Goal: Task Accomplishment & Management: Use online tool/utility

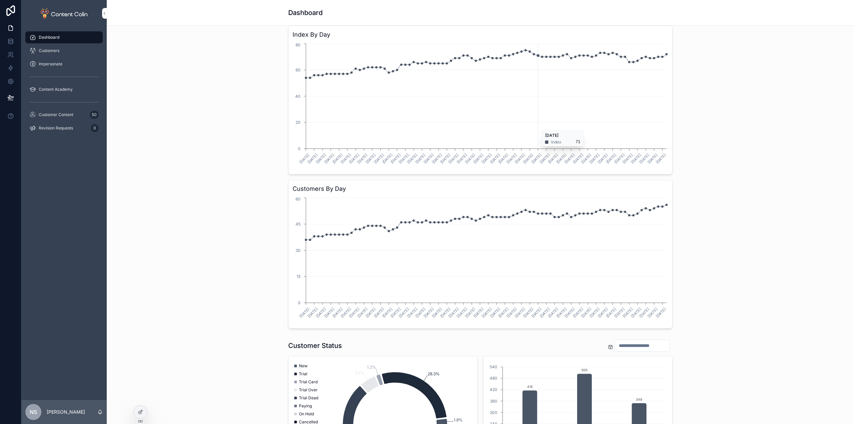
scroll to position [200, 0]
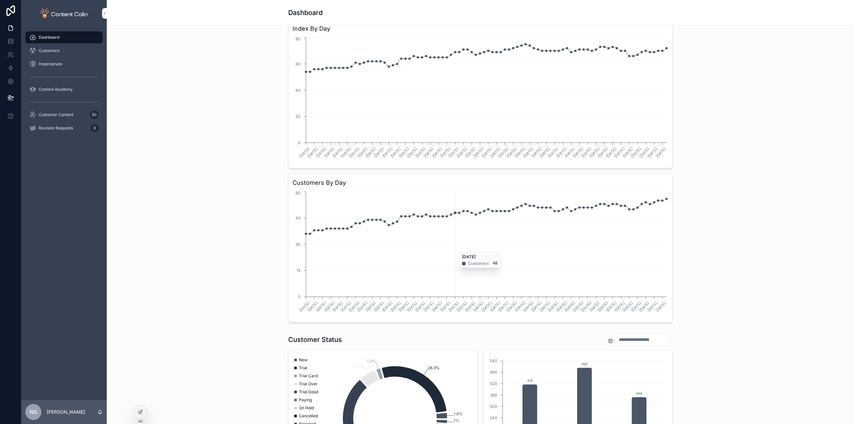
drag, startPoint x: 665, startPoint y: 320, endPoint x: 530, endPoint y: 275, distance: 142.3
click at [455, 249] on div "Customers By Day 10/07/2025 12/07/2025 14/07/2025 16/07/2025 18/07/2025 20/07/2…" at bounding box center [480, 248] width 384 height 149
drag, startPoint x: 667, startPoint y: 312, endPoint x: 289, endPoint y: 192, distance: 396.1
click at [289, 192] on div "Customers By Day 10/07/2025 12/07/2025 14/07/2025 16/07/2025 18/07/2025 20/07/2…" at bounding box center [480, 248] width 384 height 149
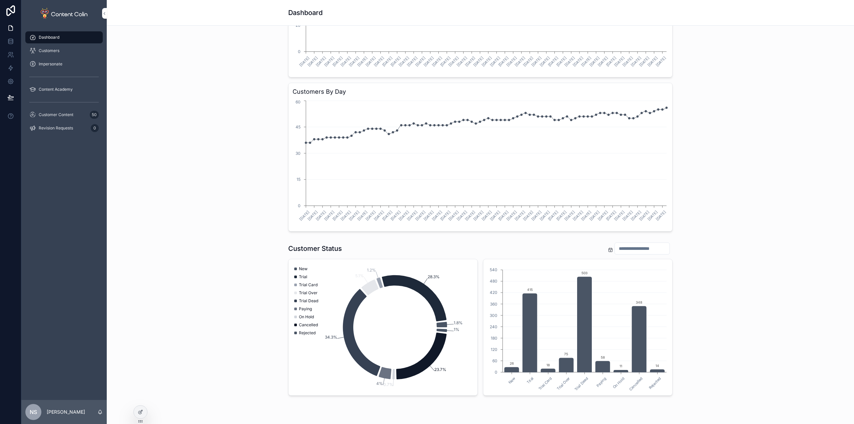
scroll to position [319, 0]
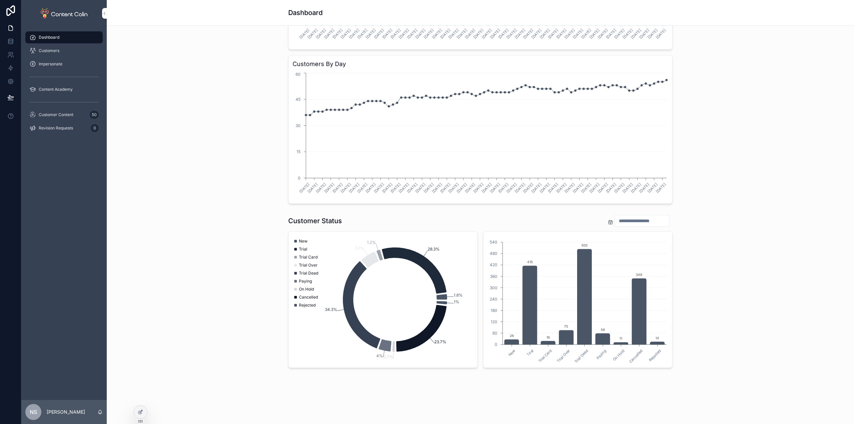
click at [65, 117] on span "Customer Content" at bounding box center [56, 114] width 35 height 5
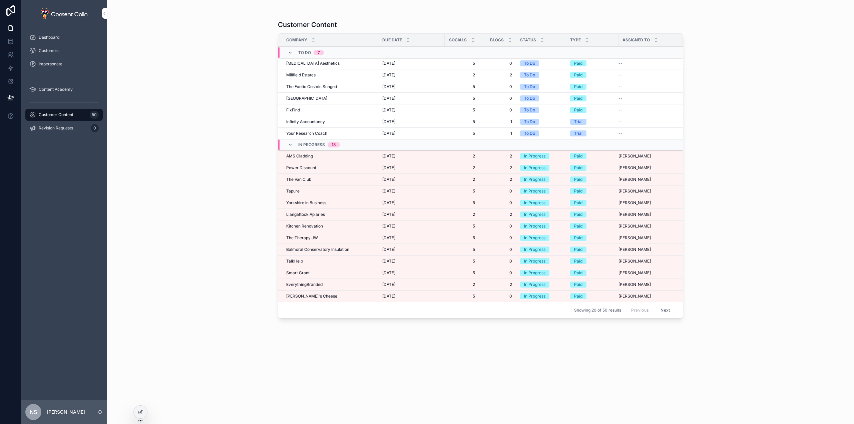
click at [669, 312] on button "Next" at bounding box center [665, 310] width 19 height 10
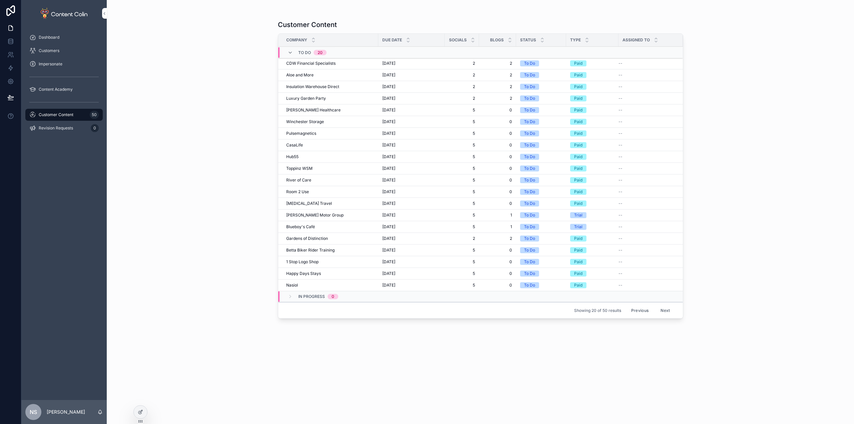
click at [646, 309] on button "Previous" at bounding box center [640, 310] width 27 height 10
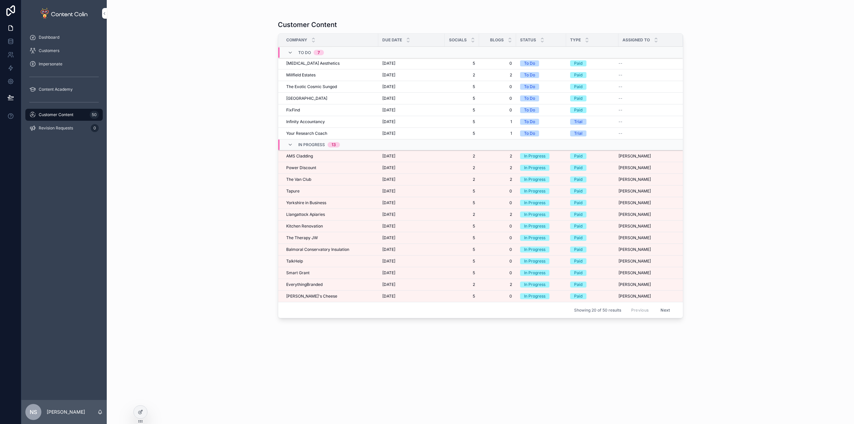
click at [391, 158] on span "[DATE]" at bounding box center [388, 155] width 13 height 5
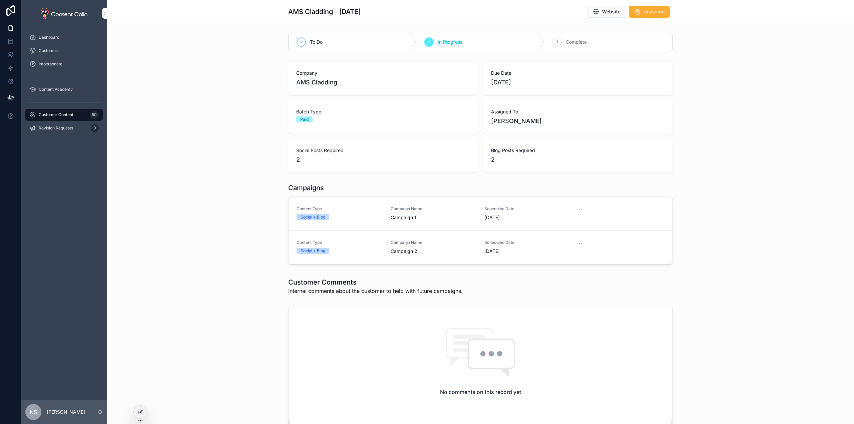
click at [413, 210] on span "Campaign Name" at bounding box center [434, 208] width 86 height 5
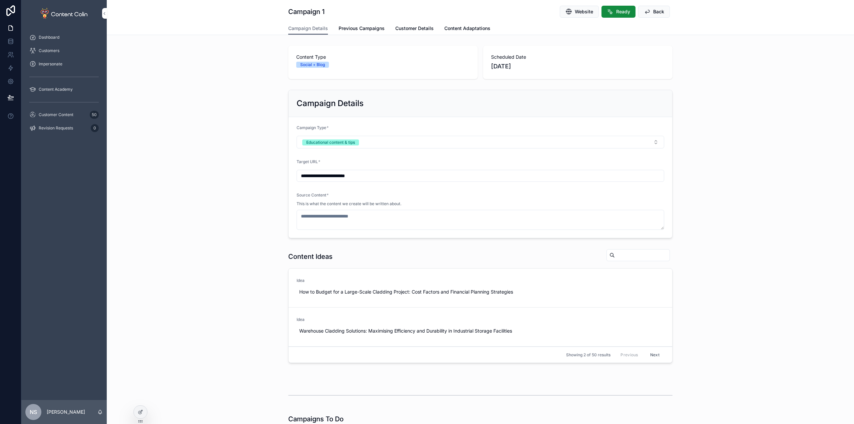
click at [0, 0] on span "Use This" at bounding box center [0, 0] width 0 height 0
type textarea "**********"
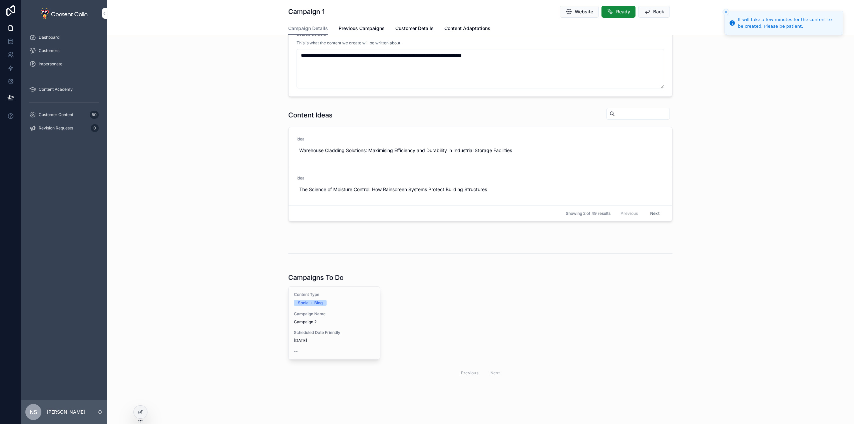
scroll to position [196, 0]
click at [345, 317] on div "Campaign Name Campaign 2" at bounding box center [334, 315] width 81 height 13
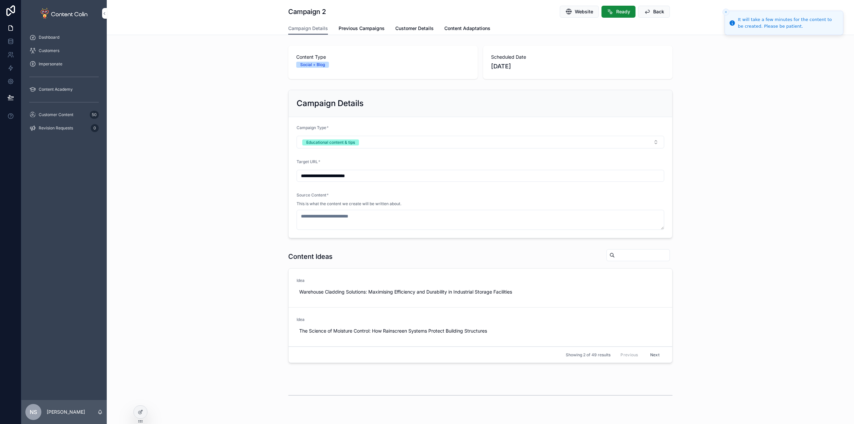
click at [0, 0] on span "Use This" at bounding box center [0, 0] width 0 height 0
type textarea "**********"
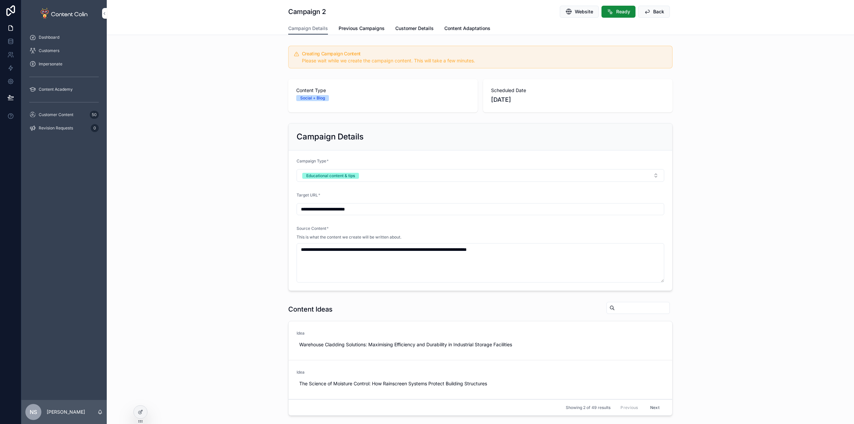
click at [67, 114] on span "Customer Content" at bounding box center [56, 114] width 35 height 5
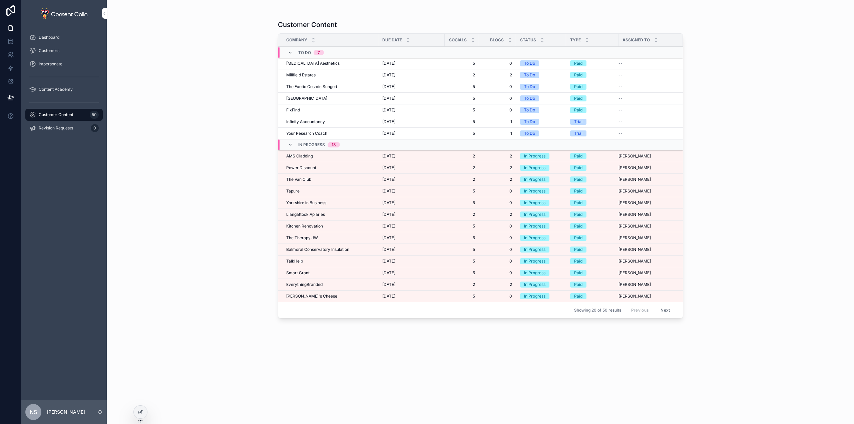
click at [309, 167] on span "Power Discount" at bounding box center [301, 167] width 30 height 5
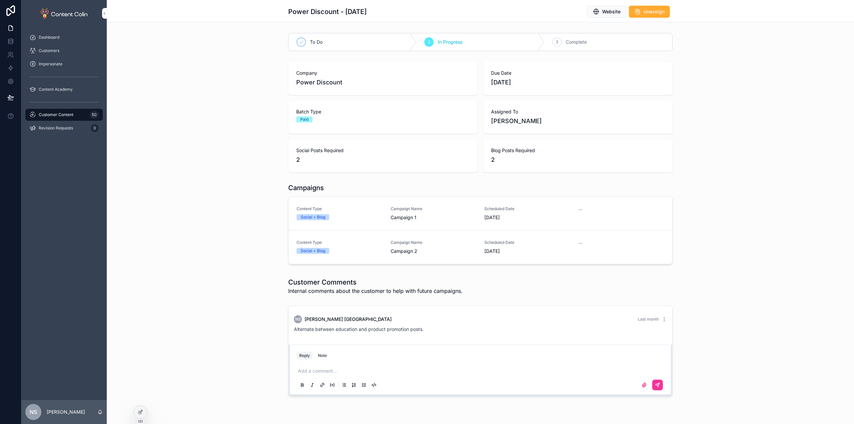
click at [414, 212] on div "Campaign Name Campaign 1" at bounding box center [434, 213] width 86 height 15
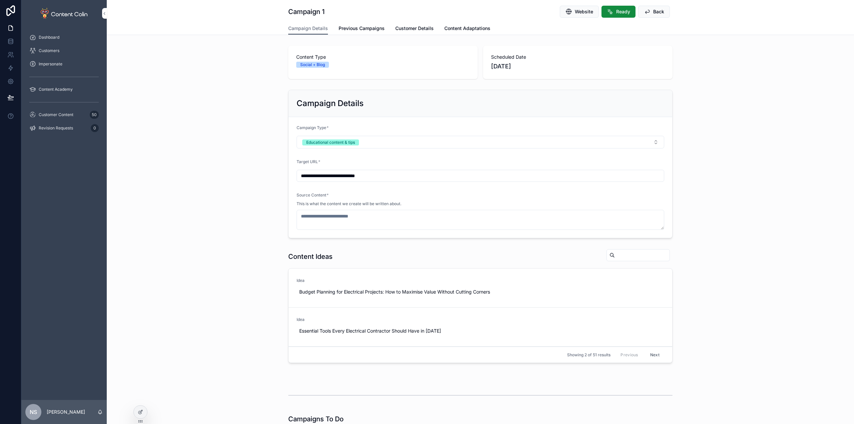
click at [0, 0] on span "Use This" at bounding box center [0, 0] width 0 height 0
type textarea "**********"
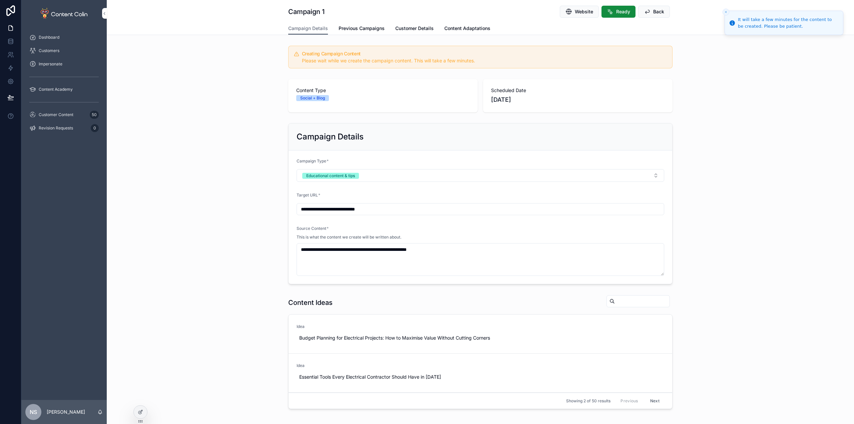
click at [654, 400] on button "Next" at bounding box center [655, 401] width 19 height 10
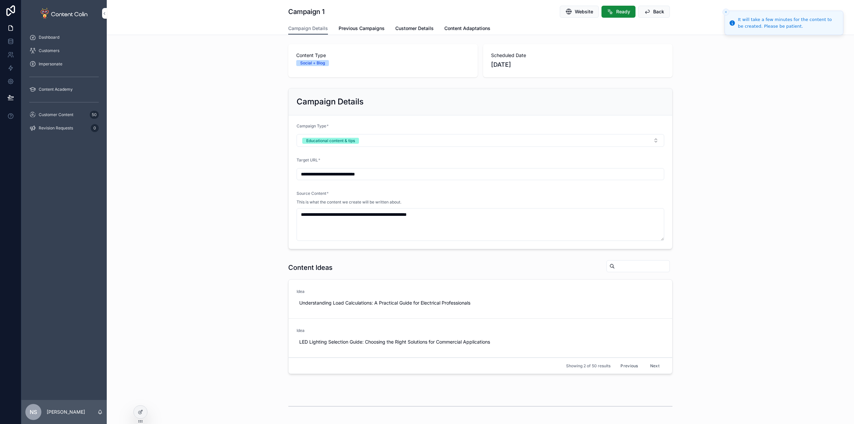
scroll to position [189, 0]
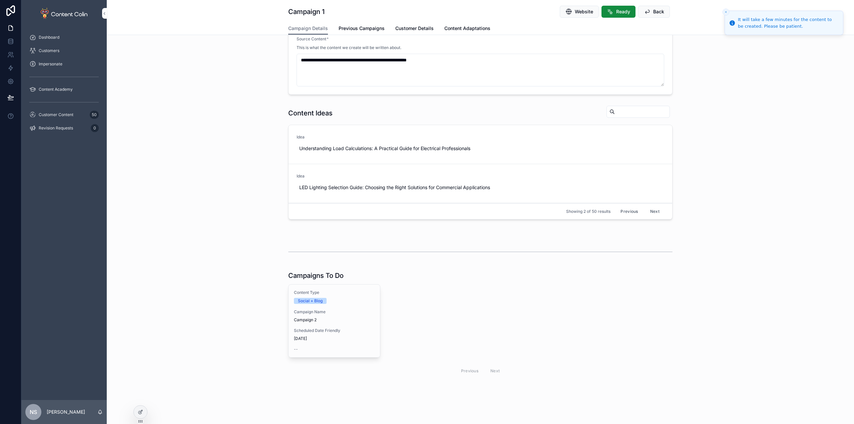
click at [315, 328] on span "Scheduled Date Friendly" at bounding box center [334, 330] width 81 height 5
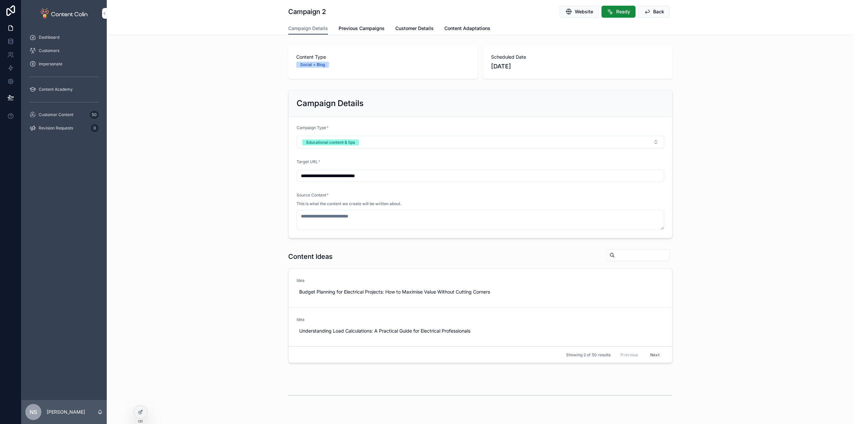
click at [370, 147] on button "Educational content & tips" at bounding box center [481, 142] width 368 height 13
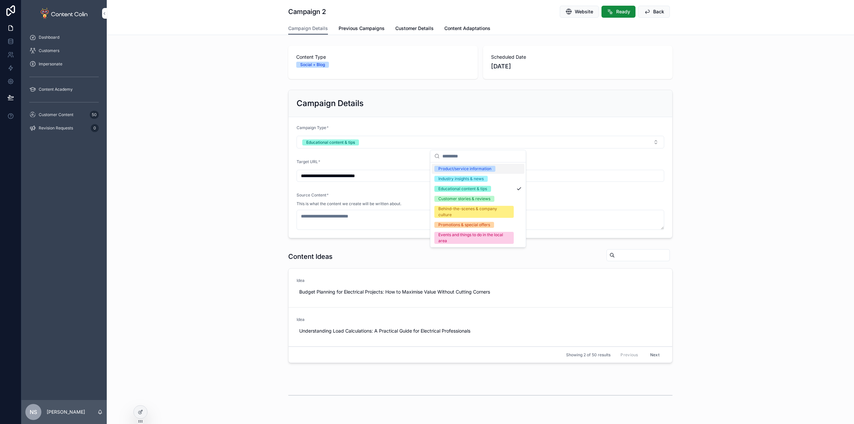
click at [449, 168] on div "Product/service information" at bounding box center [464, 169] width 53 height 6
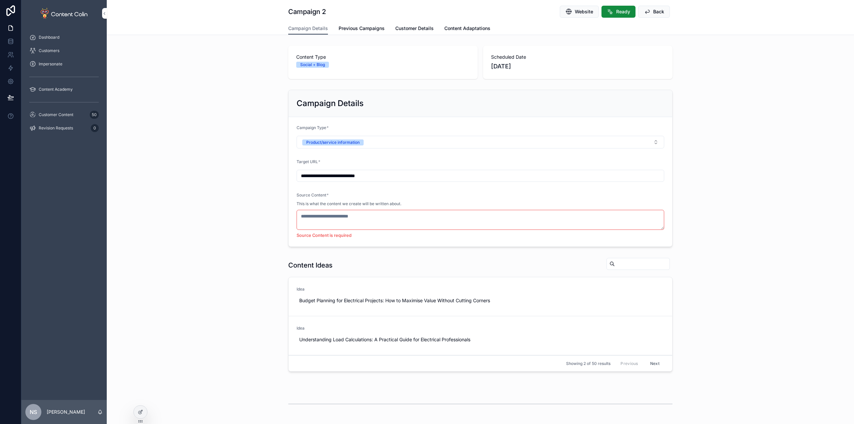
click at [653, 13] on span "Back" at bounding box center [658, 11] width 11 height 7
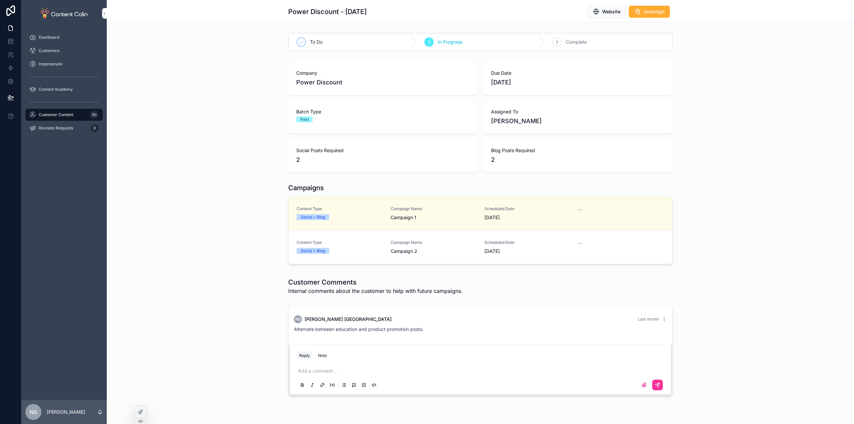
click at [386, 209] on div "Content Type Social + Blog Campaign Name Campaign 1 Scheduled Date [DATE] --" at bounding box center [481, 213] width 368 height 15
click at [391, 255] on link "Content Type Social + Blog Campaign Name Campaign 2 Scheduled Date 16th October…" at bounding box center [481, 247] width 384 height 33
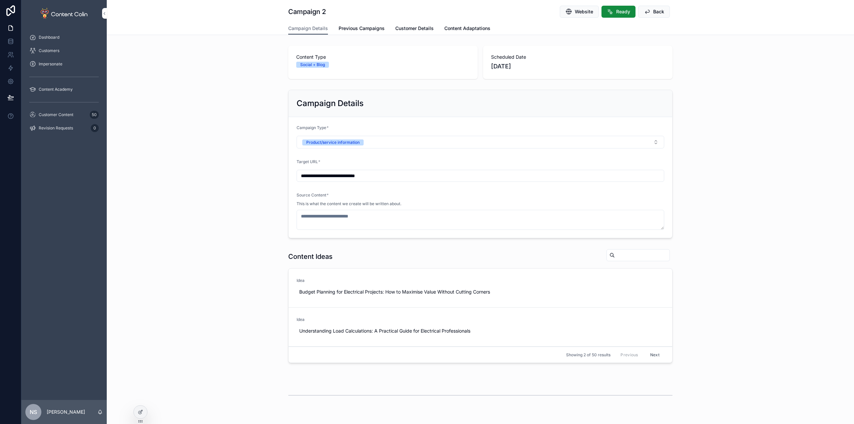
click at [363, 30] on span "Previous Campaigns" at bounding box center [362, 28] width 46 height 7
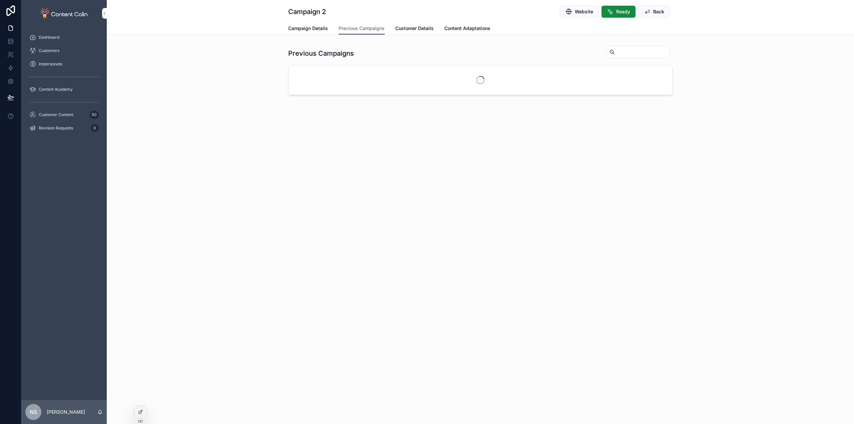
click at [298, 27] on span "Campaign Details" at bounding box center [308, 28] width 40 height 7
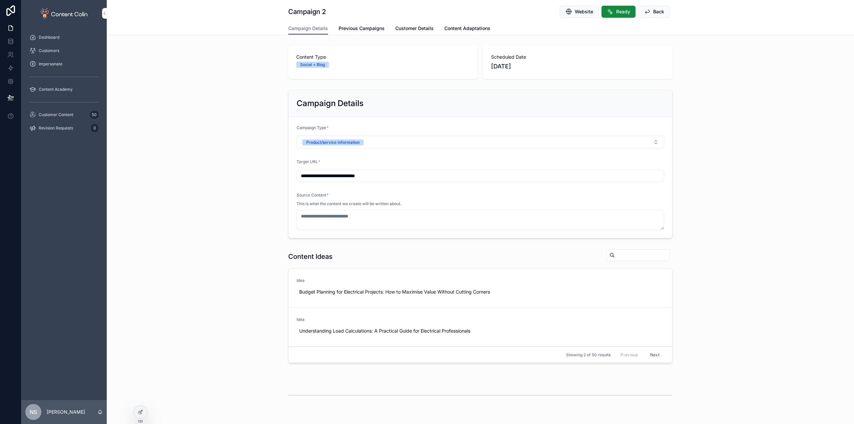
click at [579, 9] on span "Website" at bounding box center [584, 11] width 18 height 7
click at [386, 178] on input "**********" at bounding box center [480, 175] width 367 height 9
paste input "**********"
type input "**********"
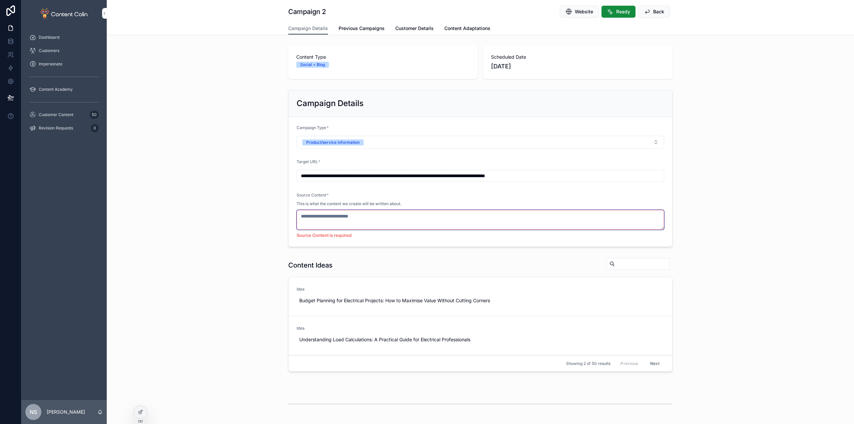
click at [335, 212] on textarea "scrollable content" at bounding box center [481, 220] width 368 height 20
paste textarea "**********"
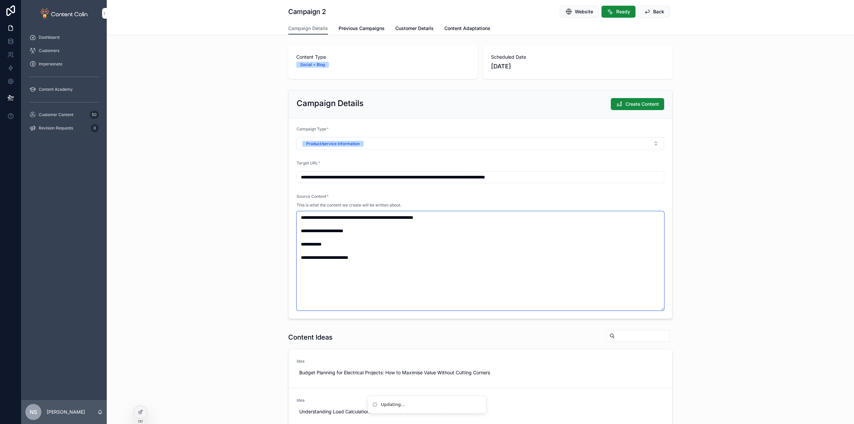
paste textarea "**********"
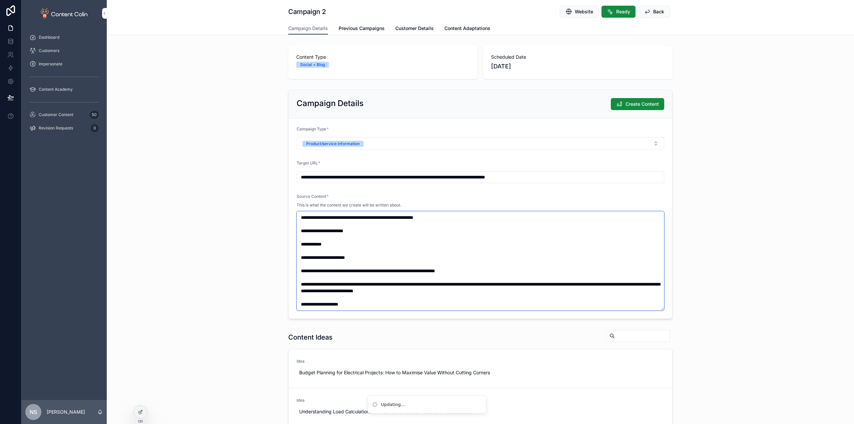
scroll to position [450, 0]
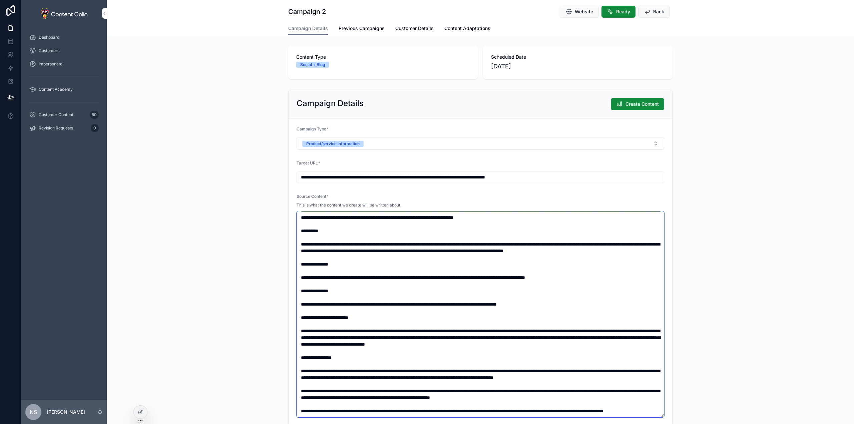
type textarea "**********"
click at [761, 179] on div "**********" at bounding box center [480, 257] width 747 height 341
click at [642, 100] on button "Create Content" at bounding box center [637, 104] width 53 height 12
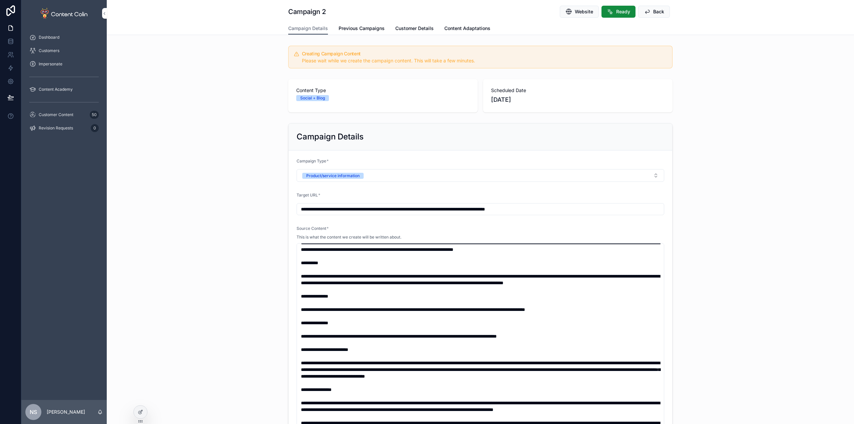
click at [74, 114] on div "Customer Content 50" at bounding box center [63, 114] width 69 height 11
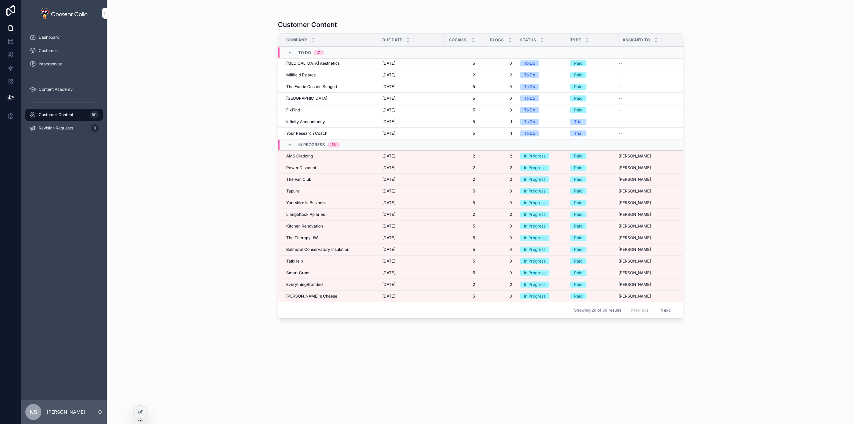
click at [313, 180] on div "The Van Club The Van Club" at bounding box center [330, 179] width 88 height 5
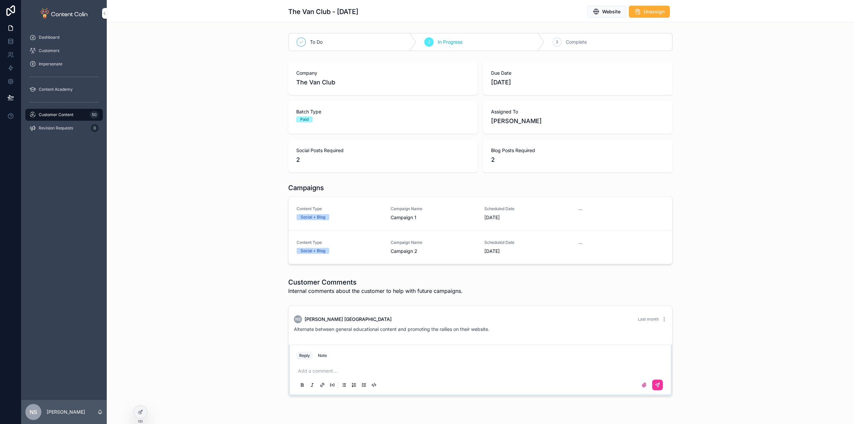
click at [611, 12] on span "Website" at bounding box center [611, 11] width 18 height 7
click at [358, 215] on div "Social + Blog" at bounding box center [340, 217] width 86 height 6
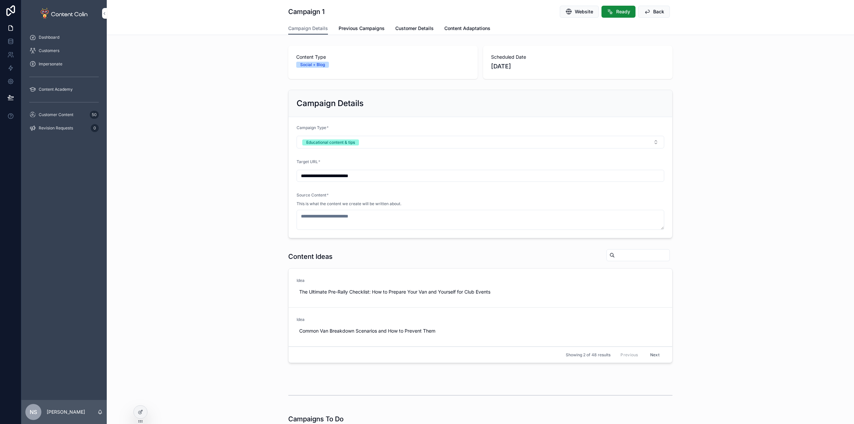
click at [375, 142] on button "Educational content & tips" at bounding box center [481, 142] width 368 height 13
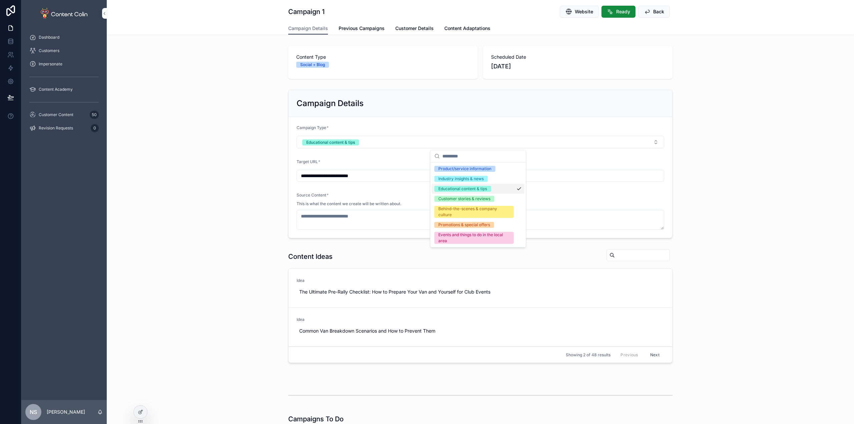
drag, startPoint x: 216, startPoint y: 172, endPoint x: 232, endPoint y: 179, distance: 17.0
click at [217, 172] on div "**********" at bounding box center [480, 164] width 747 height 154
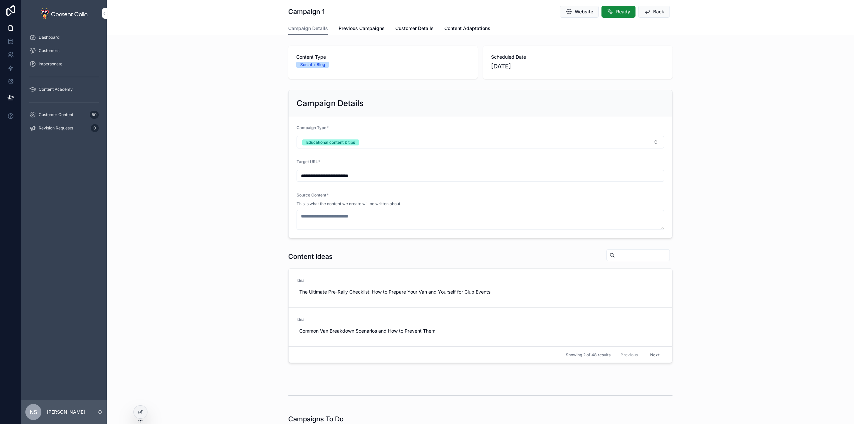
click at [378, 30] on span "Previous Campaigns" at bounding box center [362, 28] width 46 height 7
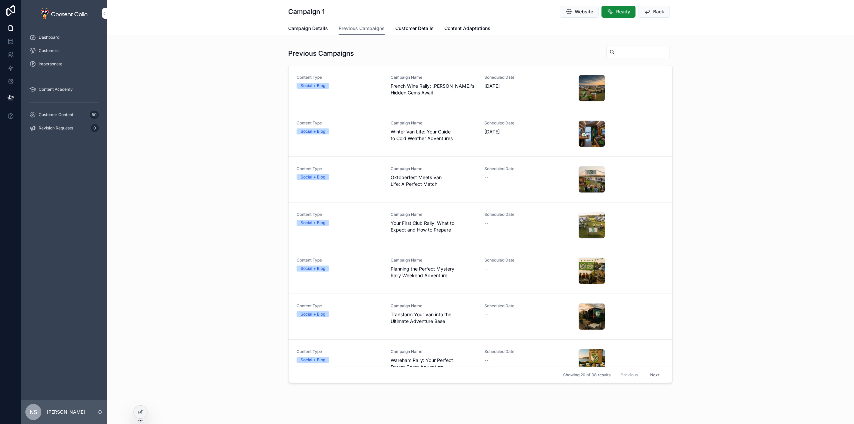
click at [305, 22] on div "Campaign 1 Website Ready Back" at bounding box center [480, 11] width 384 height 22
click at [304, 26] on span "Campaign Details" at bounding box center [308, 28] width 40 height 7
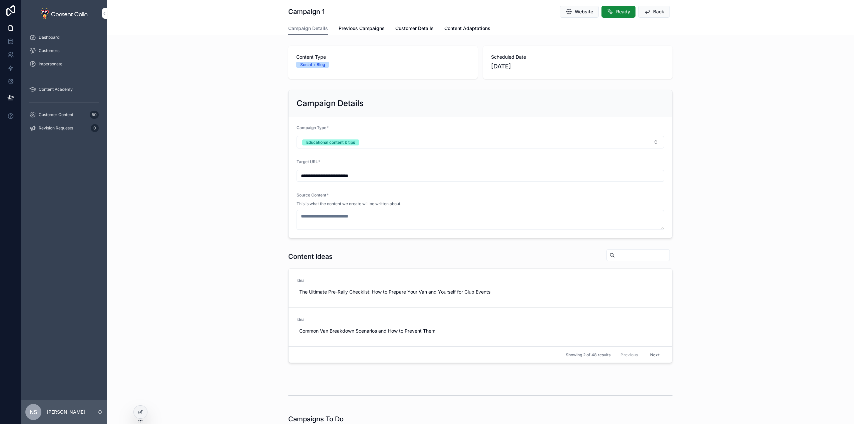
click at [382, 176] on input "**********" at bounding box center [480, 175] width 367 height 9
paste input "**********"
type input "**********"
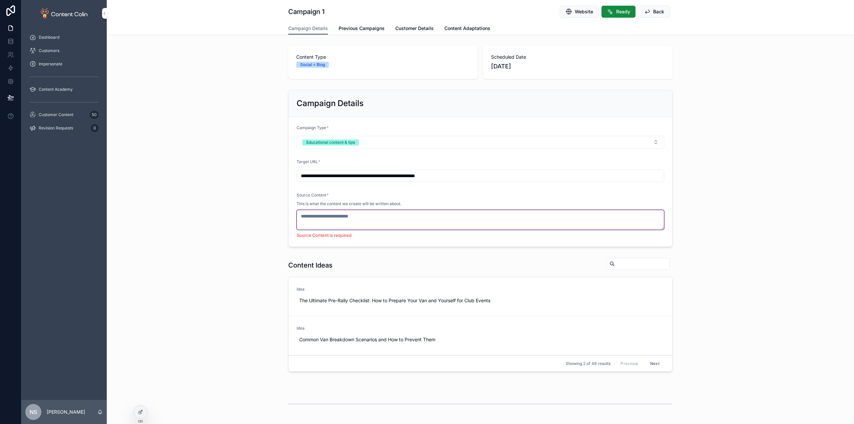
click at [351, 220] on textarea "scrollable content" at bounding box center [481, 220] width 368 height 20
paste textarea "**********"
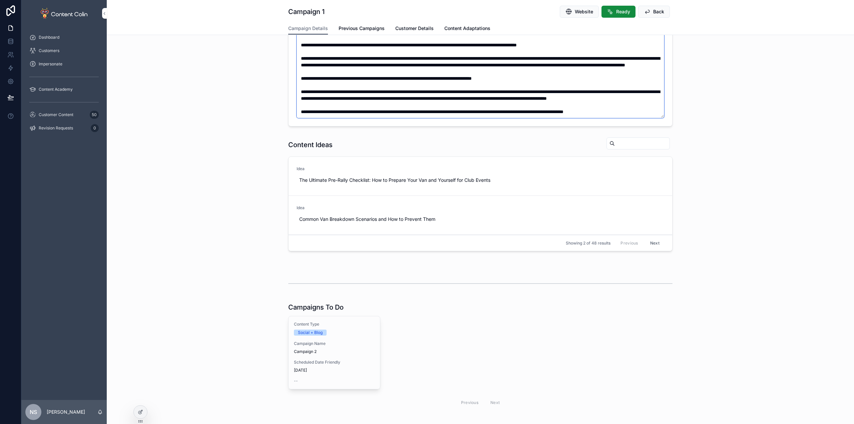
scroll to position [298, 0]
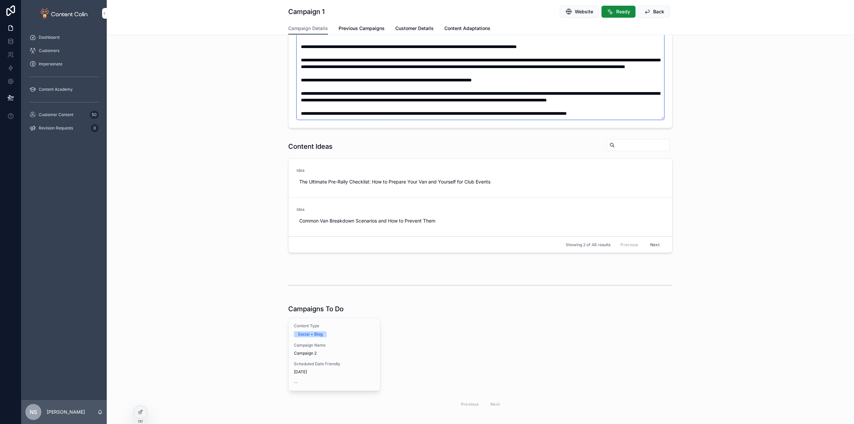
paste textarea "**********"
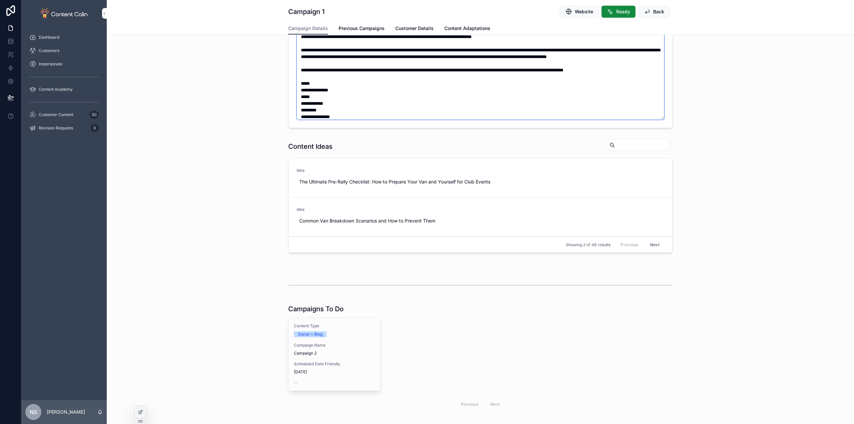
scroll to position [264, 0]
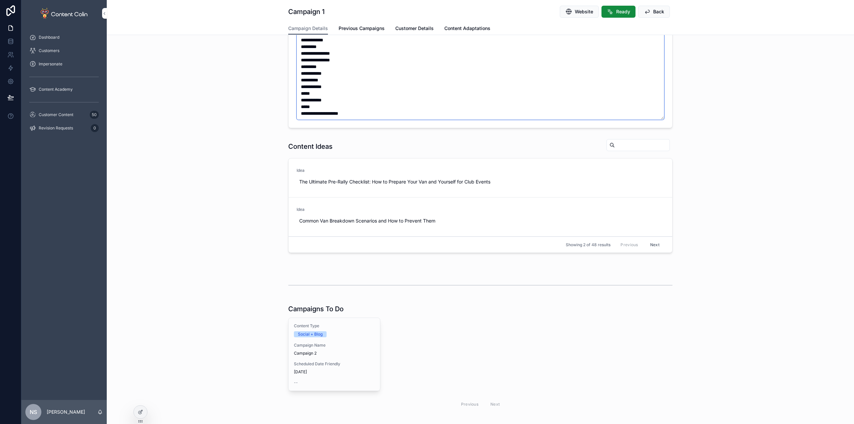
type textarea "**********"
click at [785, 132] on div "**********" at bounding box center [480, 79] width 747 height 669
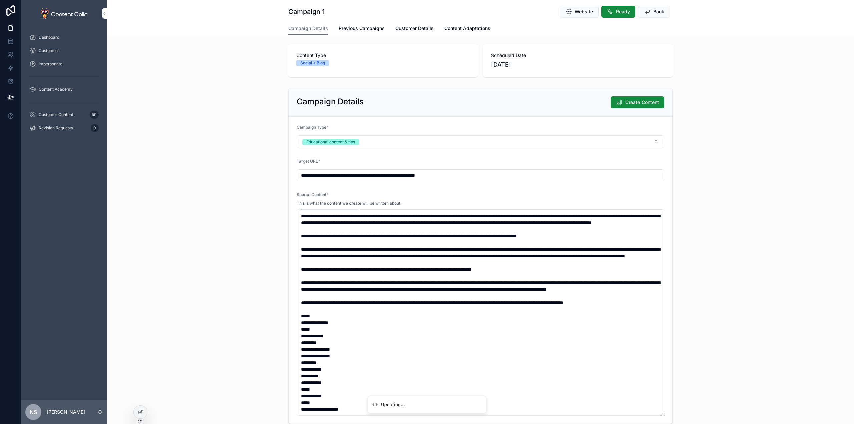
scroll to position [0, 0]
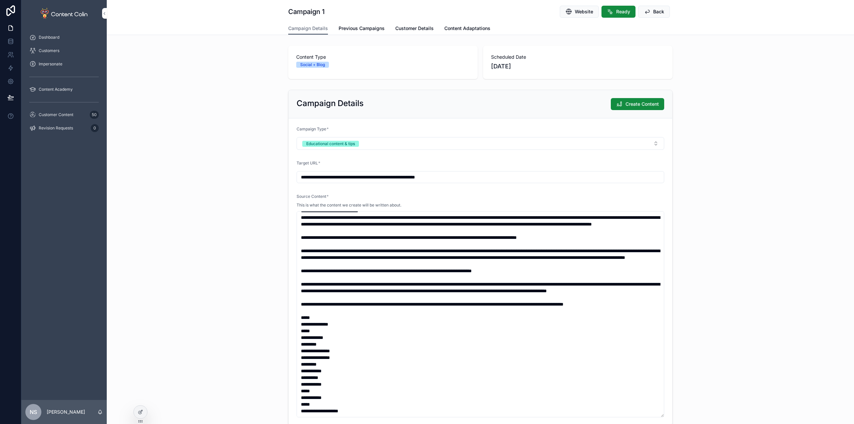
click at [635, 105] on span "Create Content" at bounding box center [642, 104] width 33 height 7
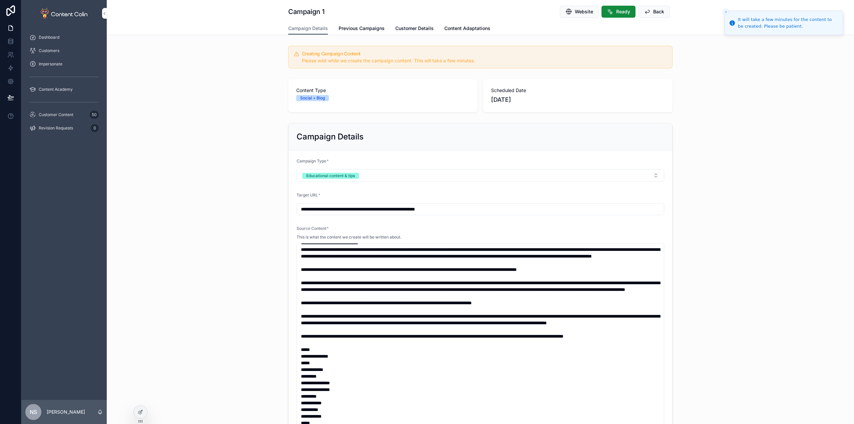
click at [655, 13] on span "Back" at bounding box center [658, 11] width 11 height 7
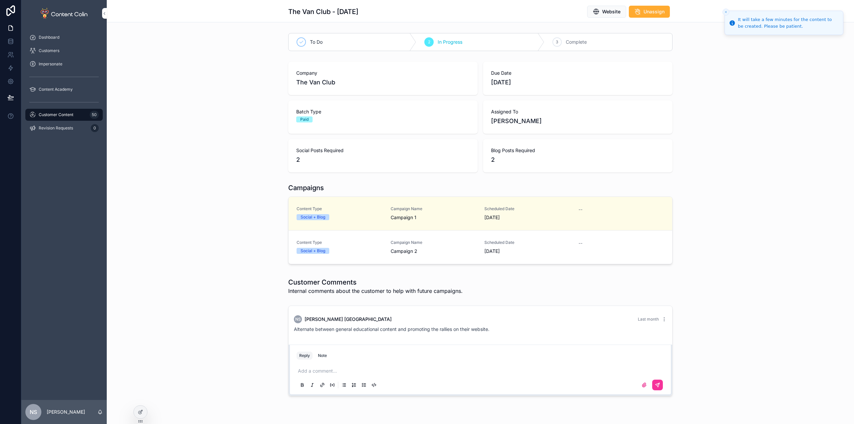
click at [385, 251] on div "Content Type Social + Blog Campaign Name Campaign 2 Scheduled Date 16th October…" at bounding box center [481, 247] width 368 height 15
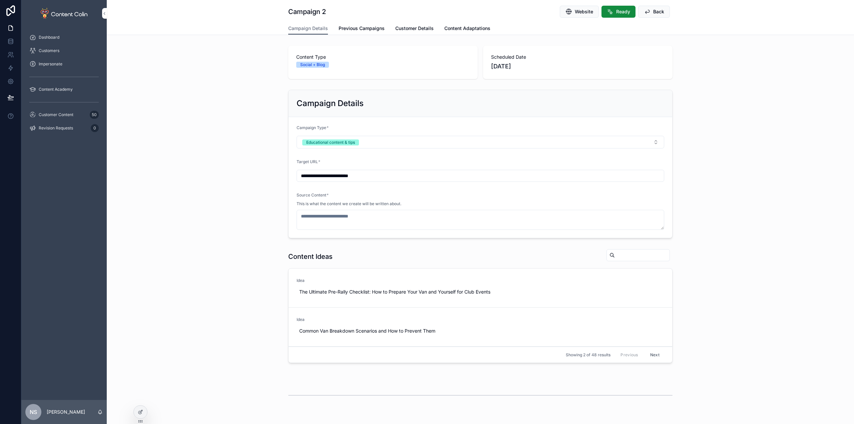
click at [358, 27] on span "Previous Campaigns" at bounding box center [362, 28] width 46 height 7
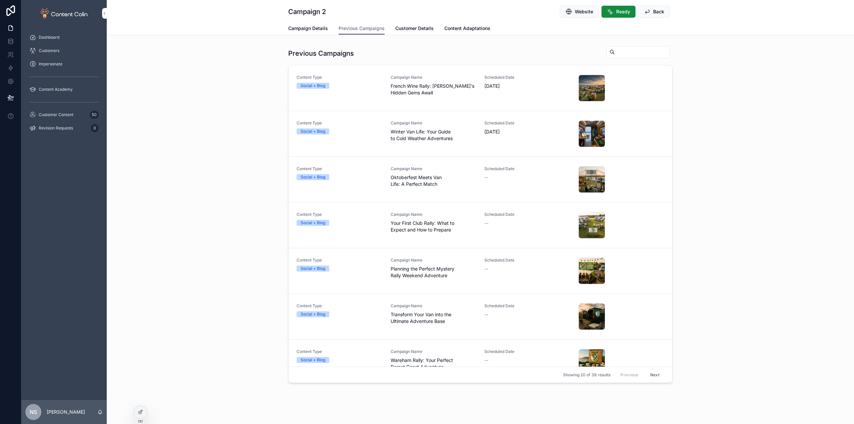
click at [296, 29] on span "Campaign Details" at bounding box center [308, 28] width 40 height 7
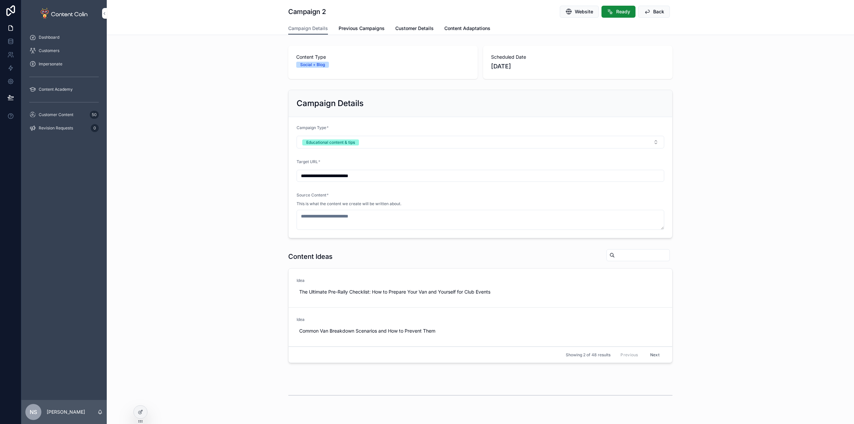
click at [0, 0] on span "Use This" at bounding box center [0, 0] width 0 height 0
click at [62, 110] on div "Customer Content 50" at bounding box center [63, 114] width 69 height 11
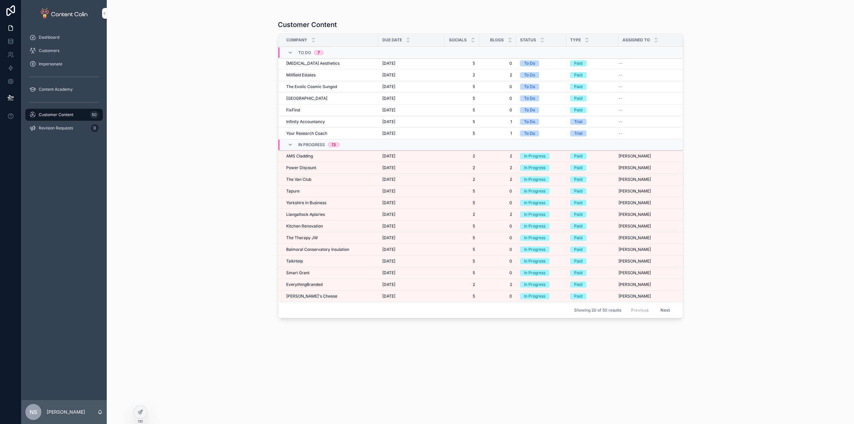
click at [332, 214] on div "Llangattock Apiaries Llangattock Apiaries" at bounding box center [330, 214] width 88 height 5
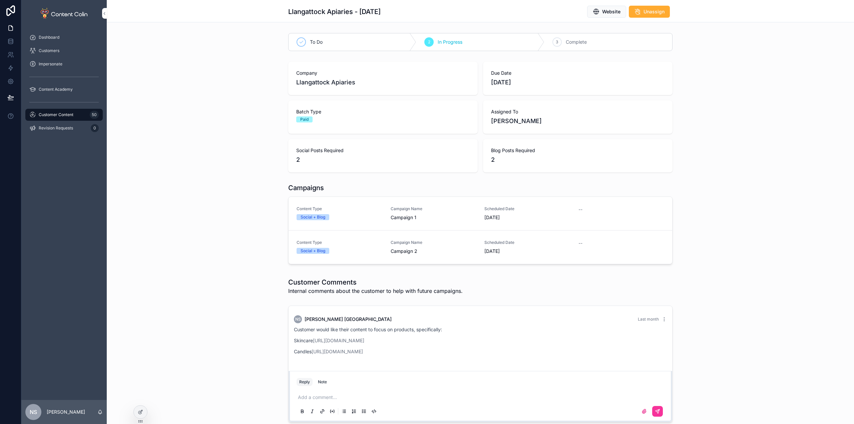
click at [596, 10] on icon "scrollable content" at bounding box center [596, 11] width 7 height 7
click at [365, 208] on span "Content Type" at bounding box center [340, 208] width 86 height 5
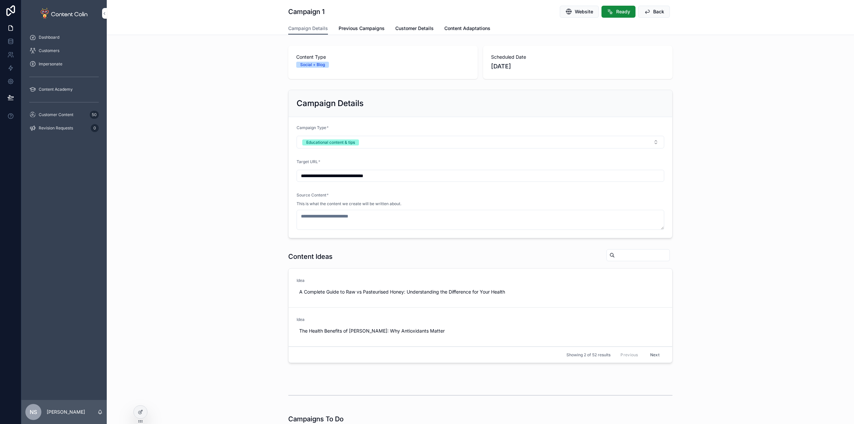
click at [367, 143] on button "Educational content & tips" at bounding box center [481, 142] width 368 height 13
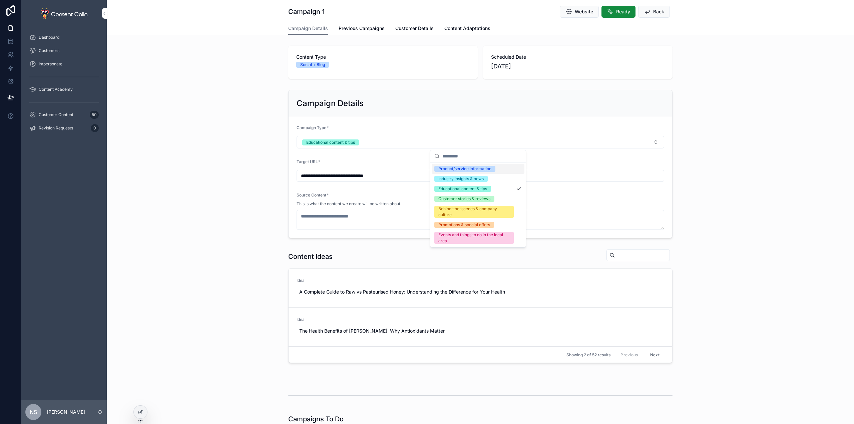
click at [467, 167] on div "Product/service information" at bounding box center [464, 169] width 53 height 6
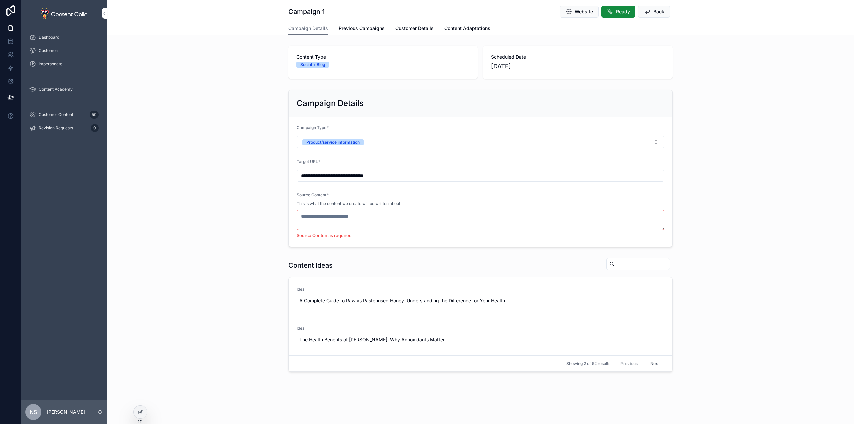
click at [746, 159] on div "**********" at bounding box center [480, 168] width 747 height 162
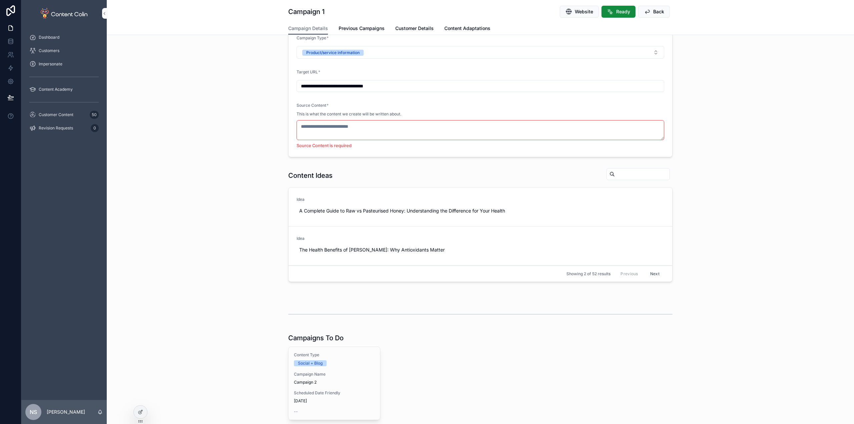
scroll to position [152, 0]
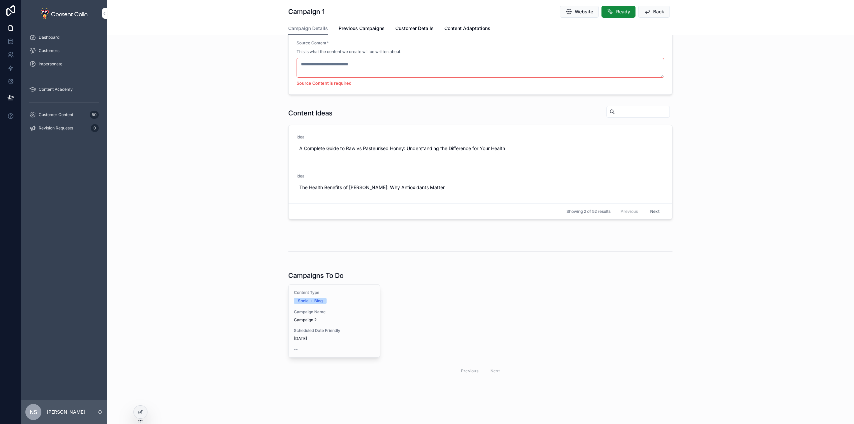
click at [355, 301] on div "Social + Blog" at bounding box center [334, 301] width 81 height 6
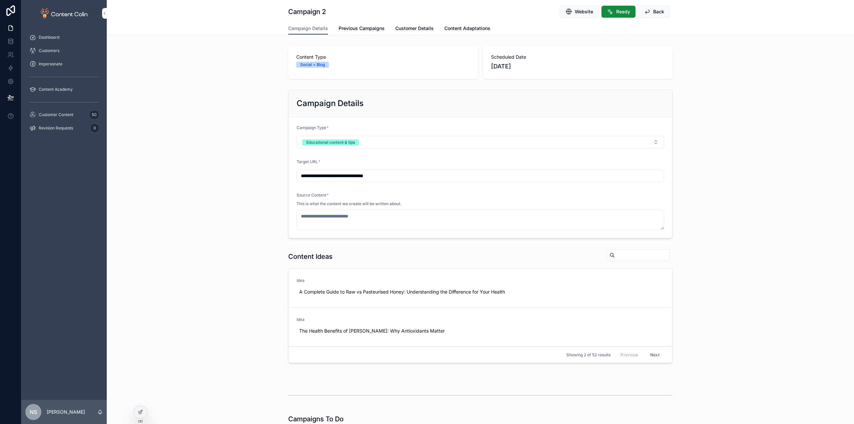
click at [374, 140] on button "Educational content & tips" at bounding box center [481, 142] width 368 height 13
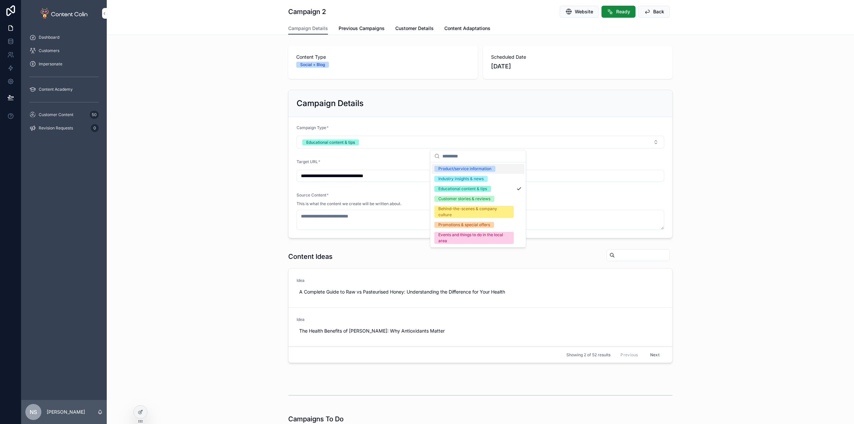
click at [479, 169] on div "Product/service information" at bounding box center [464, 169] width 53 height 6
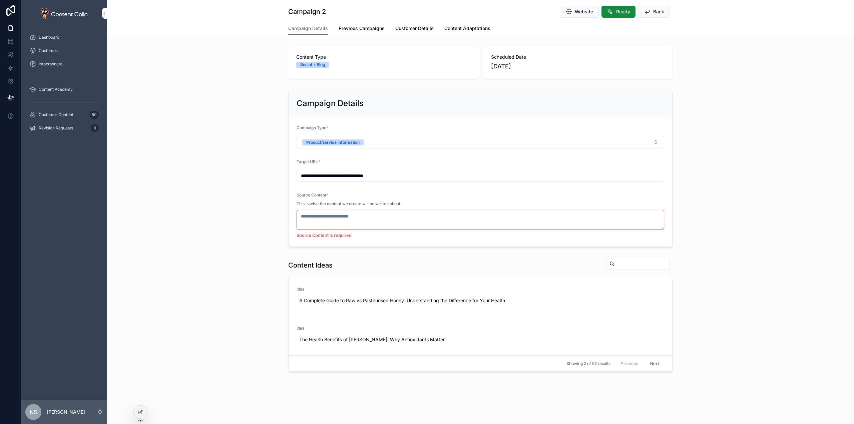
click at [662, 12] on button "Back" at bounding box center [654, 12] width 32 height 12
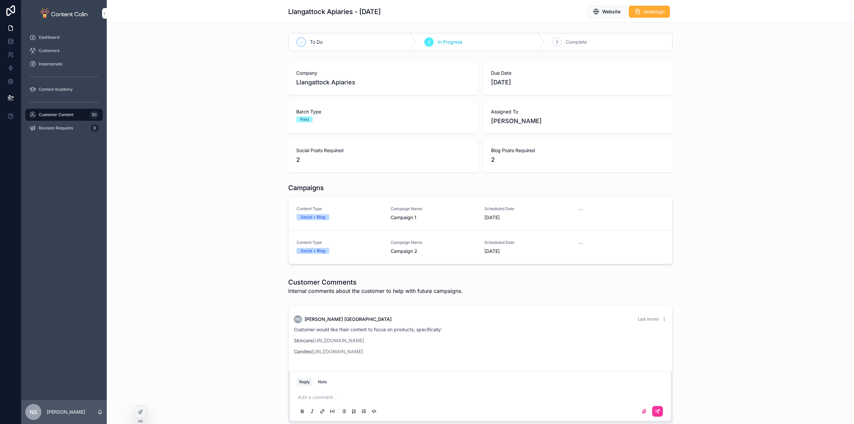
click at [364, 341] on link "https://www.llangattockapiaries.co.uk/category/cosmetics" at bounding box center [338, 341] width 51 height 6
click at [363, 351] on link "https://www.llangattockapiaries.co.uk/category/candles" at bounding box center [337, 352] width 51 height 6
click at [69, 114] on span "Customer Content" at bounding box center [56, 114] width 35 height 5
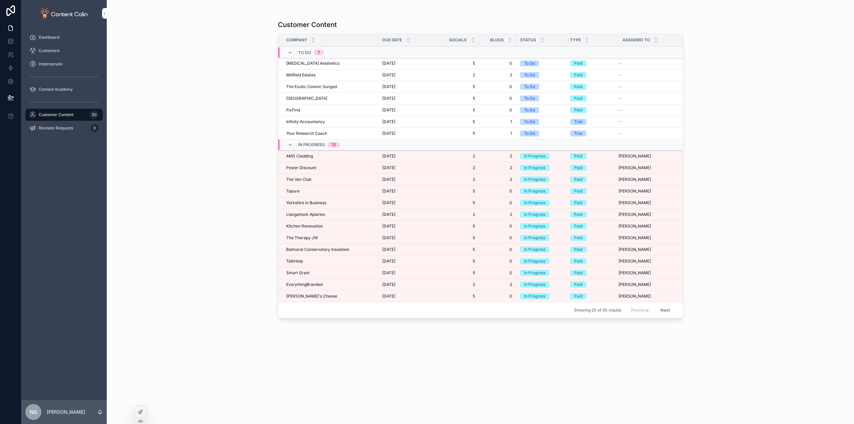
click at [303, 168] on span "Power Discount" at bounding box center [301, 167] width 30 height 5
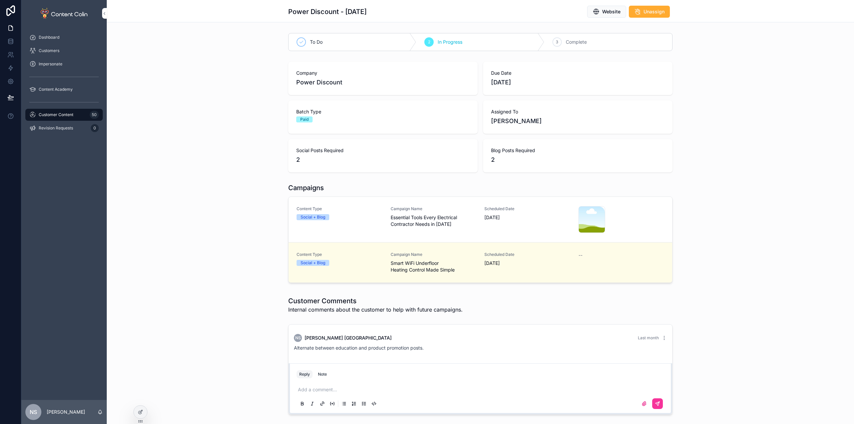
click at [430, 263] on span "Smart WiFi Underfloor Heating Control Made Simple" at bounding box center [434, 266] width 86 height 13
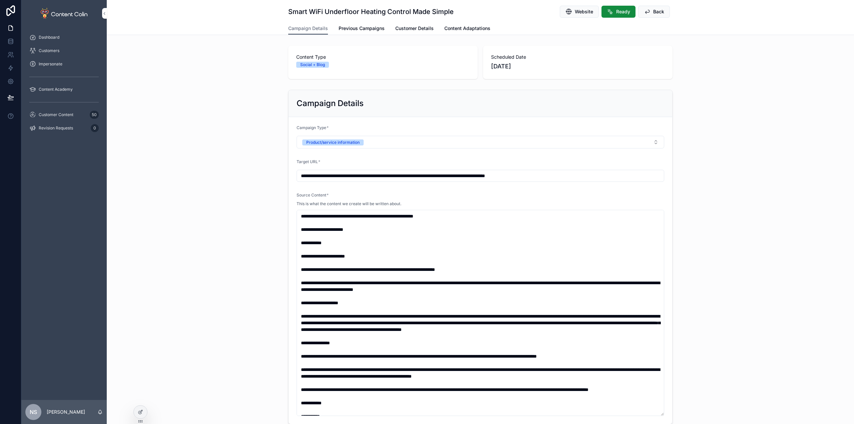
click at [359, 29] on span "Previous Campaigns" at bounding box center [362, 28] width 46 height 7
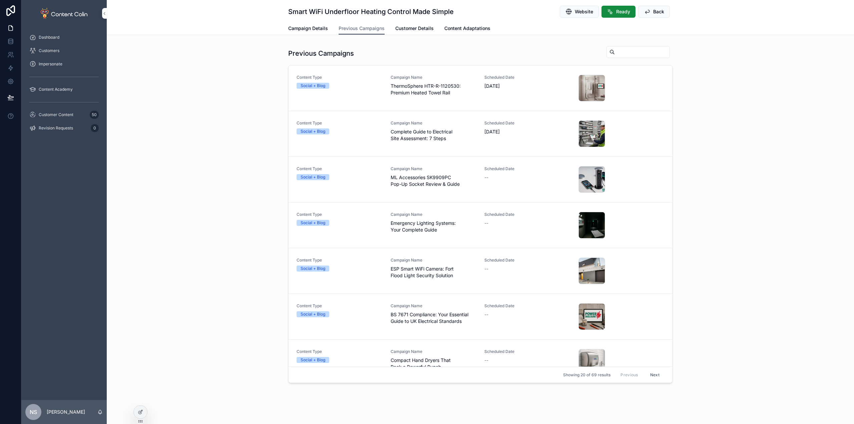
click at [309, 27] on span "Campaign Details" at bounding box center [308, 28] width 40 height 7
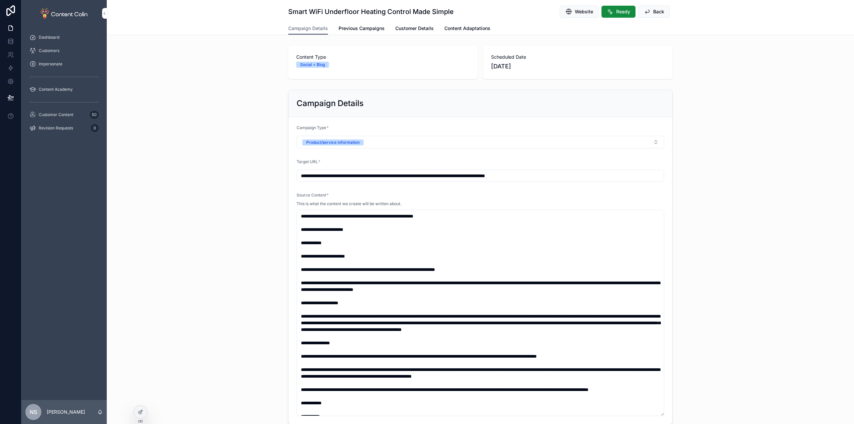
click at [45, 116] on span "Customer Content" at bounding box center [56, 114] width 35 height 5
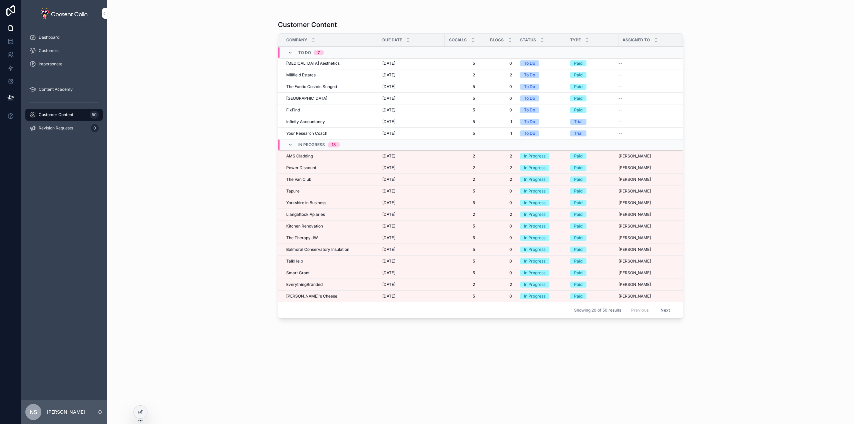
click at [315, 215] on span "Llangattock Apiaries" at bounding box center [305, 214] width 39 height 5
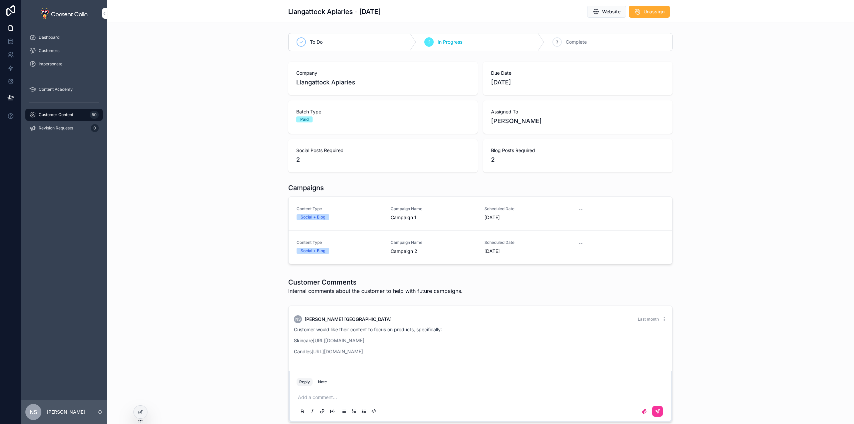
click at [364, 213] on div "Content Type Social + Blog" at bounding box center [340, 213] width 86 height 14
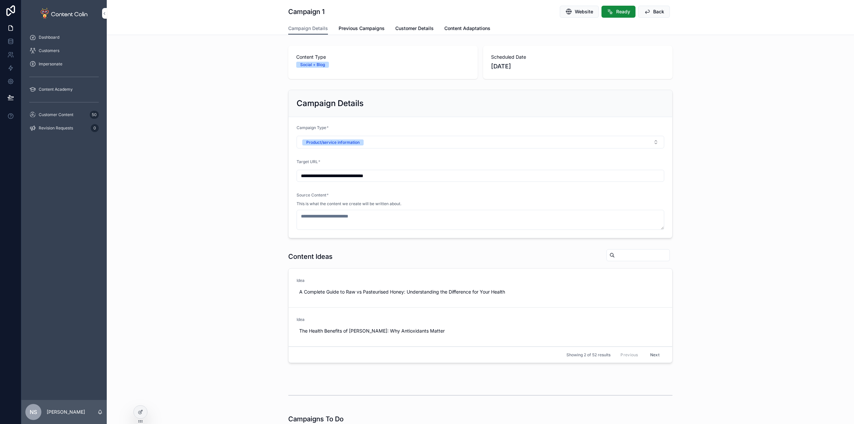
click at [402, 25] on link "Customer Details" at bounding box center [414, 28] width 38 height 13
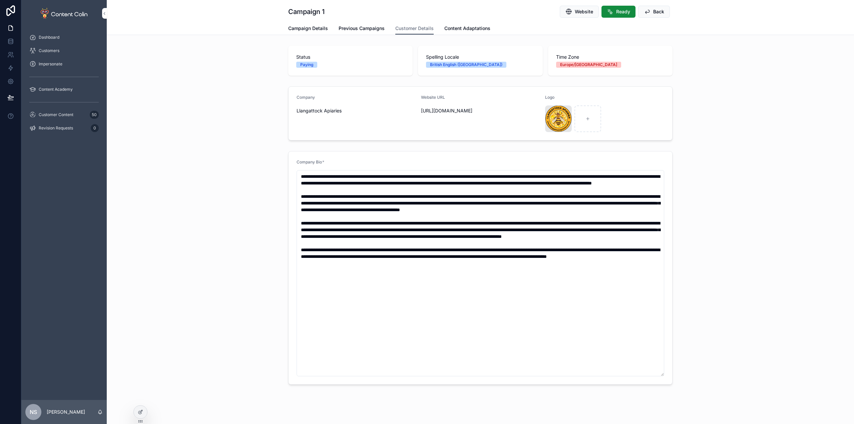
click at [358, 24] on link "Previous Campaigns" at bounding box center [362, 28] width 46 height 13
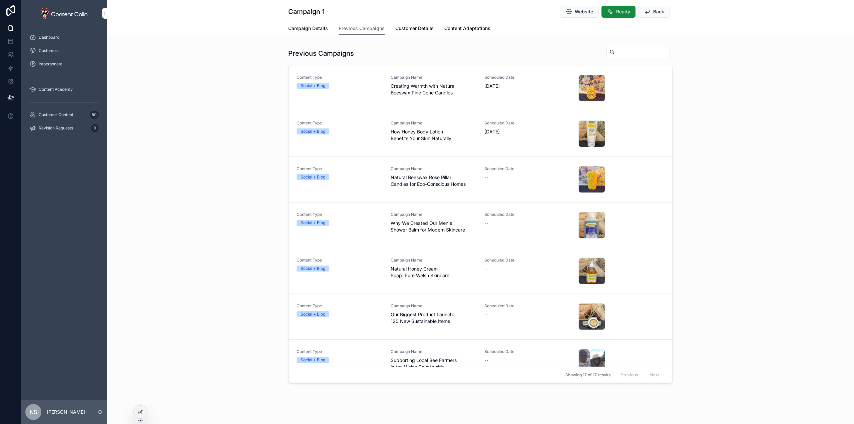
click at [300, 25] on span "Campaign Details" at bounding box center [308, 28] width 40 height 7
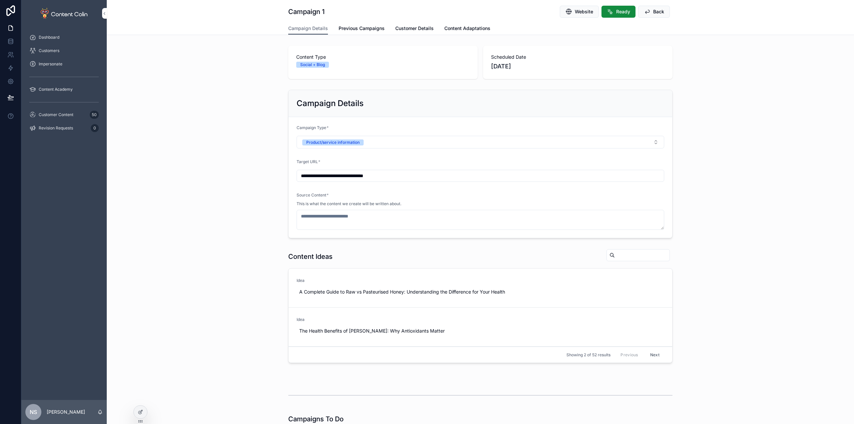
click at [396, 173] on input "**********" at bounding box center [480, 175] width 367 height 9
paste input "**********"
type input "**********"
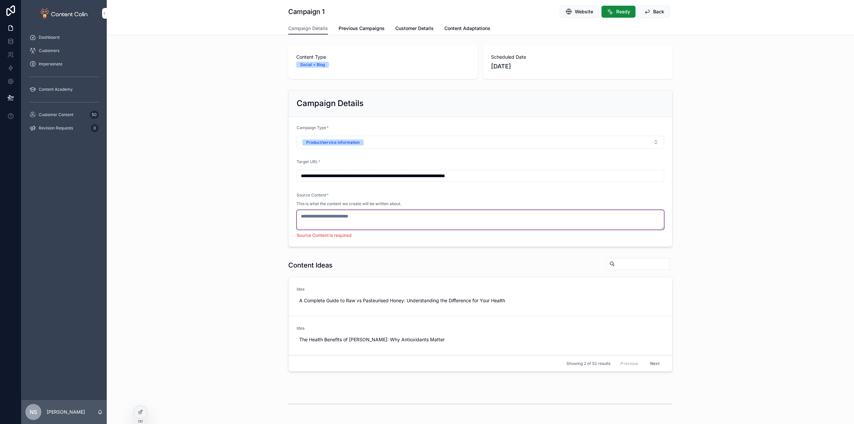
click at [319, 215] on textarea "scrollable content" at bounding box center [481, 220] width 368 height 20
paste textarea "**********"
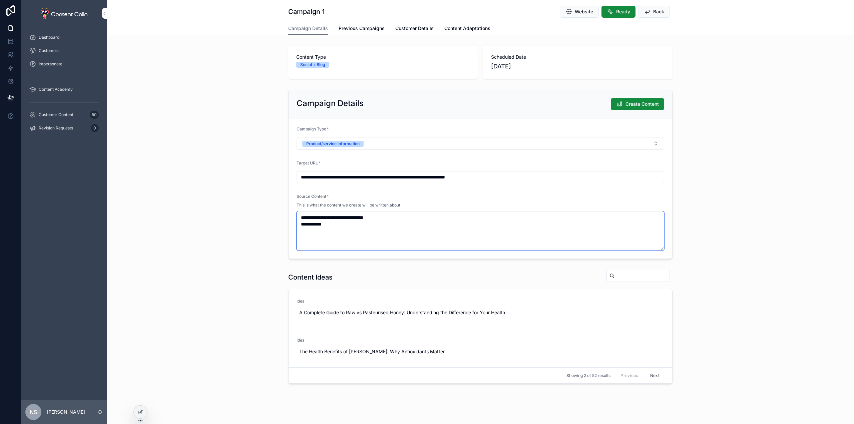
paste textarea "**********"
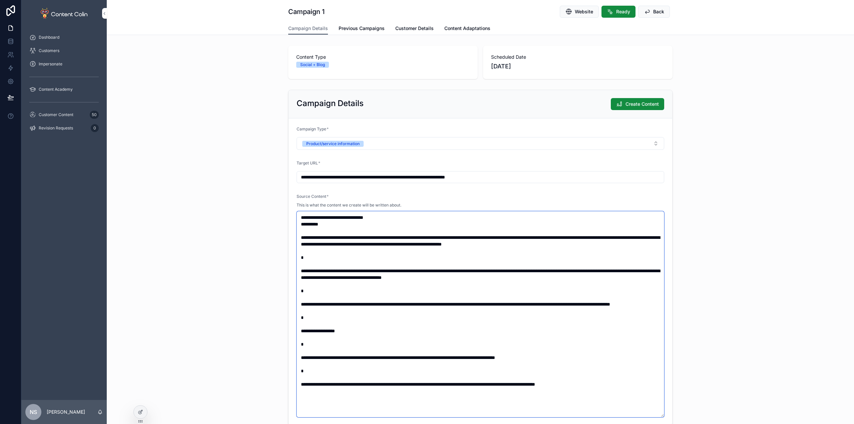
drag, startPoint x: 345, startPoint y: 222, endPoint x: 295, endPoint y: 226, distance: 49.6
click at [290, 224] on form "**********" at bounding box center [481, 271] width 384 height 307
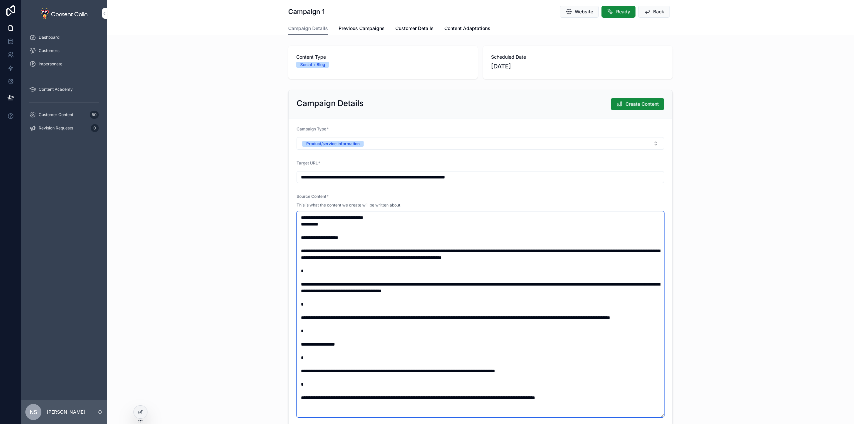
click at [517, 262] on textarea "scrollable content" at bounding box center [481, 314] width 368 height 206
type textarea "**********"
click at [779, 246] on div "**********" at bounding box center [480, 257] width 747 height 341
click at [647, 101] on span "Create Content" at bounding box center [642, 104] width 33 height 7
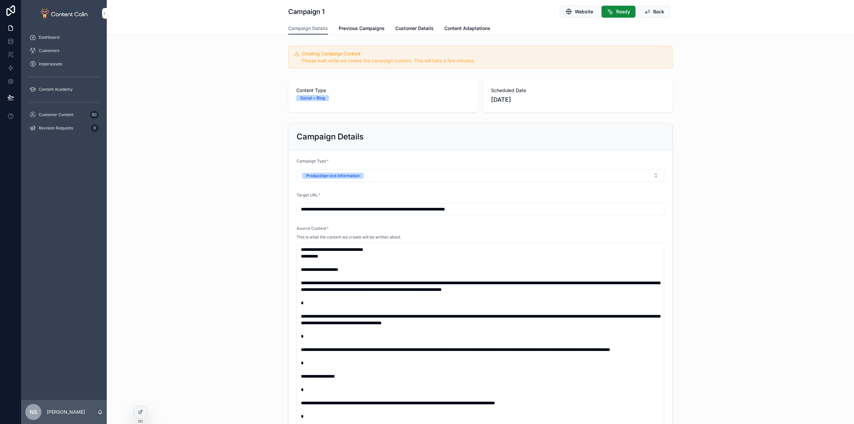
click at [355, 26] on span "Previous Campaigns" at bounding box center [362, 28] width 46 height 7
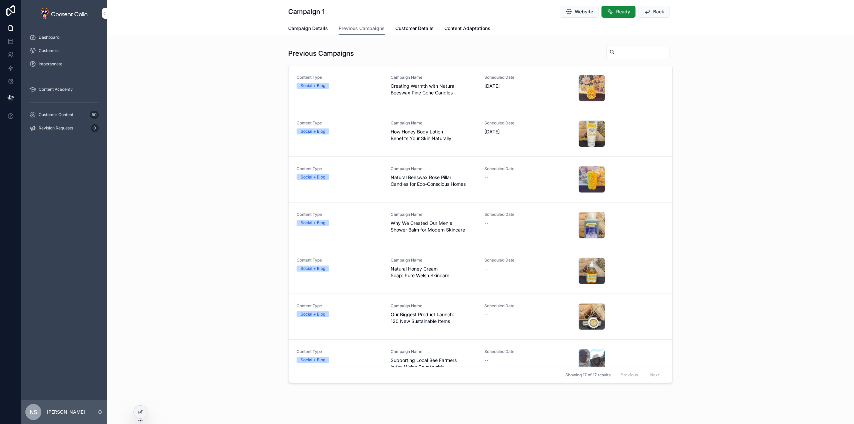
click at [620, 52] on input "scrollable content" at bounding box center [642, 51] width 55 height 9
paste input "**********"
type input "**********"
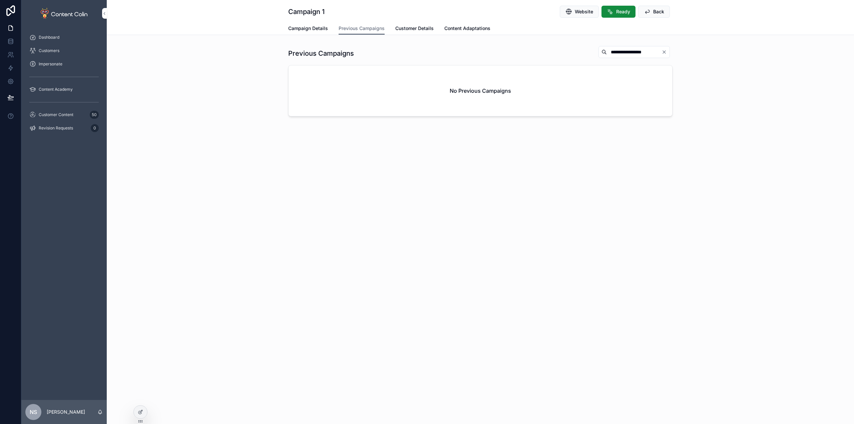
drag, startPoint x: 642, startPoint y: 52, endPoint x: 530, endPoint y: 42, distance: 112.6
click at [530, 42] on div "**********" at bounding box center [480, 82] width 747 height 164
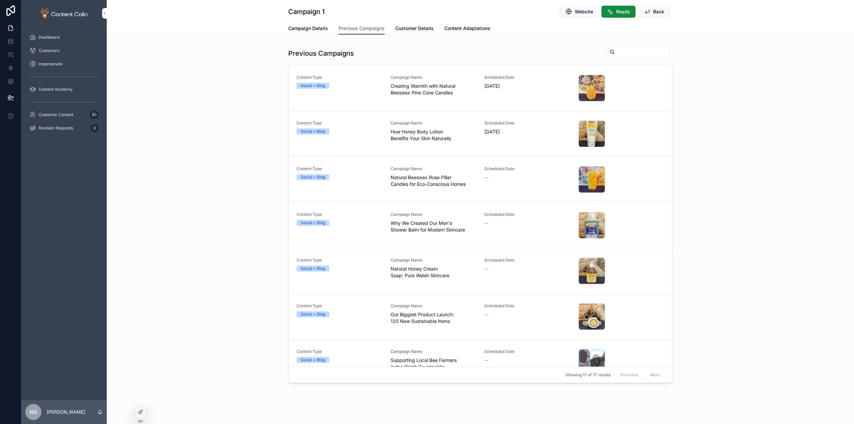
click at [305, 27] on span "Campaign Details" at bounding box center [308, 28] width 40 height 7
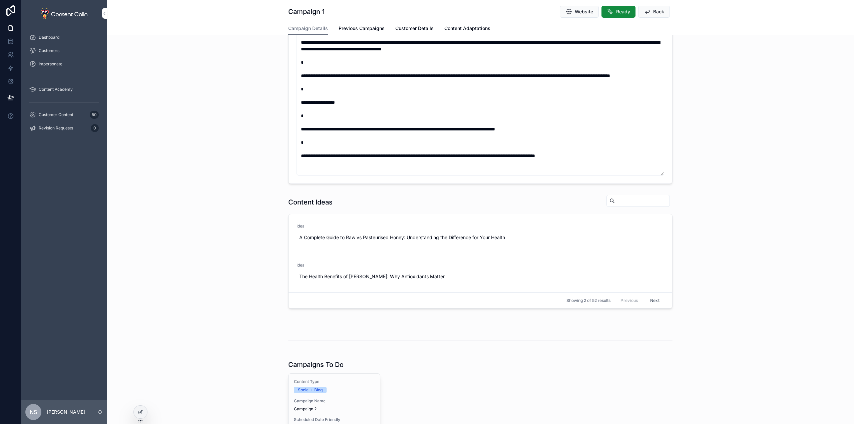
scroll to position [363, 0]
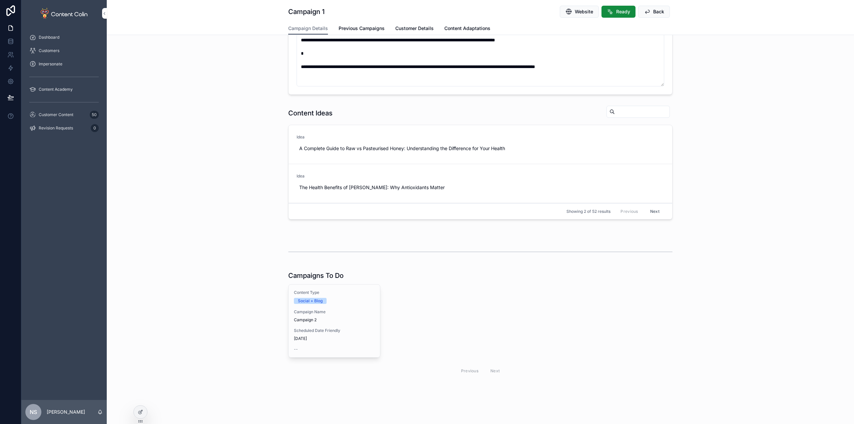
click at [329, 318] on span "Campaign 2" at bounding box center [334, 319] width 81 height 5
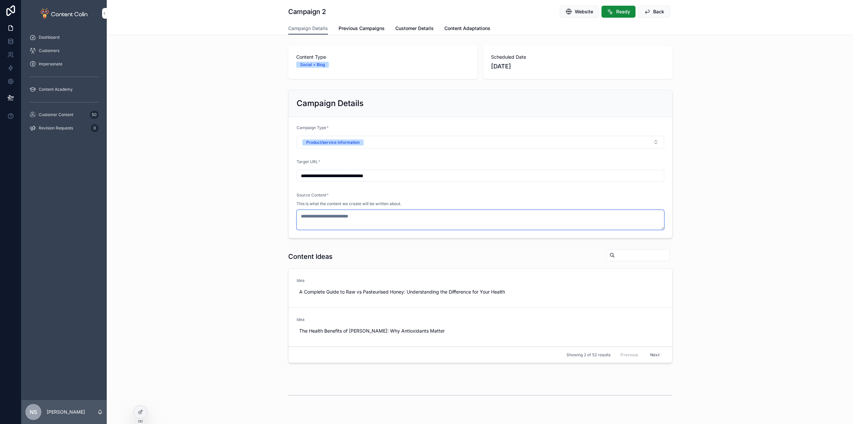
click at [345, 215] on textarea "scrollable content" at bounding box center [481, 220] width 368 height 20
paste textarea "**********"
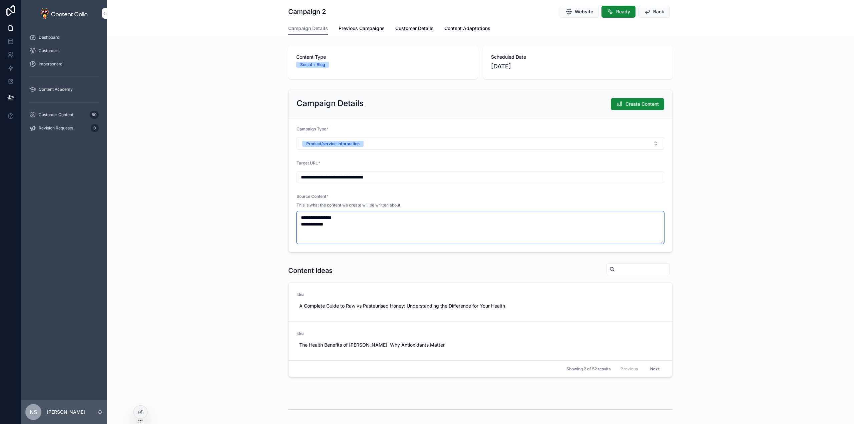
paste textarea "**********"
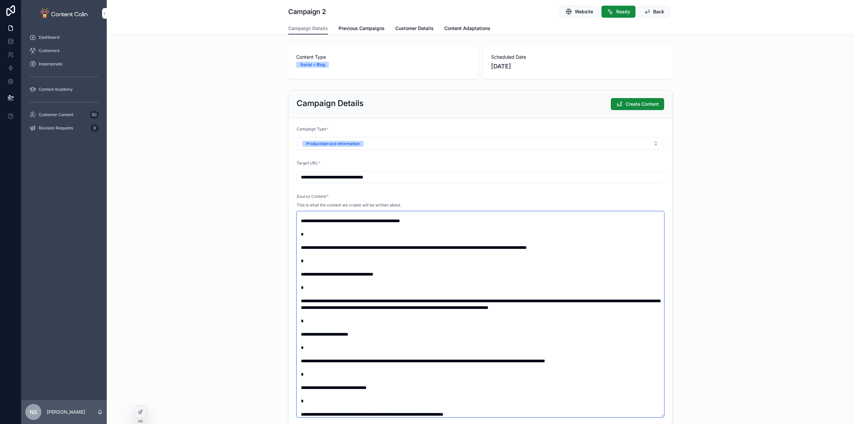
type textarea "**********"
click at [758, 155] on div "**********" at bounding box center [480, 257] width 747 height 341
click at [637, 105] on span "Create Content" at bounding box center [642, 104] width 33 height 7
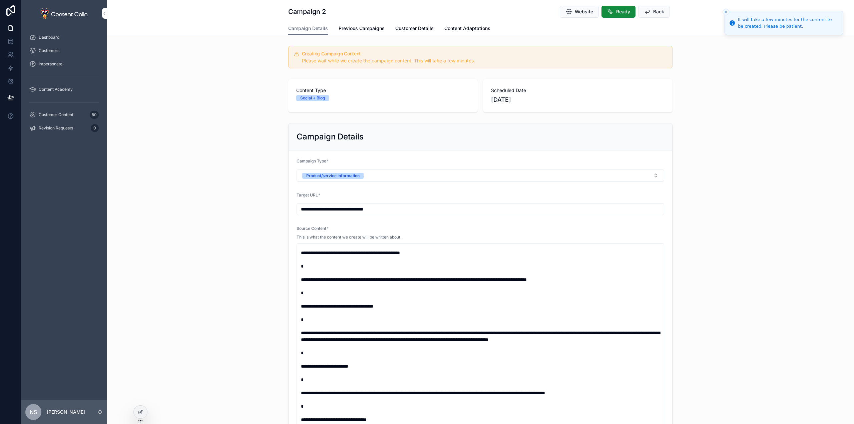
click at [70, 118] on div "Customer Content 50" at bounding box center [63, 114] width 69 height 11
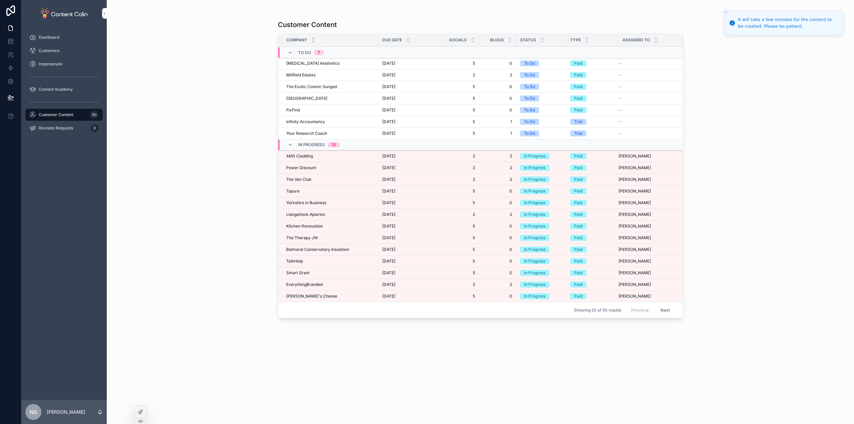
click at [666, 312] on button "Next" at bounding box center [665, 310] width 19 height 10
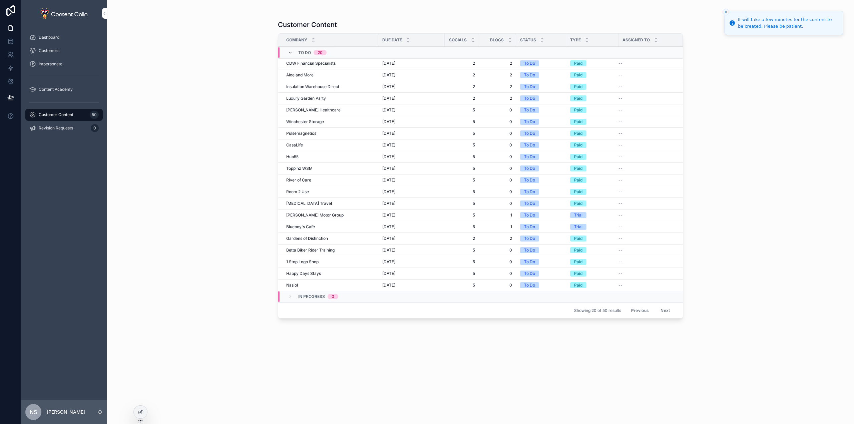
click at [640, 310] on button "Previous" at bounding box center [640, 310] width 27 height 10
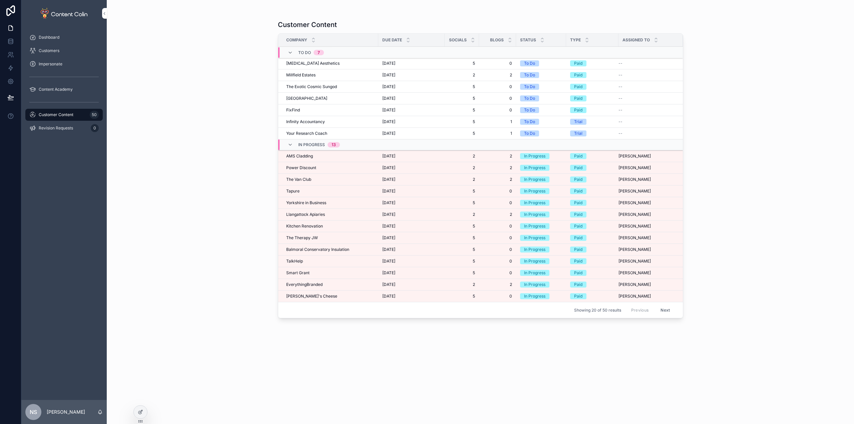
click at [327, 285] on div "EverythingBranded EverythingBranded" at bounding box center [330, 284] width 88 height 5
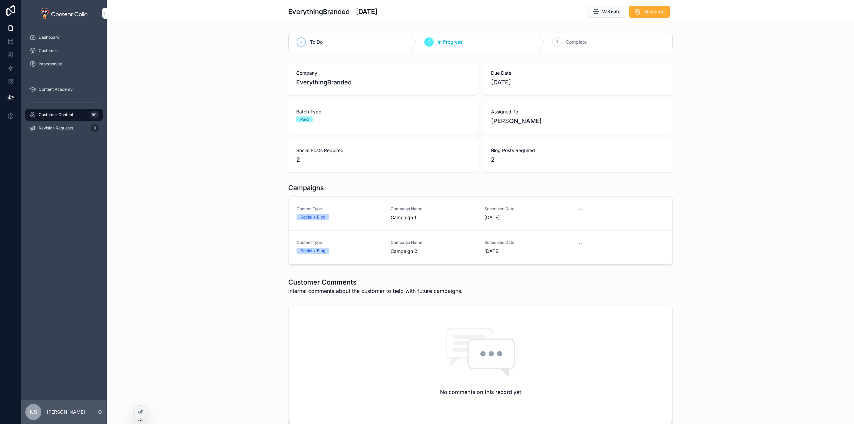
click at [316, 213] on div "Content Type Social + Blog" at bounding box center [340, 213] width 86 height 14
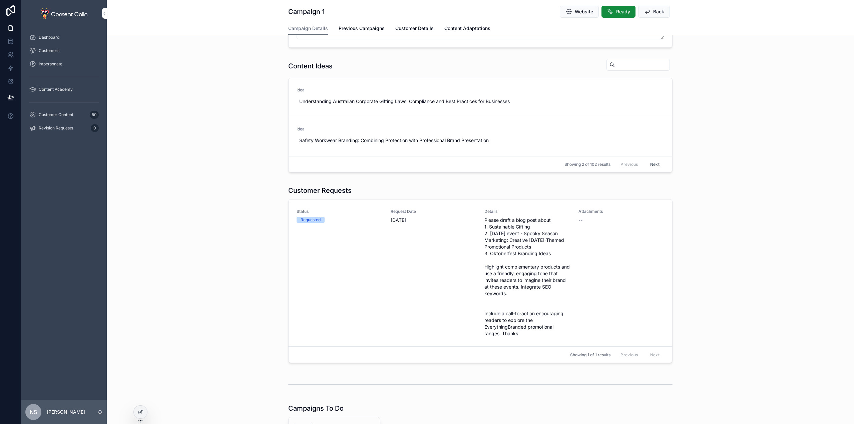
scroll to position [200, 0]
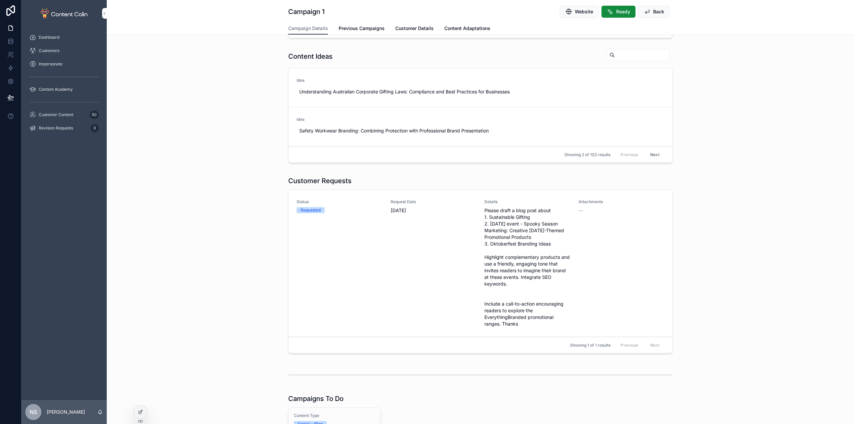
drag, startPoint x: 524, startPoint y: 323, endPoint x: 501, endPoint y: 319, distance: 23.2
click at [501, 319] on span "Please draft a blog post about 1. Sustainable Gifting 2. [DATE] event - Spooky …" at bounding box center [527, 267] width 86 height 120
click at [502, 319] on span "Please draft a blog post about 1. Sustainable Gifting 2. [DATE] event - Spooky …" at bounding box center [527, 267] width 86 height 120
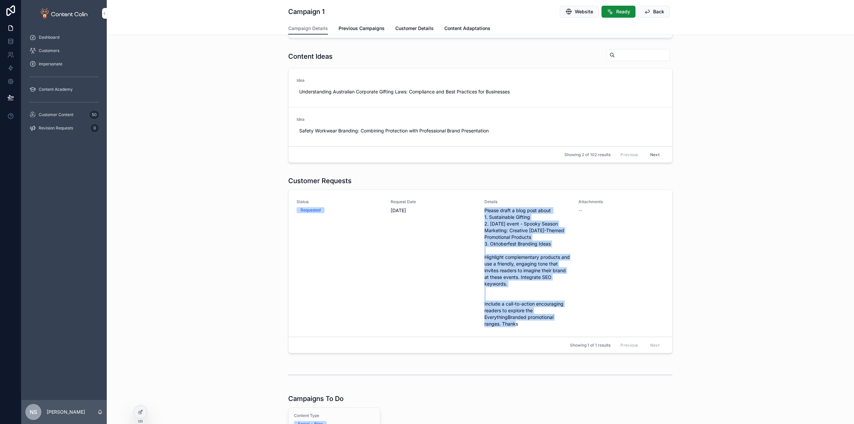
drag, startPoint x: 498, startPoint y: 324, endPoint x: 479, endPoint y: 213, distance: 112.7
click at [479, 213] on div "Status Requested Request Date 2nd October 2025 Details Please draft a blog post…" at bounding box center [481, 263] width 368 height 128
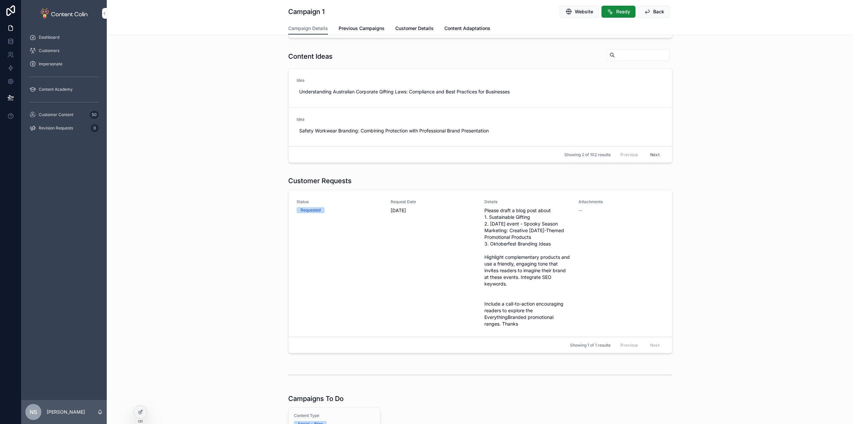
copy span "Please draft a blog post about 1. Sustainable Gifting 2. Halloween event - Spoo…"
drag, startPoint x: 521, startPoint y: 326, endPoint x: 481, endPoint y: 207, distance: 125.3
click at [481, 207] on div "Status Requested Request Date 2nd October 2025 Details Please draft a blog post…" at bounding box center [481, 263] width 368 height 128
copy span "Please draft a blog post about 1. Sustainable Gifting 2. Halloween event - Spoo…"
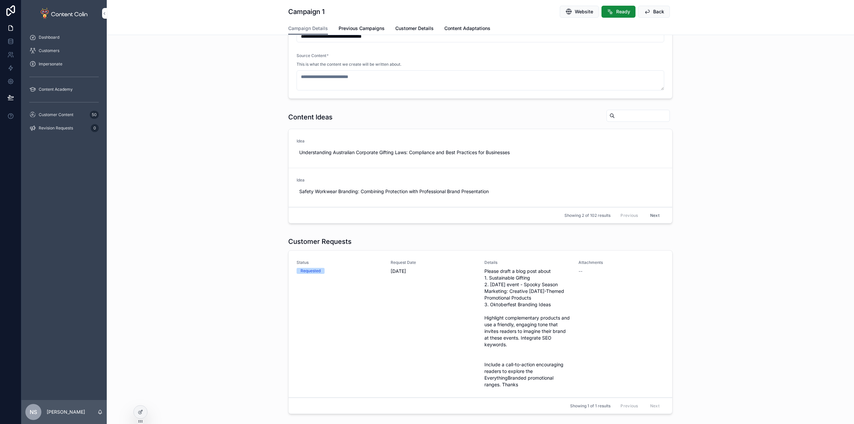
scroll to position [0, 0]
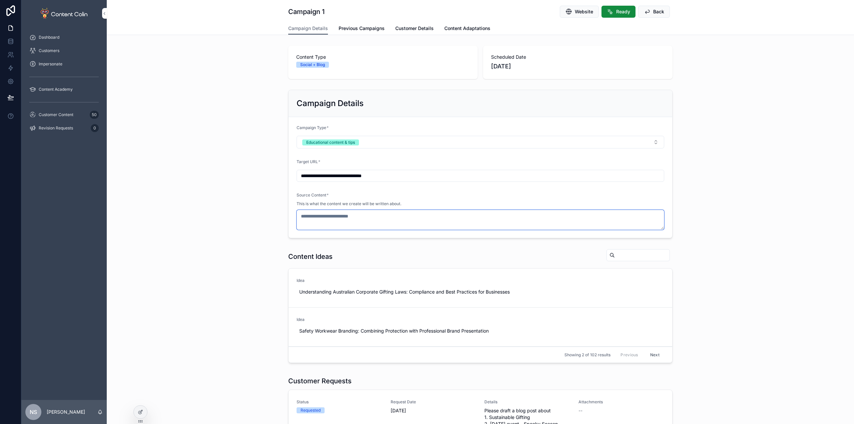
click at [338, 215] on textarea "scrollable content" at bounding box center [481, 220] width 368 height 20
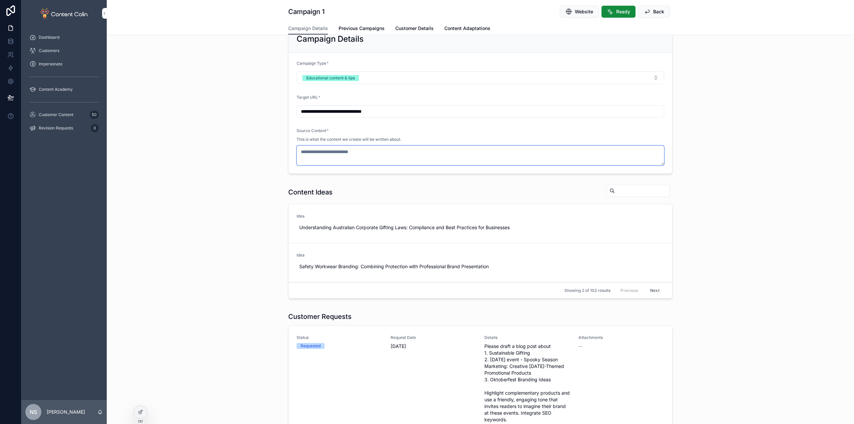
scroll to position [100, 0]
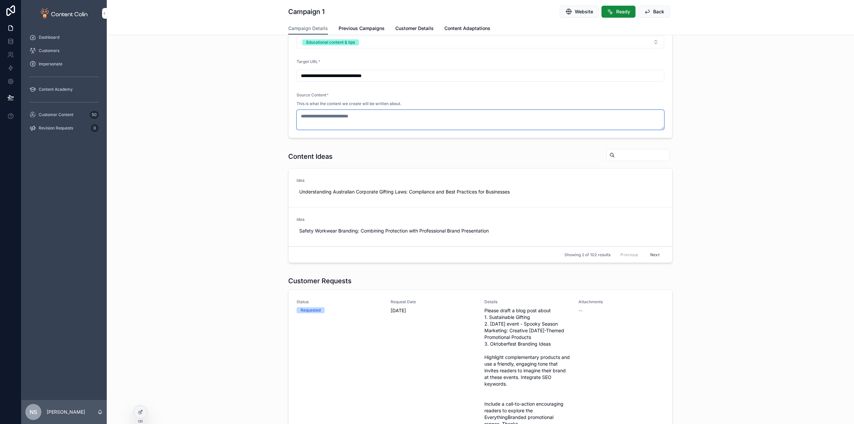
paste textarea "**********"
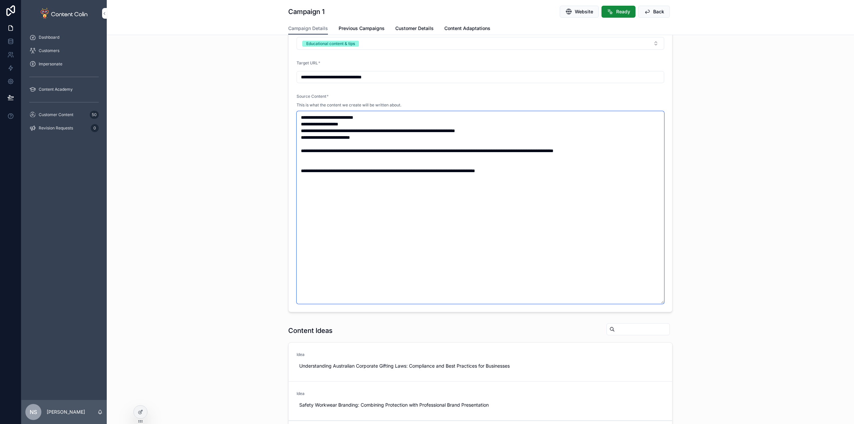
drag, startPoint x: 303, startPoint y: 123, endPoint x: 266, endPoint y: 108, distance: 39.5
click at [266, 108] on div "**********" at bounding box center [480, 151] width 747 height 328
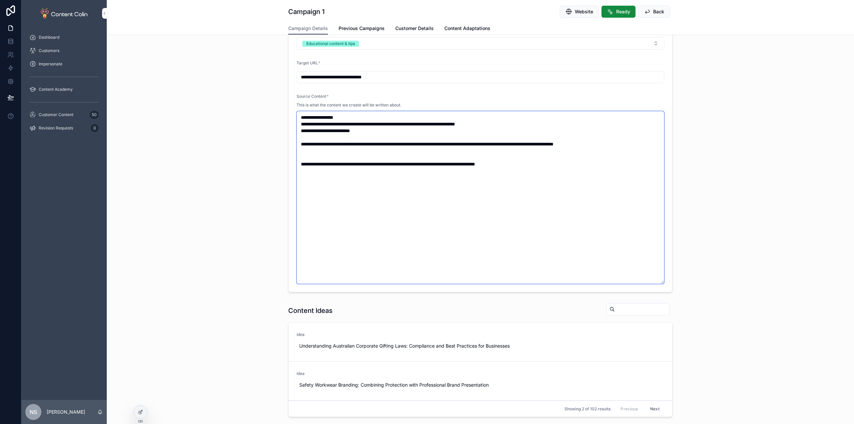
drag, startPoint x: 378, startPoint y: 131, endPoint x: 277, endPoint y: 127, distance: 101.5
click at [277, 127] on div "**********" at bounding box center [480, 141] width 747 height 308
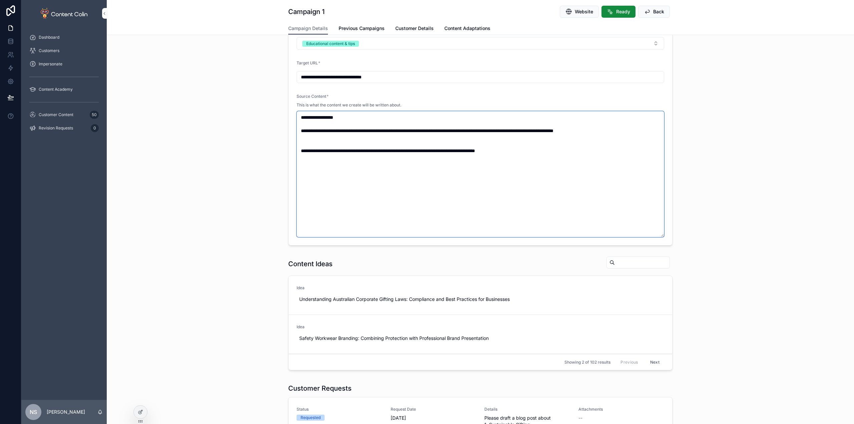
click at [380, 140] on textarea "**********" at bounding box center [481, 174] width 368 height 126
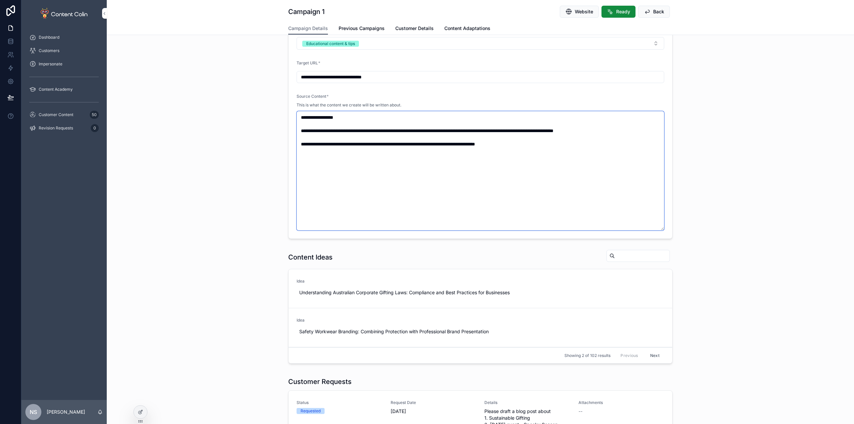
click at [588, 154] on textarea "**********" at bounding box center [481, 170] width 368 height 119
click at [521, 145] on textarea "**********" at bounding box center [481, 170] width 368 height 119
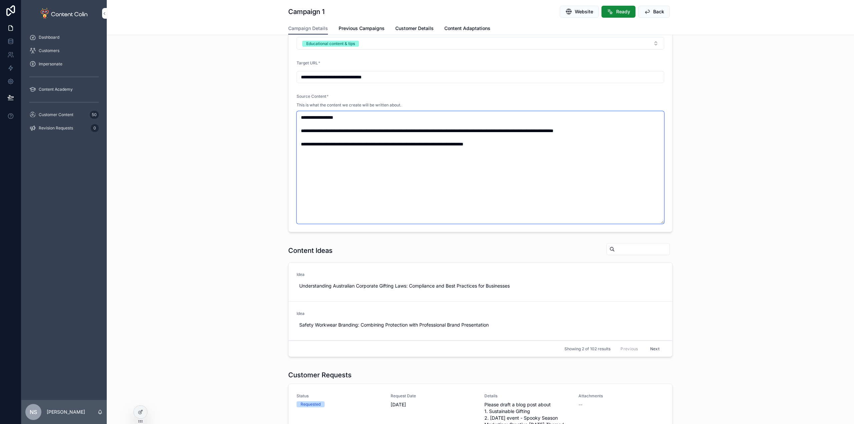
click at [541, 145] on textarea "**********" at bounding box center [481, 167] width 368 height 113
type textarea "**********"
drag, startPoint x: 763, startPoint y: 153, endPoint x: 772, endPoint y: 153, distance: 9.3
click at [763, 153] on div "**********" at bounding box center [480, 111] width 747 height 248
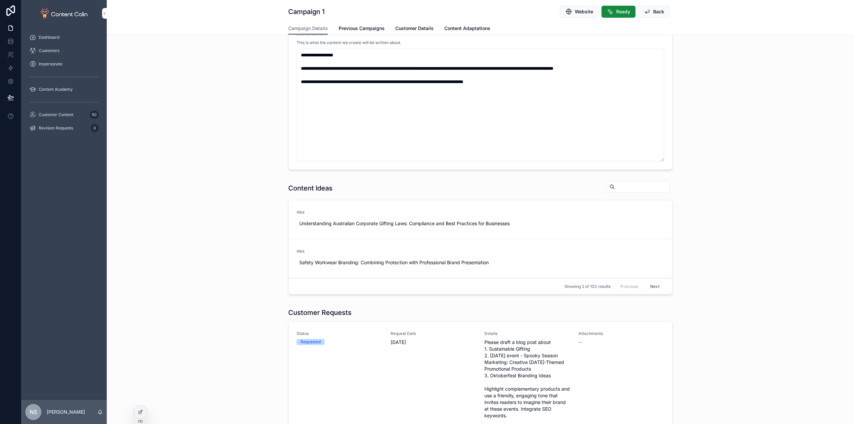
scroll to position [67, 0]
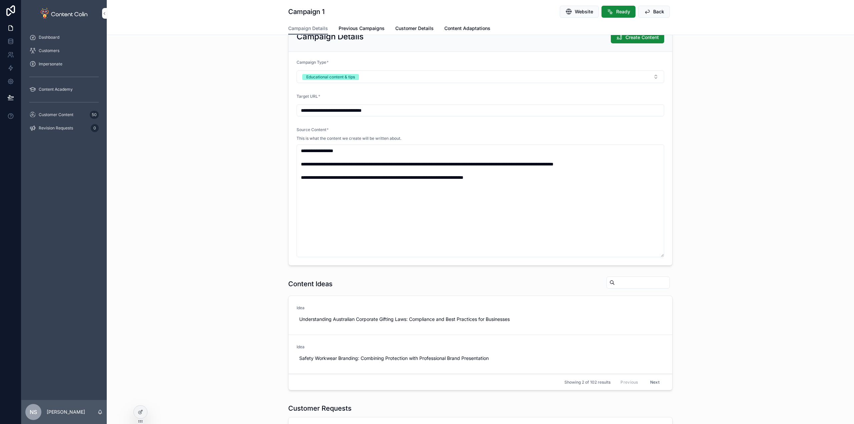
click at [753, 196] on div "**********" at bounding box center [480, 144] width 747 height 248
click at [571, 183] on textarea "**********" at bounding box center [481, 200] width 368 height 113
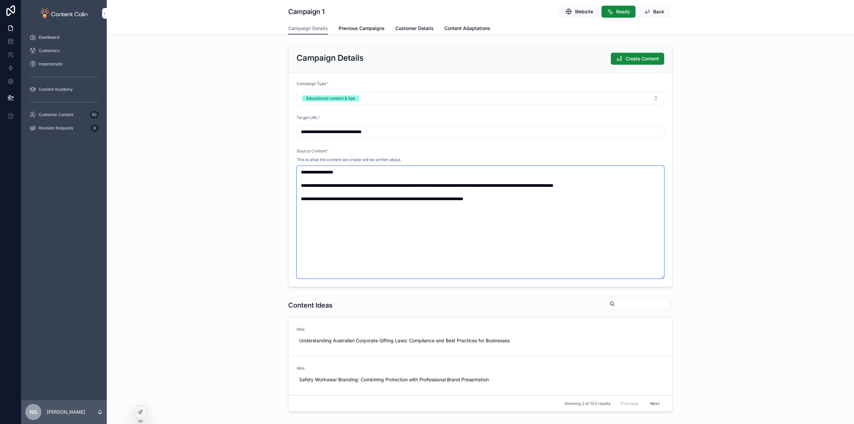
scroll to position [0, 0]
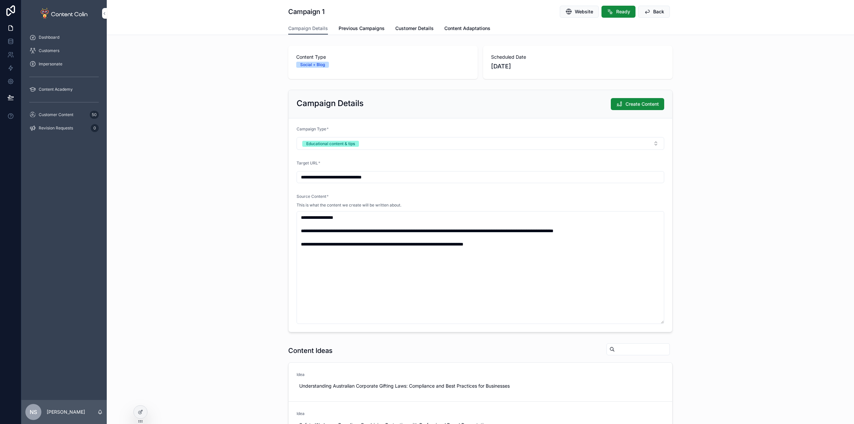
click at [641, 100] on button "Create Content" at bounding box center [637, 104] width 53 height 12
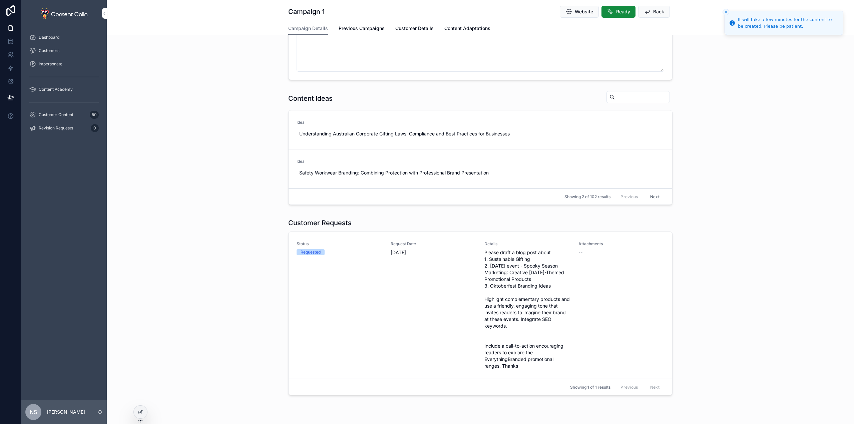
scroll to position [434, 0]
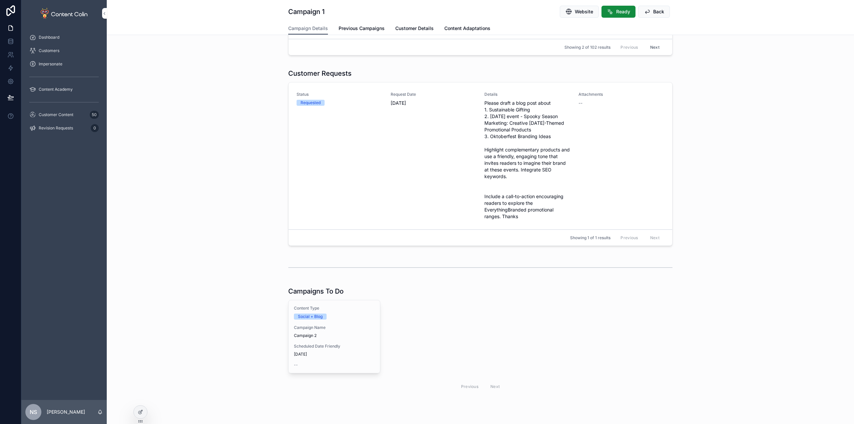
click at [321, 334] on span "Campaign 2" at bounding box center [334, 335] width 81 height 5
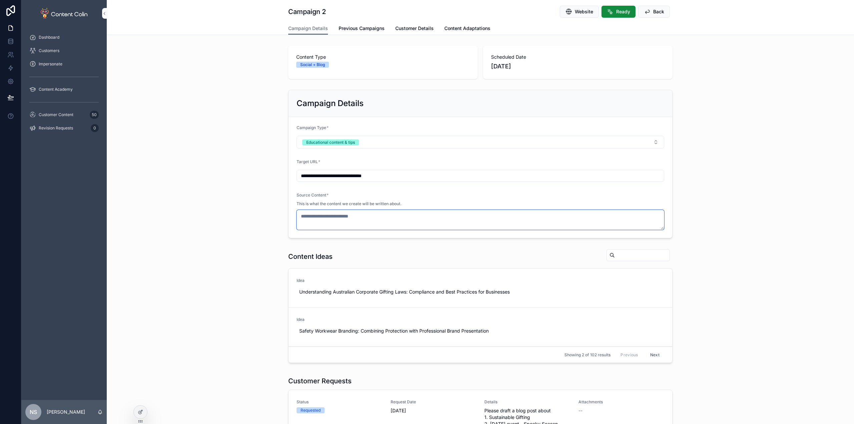
click at [373, 213] on textarea "scrollable content" at bounding box center [481, 220] width 368 height 20
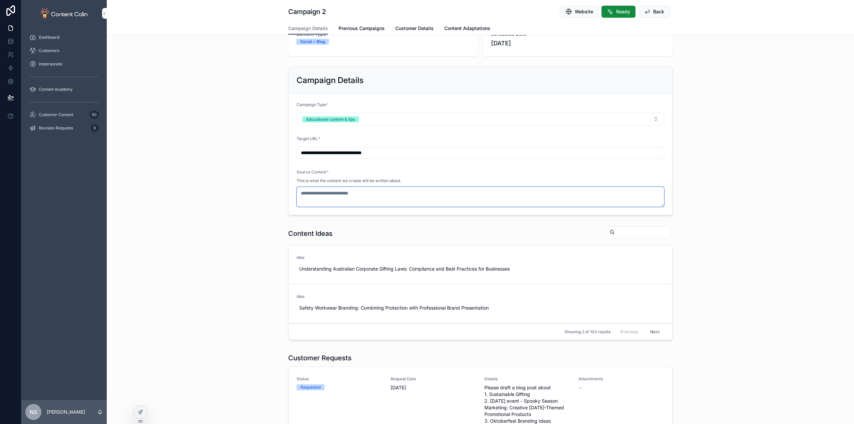
scroll to position [15, 0]
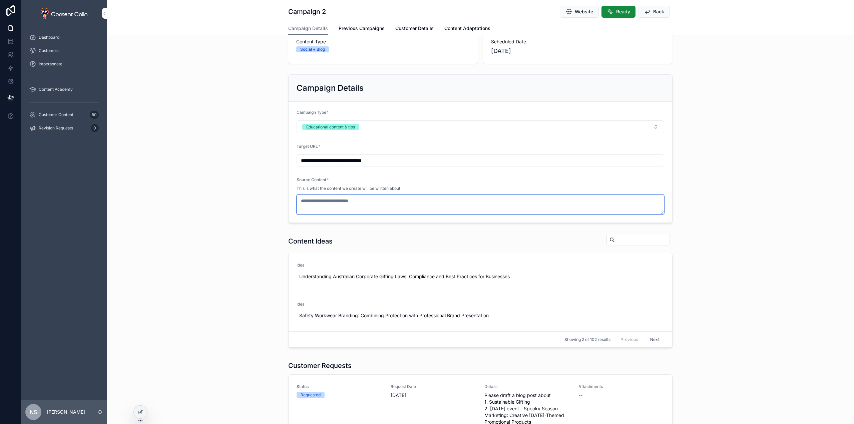
click at [320, 199] on textarea "scrollable content" at bounding box center [481, 204] width 368 height 20
paste textarea "**********"
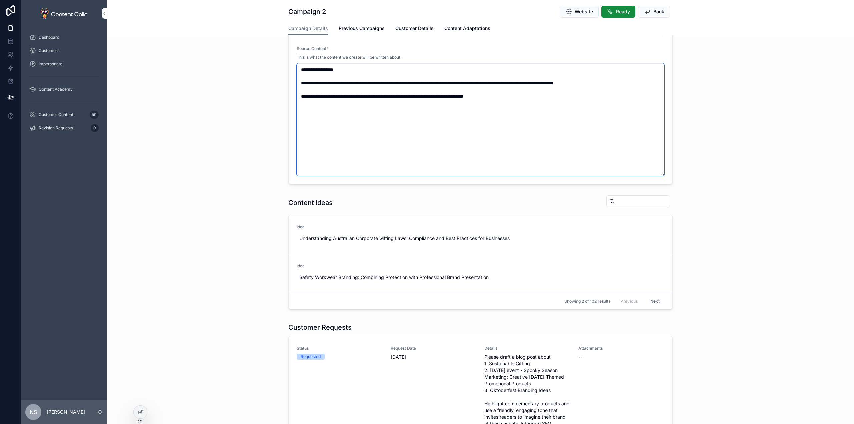
scroll to position [149, 0]
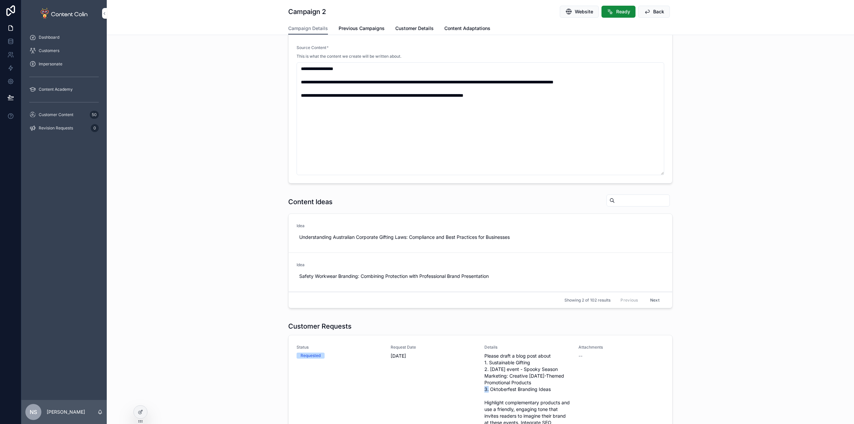
click at [537, 381] on span "Please draft a blog post about 1. Sustainable Gifting 2. [DATE] event - Spooky …" at bounding box center [527, 413] width 86 height 120
drag, startPoint x: 552, startPoint y: 381, endPoint x: 487, endPoint y: 371, distance: 65.8
click at [487, 371] on span "Please draft a blog post about 1. Sustainable Gifting 2. [DATE] event - Spooky …" at bounding box center [527, 413] width 86 height 120
copy span "Halloween event - Spooky Season Marketing: Creative Halloween-Themed Promotiona…"
drag, startPoint x: 357, startPoint y: 67, endPoint x: 239, endPoint y: 55, distance: 118.1
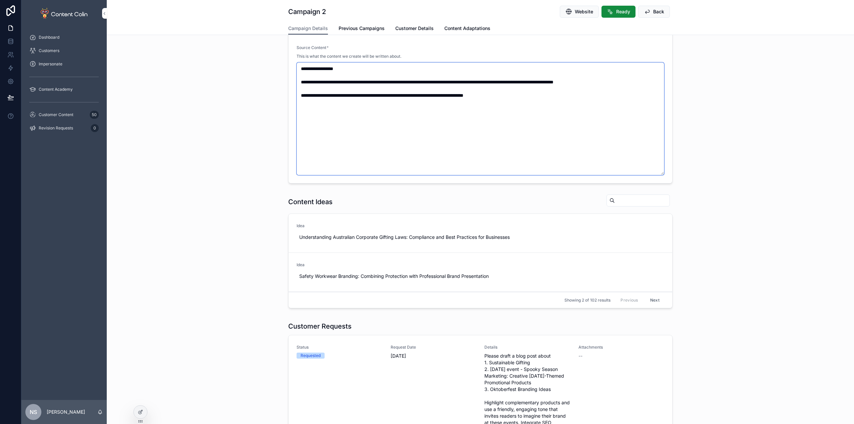
click at [239, 55] on div "**********" at bounding box center [480, 62] width 747 height 248
paste textarea "**********"
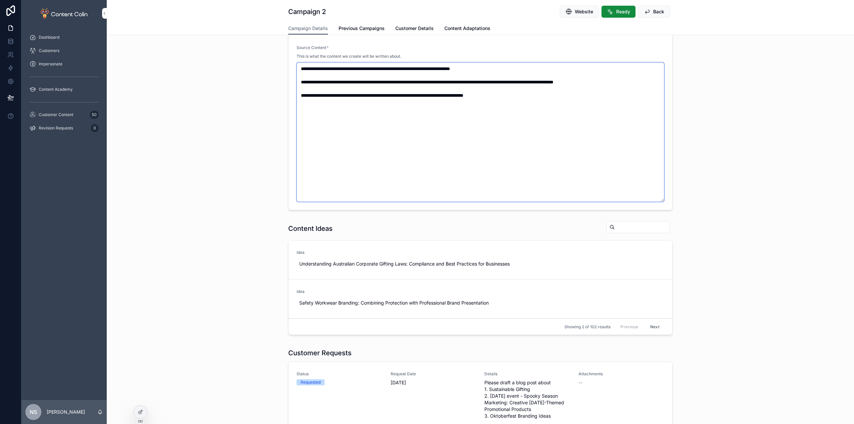
type textarea "**********"
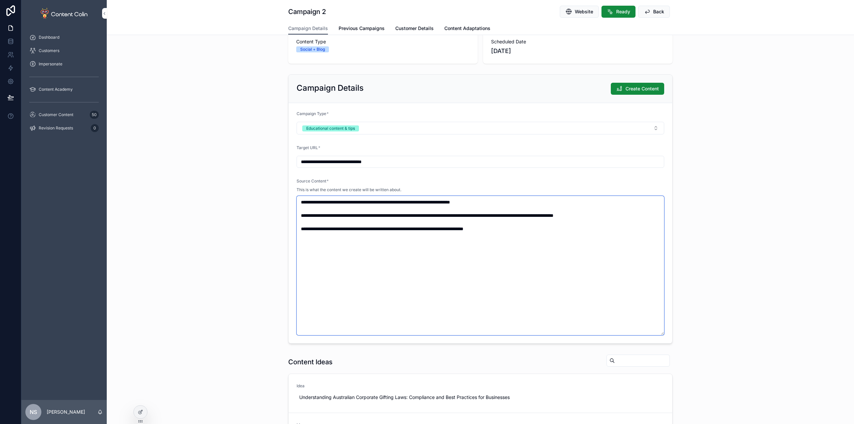
scroll to position [3, 0]
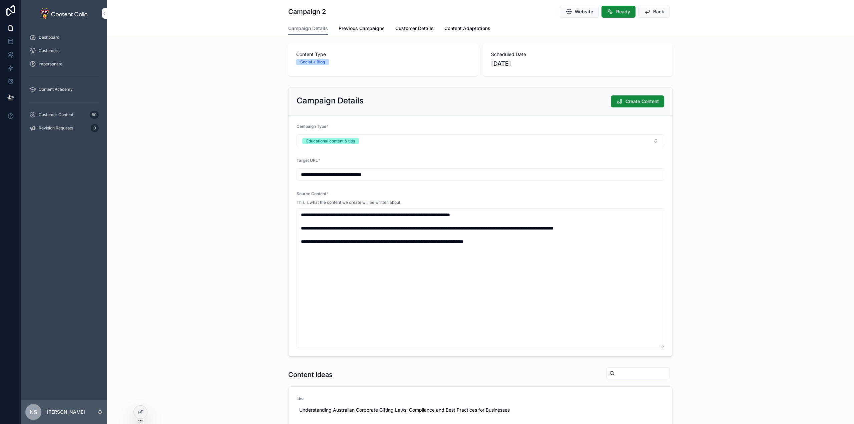
click at [756, 207] on div "**********" at bounding box center [480, 221] width 747 height 275
click at [648, 102] on span "Create Content" at bounding box center [642, 101] width 33 height 7
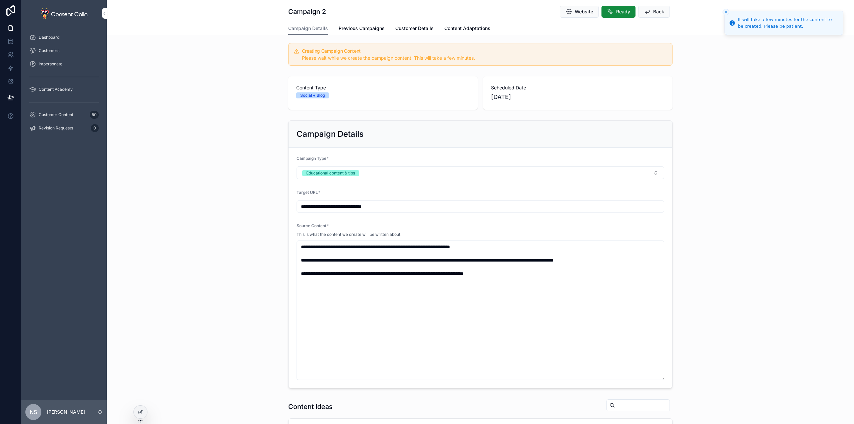
scroll to position [36, 0]
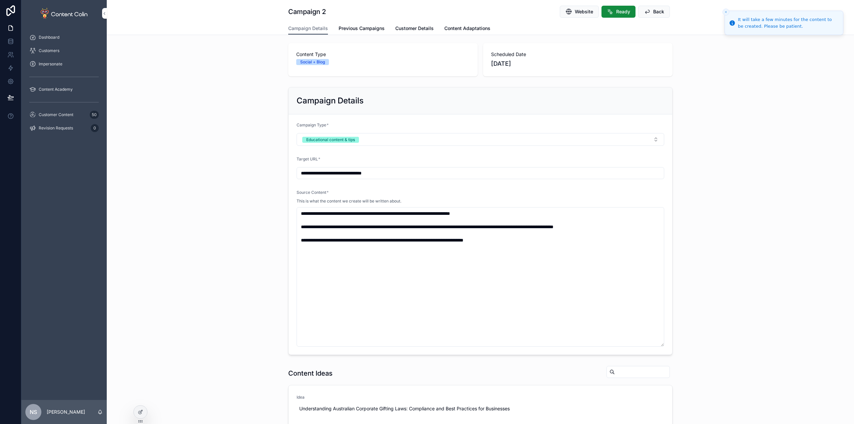
click at [73, 118] on div "Customer Content 50" at bounding box center [63, 114] width 69 height 11
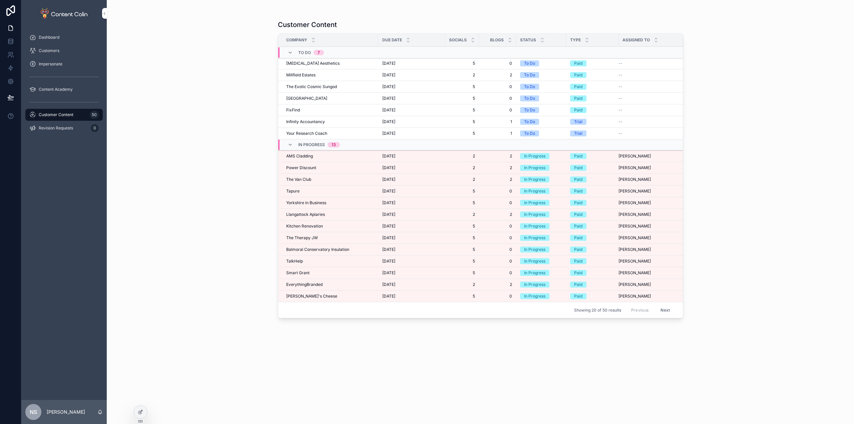
click at [315, 156] on div "AMS Cladding AMS Cladding" at bounding box center [330, 155] width 88 height 5
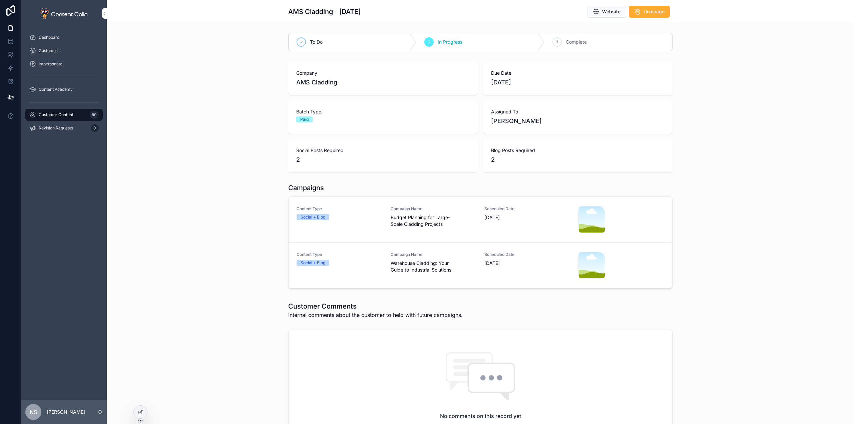
click at [421, 216] on span "Budget Planning for Large-Scale Cladding Projects" at bounding box center [434, 220] width 86 height 13
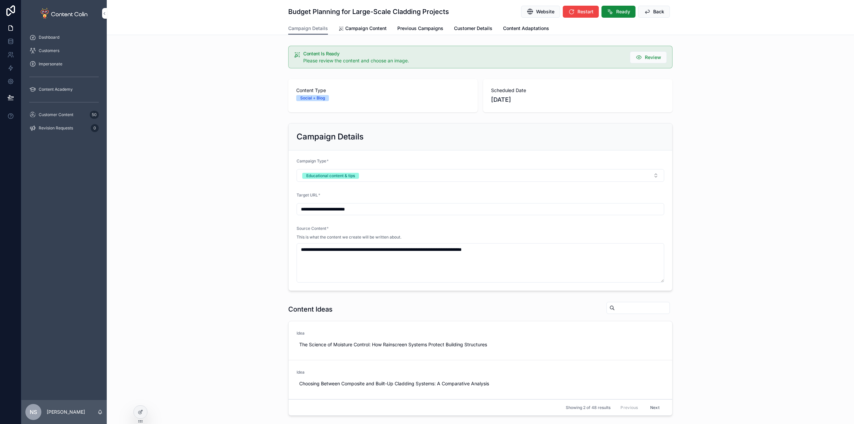
click at [358, 29] on span "Campaign Content" at bounding box center [365, 28] width 41 height 7
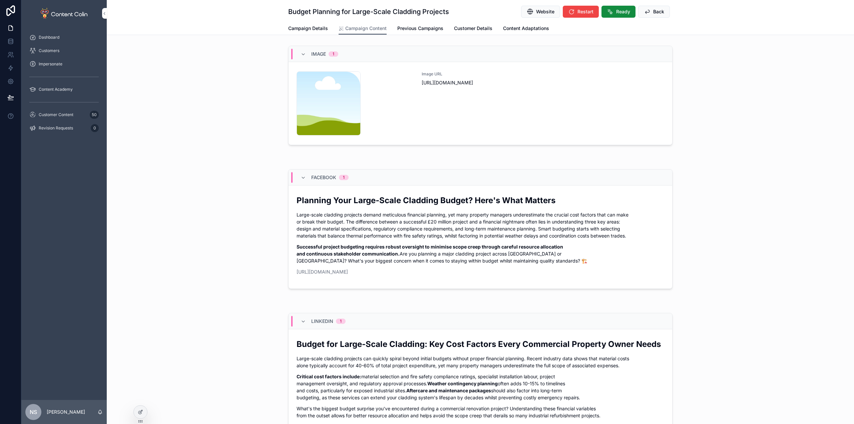
click at [505, 98] on div "Image URL [URL][DOMAIN_NAME]" at bounding box center [543, 103] width 243 height 64
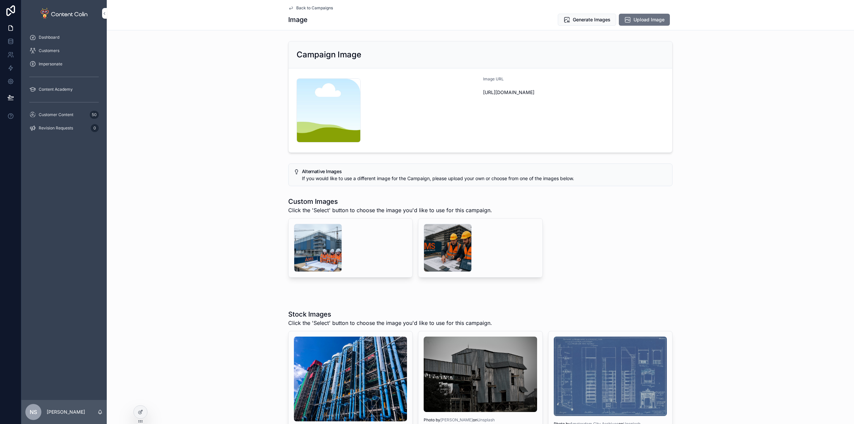
click at [441, 242] on div "scrollable content" at bounding box center [448, 248] width 48 height 48
drag, startPoint x: 337, startPoint y: 254, endPoint x: 318, endPoint y: 262, distance: 21.2
click at [318, 262] on div "scrollable content" at bounding box center [318, 248] width 48 height 48
click at [0, 0] on span "Select" at bounding box center [0, 0] width 0 height 0
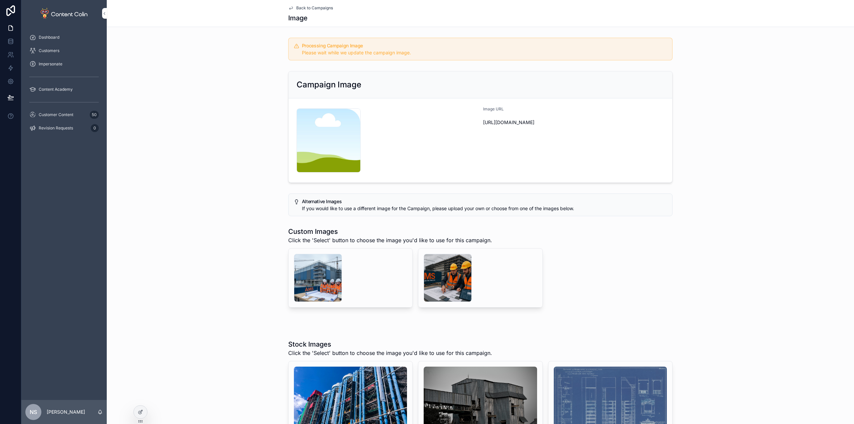
click at [324, 7] on span "Back to Campaigns" at bounding box center [314, 7] width 37 height 5
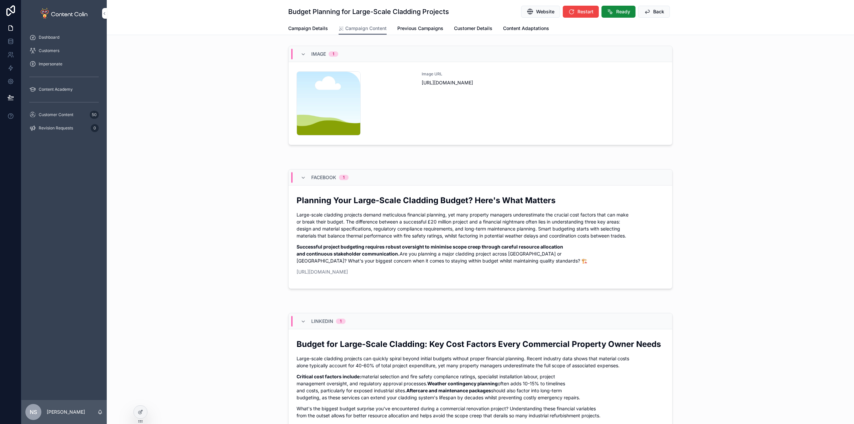
click at [623, 13] on span "Ready" at bounding box center [623, 11] width 14 height 7
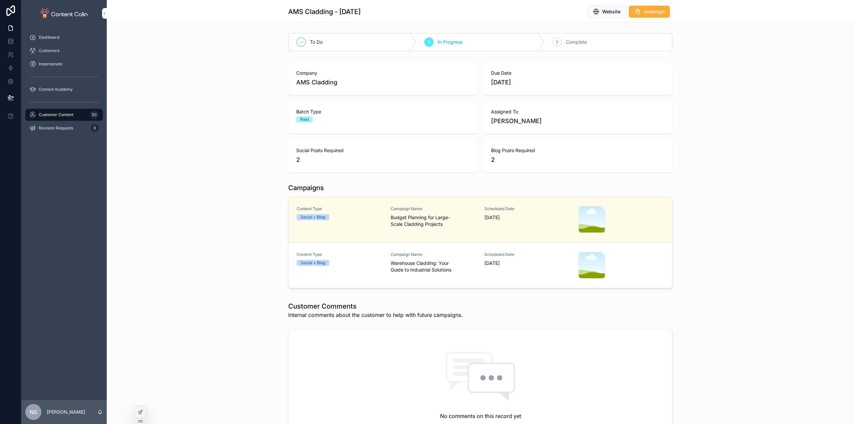
click at [450, 265] on span "Warehouse Cladding: Your Guide to Industrial Solutions" at bounding box center [434, 266] width 86 height 13
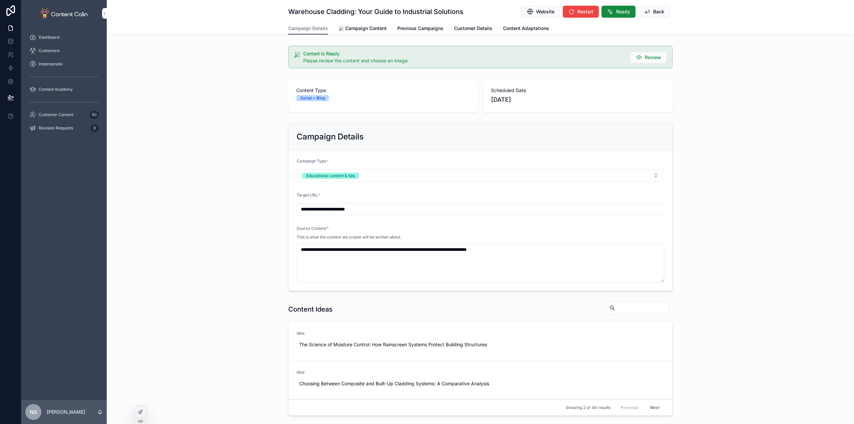
click at [357, 27] on span "Campaign Content" at bounding box center [365, 28] width 41 height 7
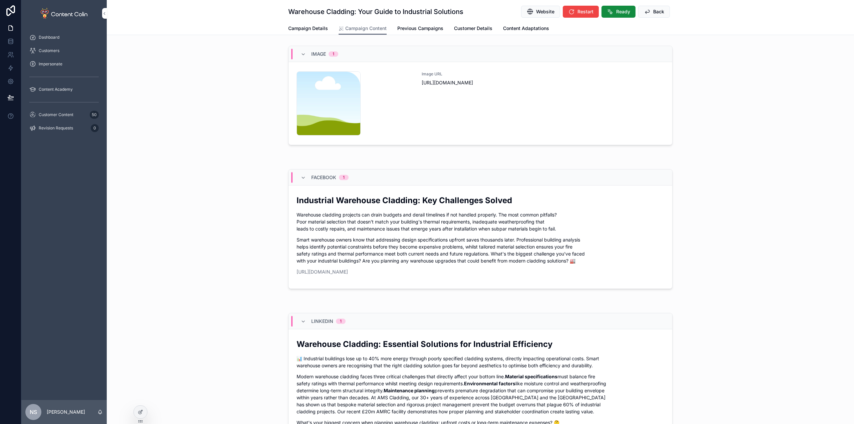
click at [537, 123] on div "Image URL [URL][DOMAIN_NAME]" at bounding box center [543, 103] width 243 height 64
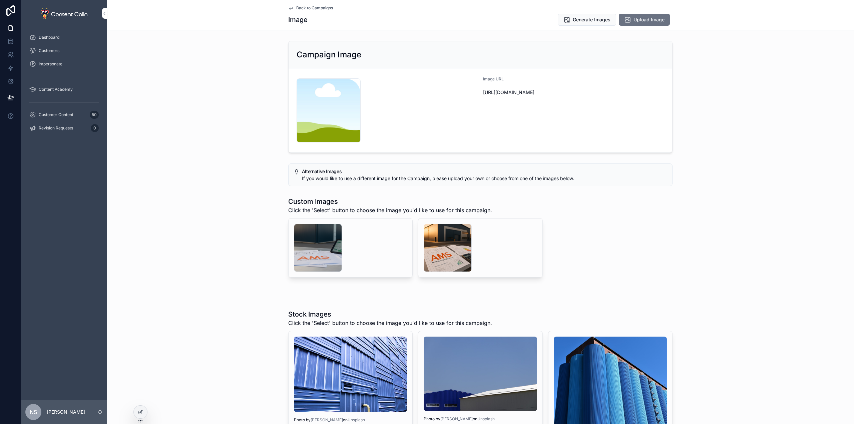
click at [316, 254] on div "scrollable content" at bounding box center [318, 248] width 48 height 48
click at [440, 240] on div "scrollable content" at bounding box center [448, 248] width 48 height 48
click at [316, 252] on div "scrollable content" at bounding box center [318, 248] width 48 height 48
click at [0, 0] on span "Select" at bounding box center [0, 0] width 0 height 0
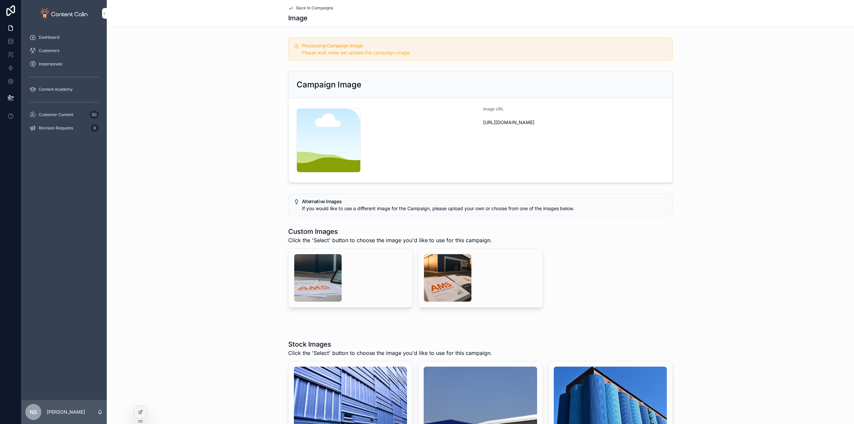
click at [320, 6] on span "Back to Campaigns" at bounding box center [314, 7] width 37 height 5
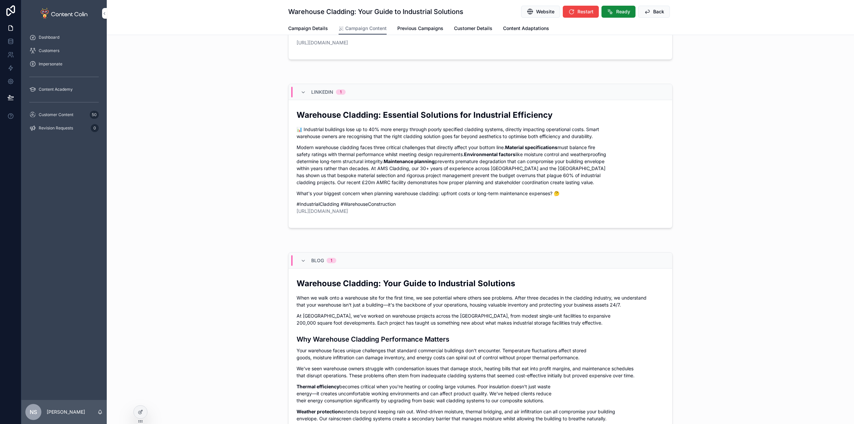
scroll to position [334, 0]
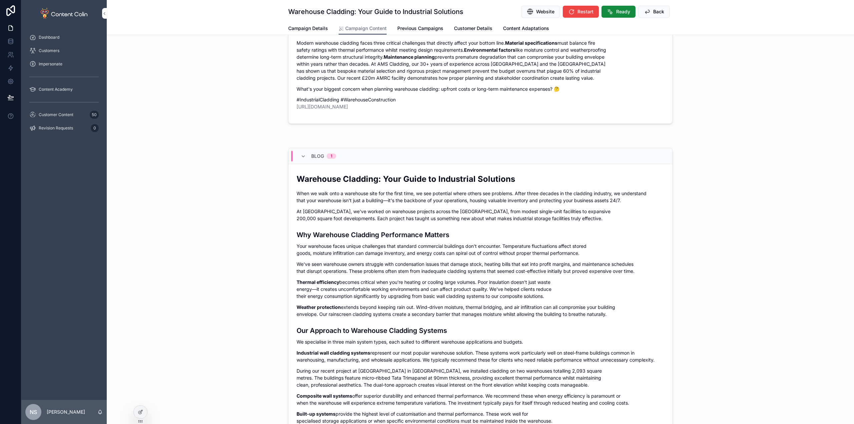
click at [627, 16] on button "Ready" at bounding box center [618, 12] width 34 height 12
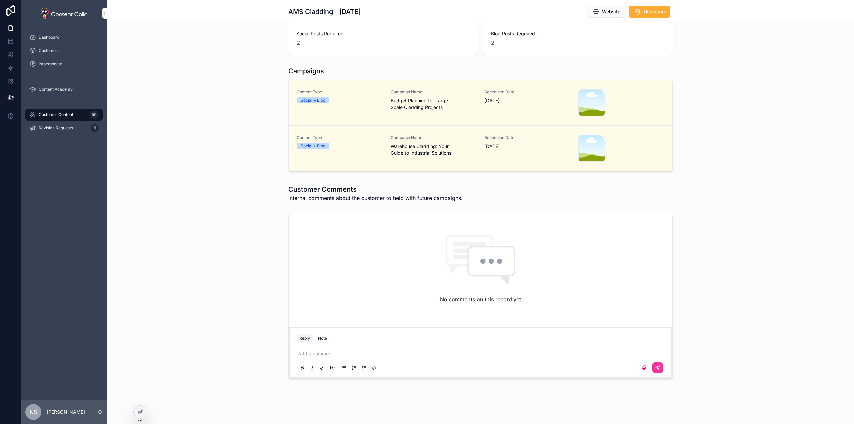
click at [75, 115] on div "Customer Content 50" at bounding box center [63, 114] width 69 height 11
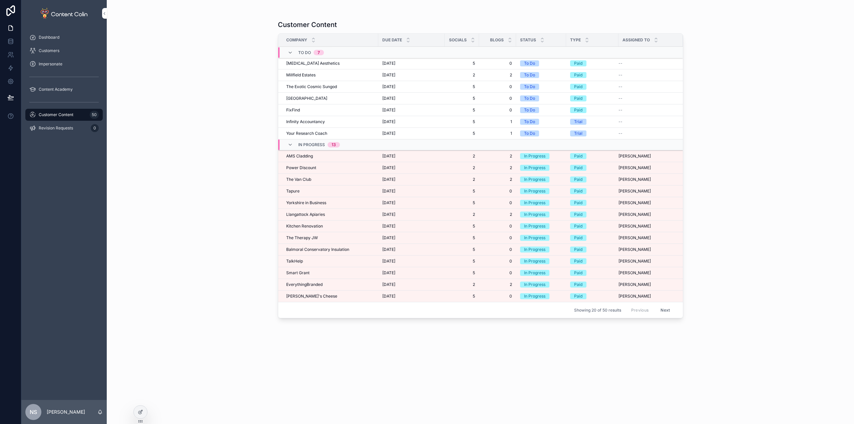
click at [317, 168] on div "Power Discount Power Discount" at bounding box center [330, 167] width 88 height 5
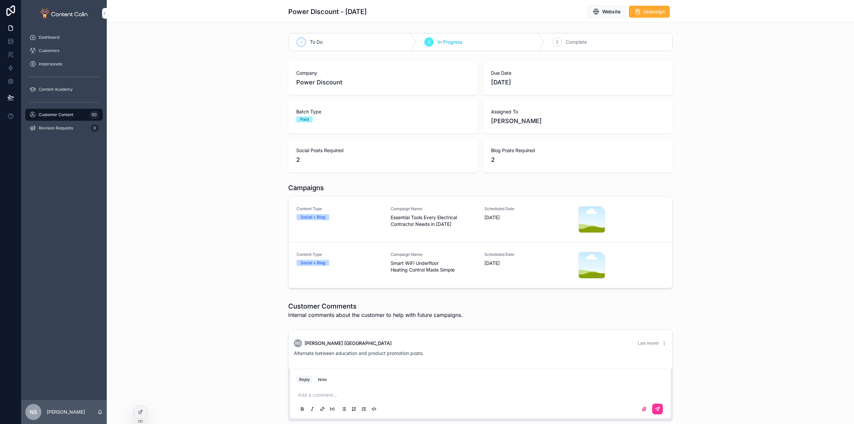
click at [395, 271] on span "Smart WiFi Underfloor Heating Control Made Simple" at bounding box center [434, 266] width 86 height 13
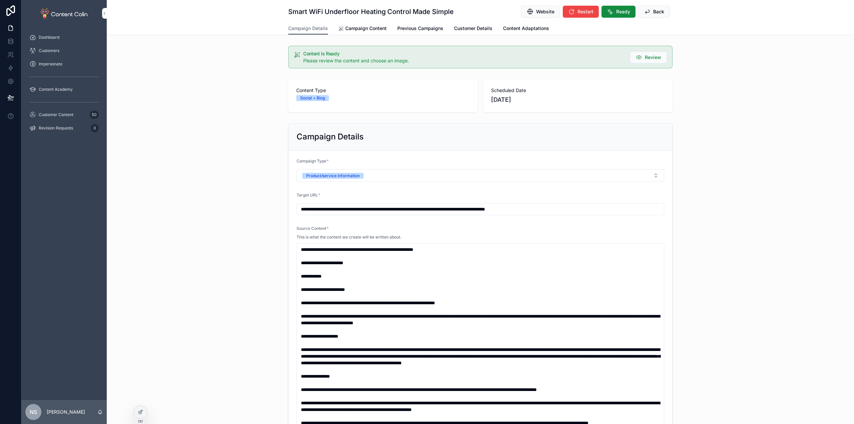
click at [358, 30] on span "Campaign Content" at bounding box center [365, 28] width 41 height 7
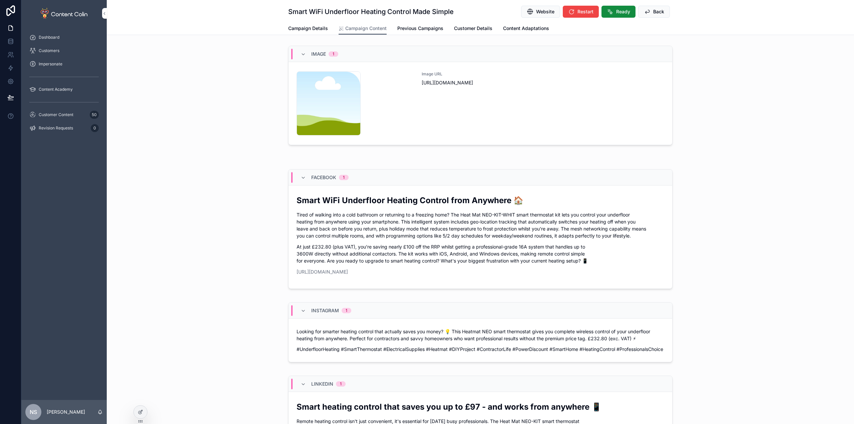
click at [528, 92] on div "Image URL [URL][DOMAIN_NAME]" at bounding box center [543, 103] width 243 height 64
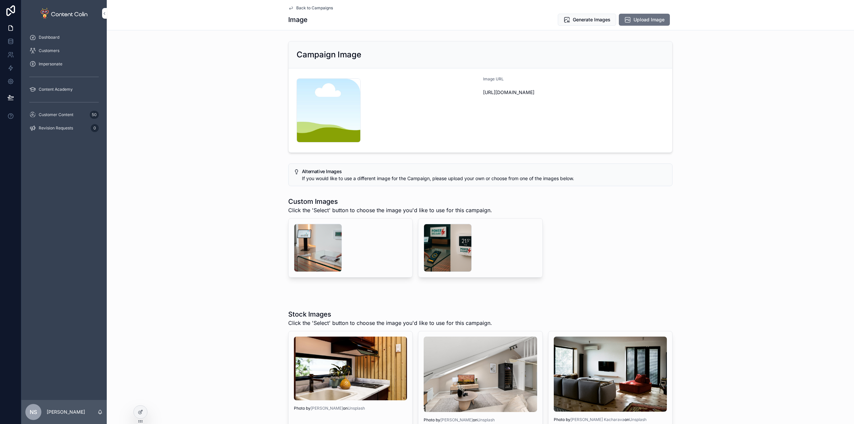
click at [651, 21] on span "Upload Image" at bounding box center [649, 19] width 31 height 7
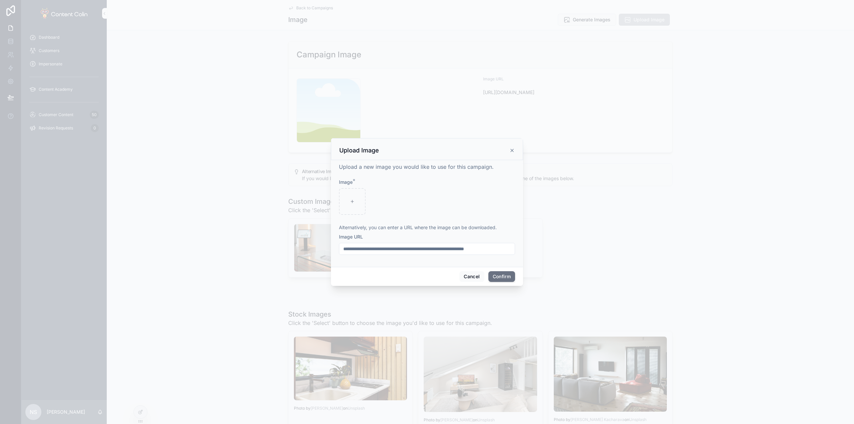
click at [388, 245] on input "text" at bounding box center [426, 248] width 175 height 9
paste input "**********"
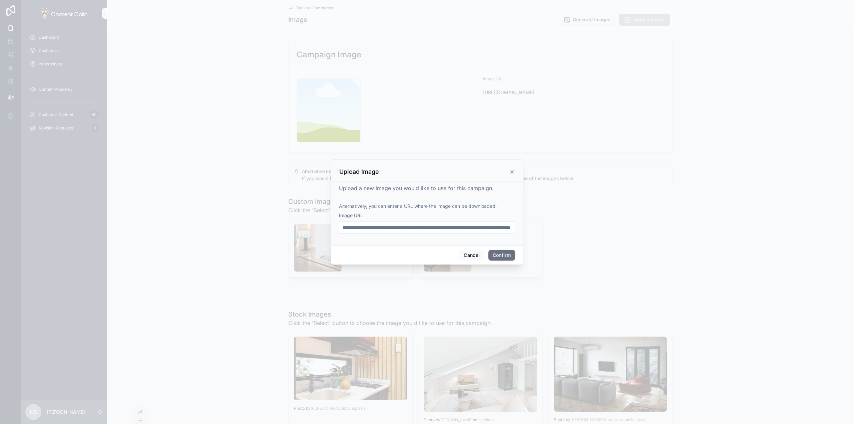
type input "**********"
click at [506, 258] on button "Confirm" at bounding box center [501, 255] width 27 height 11
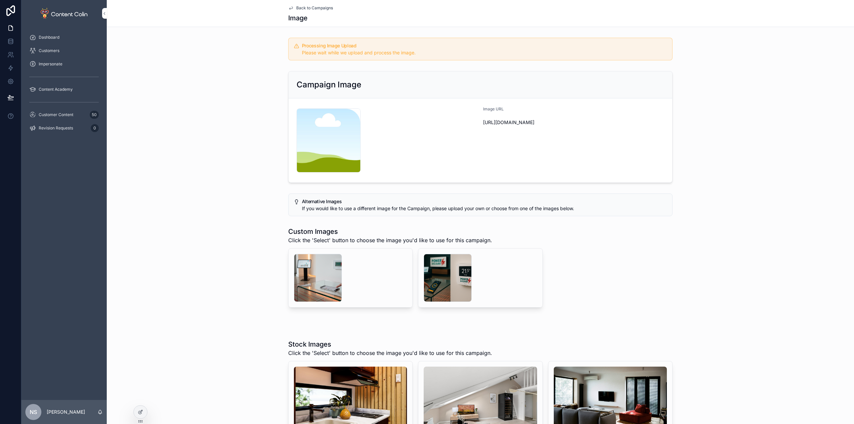
click at [72, 114] on span "Customer Content" at bounding box center [56, 114] width 35 height 5
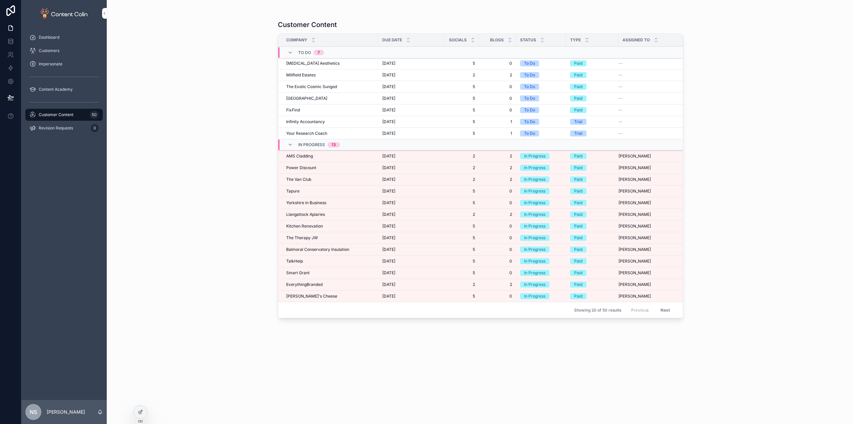
click at [310, 213] on span "Llangattock Apiaries" at bounding box center [305, 214] width 39 height 5
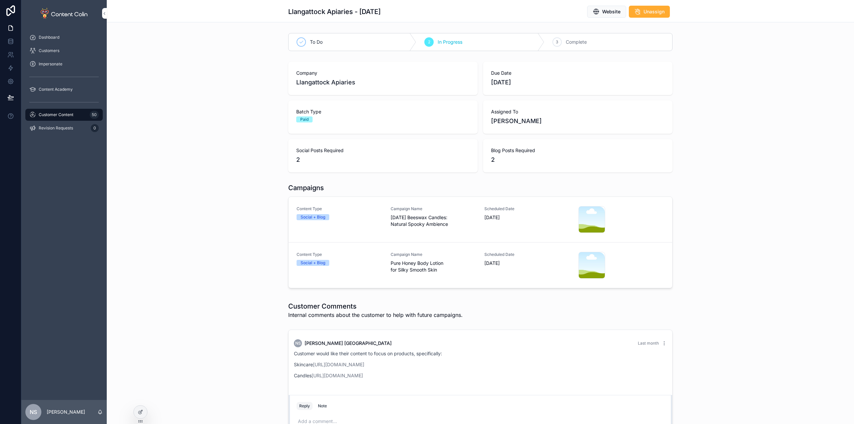
click at [408, 208] on span "Campaign Name" at bounding box center [434, 208] width 86 height 5
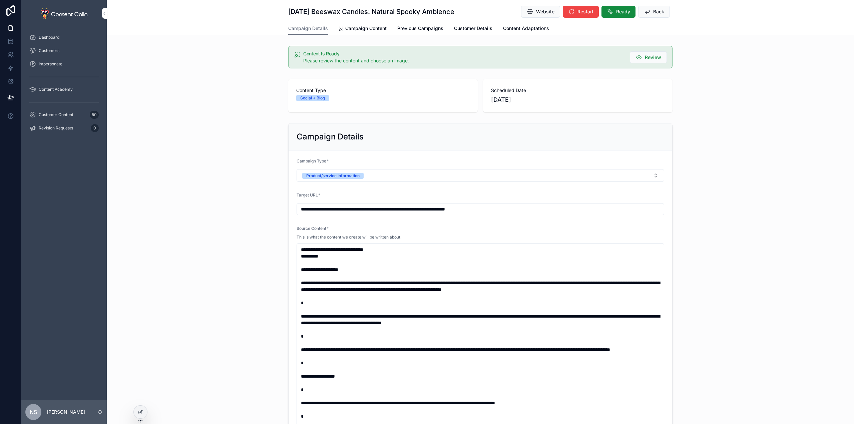
click at [373, 31] on span "Campaign Content" at bounding box center [365, 28] width 41 height 7
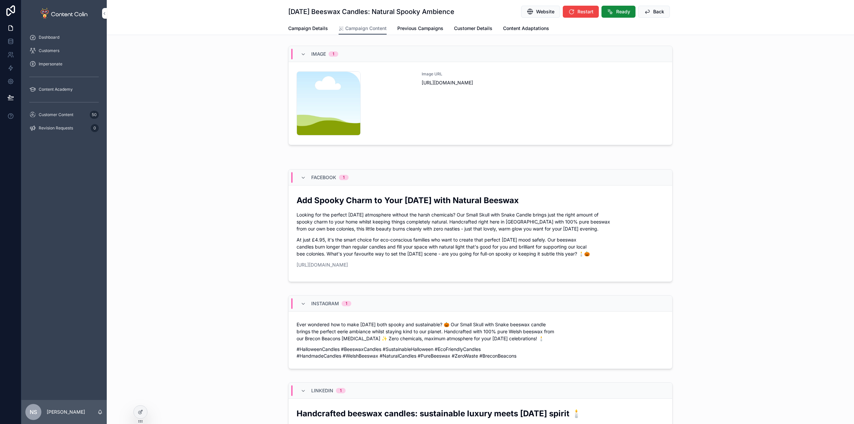
click at [492, 112] on div "Image URL [URL][DOMAIN_NAME]" at bounding box center [543, 103] width 243 height 64
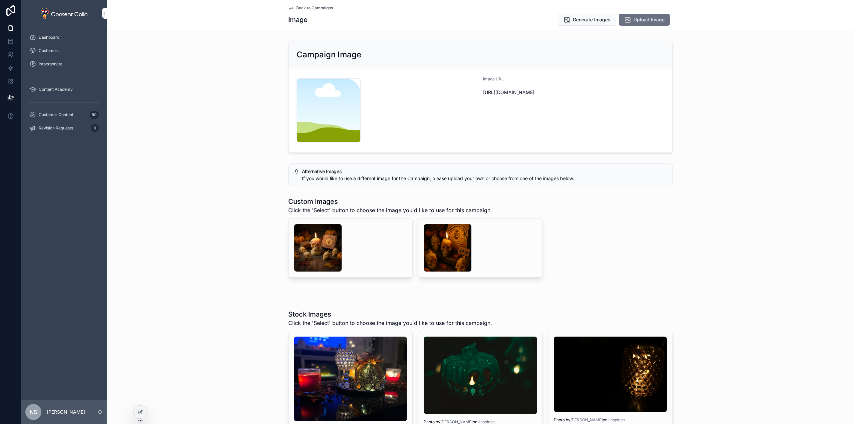
drag, startPoint x: 548, startPoint y: 66, endPoint x: 544, endPoint y: 69, distance: 4.5
click at [643, 19] on span "Upload Image" at bounding box center [649, 19] width 31 height 7
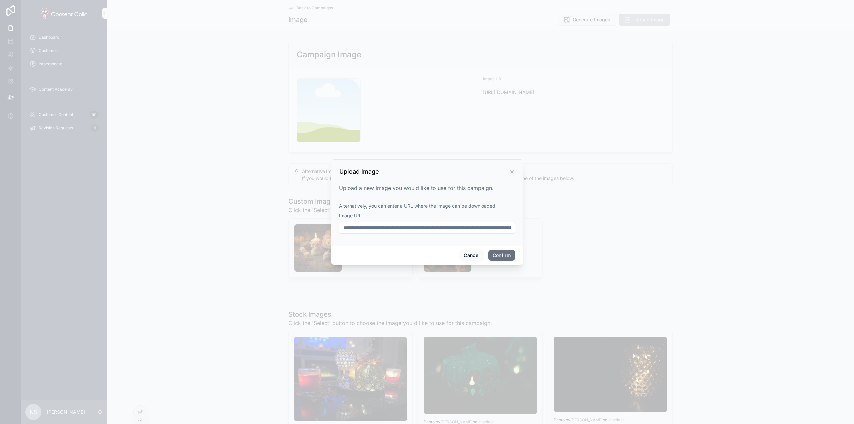
click at [456, 227] on input "**********" at bounding box center [426, 227] width 175 height 9
paste input "**********"
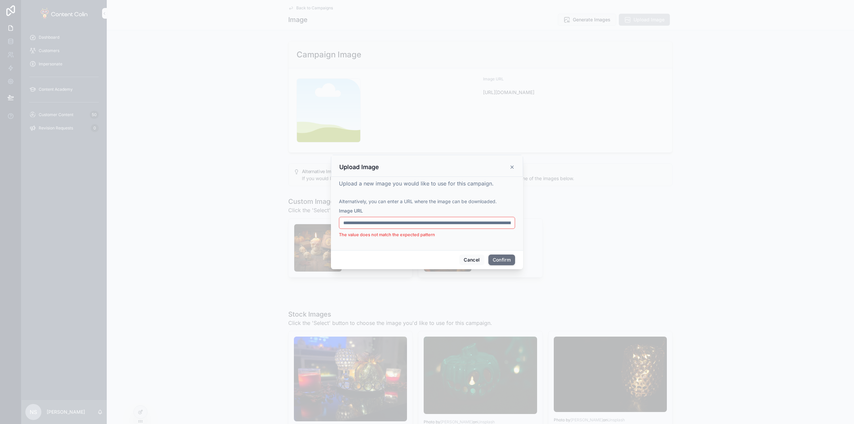
click at [427, 220] on input "**********" at bounding box center [426, 222] width 175 height 9
paste input "text"
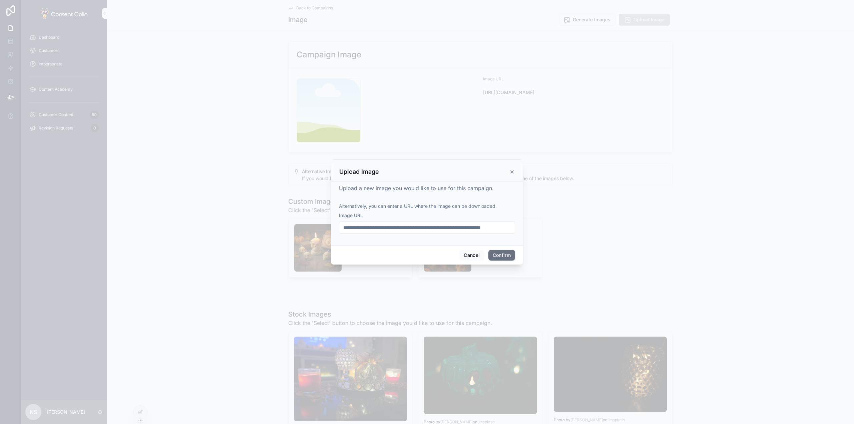
type input "**********"
click at [501, 255] on button "Confirm" at bounding box center [501, 255] width 27 height 11
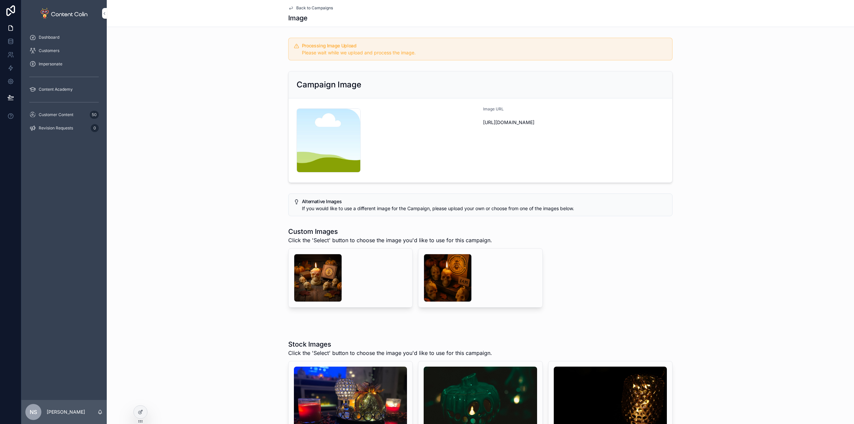
click at [315, 8] on span "Back to Campaigns" at bounding box center [314, 7] width 37 height 5
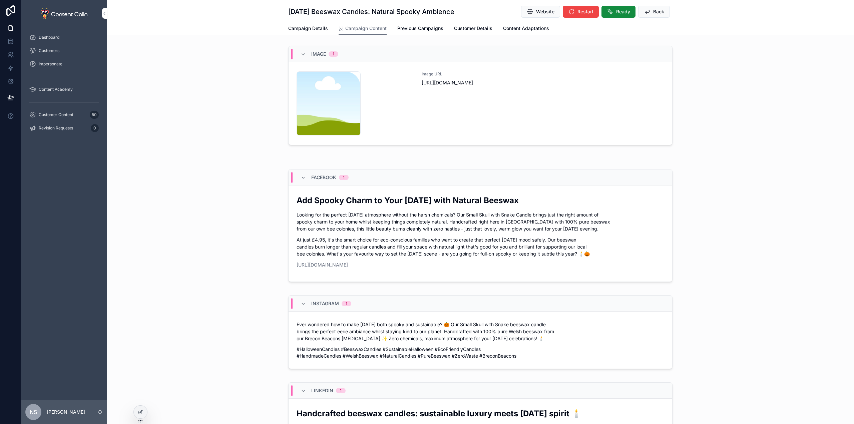
click at [653, 10] on span "Back" at bounding box center [658, 11] width 11 height 7
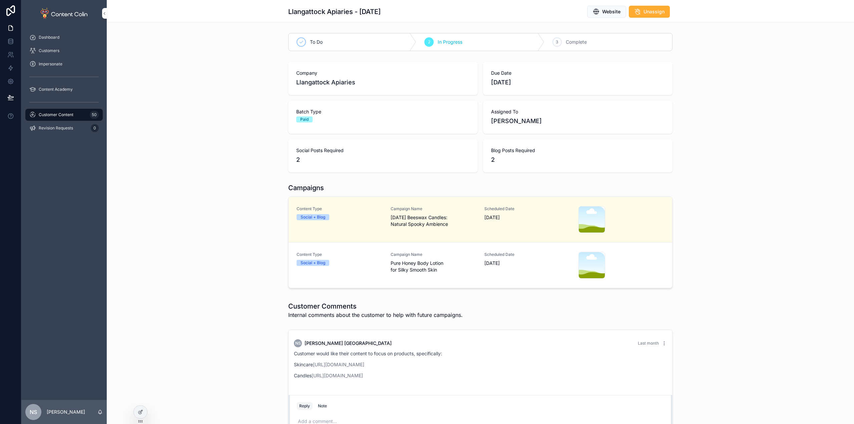
click at [398, 267] on span "Pure Honey Body Lotion for Silky Smooth Skin" at bounding box center [434, 266] width 86 height 13
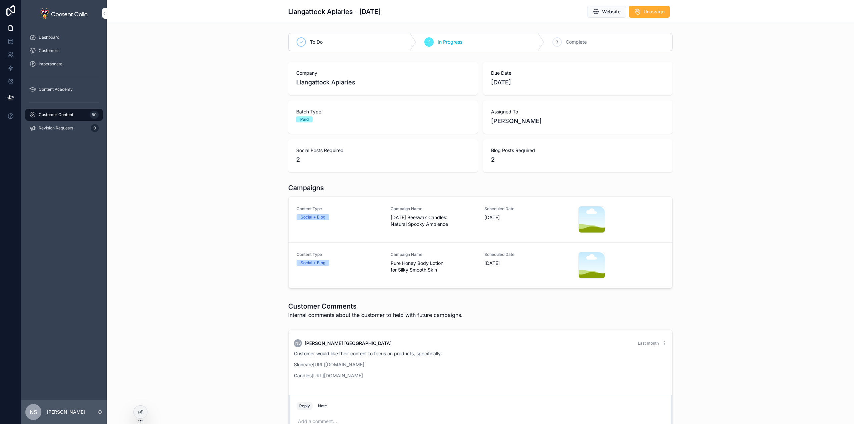
click at [391, 262] on span "Pure Honey Body Lotion for Silky Smooth Skin" at bounding box center [434, 266] width 86 height 13
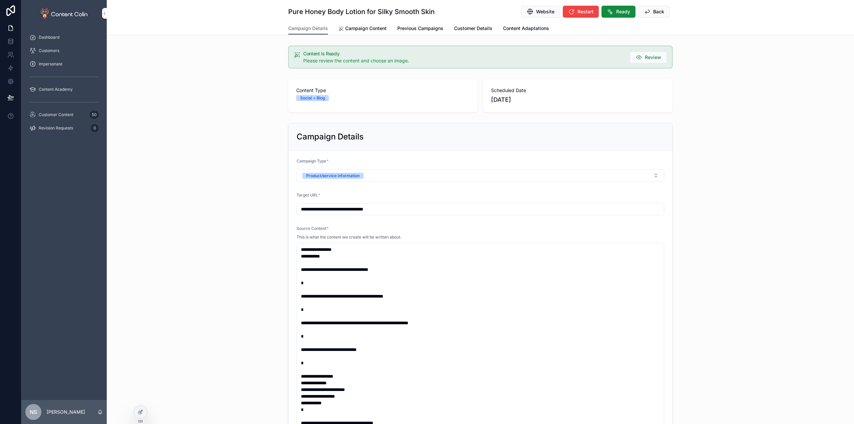
click at [371, 28] on span "Campaign Content" at bounding box center [365, 28] width 41 height 7
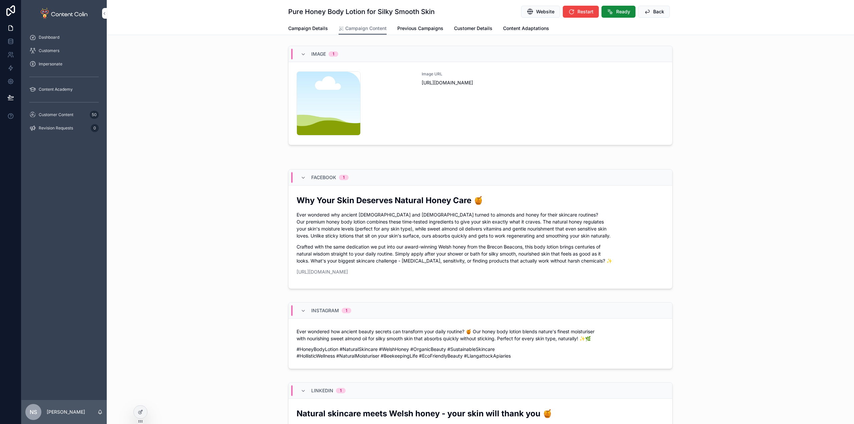
click at [509, 85] on span "[URL][DOMAIN_NAME]" at bounding box center [543, 82] width 243 height 7
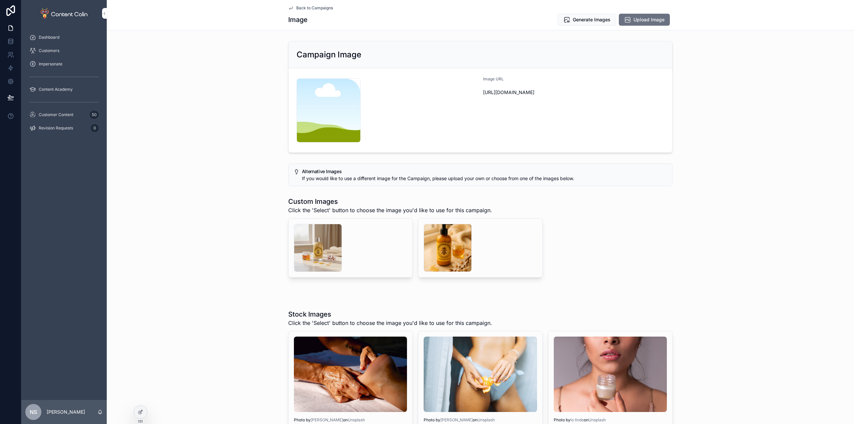
click at [634, 21] on span "Upload Image" at bounding box center [649, 19] width 31 height 7
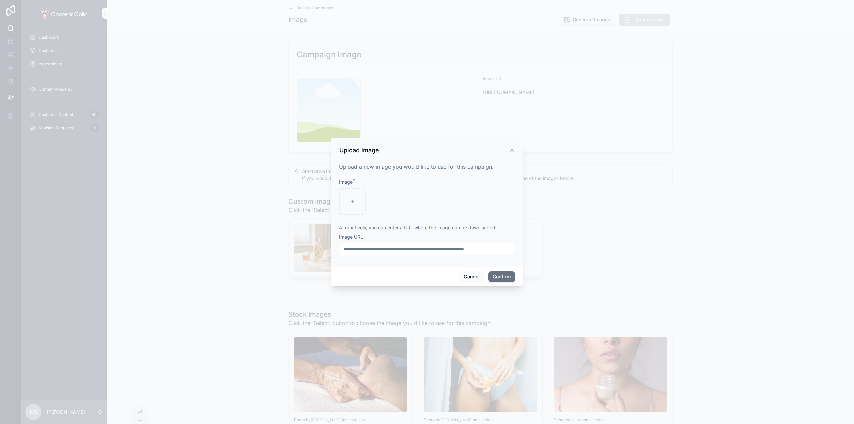
click at [441, 249] on input "text" at bounding box center [426, 248] width 175 height 9
paste input "**********"
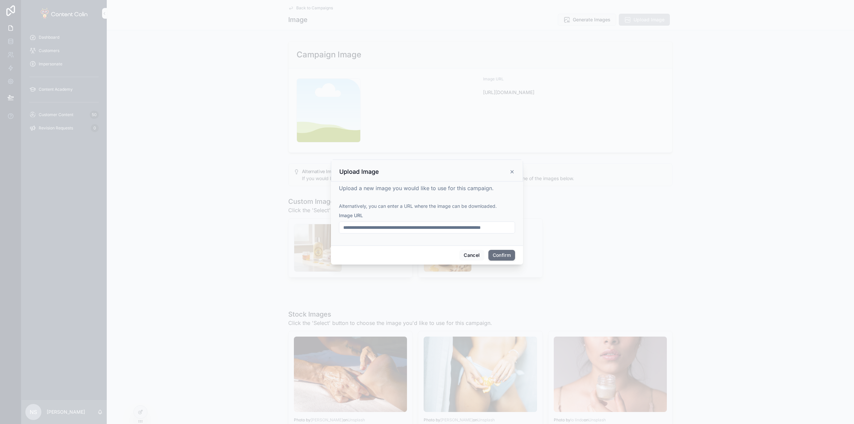
type input "**********"
click at [506, 256] on button "Confirm" at bounding box center [501, 255] width 27 height 11
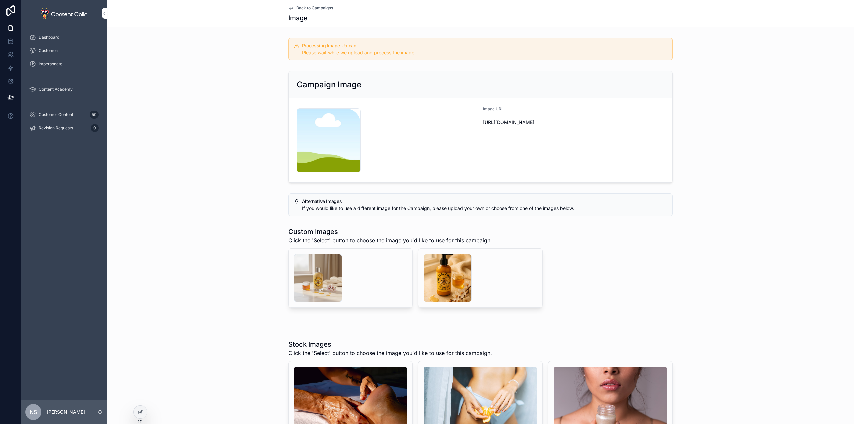
click at [58, 114] on span "Customer Content" at bounding box center [56, 114] width 35 height 5
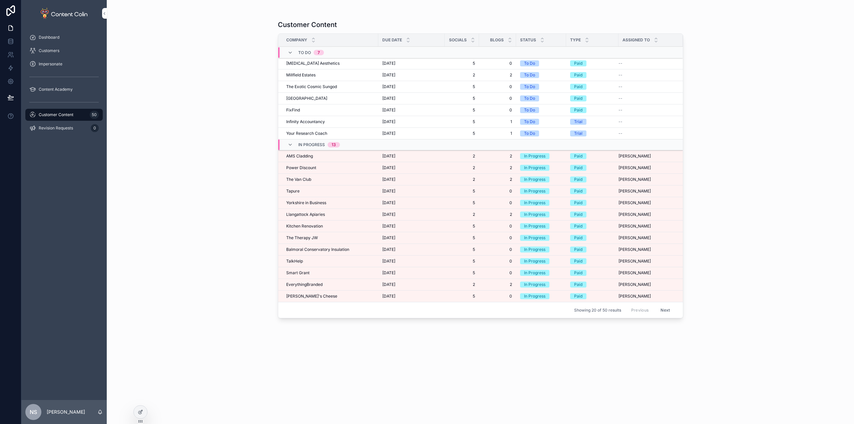
click at [360, 155] on div "AMS Cladding AMS Cladding" at bounding box center [330, 155] width 88 height 5
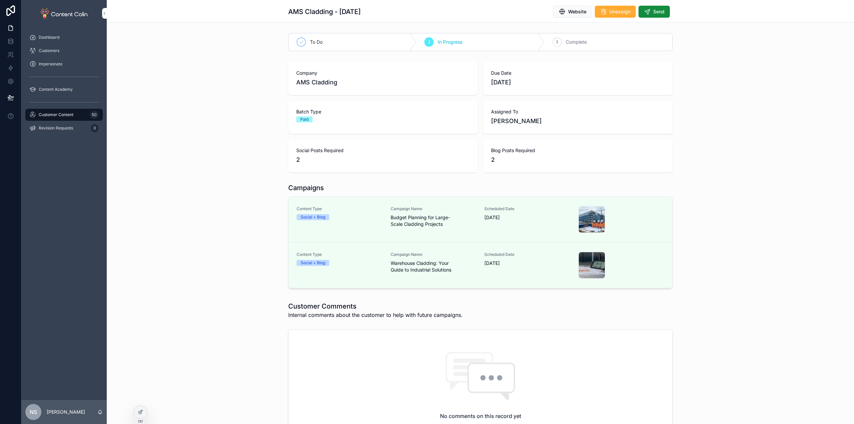
click at [659, 15] on button "Send" at bounding box center [654, 12] width 31 height 12
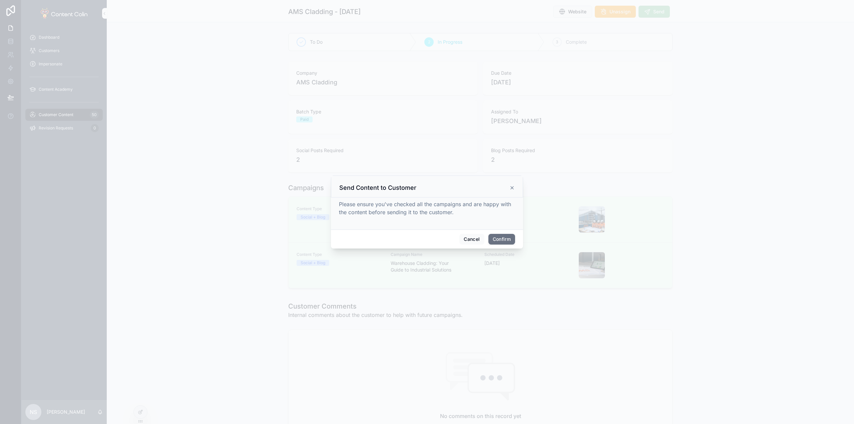
click at [503, 243] on button "Confirm" at bounding box center [501, 239] width 27 height 11
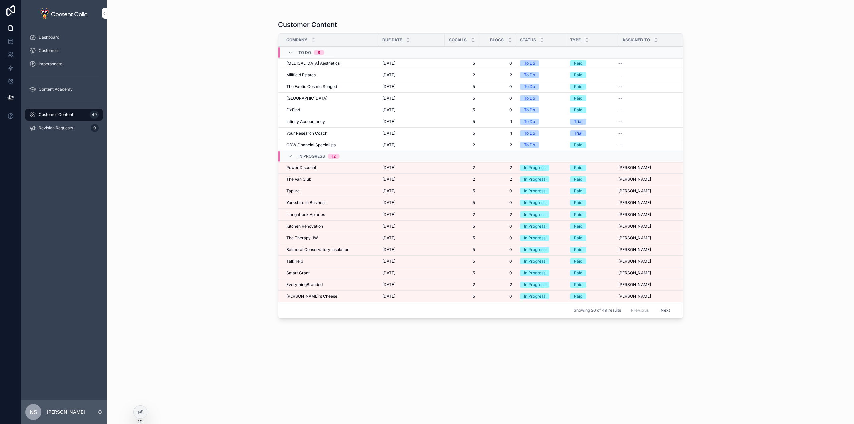
click at [307, 169] on span "Power Discount" at bounding box center [301, 167] width 30 height 5
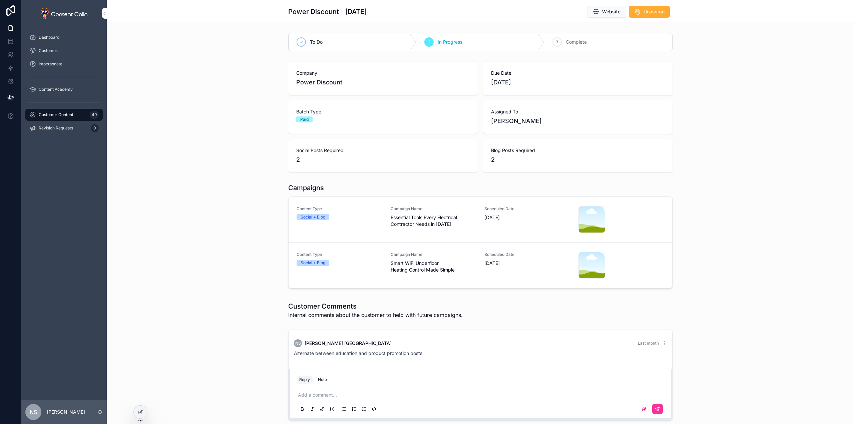
click at [417, 260] on div "Campaign Name Smart WiFi Underfloor Heating Control Made Simple" at bounding box center [434, 262] width 86 height 21
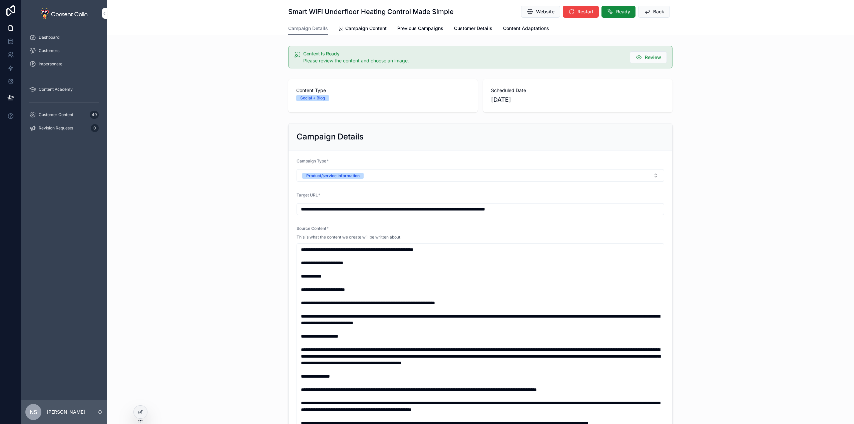
click at [349, 34] on link "Campaign Content" at bounding box center [363, 28] width 48 height 13
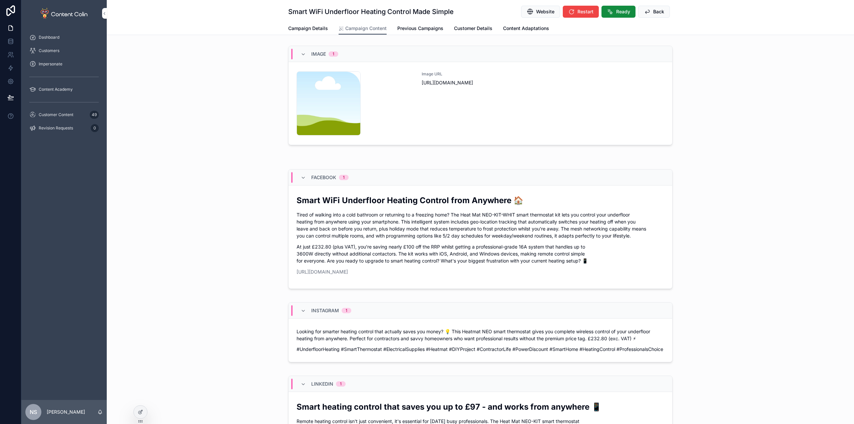
click at [445, 108] on div "Image URL [URL][DOMAIN_NAME]" at bounding box center [543, 103] width 243 height 64
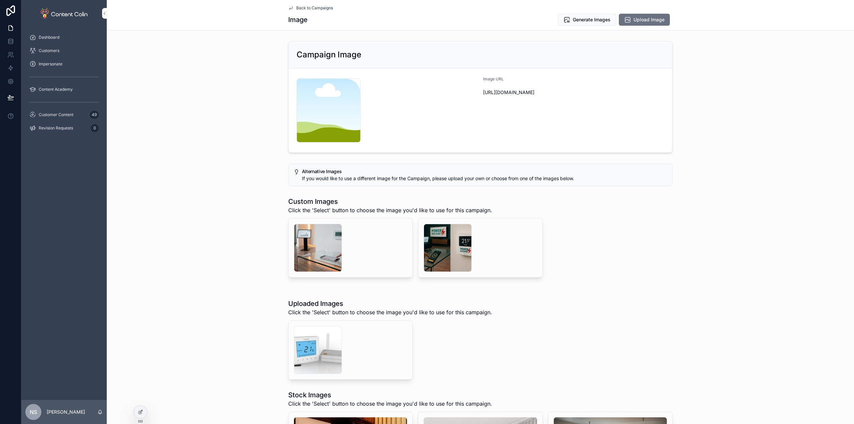
click at [0, 0] on span "Generate" at bounding box center [0, 0] width 0 height 0
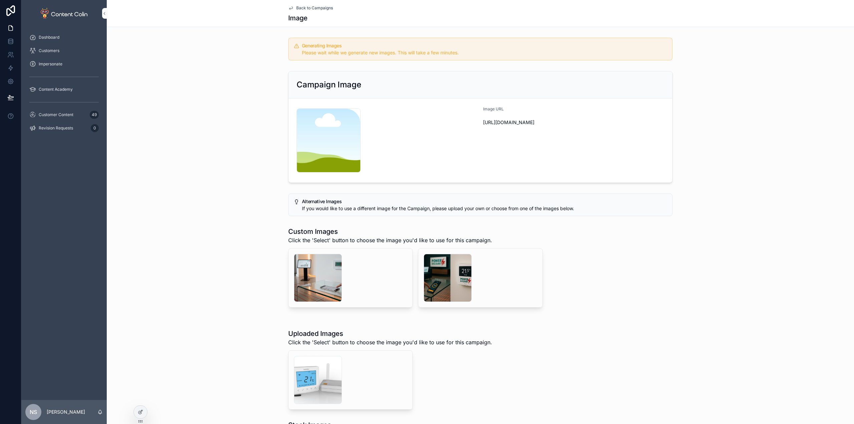
click at [315, 5] on span "Back to Campaigns" at bounding box center [314, 7] width 37 height 5
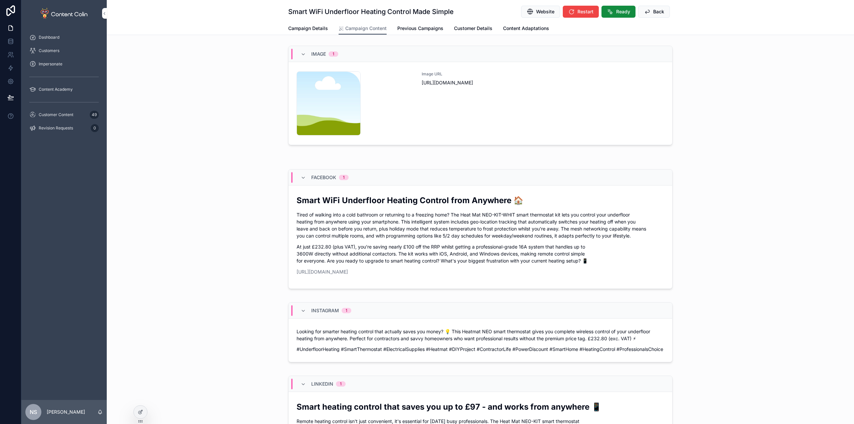
click at [661, 9] on span "Back" at bounding box center [658, 11] width 11 height 7
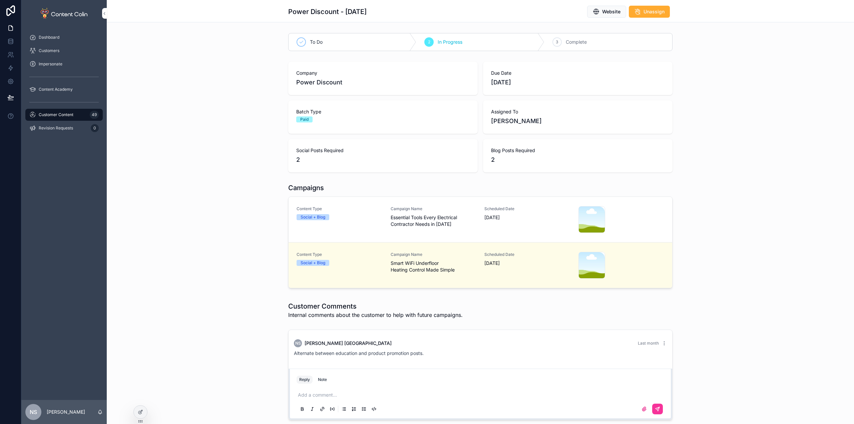
click at [423, 226] on span "Essential Tools Every Electrical Contractor Needs in [DATE]" at bounding box center [434, 220] width 86 height 13
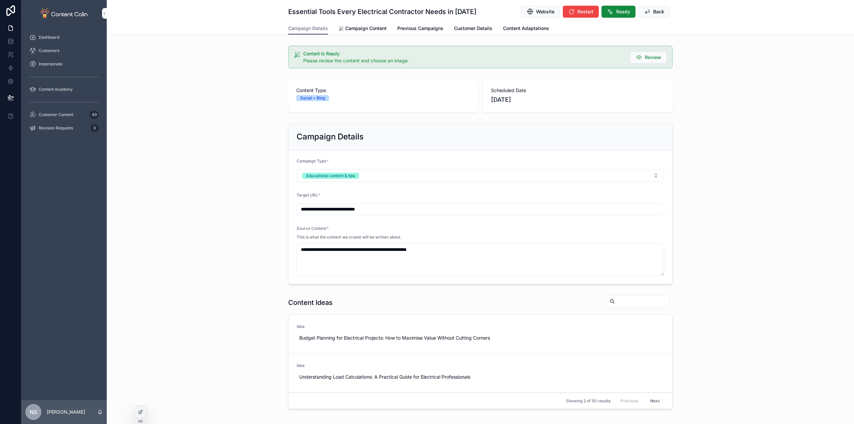
click at [347, 26] on span "Campaign Content" at bounding box center [365, 28] width 41 height 7
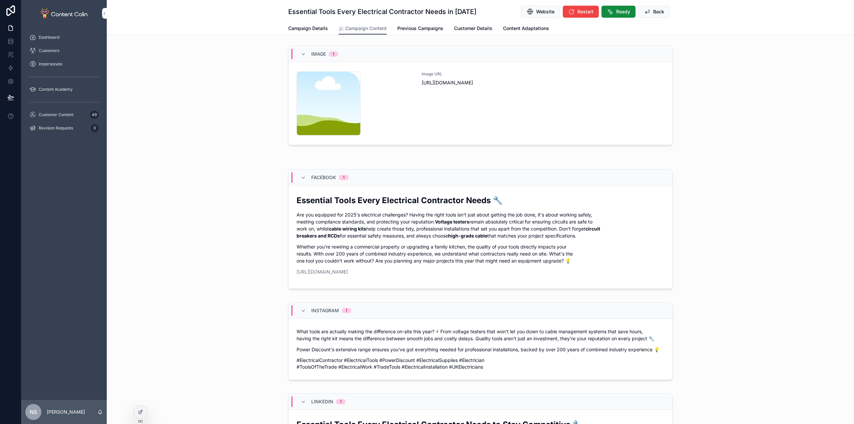
click at [529, 95] on div "Image URL [URL][DOMAIN_NAME]" at bounding box center [543, 103] width 243 height 64
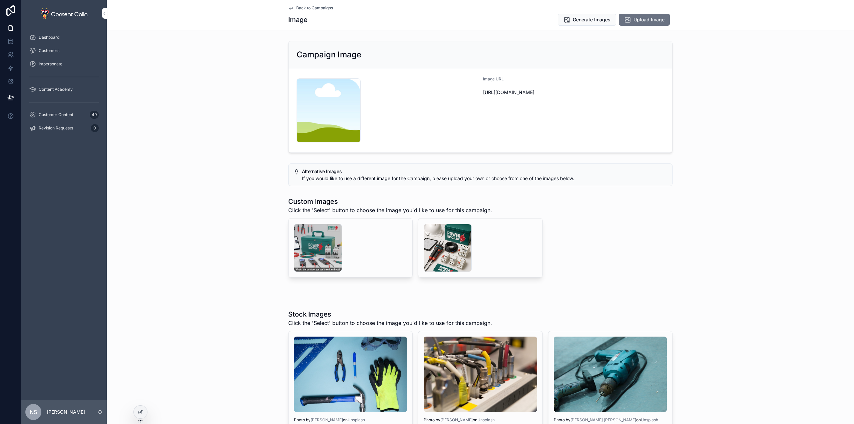
click at [441, 247] on div "scrollable content" at bounding box center [448, 248] width 48 height 48
click at [319, 248] on div "scrollable content" at bounding box center [318, 248] width 48 height 48
click at [0, 0] on span "Select" at bounding box center [0, 0] width 0 height 0
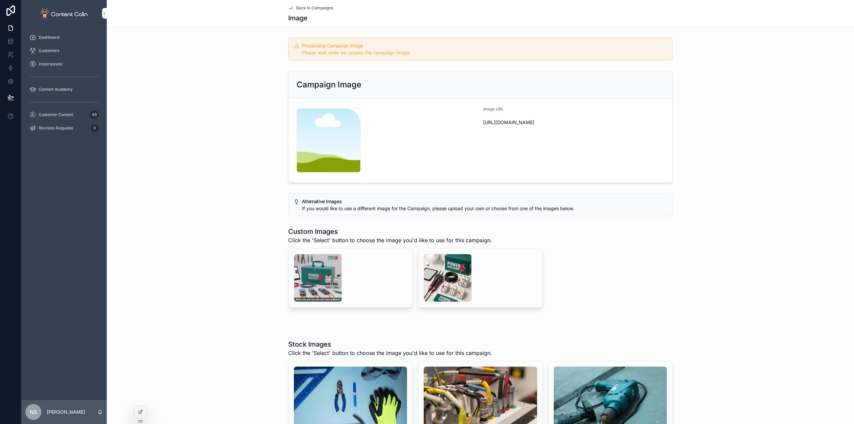
click at [312, 10] on span "Back to Campaigns" at bounding box center [314, 7] width 37 height 5
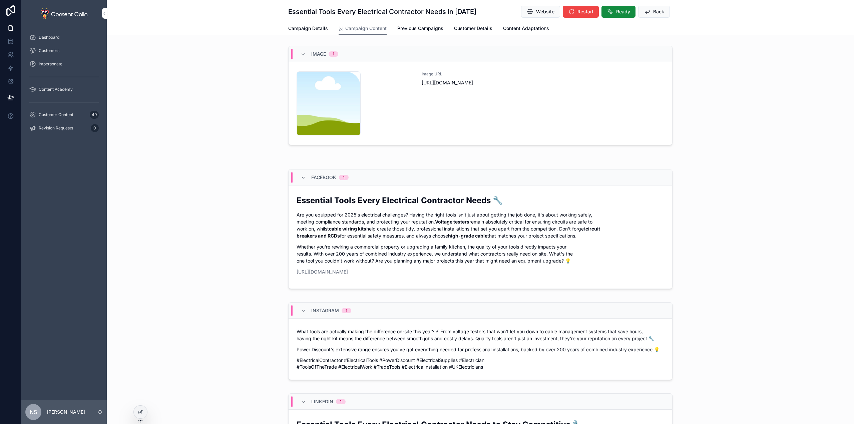
click at [613, 9] on button "Ready" at bounding box center [618, 12] width 34 height 12
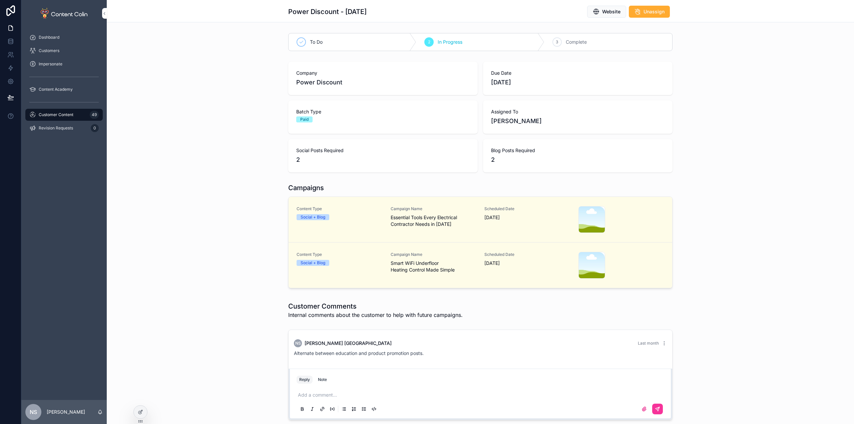
click at [75, 112] on div "Customer Content 49" at bounding box center [63, 114] width 69 height 11
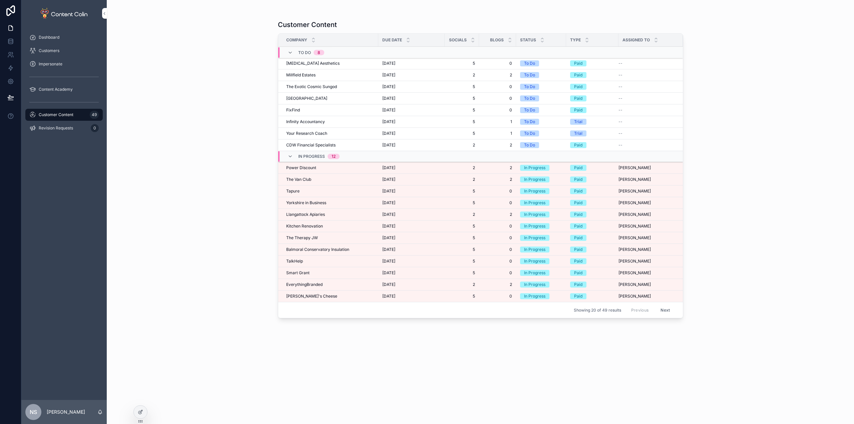
click at [306, 215] on span "Llangattock Apiaries" at bounding box center [305, 214] width 39 height 5
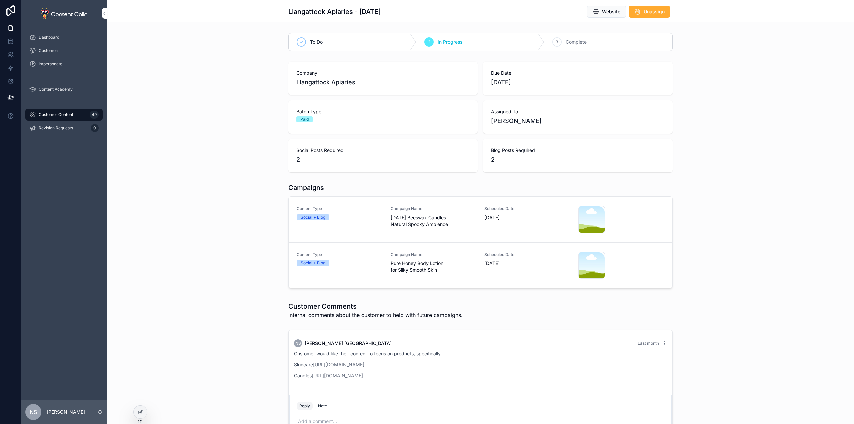
click at [432, 234] on link "Content Type Social + Blog Campaign Name Halloween Beeswax Candles: Natural Spo…" at bounding box center [481, 220] width 384 height 46
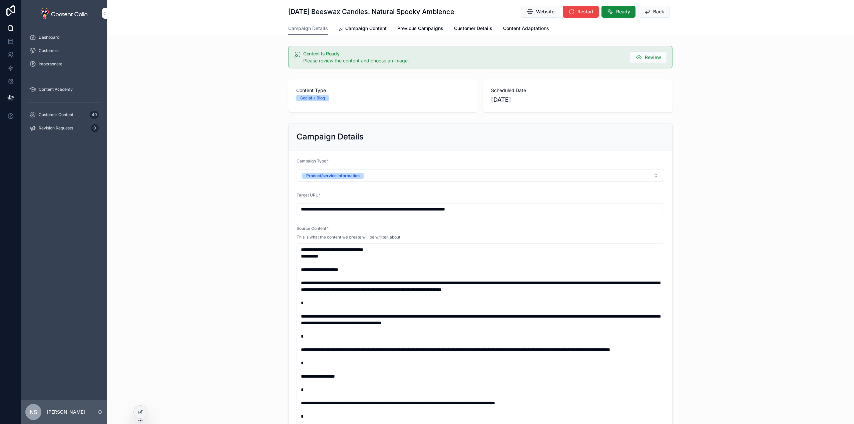
click at [373, 29] on span "Campaign Content" at bounding box center [365, 28] width 41 height 7
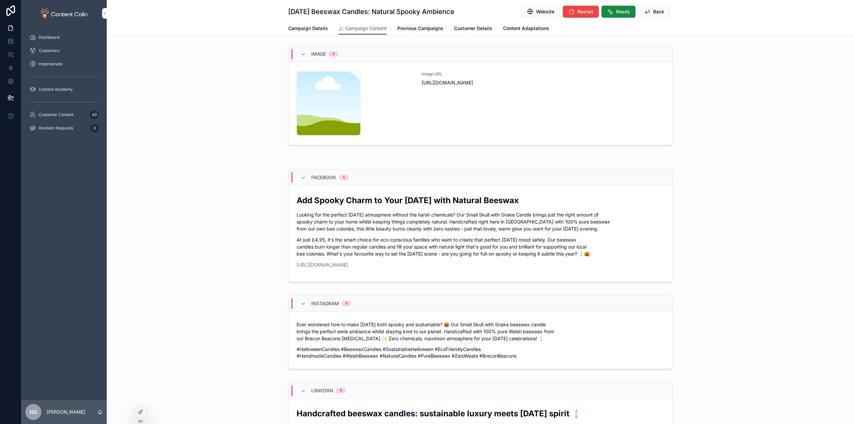
click at [461, 103] on div "Image URL [URL][DOMAIN_NAME]" at bounding box center [543, 103] width 243 height 64
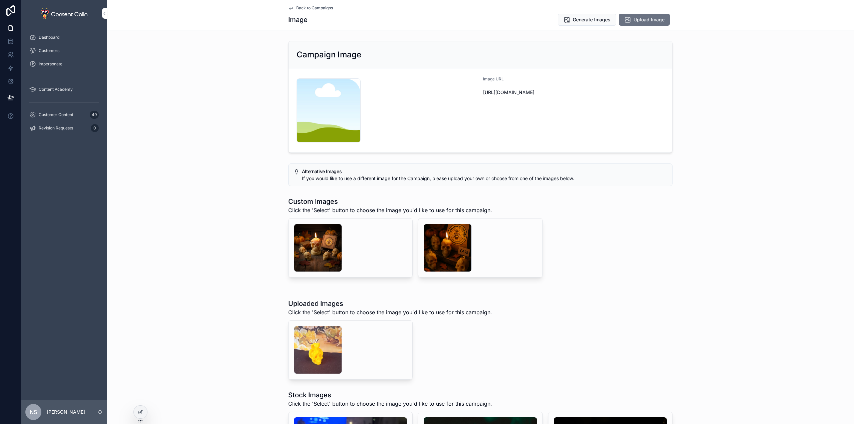
click at [0, 0] on span "Select" at bounding box center [0, 0] width 0 height 0
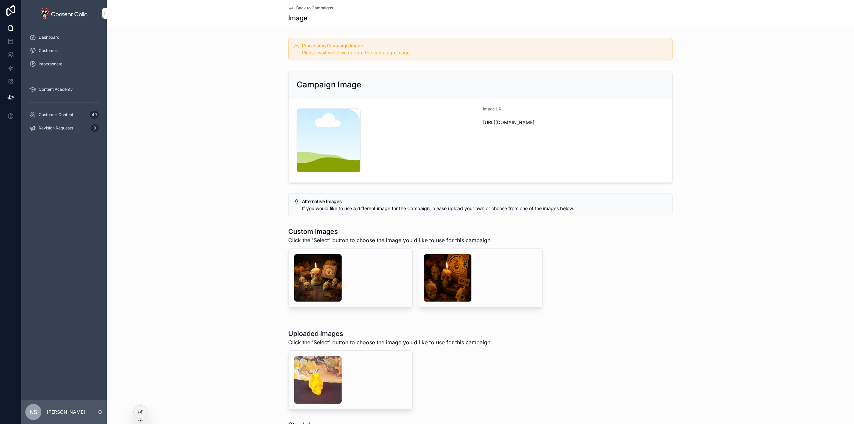
click at [317, 6] on span "Back to Campaigns" at bounding box center [314, 7] width 37 height 5
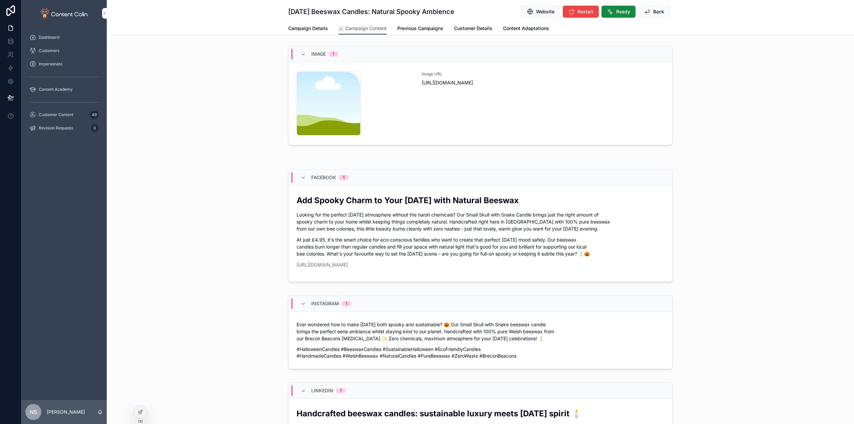
click at [653, 11] on span "Back" at bounding box center [658, 11] width 11 height 7
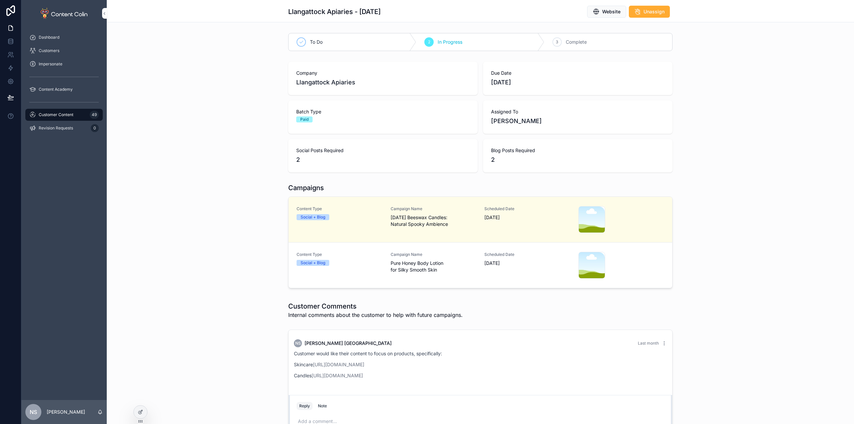
click at [456, 272] on span "Pure Honey Body Lotion for Silky Smooth Skin" at bounding box center [434, 266] width 86 height 13
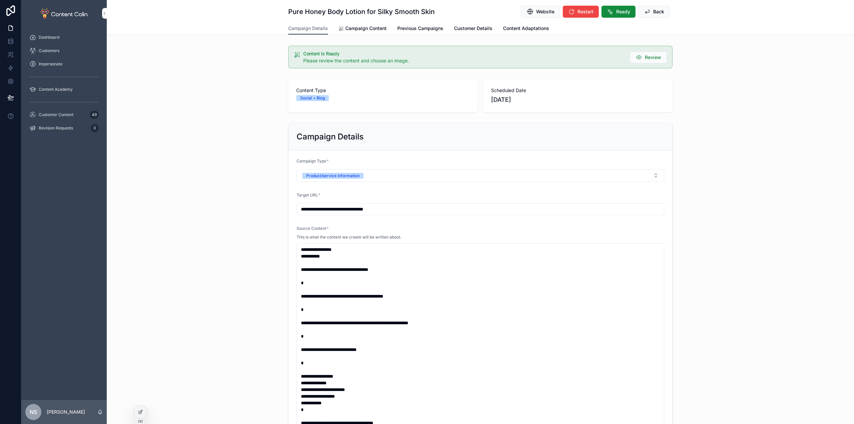
click at [365, 29] on span "Campaign Content" at bounding box center [365, 28] width 41 height 7
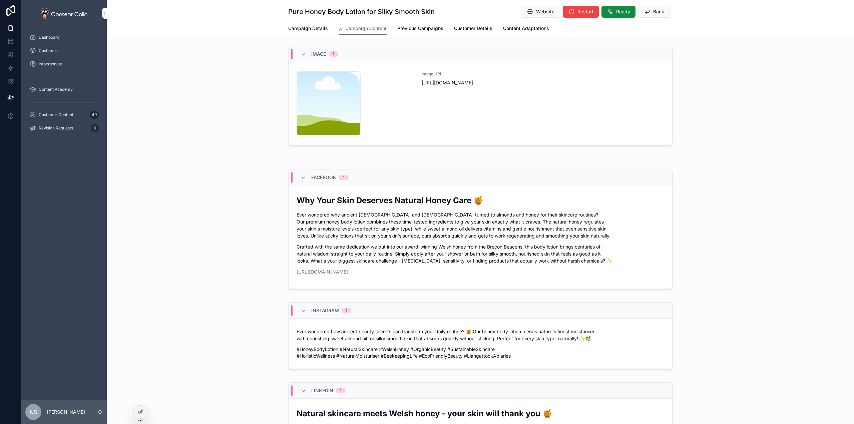
click at [503, 128] on div "Image URL [URL][DOMAIN_NAME]" at bounding box center [543, 103] width 243 height 64
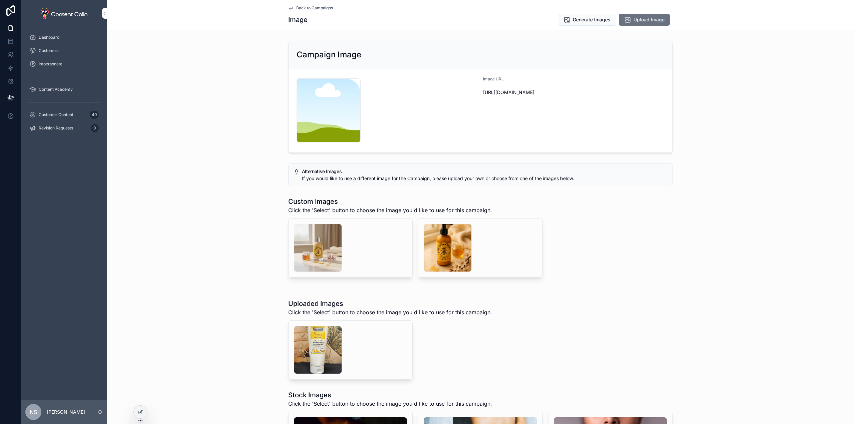
click at [0, 0] on span "Select" at bounding box center [0, 0] width 0 height 0
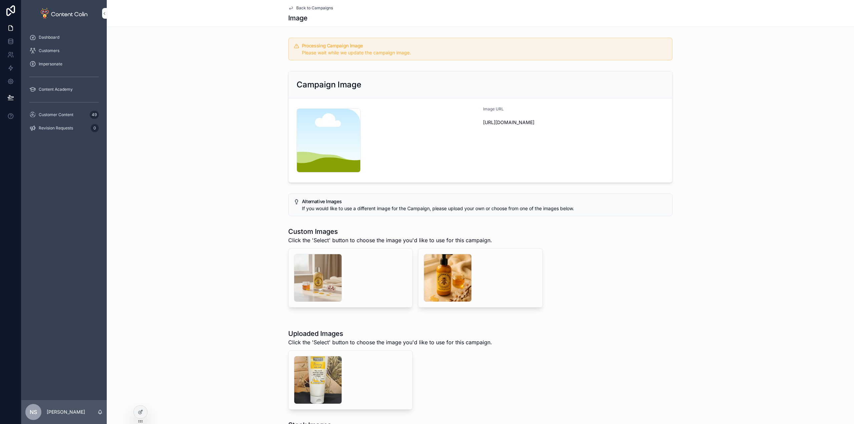
click at [317, 6] on span "Back to Campaigns" at bounding box center [314, 7] width 37 height 5
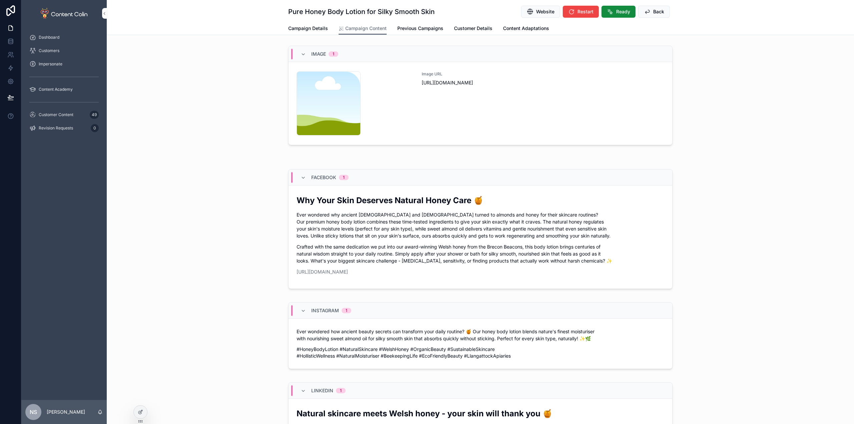
click at [617, 10] on span "Ready" at bounding box center [623, 11] width 14 height 7
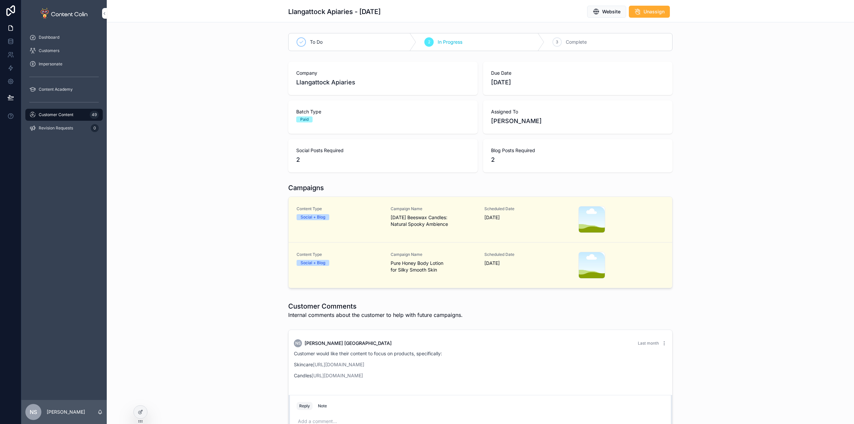
click at [430, 209] on span "Campaign Name" at bounding box center [434, 208] width 86 height 5
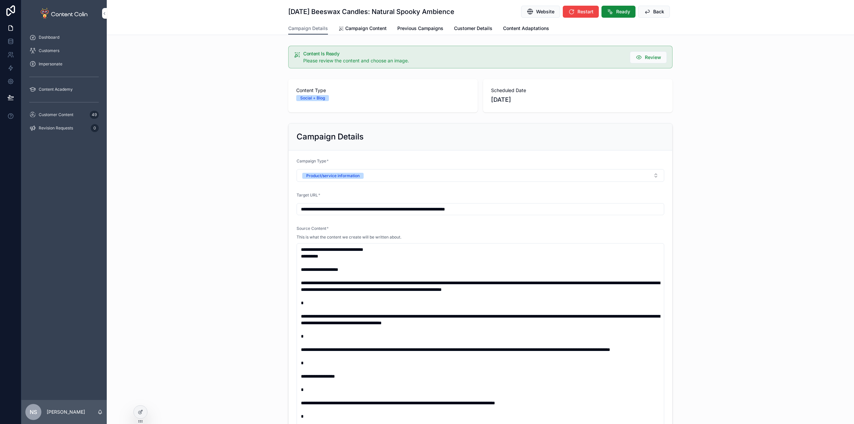
click at [616, 12] on span "Ready" at bounding box center [623, 11] width 14 height 7
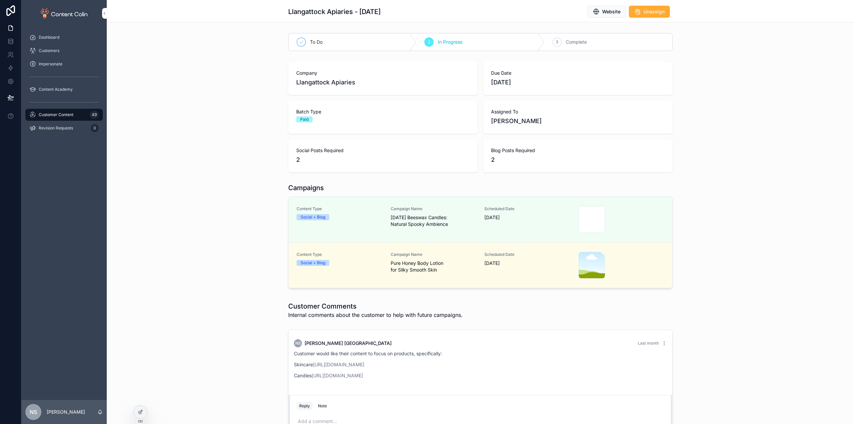
click at [450, 226] on span "Halloween Beeswax Candles: Natural Spooky Ambience" at bounding box center [434, 220] width 86 height 13
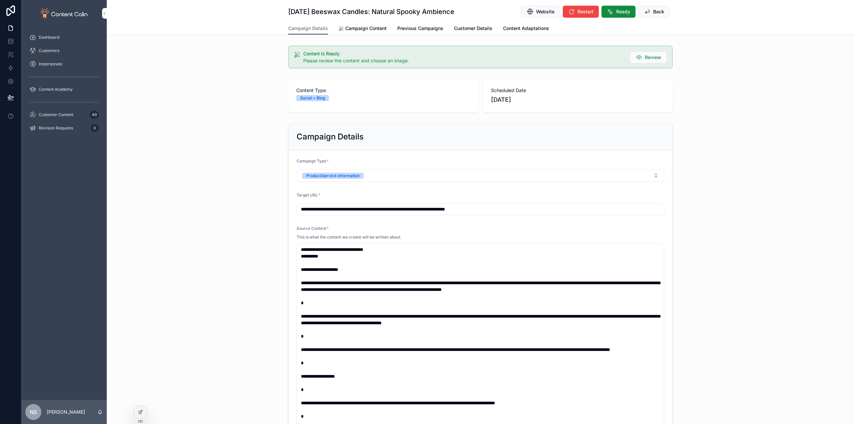
click at [354, 27] on span "Campaign Content" at bounding box center [365, 28] width 41 height 7
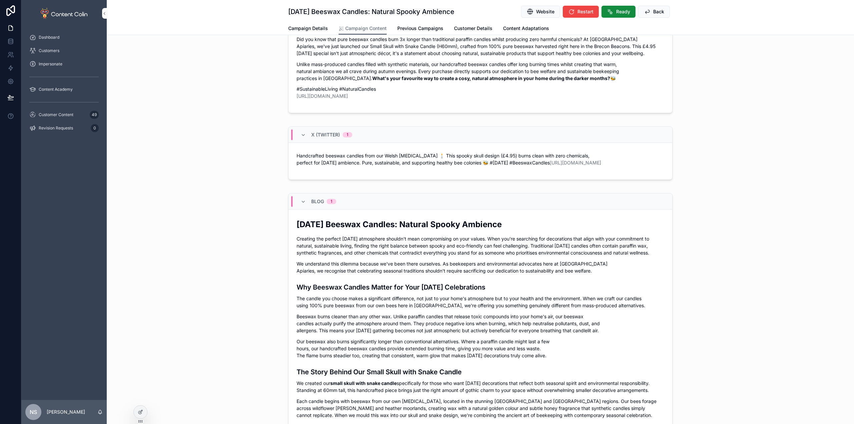
scroll to position [400, 0]
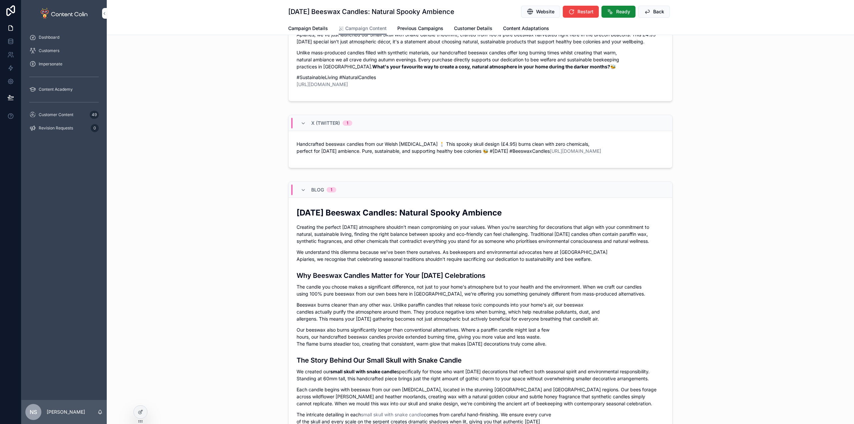
click at [63, 115] on span "Customer Content" at bounding box center [56, 114] width 35 height 5
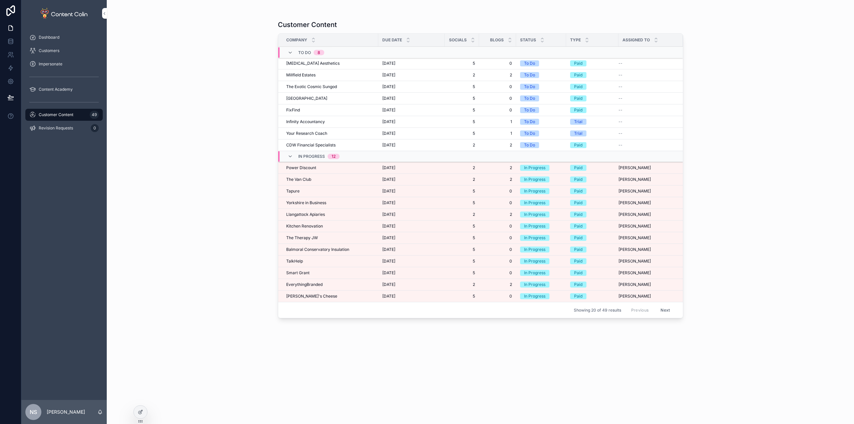
click at [314, 212] on span "Llangattock Apiaries" at bounding box center [305, 214] width 39 height 5
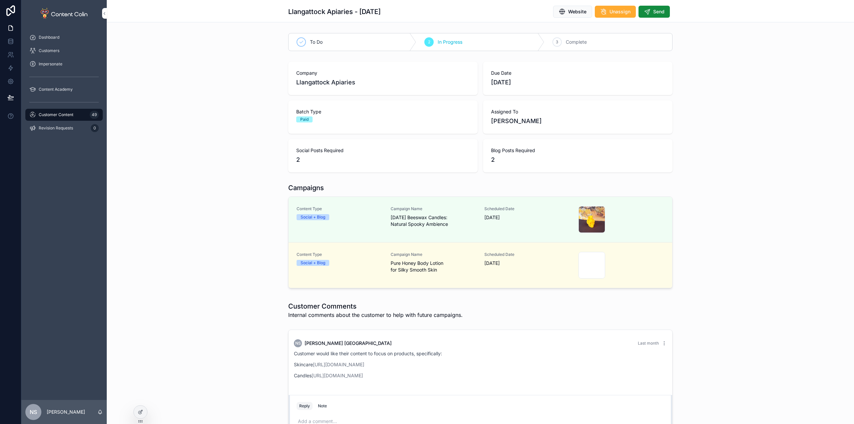
click at [187, 211] on div "Campaigns Content Type Social + Blog Campaign Name Halloween Beeswax Candles: N…" at bounding box center [480, 236] width 747 height 113
click at [415, 282] on link "Content Type Social + Blog Campaign Name Pure Honey Body Lotion for Silky Smoot…" at bounding box center [481, 265] width 384 height 45
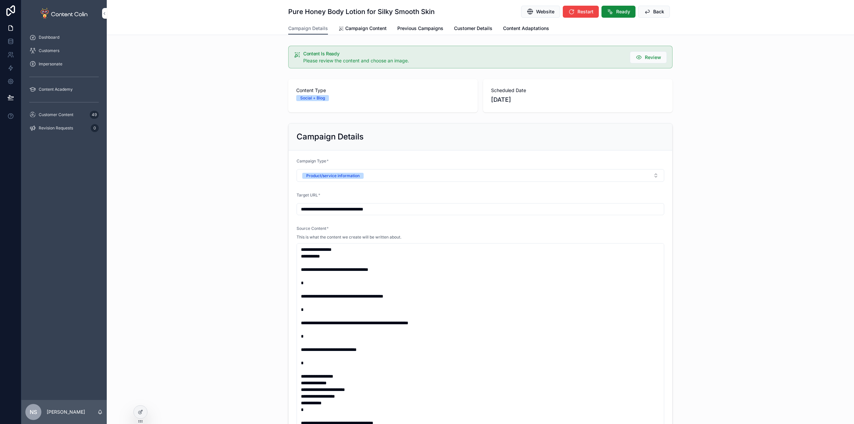
click at [374, 31] on span "Campaign Content" at bounding box center [365, 28] width 41 height 7
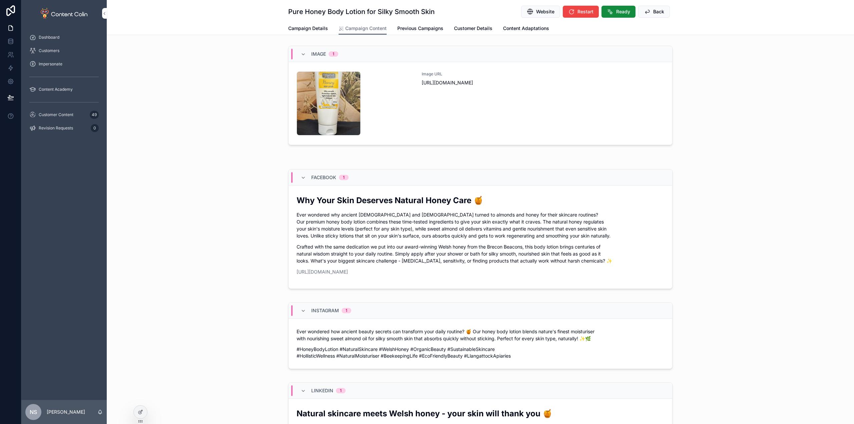
click at [653, 14] on span "Back" at bounding box center [658, 11] width 11 height 7
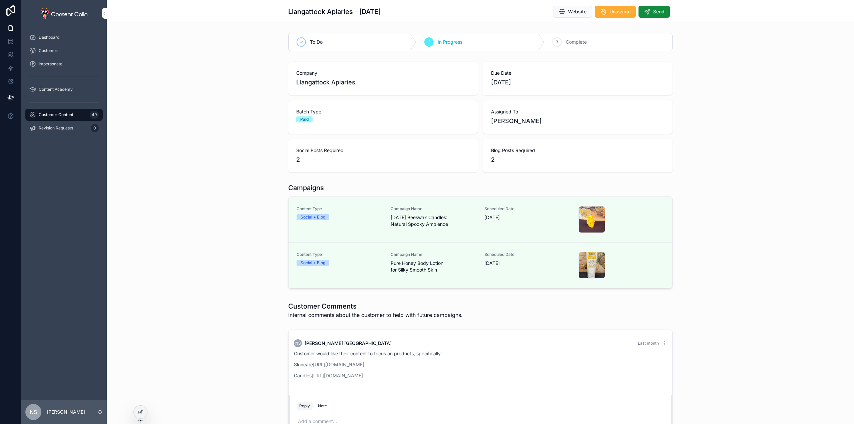
click at [656, 14] on span "Send" at bounding box center [658, 11] width 11 height 7
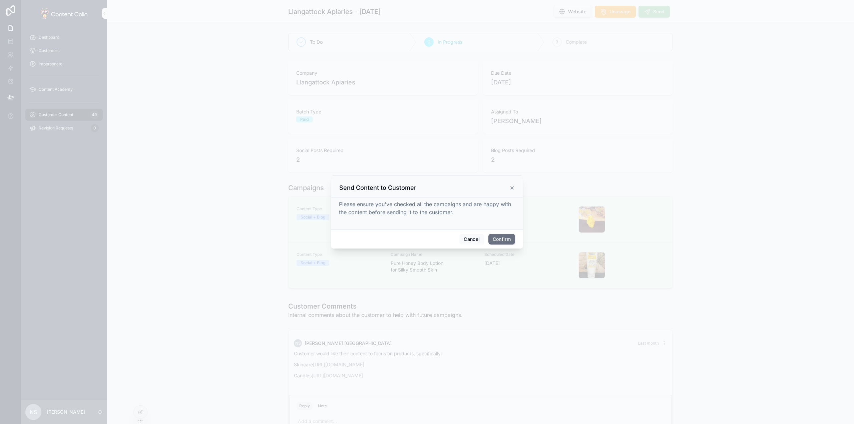
click at [505, 240] on button "Confirm" at bounding box center [501, 239] width 27 height 11
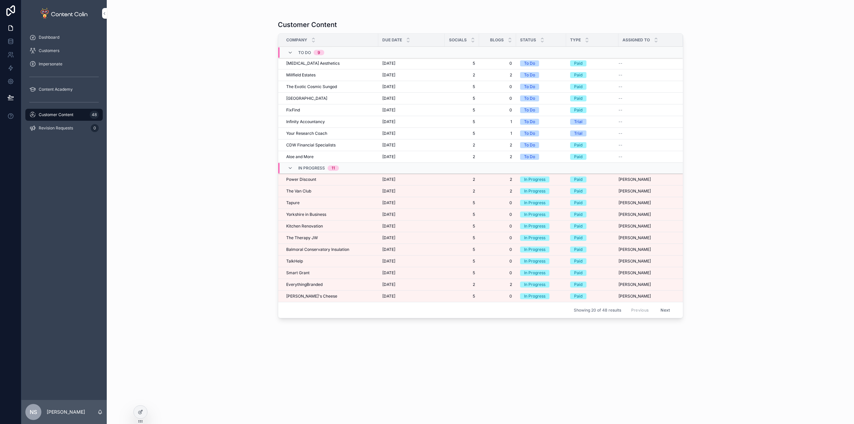
click at [310, 180] on span "Power Discount" at bounding box center [301, 179] width 30 height 5
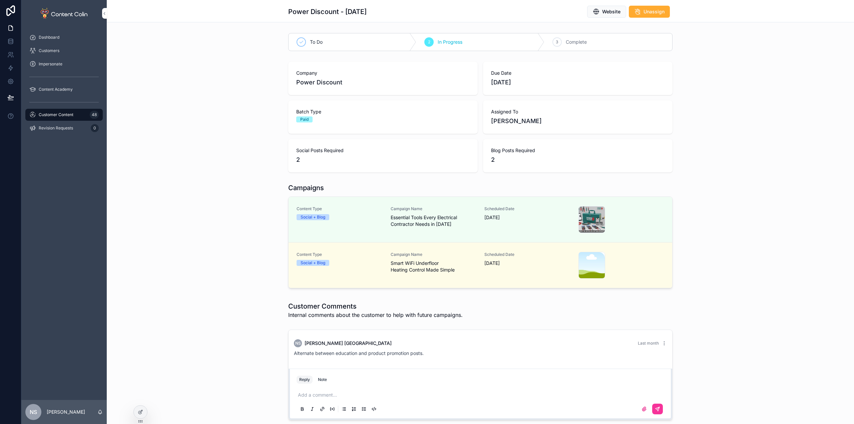
click at [409, 274] on div "Campaign Name Smart WiFi Underfloor Heating Control Made Simple" at bounding box center [434, 265] width 86 height 27
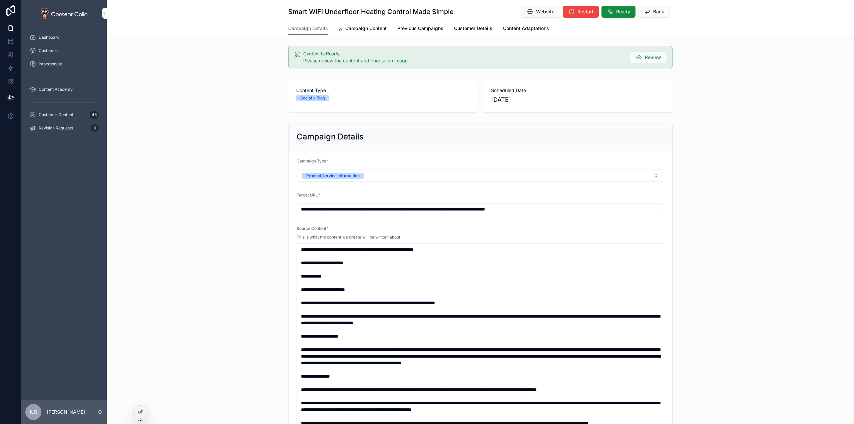
click at [359, 28] on span "Campaign Content" at bounding box center [365, 28] width 41 height 7
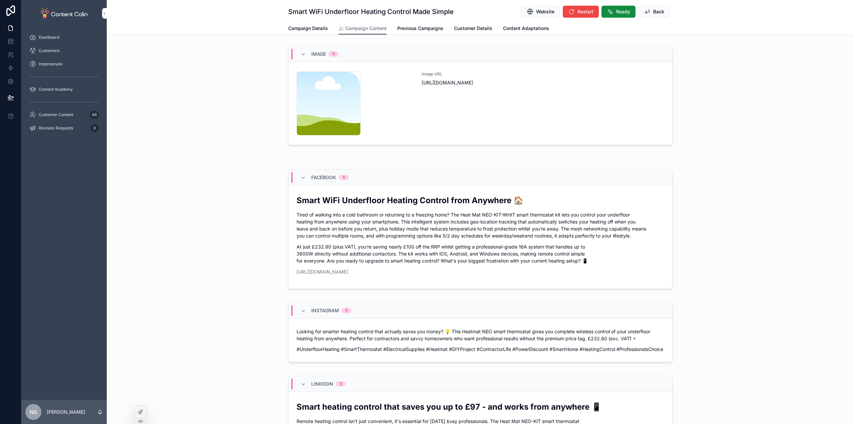
click at [484, 110] on div "Image URL [URL][DOMAIN_NAME]" at bounding box center [543, 103] width 243 height 64
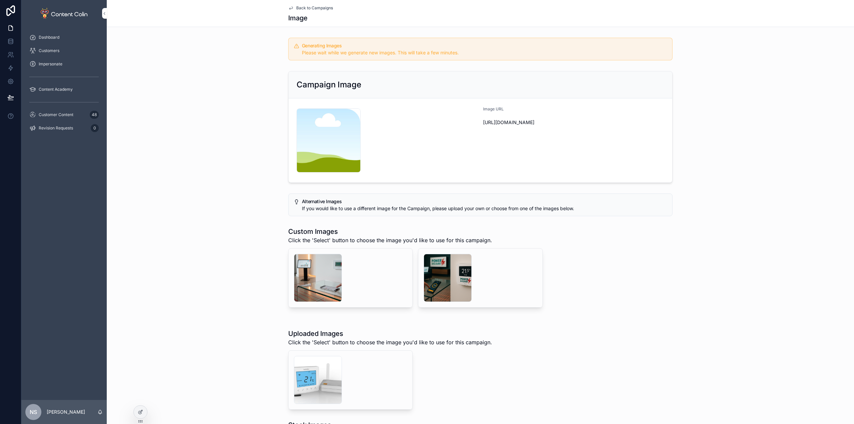
click at [301, 7] on span "Back to Campaigns" at bounding box center [314, 7] width 37 height 5
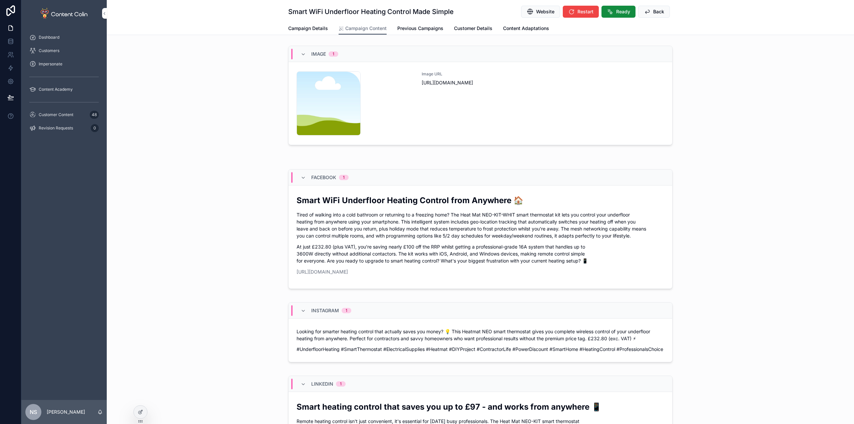
click at [661, 10] on span "Back" at bounding box center [658, 11] width 11 height 7
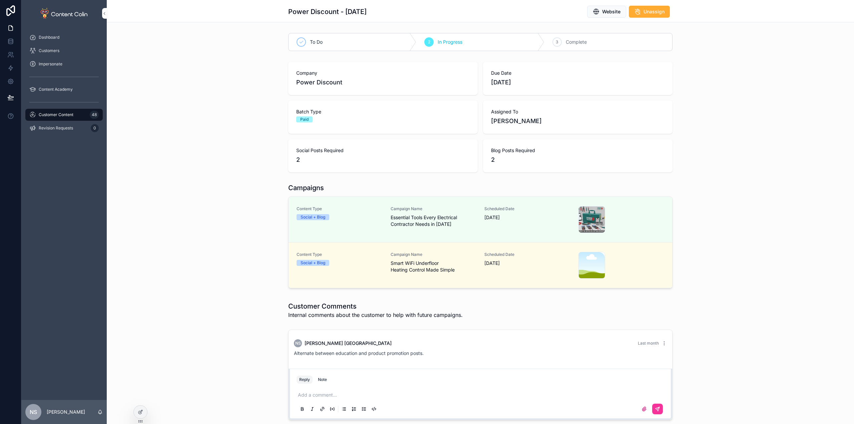
click at [79, 115] on div "Customer Content 48" at bounding box center [63, 114] width 69 height 11
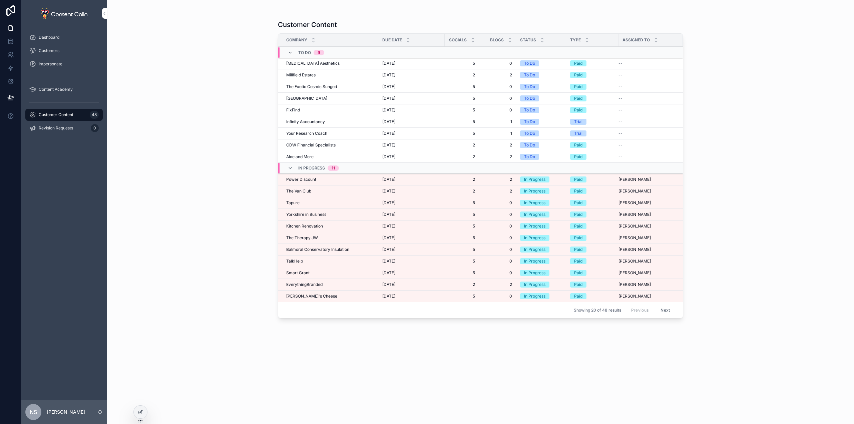
click at [321, 190] on div "The Van Club The Van Club" at bounding box center [330, 190] width 88 height 5
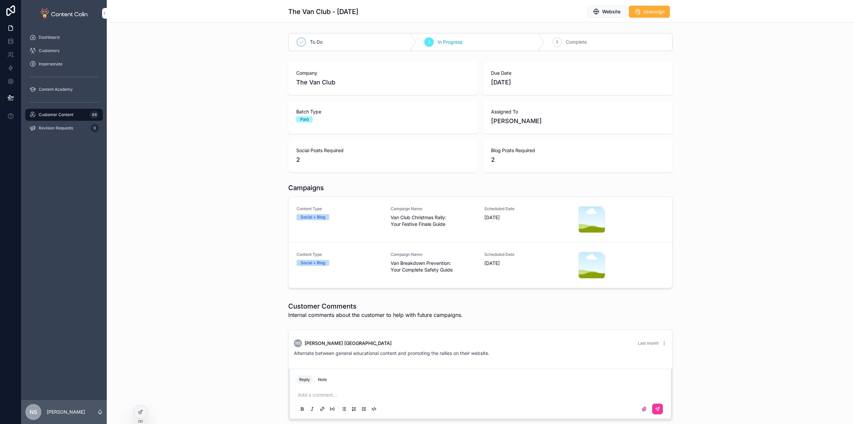
click at [412, 222] on span "Van Club Christmas Rally: Your Festive Finale Guide" at bounding box center [434, 220] width 86 height 13
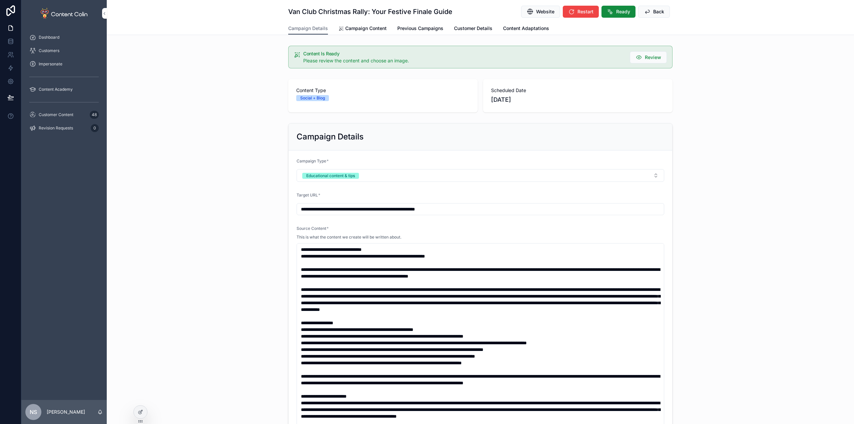
click at [365, 27] on span "Campaign Content" at bounding box center [365, 28] width 41 height 7
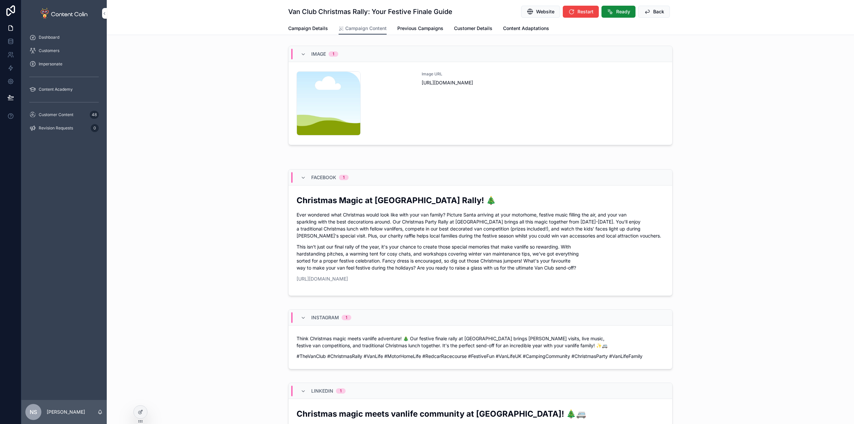
click at [486, 114] on div "Image URL [URL][DOMAIN_NAME]" at bounding box center [543, 103] width 243 height 64
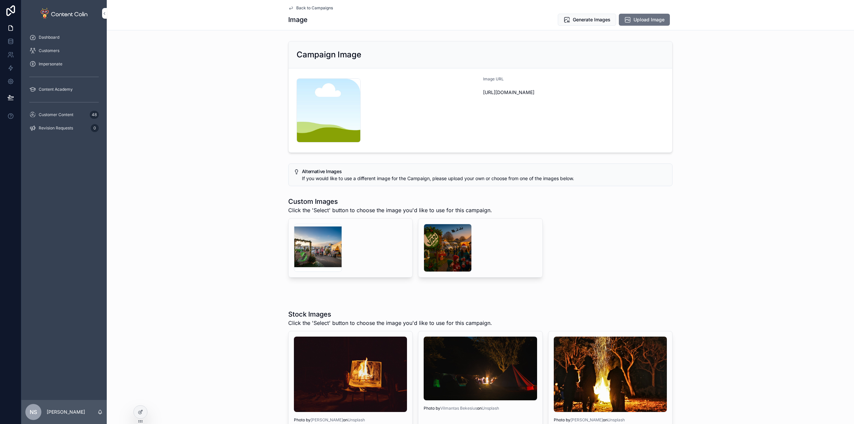
click at [437, 246] on div "scrollable content" at bounding box center [448, 248] width 48 height 48
click at [331, 243] on div "scrollable content" at bounding box center [318, 248] width 48 height 48
click at [0, 0] on span "Select" at bounding box center [0, 0] width 0 height 0
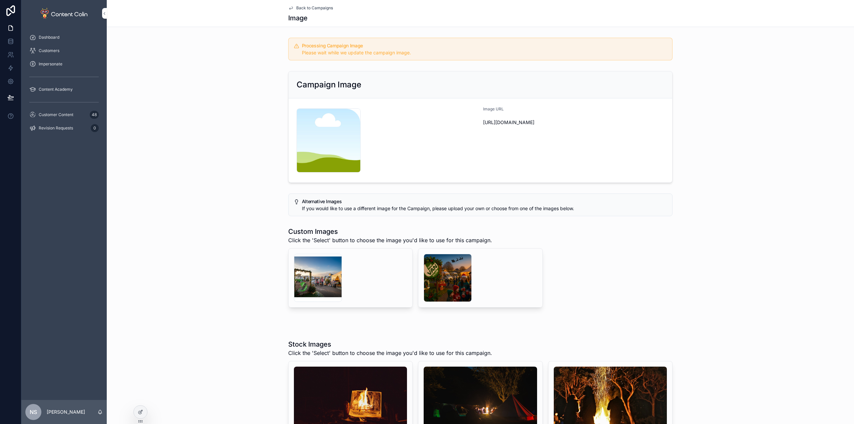
click at [444, 276] on div "scrollable content" at bounding box center [448, 278] width 48 height 48
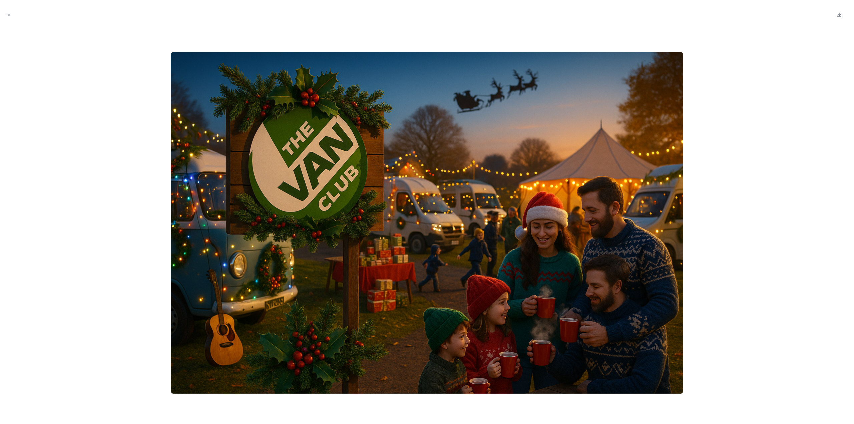
click at [8, 14] on icon "Close modal" at bounding box center [9, 14] width 5 height 5
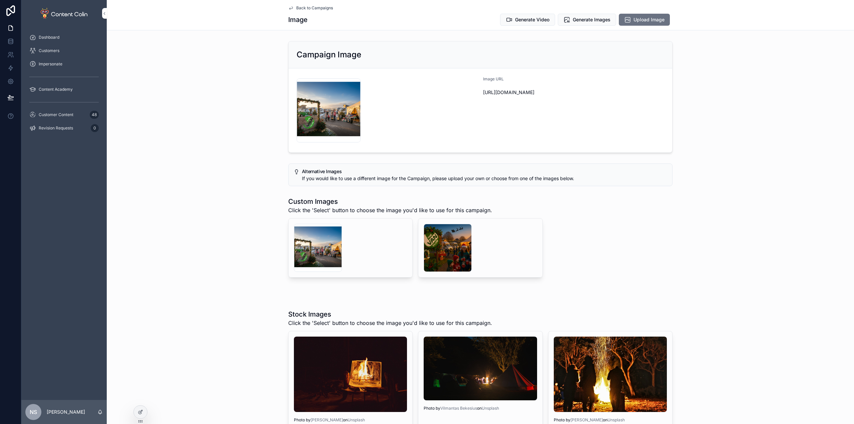
click at [303, 5] on span "Back to Campaigns" at bounding box center [314, 7] width 37 height 5
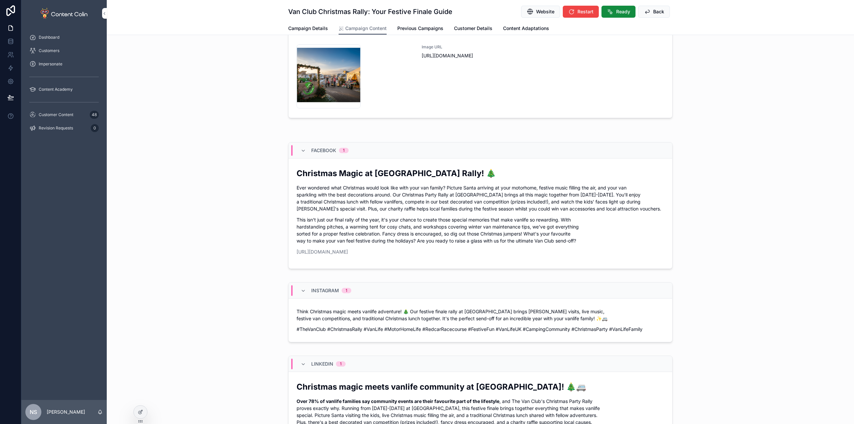
scroll to position [100, 0]
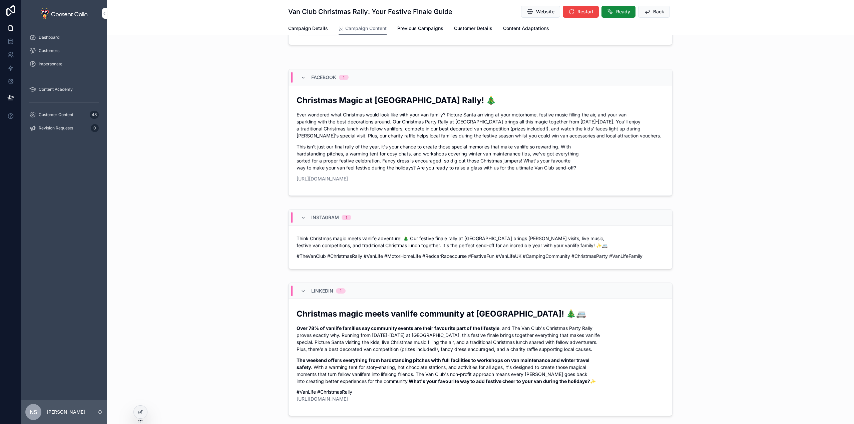
click at [619, 13] on span "Ready" at bounding box center [623, 11] width 14 height 7
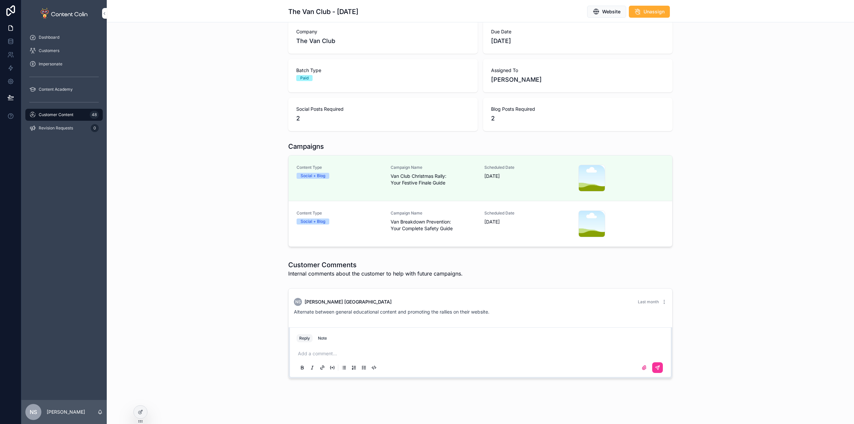
scroll to position [41, 0]
click at [417, 224] on span "Van Breakdown Prevention: Your Complete Safety Guide" at bounding box center [434, 225] width 86 height 13
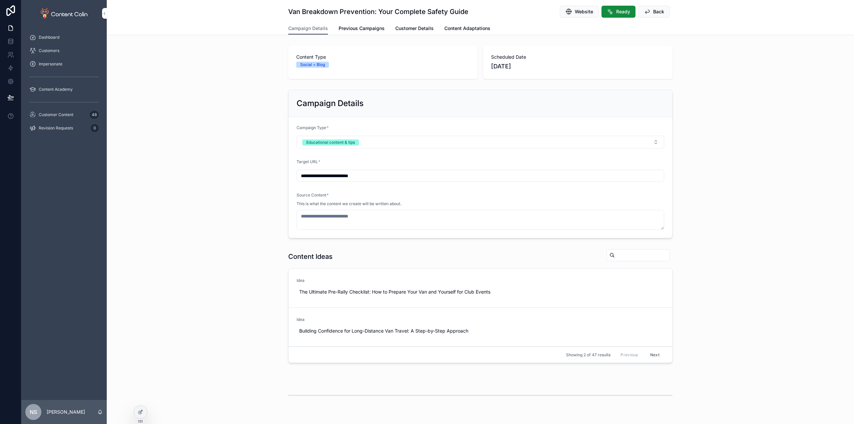
type textarea "**********"
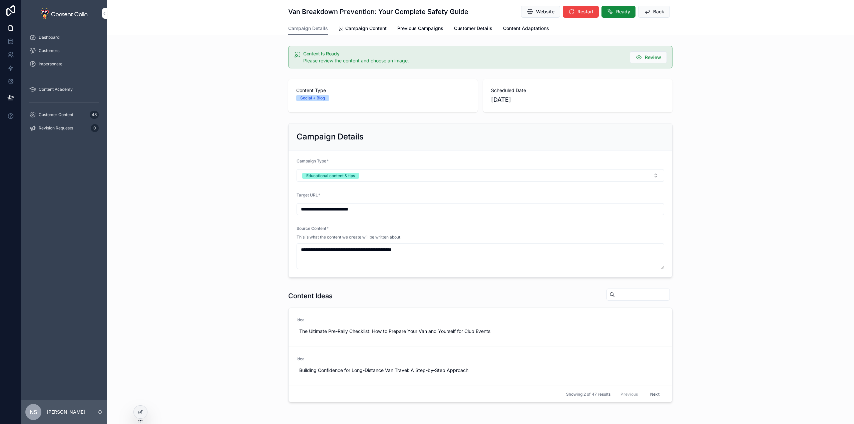
click at [359, 26] on span "Campaign Content" at bounding box center [365, 28] width 41 height 7
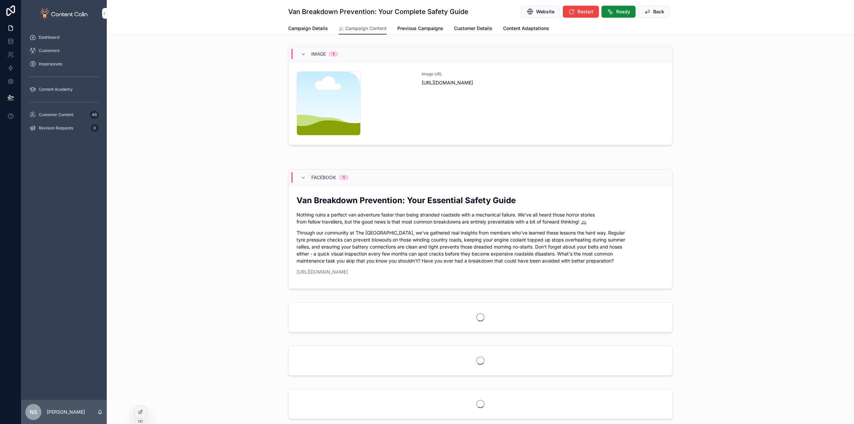
click at [519, 90] on div "Image URL [URL][DOMAIN_NAME]" at bounding box center [543, 103] width 243 height 64
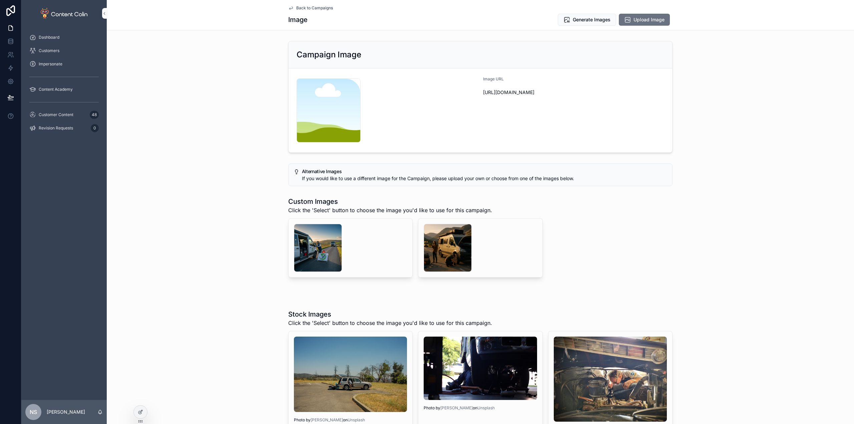
click at [321, 241] on div "scrollable content" at bounding box center [318, 248] width 48 height 48
click at [310, 250] on div "scrollable content" at bounding box center [318, 248] width 48 height 48
click at [580, 14] on button "Generate Images" at bounding box center [587, 20] width 58 height 12
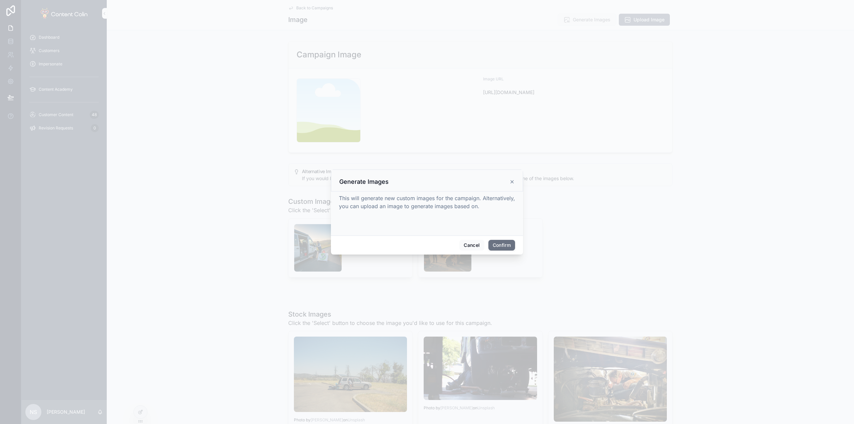
click at [503, 242] on button "Confirm" at bounding box center [501, 245] width 27 height 11
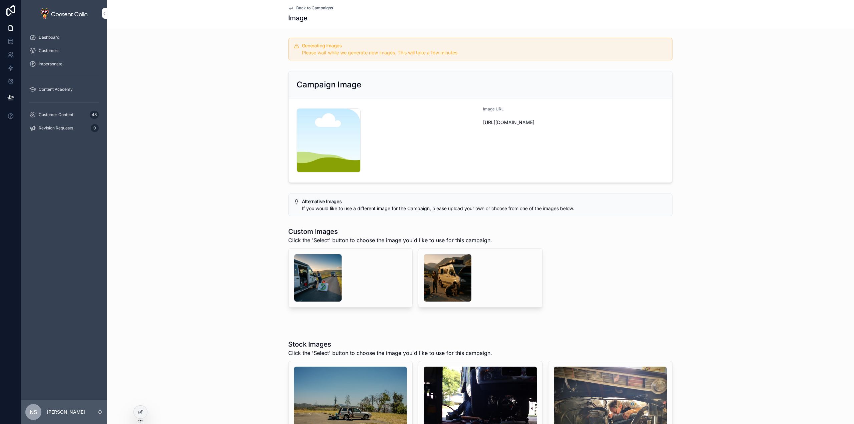
click at [55, 116] on span "Customer Content" at bounding box center [56, 114] width 35 height 5
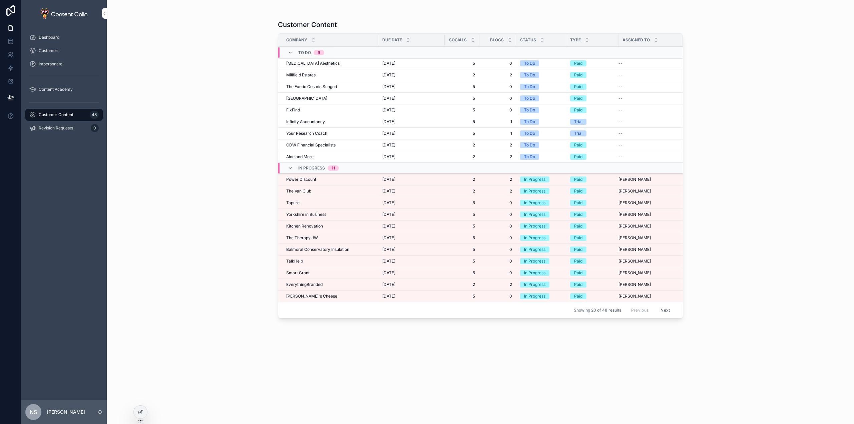
click at [317, 177] on div "Power Discount Power Discount" at bounding box center [330, 179] width 88 height 5
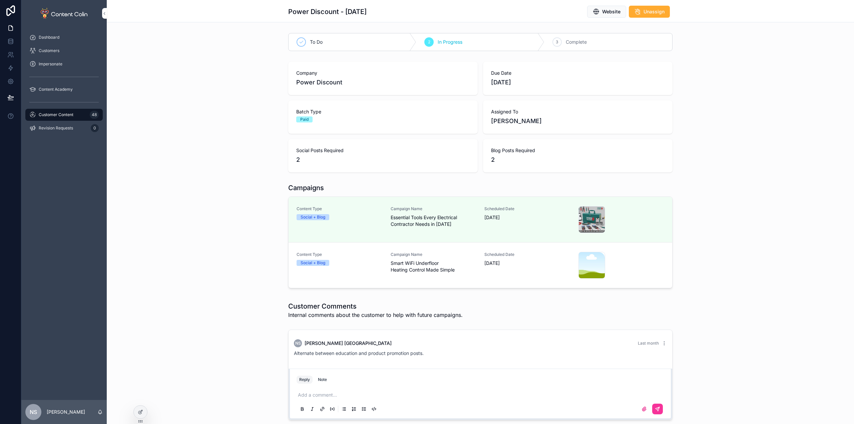
click at [397, 252] on span "Campaign Name" at bounding box center [434, 254] width 86 height 5
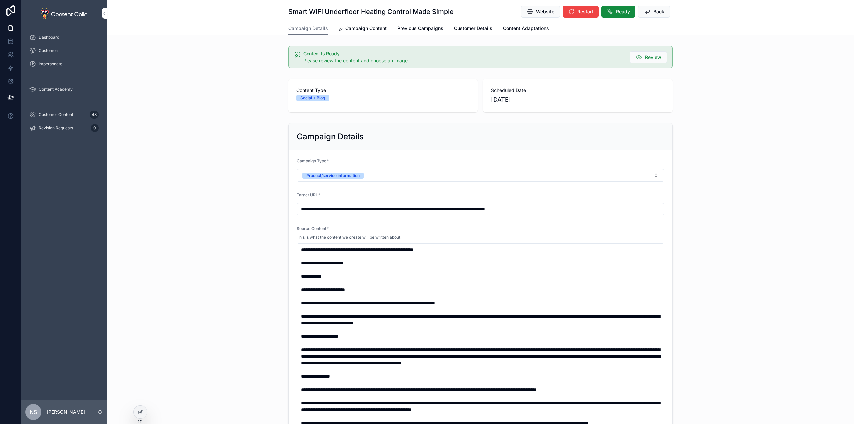
click at [370, 27] on span "Campaign Content" at bounding box center [365, 28] width 41 height 7
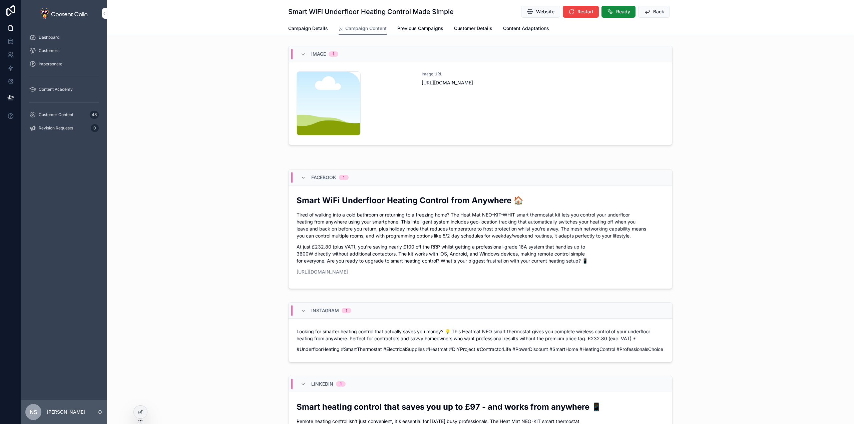
click at [477, 121] on div "Image URL [URL][DOMAIN_NAME]" at bounding box center [543, 103] width 243 height 64
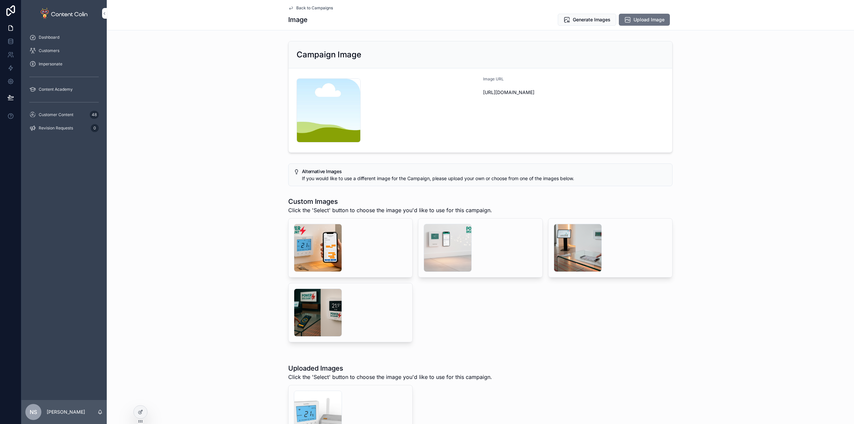
click at [309, 410] on div "powerdiscount-1759661043 .png" at bounding box center [318, 415] width 48 height 48
click at [444, 234] on div "scrollable content" at bounding box center [448, 248] width 48 height 48
click at [314, 410] on div "powerdiscount-1759661043 .png" at bounding box center [318, 415] width 48 height 48
click at [311, 246] on div "scrollable content" at bounding box center [318, 248] width 48 height 48
click at [453, 233] on div "scrollable content" at bounding box center [448, 248] width 48 height 48
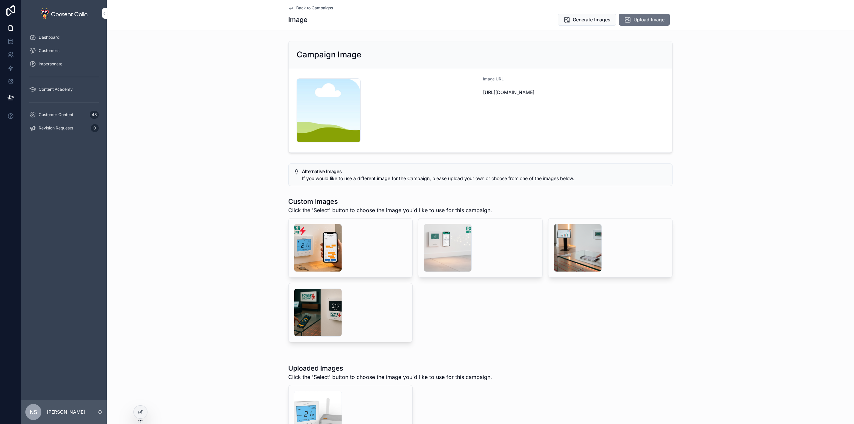
click at [318, 316] on div "scrollable content" at bounding box center [318, 313] width 48 height 48
click at [323, 302] on div "scrollable content" at bounding box center [318, 313] width 48 height 48
click at [570, 250] on div "scrollable content" at bounding box center [578, 248] width 48 height 48
click at [603, 23] on span "Generate Images" at bounding box center [592, 19] width 38 height 7
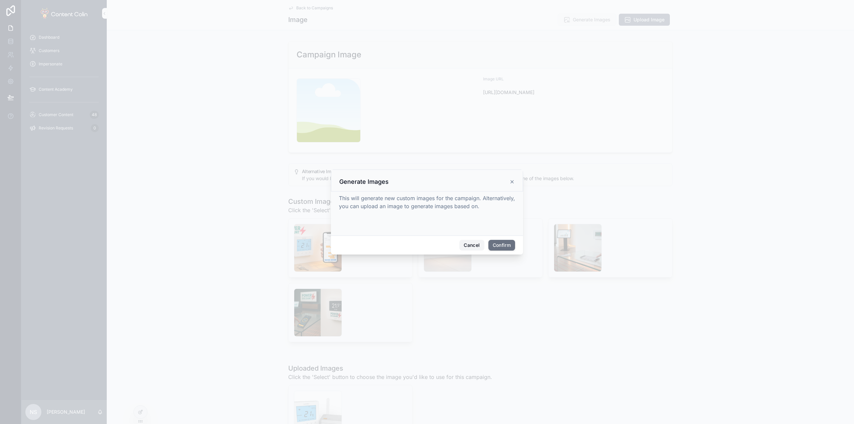
click at [473, 244] on button "Cancel" at bounding box center [471, 245] width 25 height 11
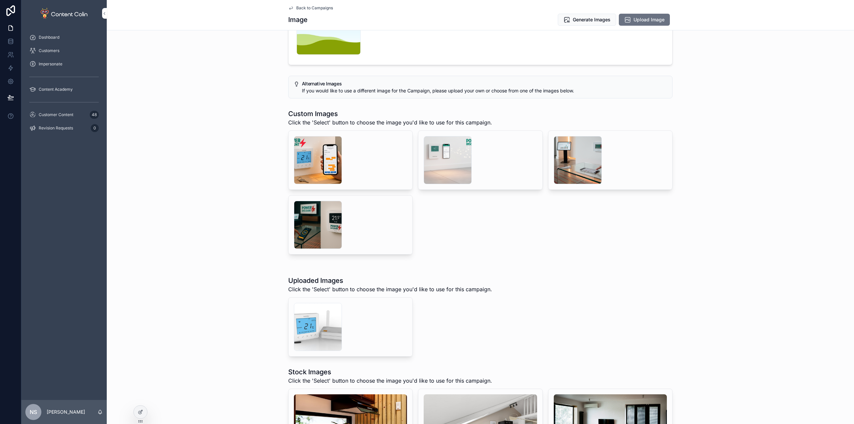
scroll to position [100, 0]
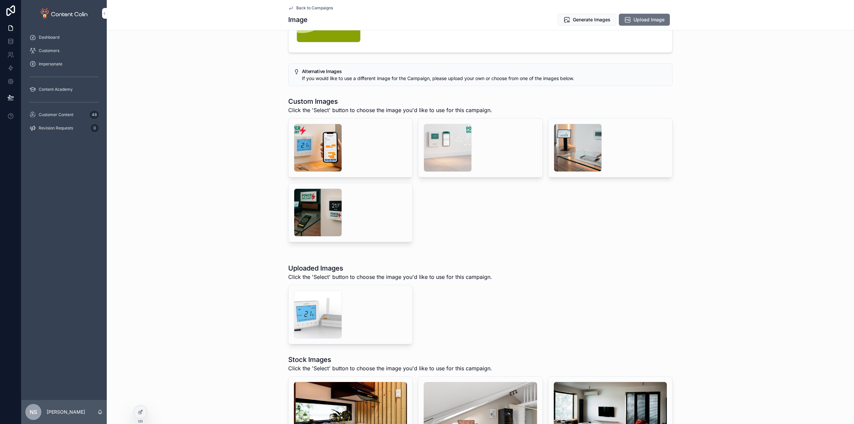
click at [0, 0] on span "Generate" at bounding box center [0, 0] width 0 height 0
click at [62, 113] on span "Customer Content" at bounding box center [56, 114] width 35 height 5
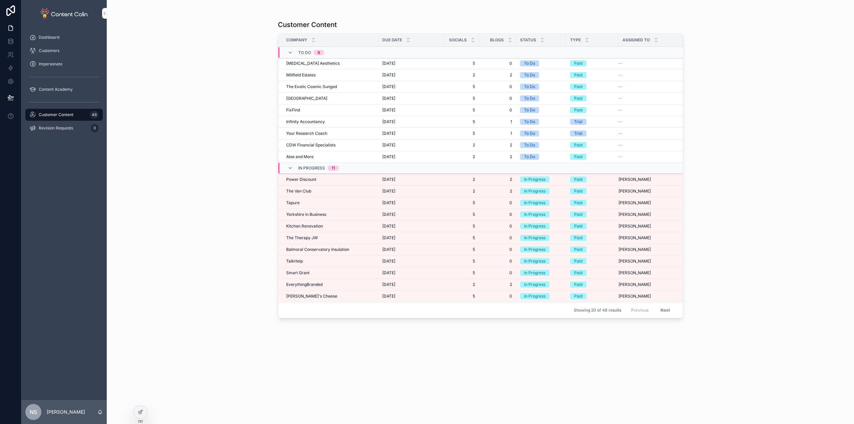
click at [79, 116] on div "Customer Content 48" at bounding box center [63, 114] width 69 height 11
click at [296, 180] on span "Power Discount" at bounding box center [301, 179] width 30 height 5
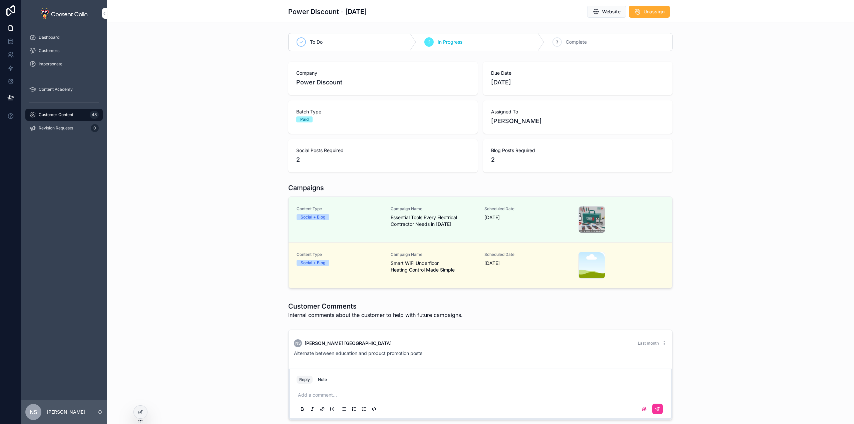
click at [507, 263] on span "[DATE]" at bounding box center [527, 263] width 86 height 7
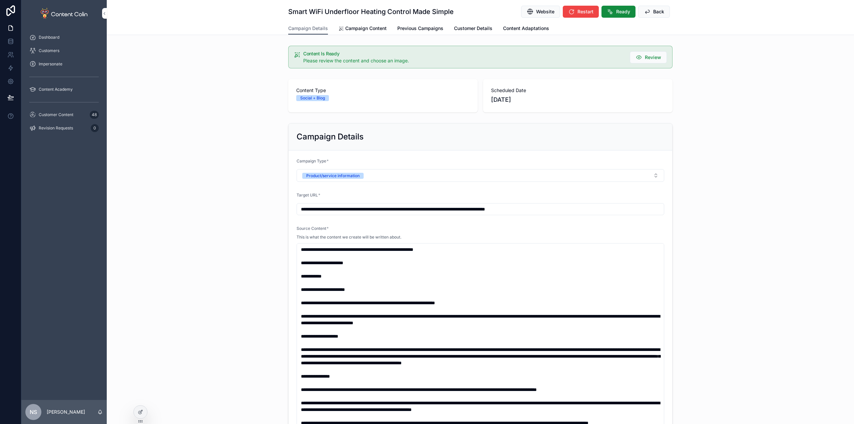
click at [352, 22] on div "Smart WiFi Underfloor Heating Control Made Simple Website Restart Ready Back" at bounding box center [480, 11] width 384 height 22
click at [353, 31] on span "Campaign Content" at bounding box center [365, 28] width 41 height 7
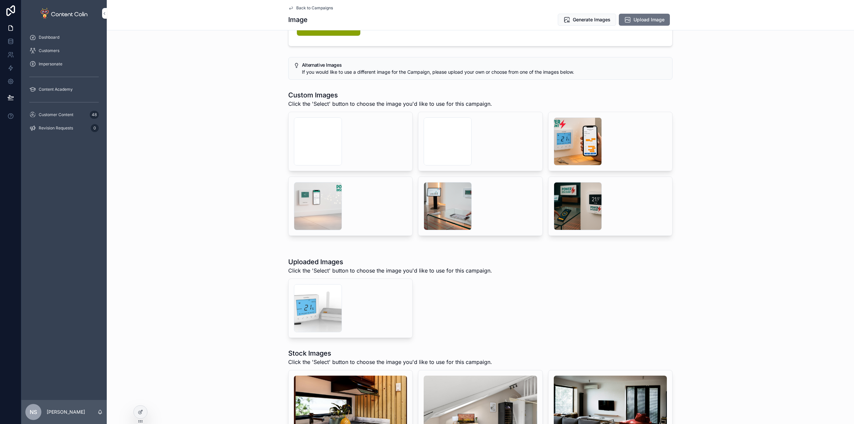
scroll to position [133, 0]
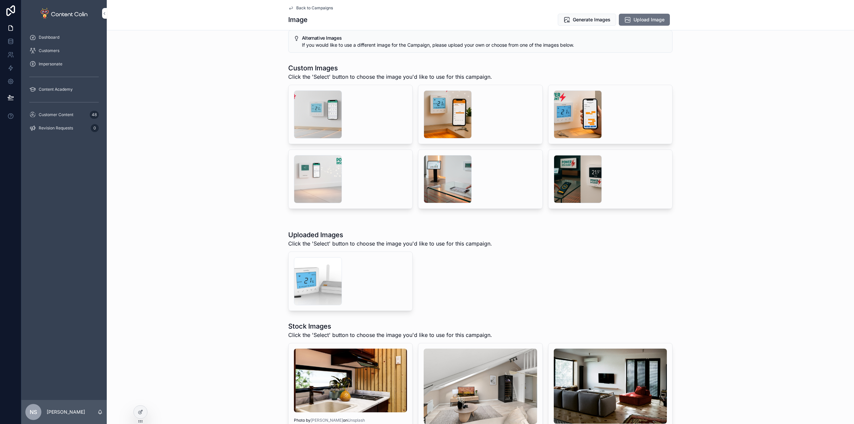
click at [303, 280] on div "powerdiscount-1759661043 .png" at bounding box center [318, 281] width 48 height 48
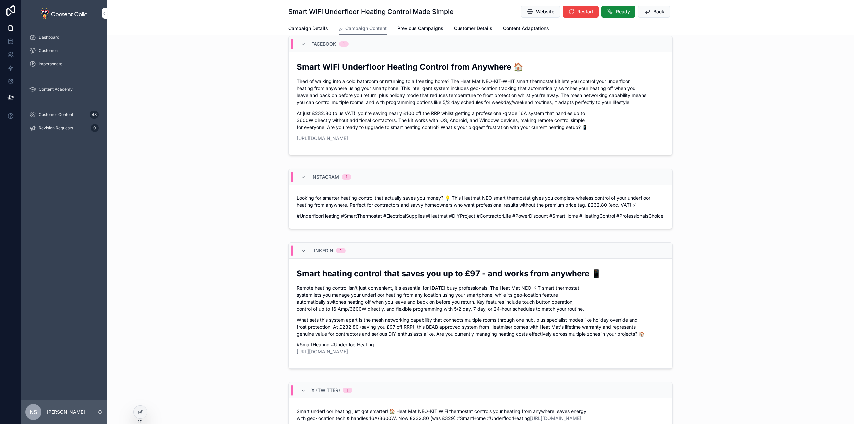
drag, startPoint x: 438, startPoint y: 194, endPoint x: 432, endPoint y: 185, distance: 11.3
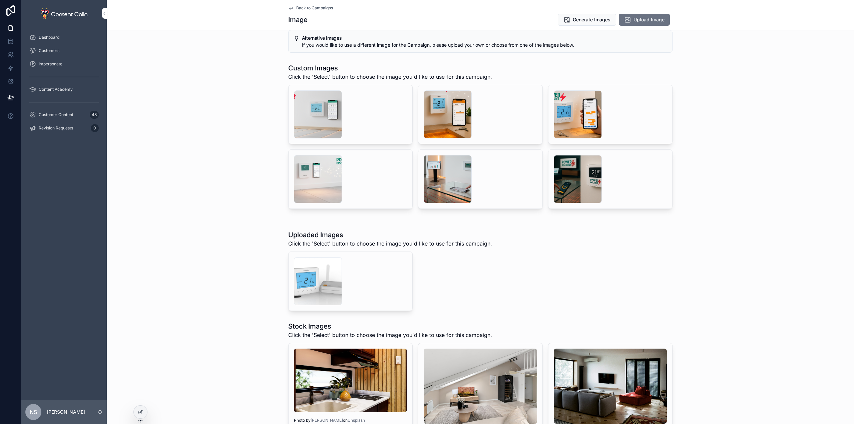
click at [445, 117] on div "scrollable content" at bounding box center [448, 114] width 48 height 48
click at [312, 121] on div "scrollable content" at bounding box center [318, 114] width 48 height 48
click at [435, 123] on div "scrollable content" at bounding box center [448, 114] width 48 height 48
click at [320, 193] on div "scrollable content" at bounding box center [318, 179] width 48 height 48
click at [320, 113] on div "scrollable content" at bounding box center [318, 114] width 48 height 48
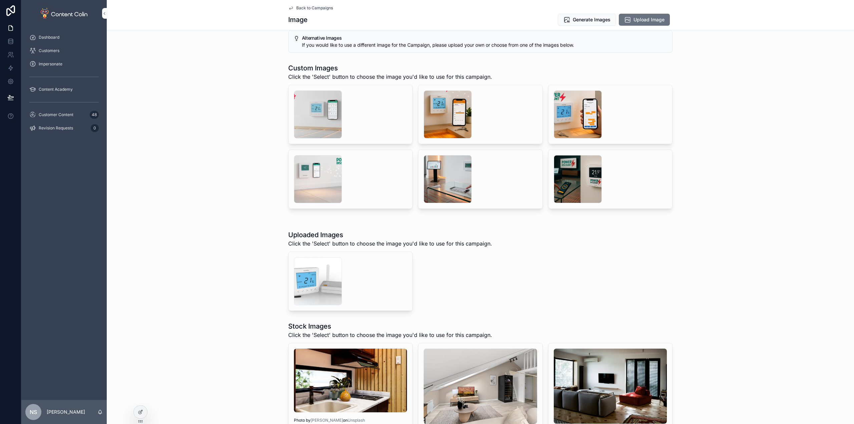
click at [316, 281] on div "powerdiscount-1759661043 .png" at bounding box center [318, 281] width 48 height 48
click at [315, 120] on div "scrollable content" at bounding box center [318, 114] width 48 height 48
click at [0, 0] on span "Select" at bounding box center [0, 0] width 0 height 0
click at [314, 9] on span "Back to Campaigns" at bounding box center [314, 7] width 37 height 5
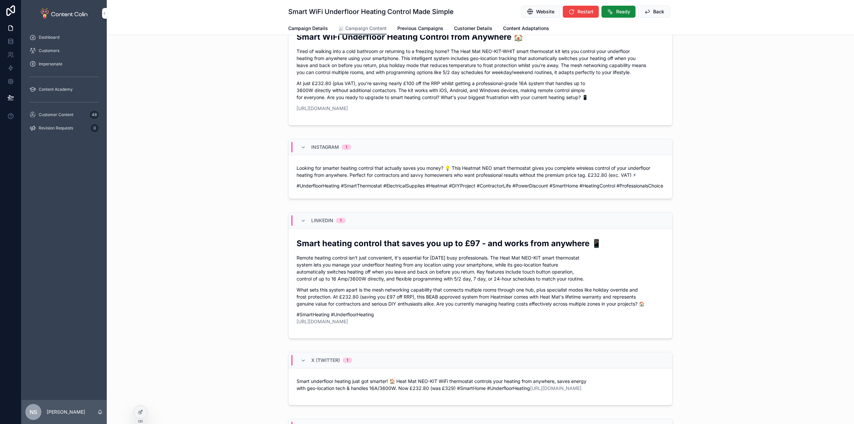
click at [616, 9] on span "Ready" at bounding box center [623, 11] width 14 height 7
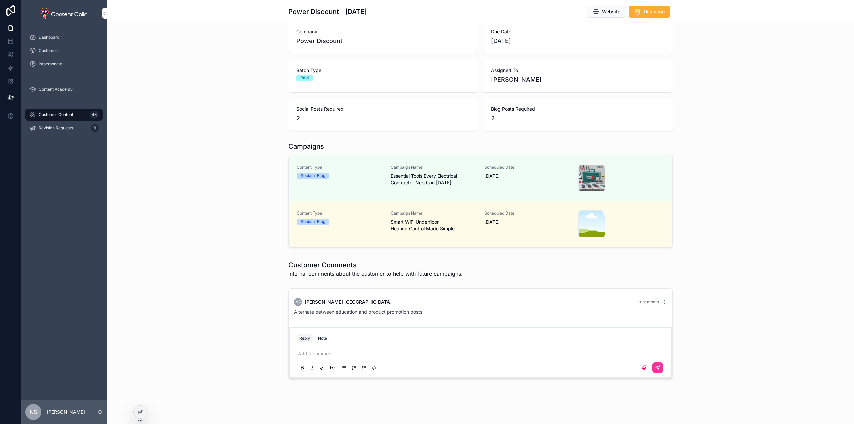
scroll to position [41, 0]
click at [432, 213] on span "Campaign Name" at bounding box center [434, 213] width 86 height 5
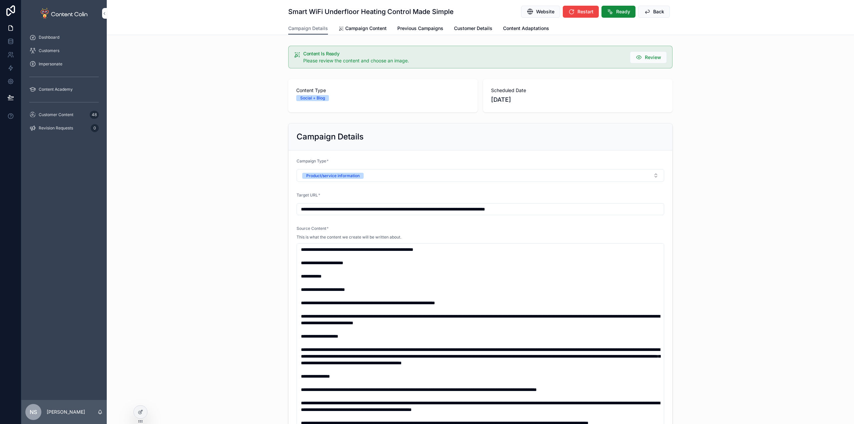
click at [366, 27] on span "Campaign Content" at bounding box center [365, 28] width 41 height 7
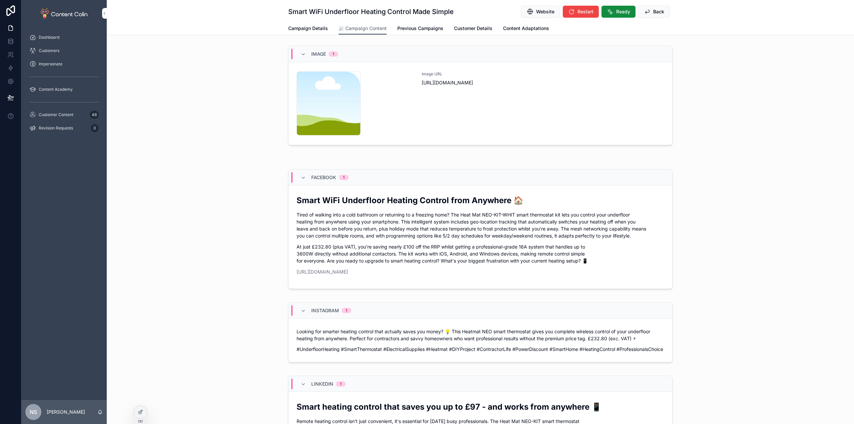
click at [445, 122] on div "Image URL [URL][DOMAIN_NAME]" at bounding box center [543, 103] width 243 height 64
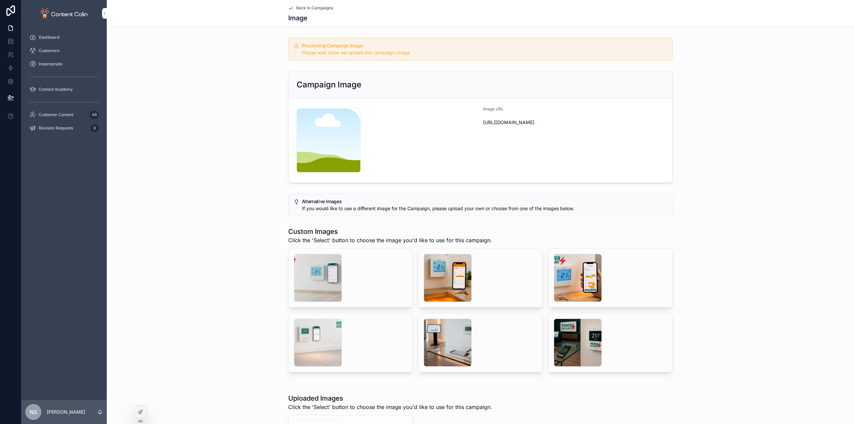
click at [442, 278] on div "scrollable content" at bounding box center [448, 278] width 48 height 48
click at [321, 293] on div "scrollable content" at bounding box center [318, 278] width 48 height 48
click at [312, 5] on span "Back to Campaigns" at bounding box center [314, 7] width 37 height 5
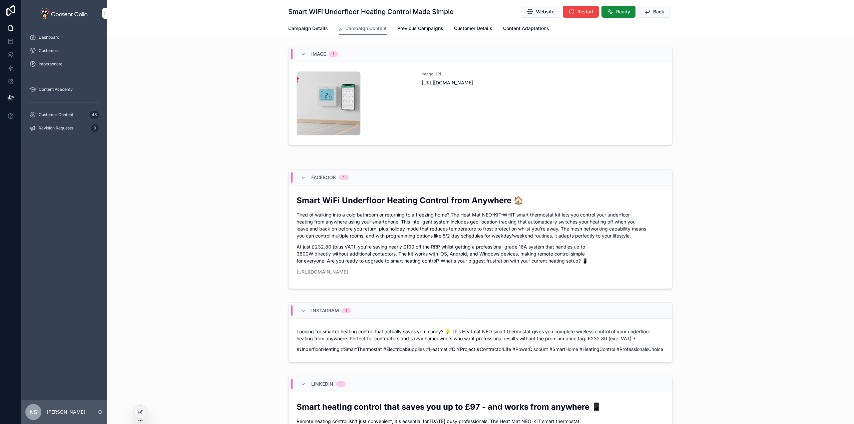
click at [658, 15] on span "Back" at bounding box center [658, 11] width 11 height 7
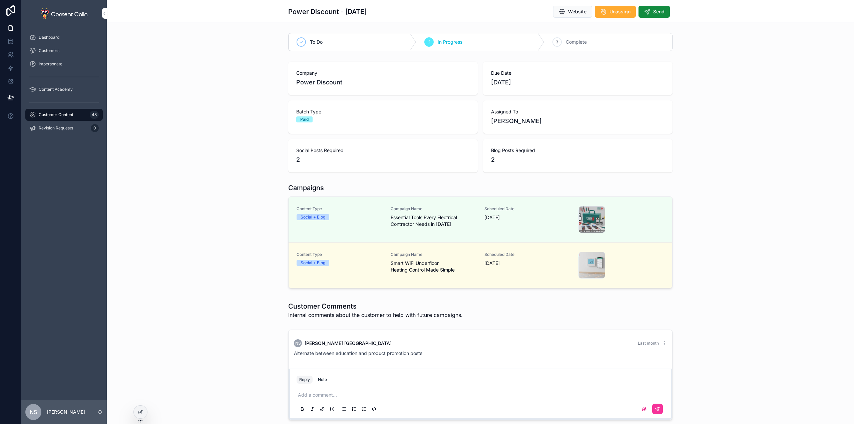
click at [70, 117] on span "Customer Content" at bounding box center [56, 114] width 35 height 5
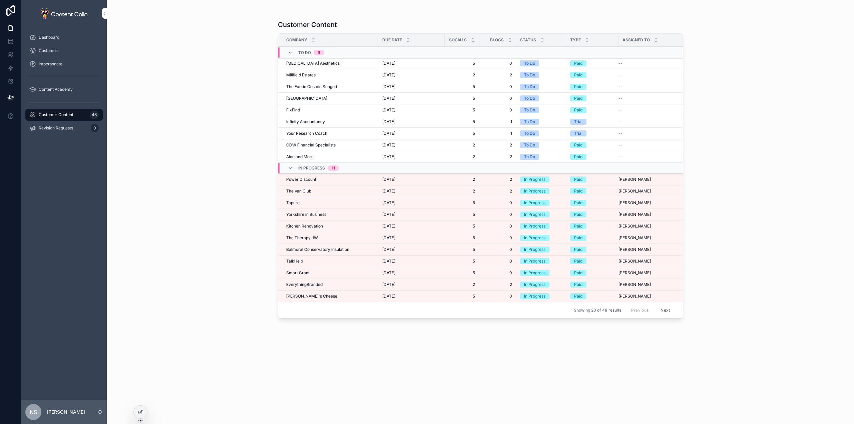
click at [316, 193] on div "The Van Club The Van Club" at bounding box center [330, 190] width 88 height 5
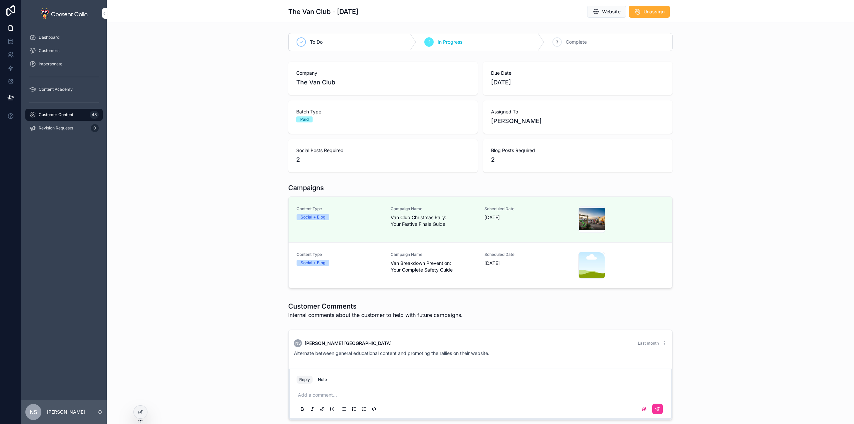
click at [392, 272] on span "Van Breakdown Prevention: Your Complete Safety Guide" at bounding box center [434, 266] width 86 height 13
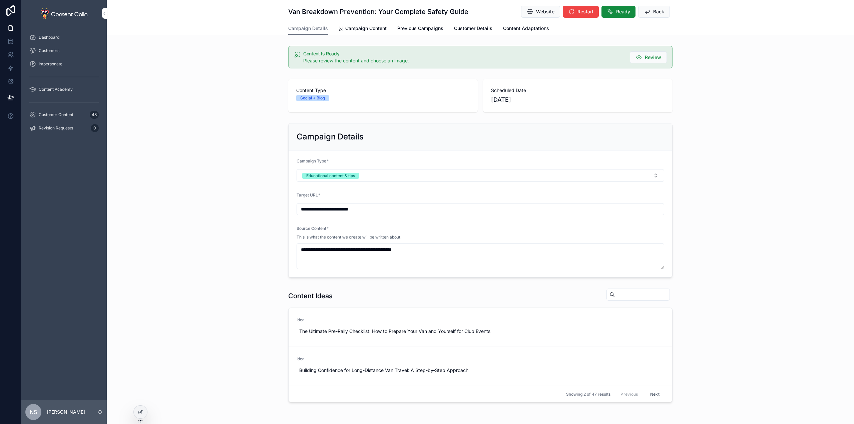
click at [351, 31] on span "Campaign Content" at bounding box center [365, 28] width 41 height 7
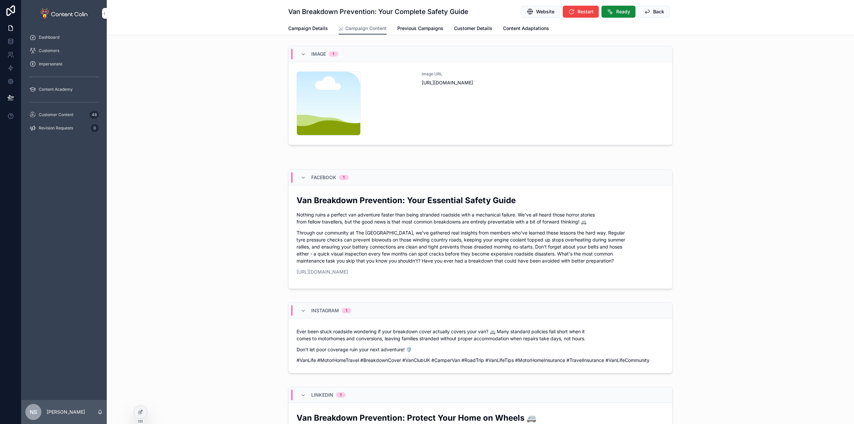
click at [485, 136] on link "content-placeholder .png Image URL [URL][DOMAIN_NAME]" at bounding box center [481, 103] width 384 height 83
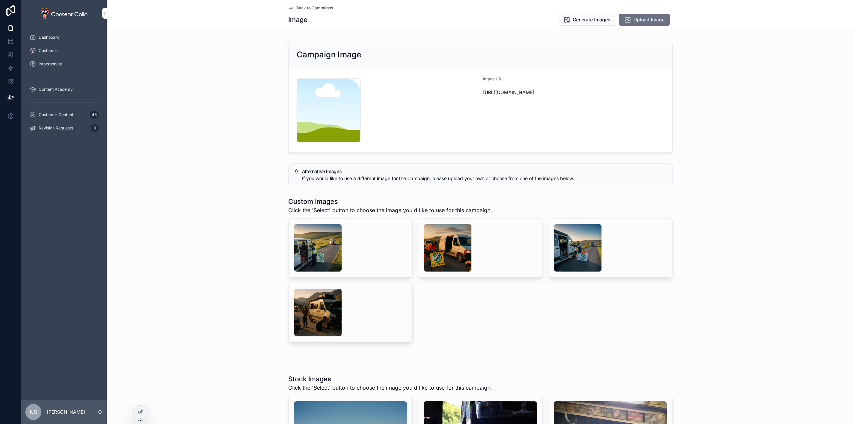
click at [317, 247] on div "scrollable content" at bounding box center [318, 248] width 48 height 48
click at [448, 250] on div "scrollable content" at bounding box center [448, 248] width 48 height 48
click at [319, 253] on div "scrollable content" at bounding box center [318, 248] width 48 height 48
click at [584, 16] on button "Generate Images" at bounding box center [587, 20] width 58 height 12
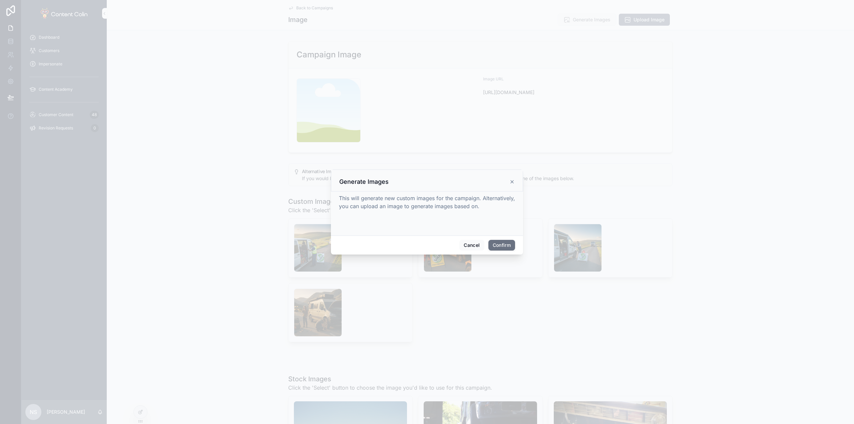
drag, startPoint x: 499, startPoint y: 244, endPoint x: 469, endPoint y: 239, distance: 30.2
click at [499, 244] on button "Confirm" at bounding box center [501, 245] width 27 height 11
click at [67, 112] on div at bounding box center [427, 212] width 854 height 424
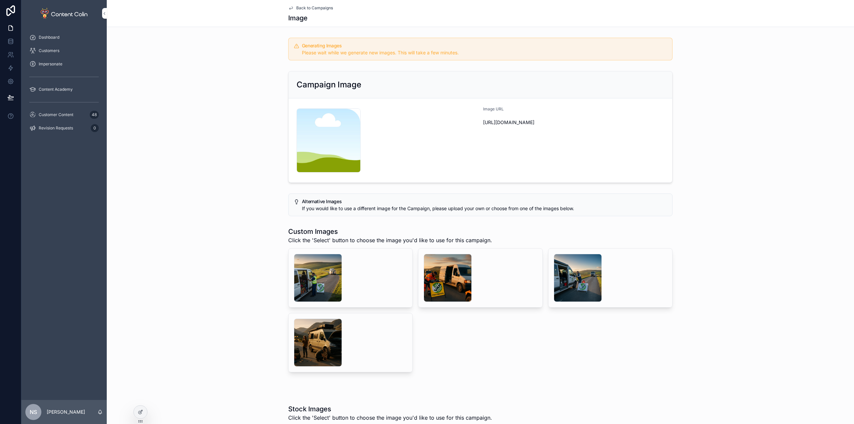
click at [66, 115] on span "Customer Content" at bounding box center [56, 114] width 35 height 5
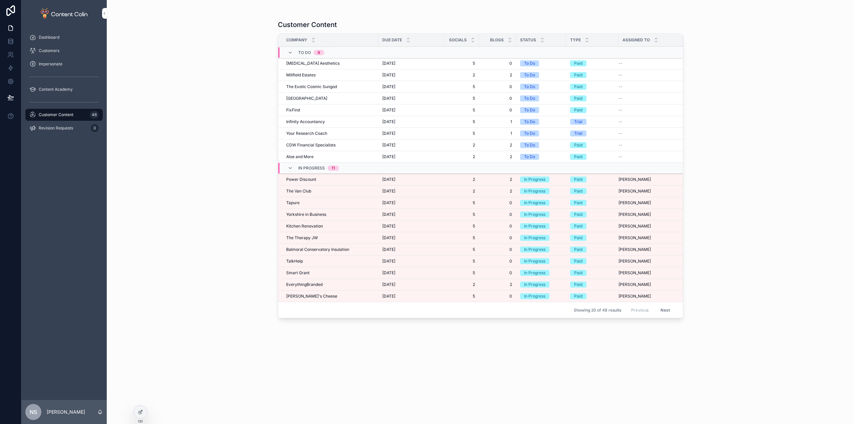
click at [347, 286] on div "EverythingBranded EverythingBranded" at bounding box center [330, 284] width 88 height 5
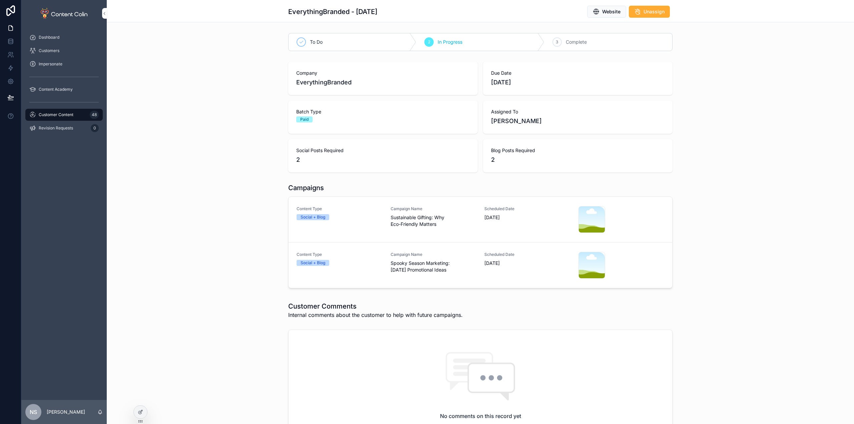
click at [425, 219] on span "Sustainable Gifting: Why Eco-Friendly Matters" at bounding box center [434, 220] width 86 height 13
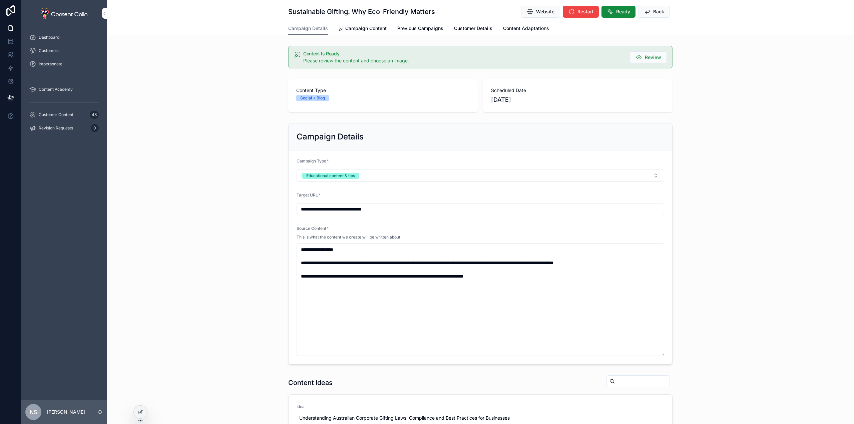
click at [573, 10] on button "Restart" at bounding box center [581, 12] width 36 height 12
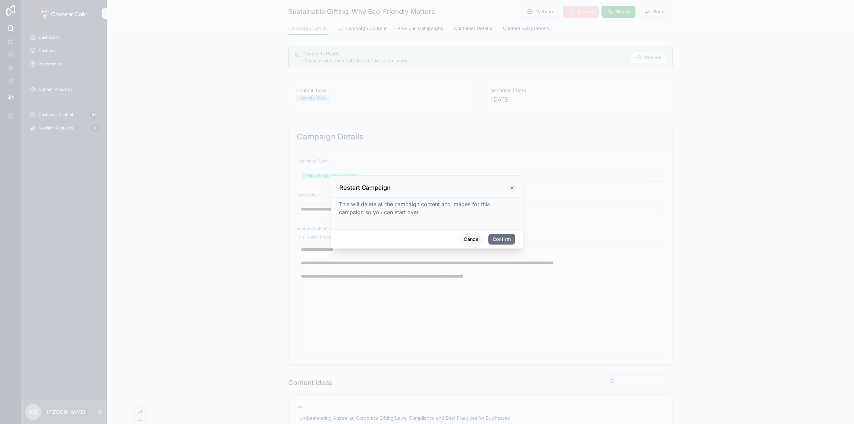
click at [507, 236] on button "Confirm" at bounding box center [501, 239] width 27 height 11
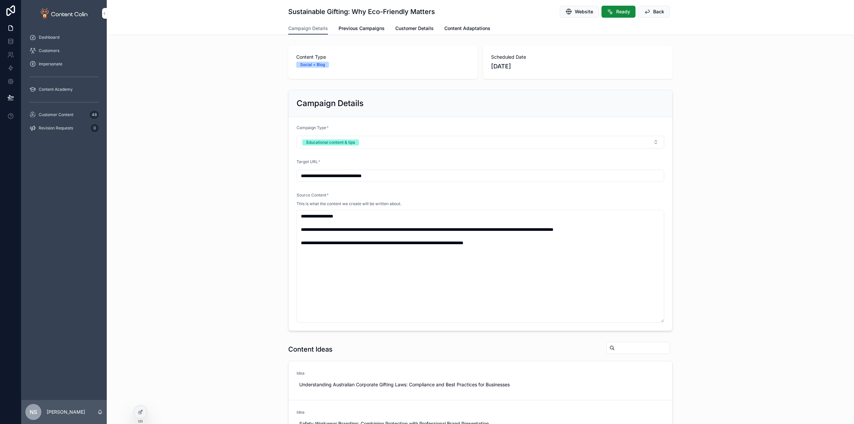
click at [65, 118] on div "Customer Content 48" at bounding box center [63, 114] width 69 height 11
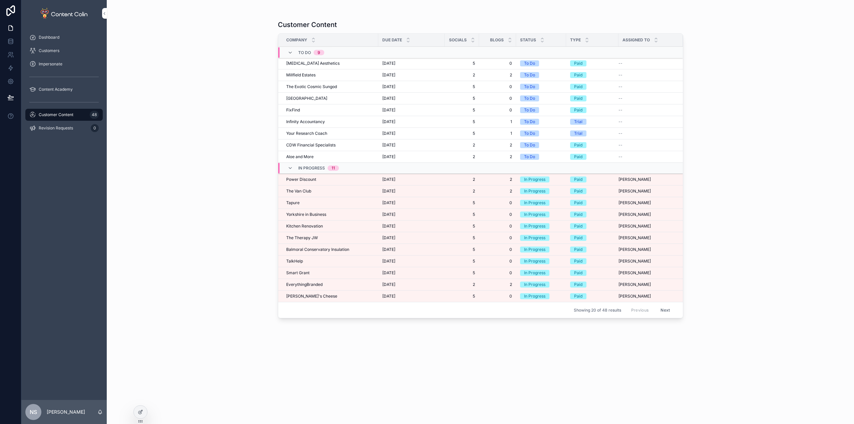
click at [330, 180] on div "Power Discount Power Discount" at bounding box center [330, 179] width 88 height 5
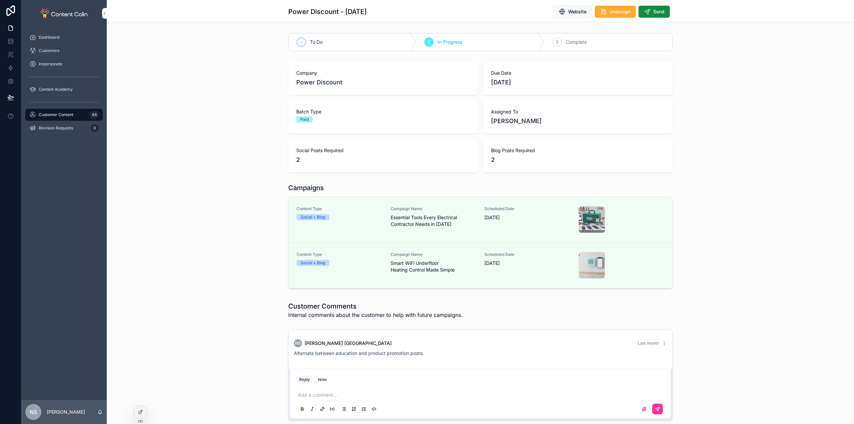
click at [657, 14] on span "Send" at bounding box center [658, 11] width 11 height 7
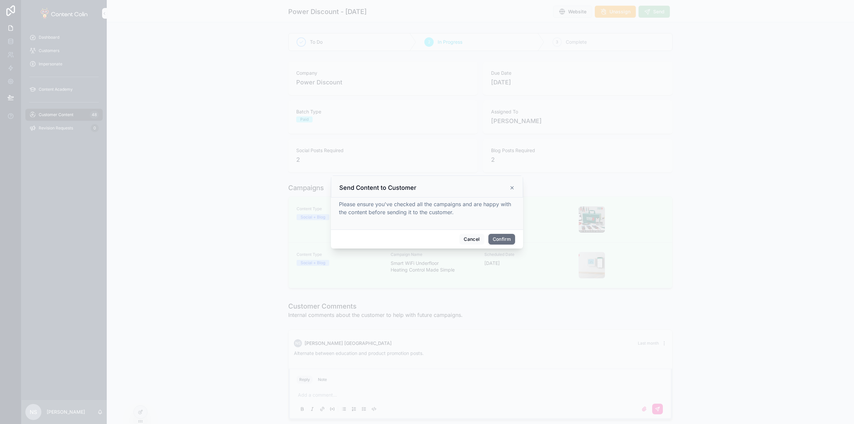
click at [509, 238] on button "Confirm" at bounding box center [501, 239] width 27 height 11
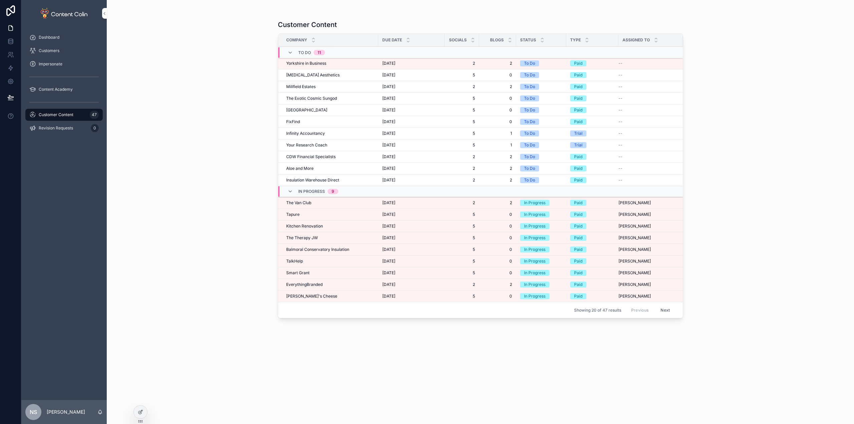
click at [316, 204] on div "The Van Club The Van Club" at bounding box center [330, 202] width 88 height 5
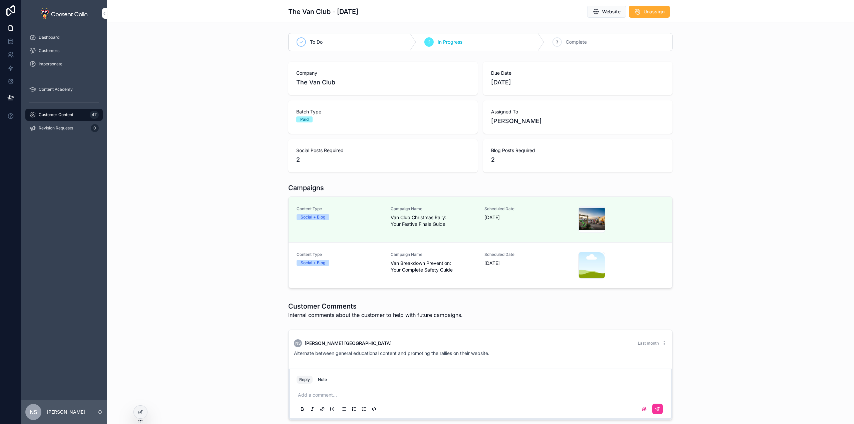
click at [425, 266] on span "Van Breakdown Prevention: Your Complete Safety Guide" at bounding box center [434, 266] width 86 height 13
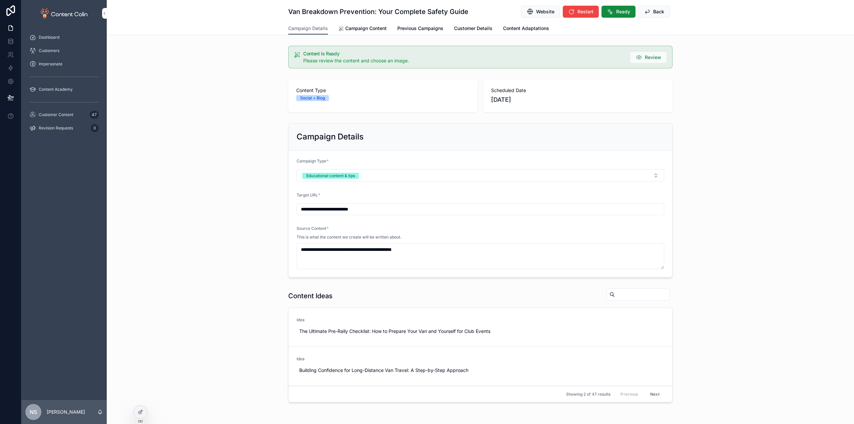
click at [361, 29] on span "Campaign Content" at bounding box center [365, 28] width 41 height 7
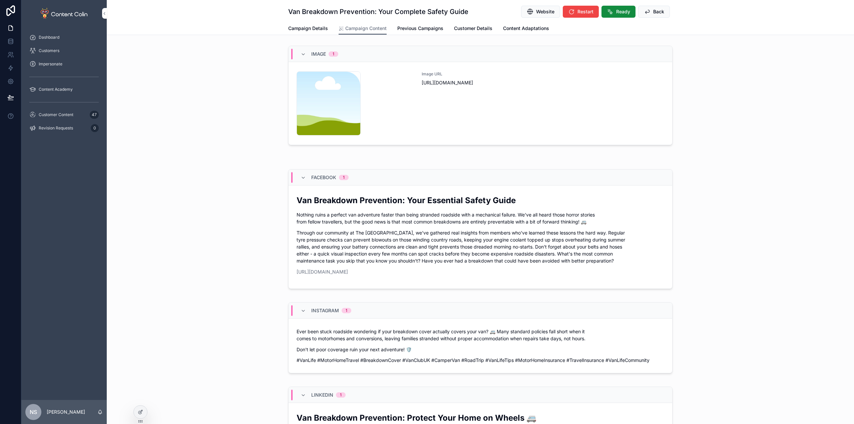
click at [486, 147] on div "Image 1 content-placeholder .png Image URL [URL][DOMAIN_NAME]" at bounding box center [480, 96] width 747 height 107
click at [488, 118] on div "Image URL [URL][DOMAIN_NAME]" at bounding box center [543, 103] width 243 height 64
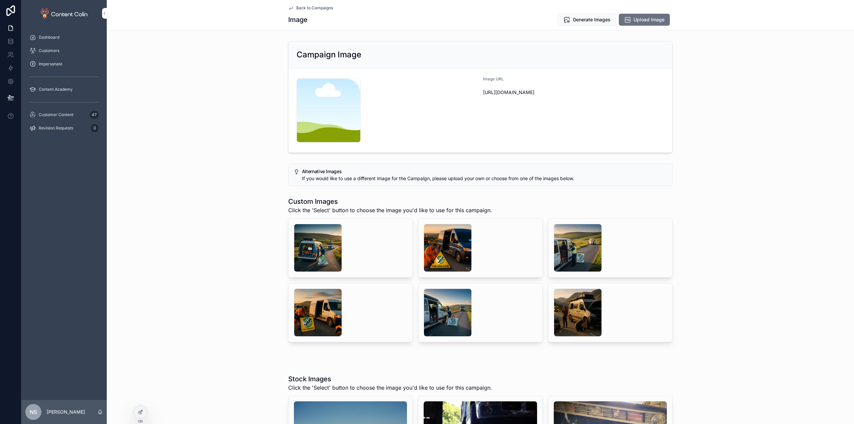
click at [307, 253] on div "scrollable content" at bounding box center [318, 248] width 48 height 48
click at [451, 254] on div "scrollable content" at bounding box center [448, 248] width 48 height 48
click at [313, 256] on div "scrollable content" at bounding box center [318, 248] width 48 height 48
click at [561, 259] on div "scrollable content" at bounding box center [578, 248] width 48 height 48
click at [0, 0] on span "Select" at bounding box center [0, 0] width 0 height 0
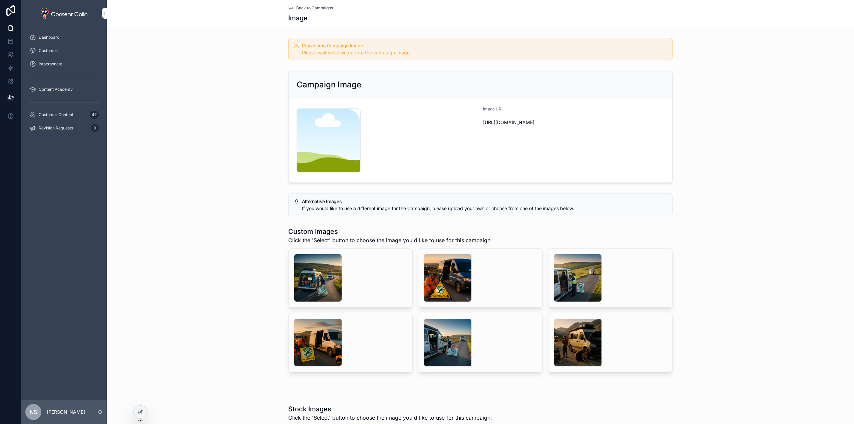
click at [313, 7] on span "Back to Campaigns" at bounding box center [314, 7] width 37 height 5
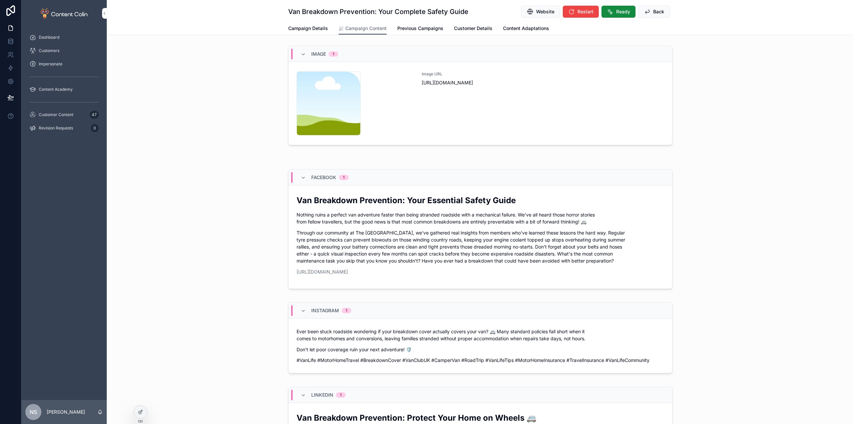
click at [618, 13] on span "Ready" at bounding box center [623, 11] width 14 height 7
click at [616, 10] on span "Ready" at bounding box center [623, 11] width 14 height 7
click at [62, 114] on span "Customer Content" at bounding box center [56, 114] width 35 height 5
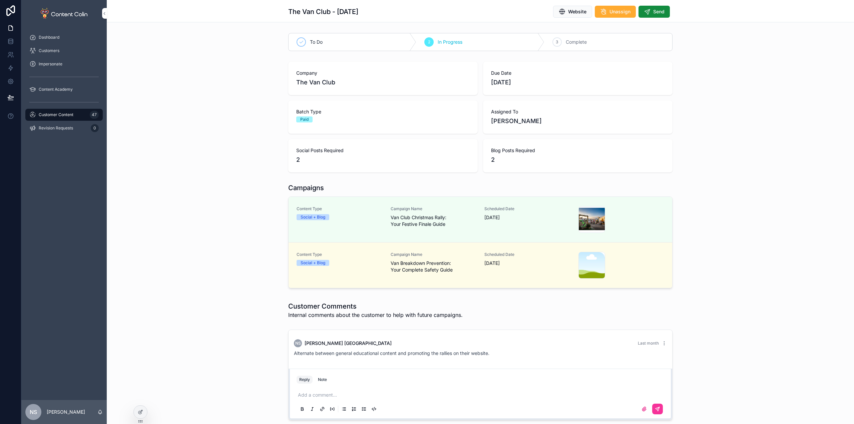
click at [377, 260] on div "Social + Blog" at bounding box center [340, 263] width 86 height 6
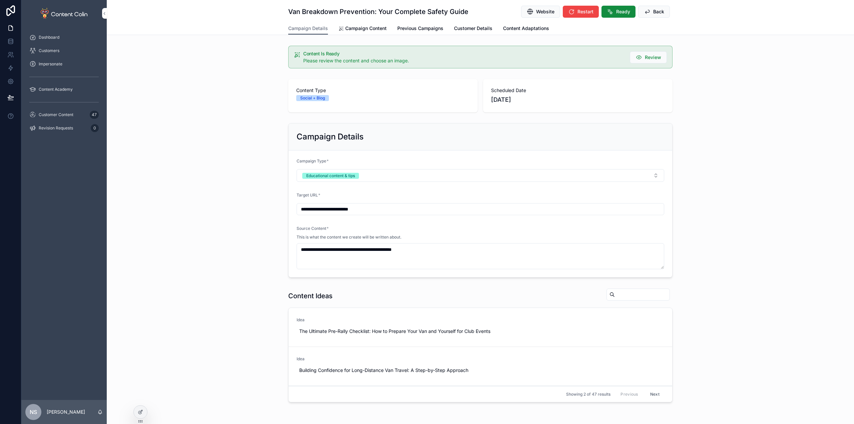
click at [371, 30] on span "Campaign Content" at bounding box center [365, 28] width 41 height 7
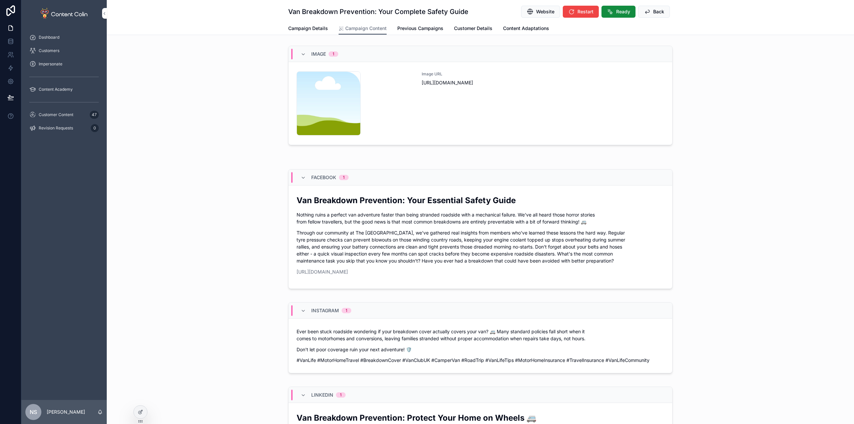
click at [439, 106] on div "Image URL [URL][DOMAIN_NAME]" at bounding box center [543, 103] width 243 height 64
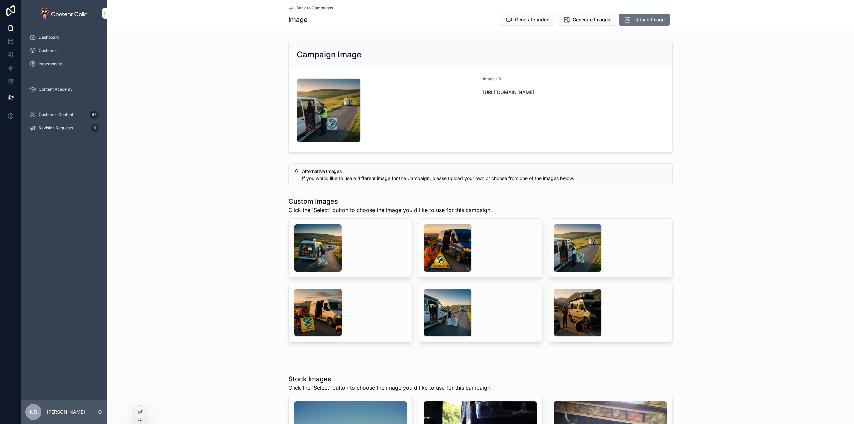
click at [324, 6] on span "Back to Campaigns" at bounding box center [314, 7] width 37 height 5
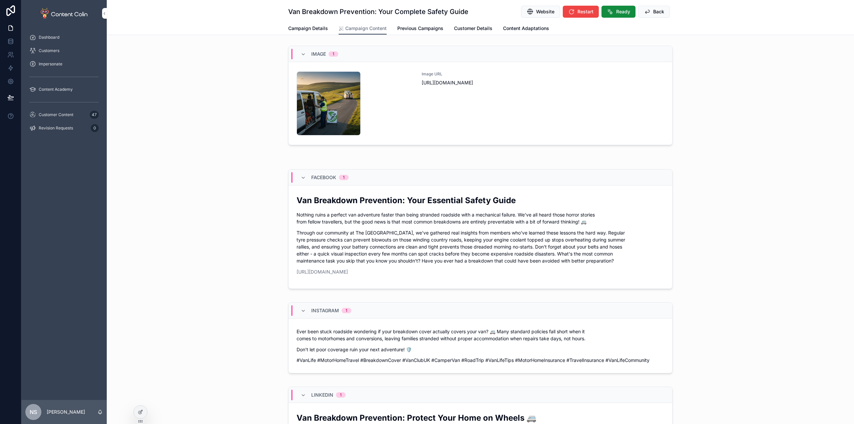
click at [624, 10] on span "Ready" at bounding box center [623, 11] width 14 height 7
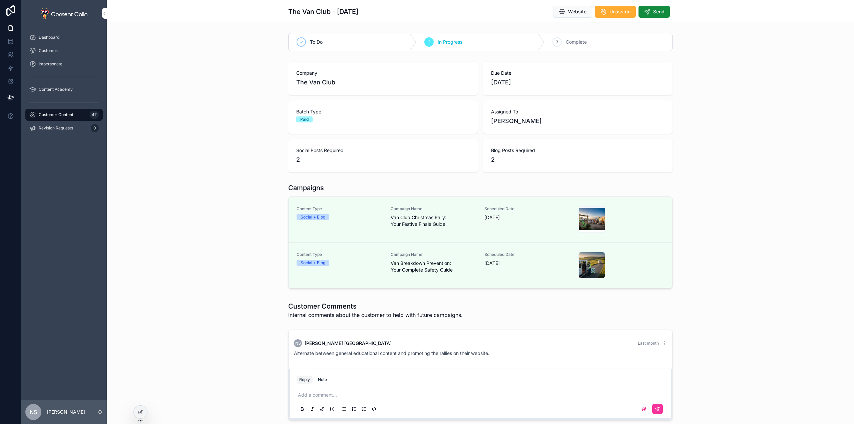
click at [655, 11] on span "Send" at bounding box center [658, 11] width 11 height 7
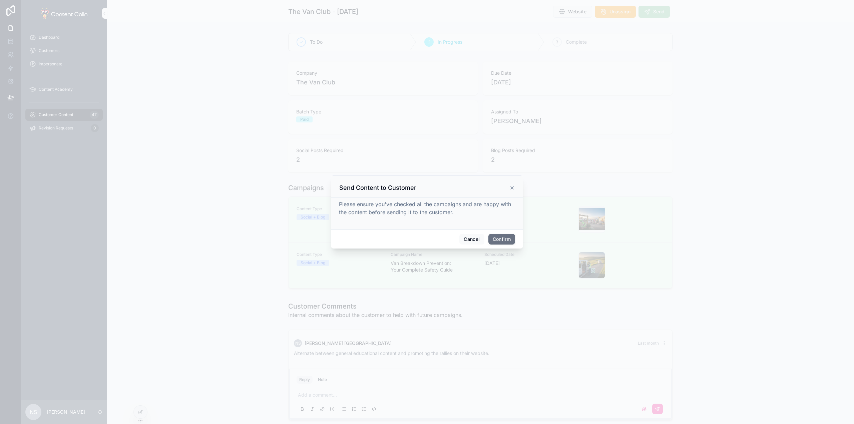
click at [505, 238] on button "Confirm" at bounding box center [501, 239] width 27 height 11
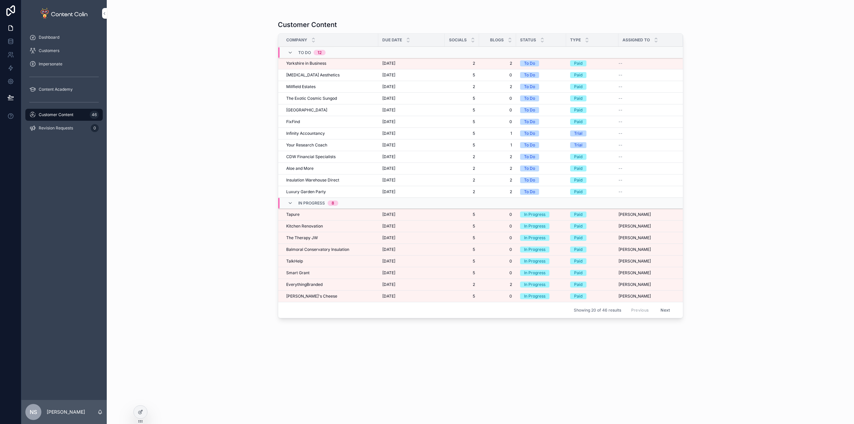
click at [64, 115] on span "Customer Content" at bounding box center [56, 114] width 35 height 5
click at [45, 124] on div "Revision Requests 0" at bounding box center [63, 128] width 69 height 11
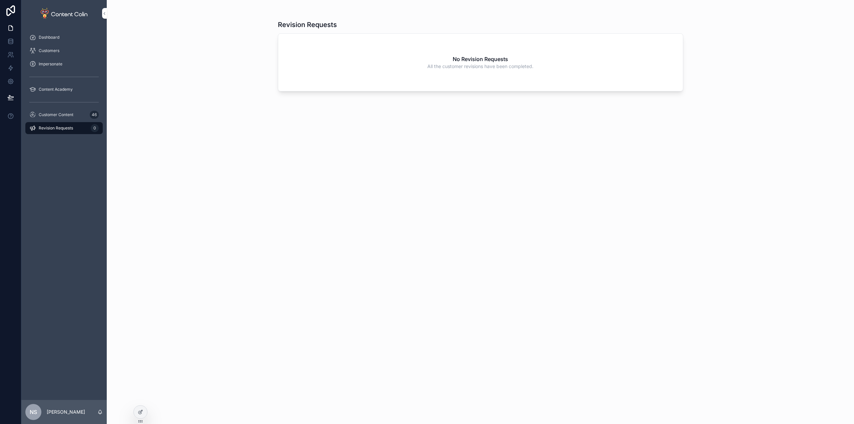
click at [57, 111] on div "Customer Content 46" at bounding box center [63, 114] width 69 height 11
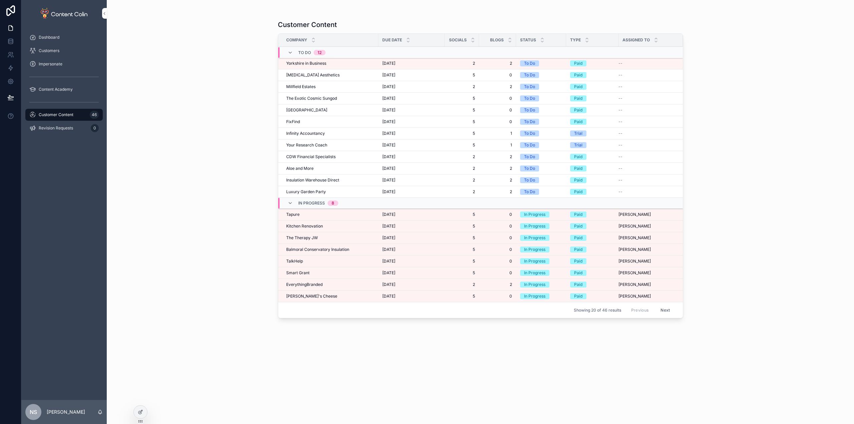
click at [390, 64] on span "[DATE]" at bounding box center [388, 63] width 13 height 5
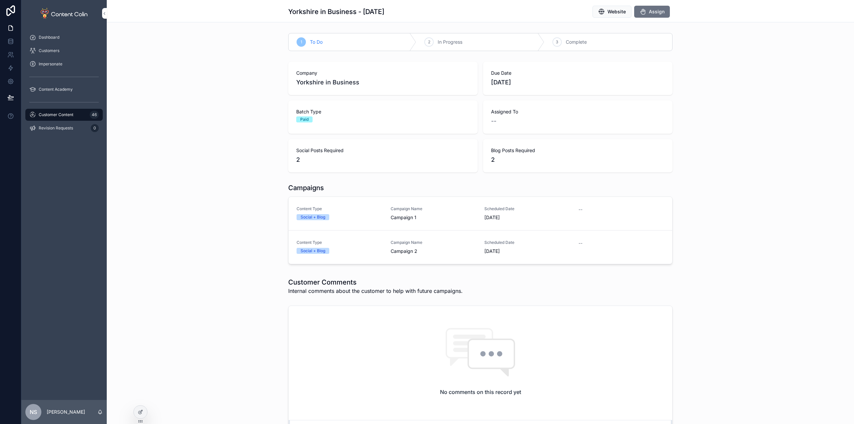
click at [658, 14] on span "Assign" at bounding box center [657, 11] width 16 height 7
click at [75, 111] on div "Customer Content 46" at bounding box center [63, 114] width 69 height 11
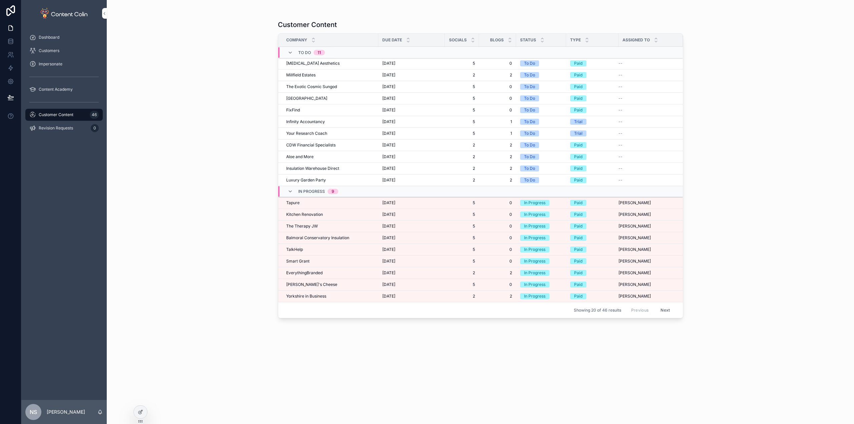
click at [324, 297] on span "Yorkshire in Business" at bounding box center [306, 296] width 40 height 5
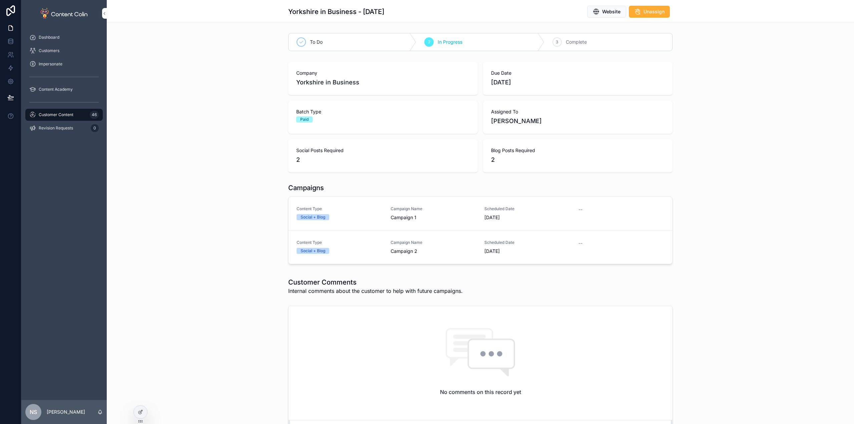
click at [382, 213] on div "Content Type Social + Blog Campaign Name Campaign 1 Scheduled Date [DATE] --" at bounding box center [481, 213] width 368 height 15
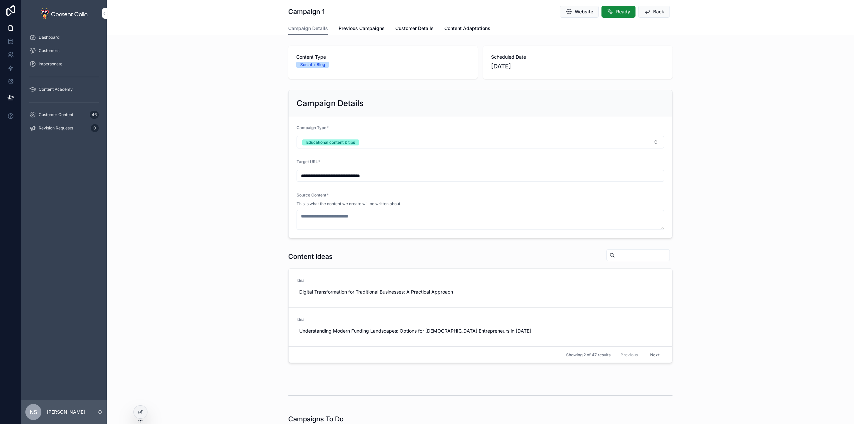
drag, startPoint x: 357, startPoint y: 28, endPoint x: 318, endPoint y: 27, distance: 38.7
click at [357, 28] on span "Previous Campaigns" at bounding box center [362, 28] width 46 height 7
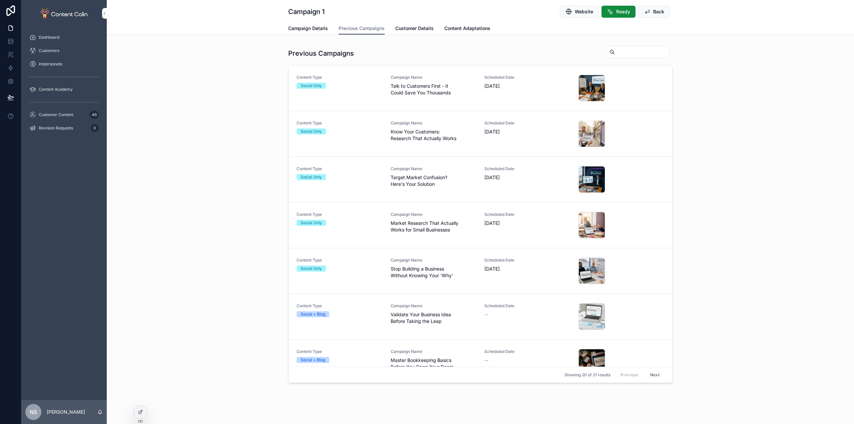
click at [304, 29] on span "Campaign Details" at bounding box center [308, 28] width 40 height 7
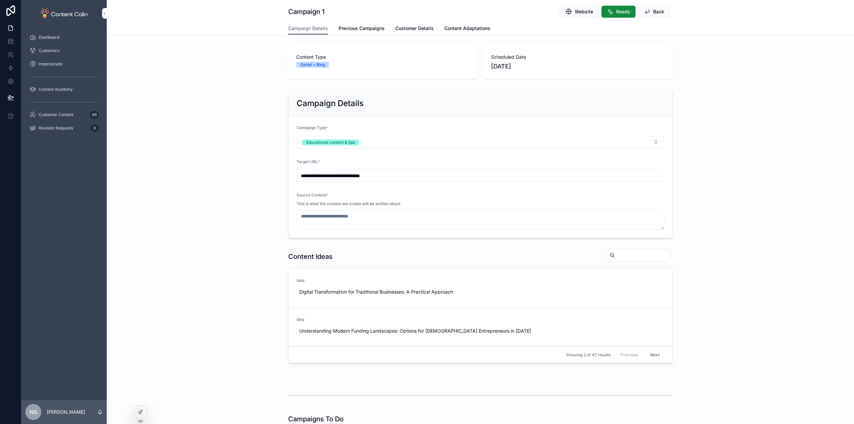
click at [651, 355] on button "Next" at bounding box center [655, 355] width 19 height 10
click at [0, 0] on span "Use This" at bounding box center [0, 0] width 0 height 0
type textarea "**********"
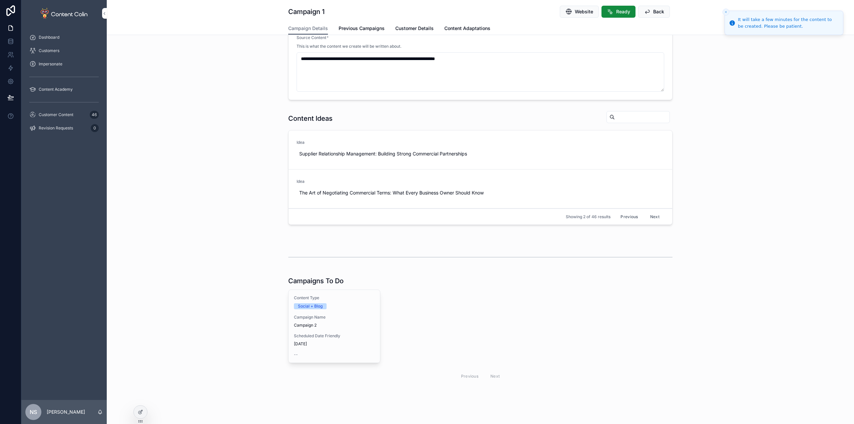
scroll to position [196, 0]
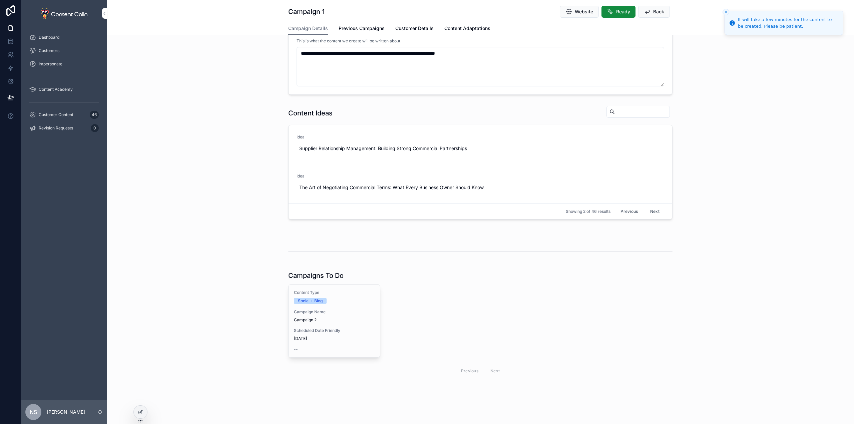
click at [328, 313] on span "Campaign Name" at bounding box center [334, 311] width 81 height 5
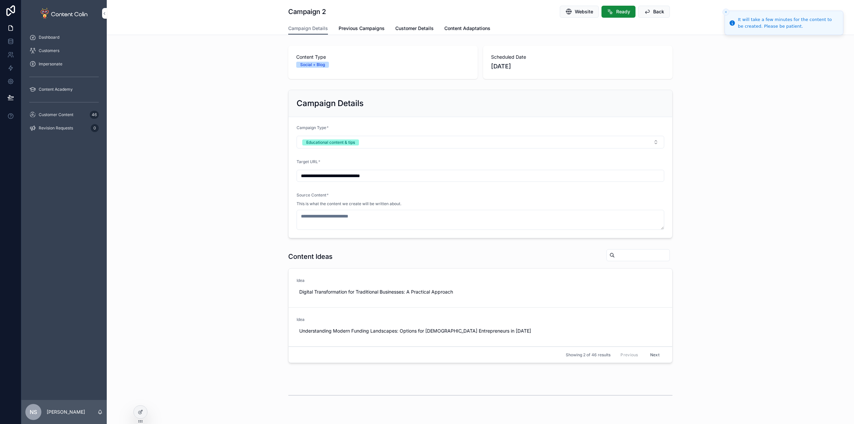
click at [0, 0] on span "Use This" at bounding box center [0, 0] width 0 height 0
type textarea "**********"
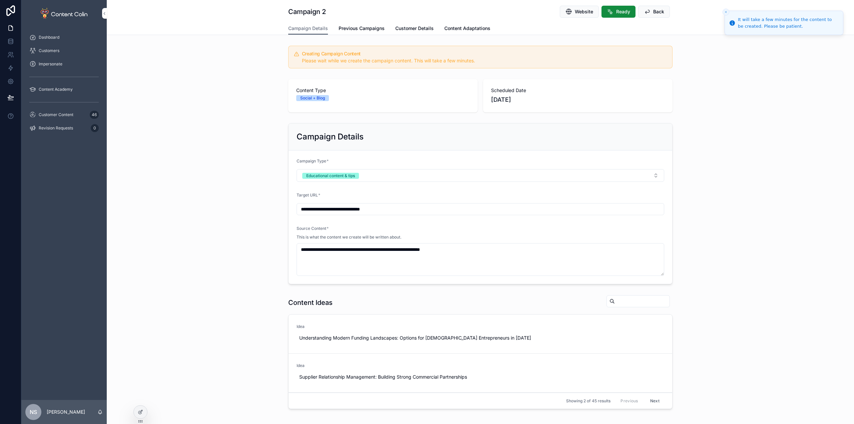
click at [72, 110] on div "Customer Content 46" at bounding box center [63, 114] width 69 height 11
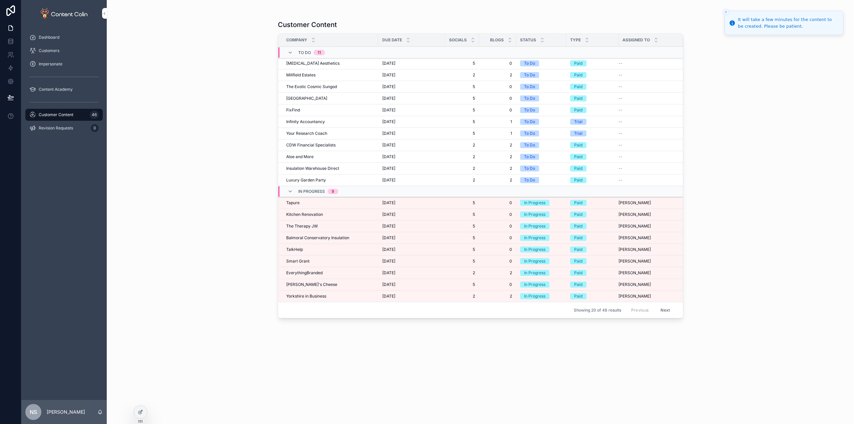
click at [310, 269] on td "EverythingBranded EverythingBranded" at bounding box center [328, 273] width 100 height 12
click at [307, 270] on span "EverythingBranded" at bounding box center [304, 272] width 36 height 5
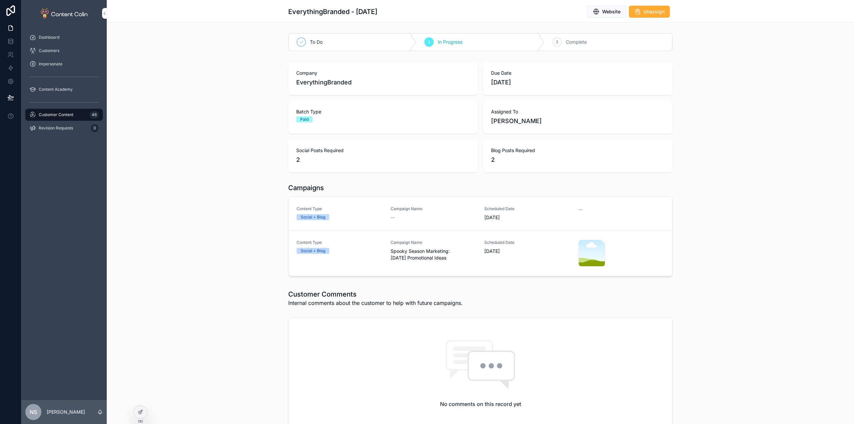
click at [378, 222] on link "Content Type Social + Blog Campaign Name -- Scheduled Date [DATE] --" at bounding box center [481, 214] width 384 height 34
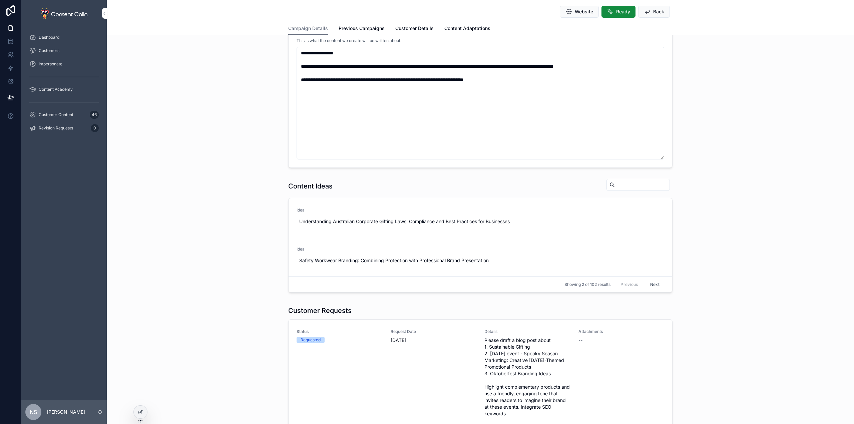
scroll to position [167, 0]
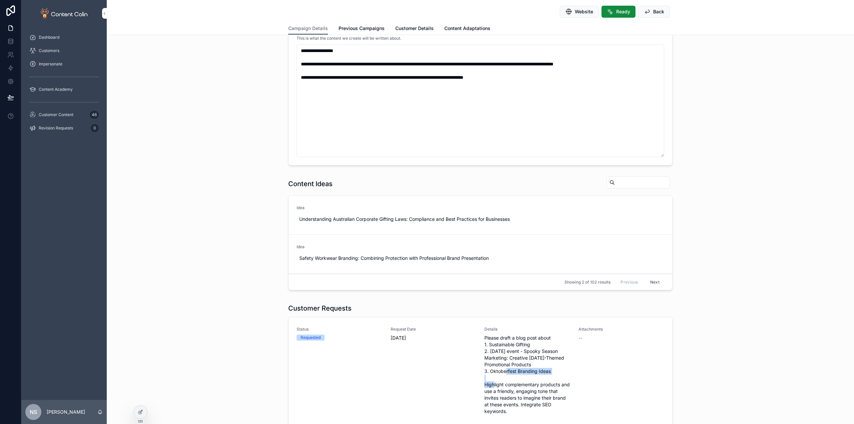
drag, startPoint x: 551, startPoint y: 371, endPoint x: 487, endPoint y: 370, distance: 64.1
click at [487, 370] on span "Please draft a blog post about 1. Sustainable Gifting 2. [DATE] event - Spooky …" at bounding box center [527, 395] width 86 height 120
copy span "Oktoberfest Branding Ideas"
drag, startPoint x: 285, startPoint y: 49, endPoint x: 256, endPoint y: 44, distance: 30.1
click at [243, 46] on div "**********" at bounding box center [480, 44] width 747 height 248
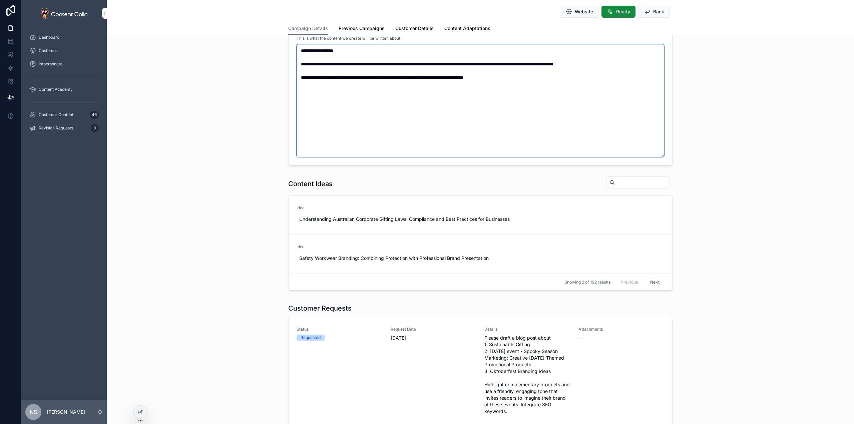
paste textarea "*******"
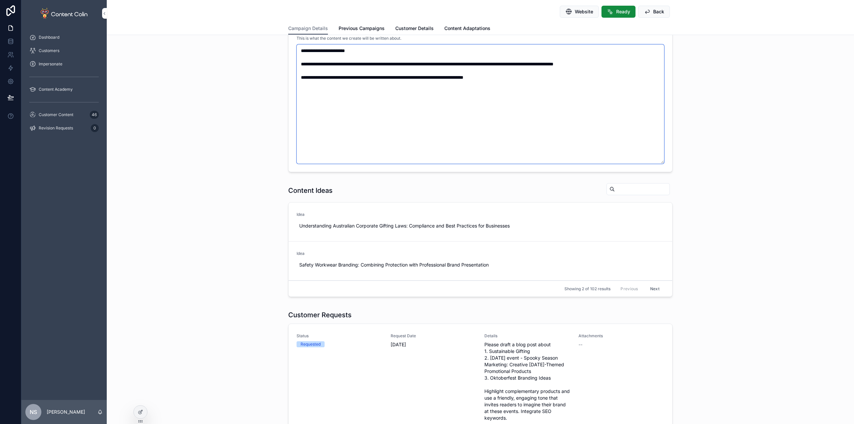
type textarea "**********"
drag, startPoint x: 690, startPoint y: 157, endPoint x: 702, endPoint y: 178, distance: 23.6
click at [689, 156] on div "**********" at bounding box center [480, 47] width 747 height 255
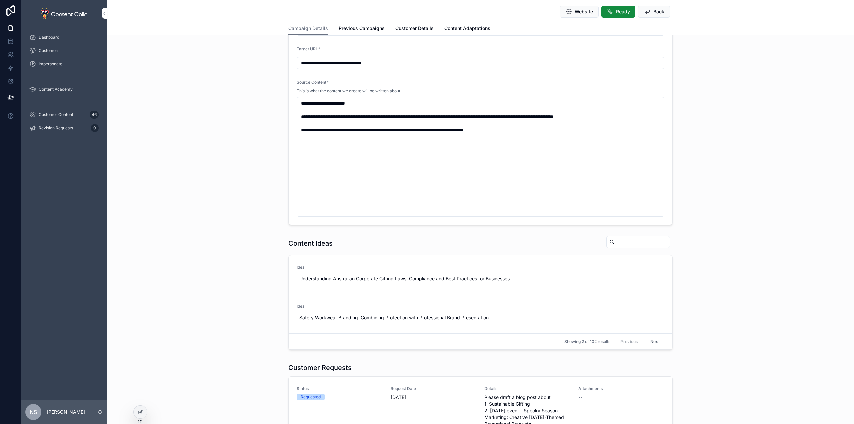
scroll to position [67, 0]
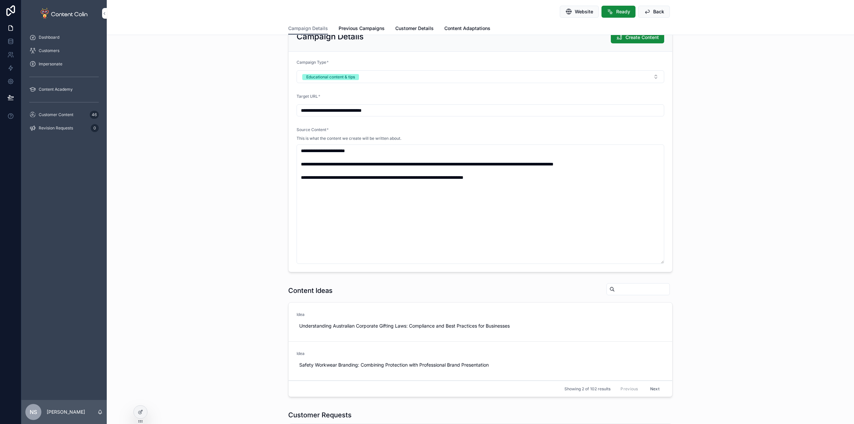
click at [635, 40] on span "Create Content" at bounding box center [642, 37] width 33 height 7
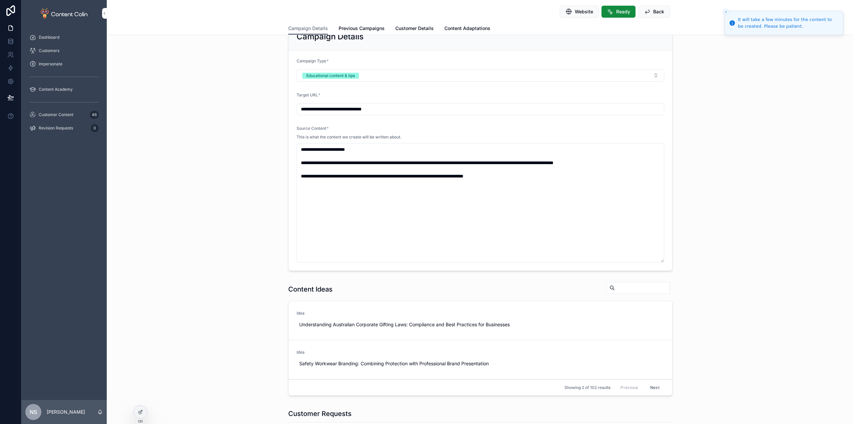
click at [54, 115] on span "Customer Content" at bounding box center [56, 114] width 35 height 5
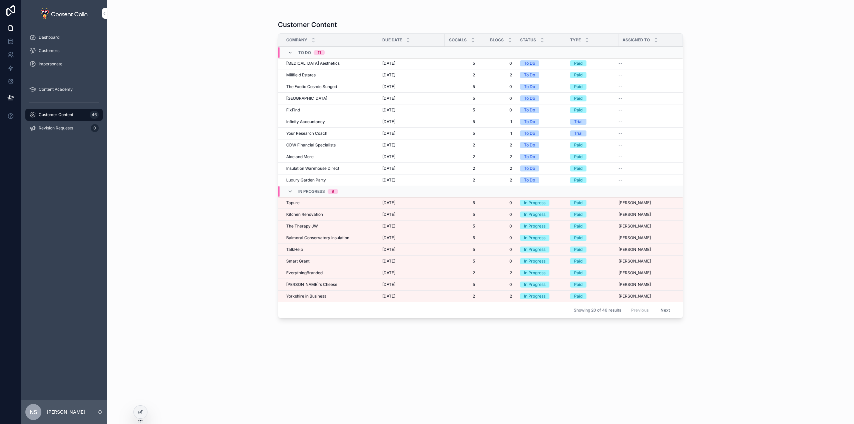
click at [326, 297] on span "Yorkshire in Business" at bounding box center [306, 296] width 40 height 5
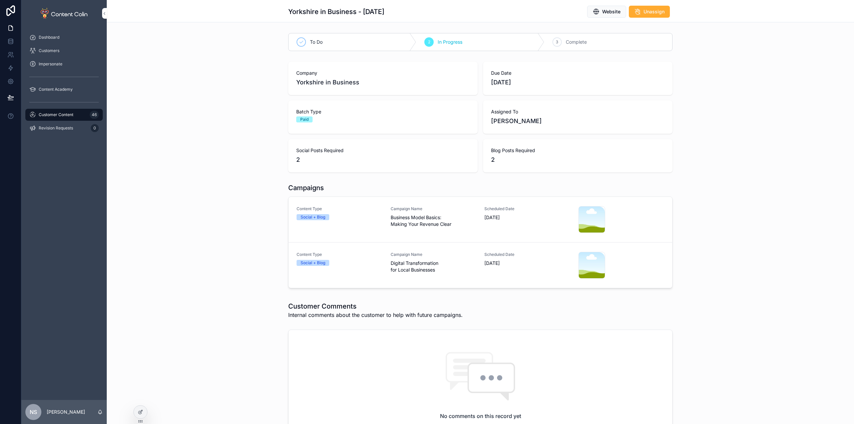
click at [409, 222] on span "Business Model Basics: Making Your Revenue Clear" at bounding box center [434, 220] width 86 height 13
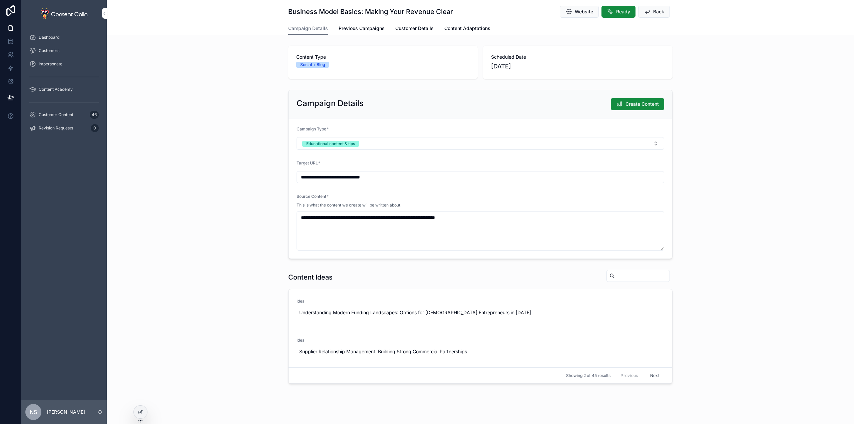
click at [355, 27] on span "Previous Campaigns" at bounding box center [362, 28] width 46 height 7
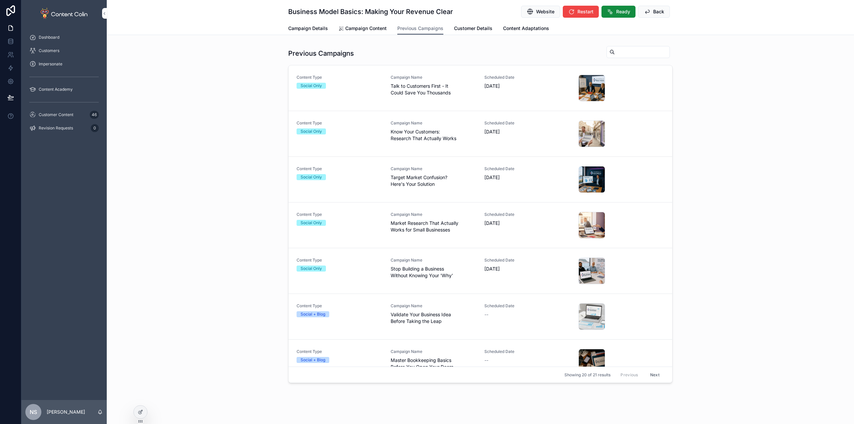
click at [303, 27] on span "Campaign Details" at bounding box center [308, 28] width 40 height 7
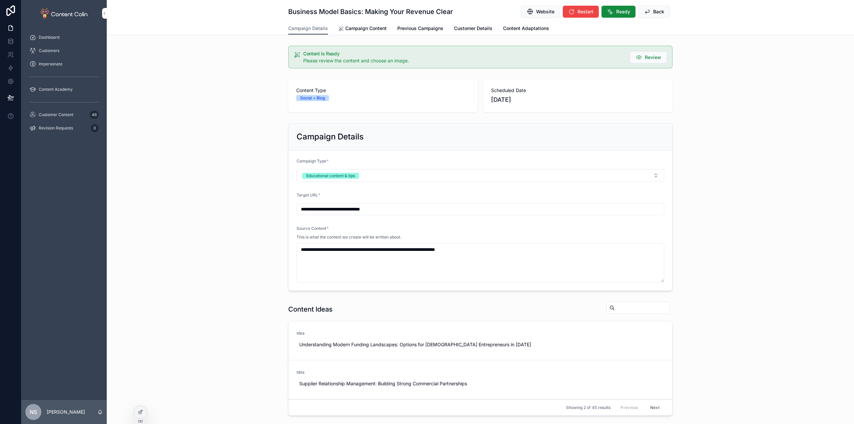
click at [370, 30] on span "Campaign Content" at bounding box center [365, 28] width 41 height 7
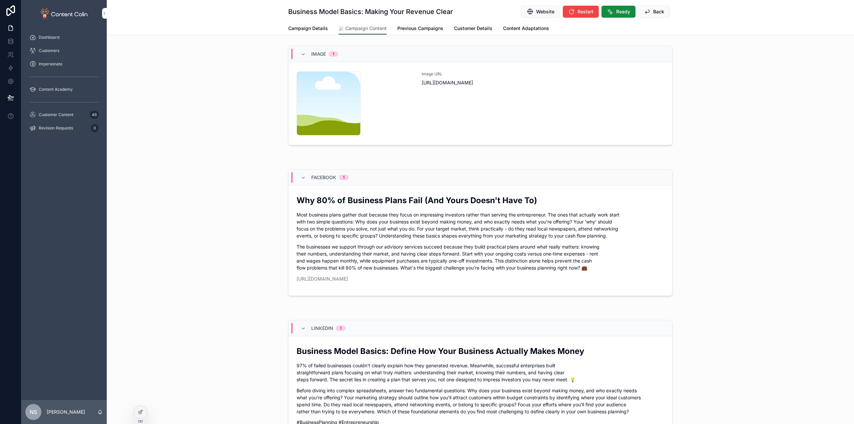
click at [472, 107] on div "Image URL [URL][DOMAIN_NAME]" at bounding box center [543, 103] width 243 height 64
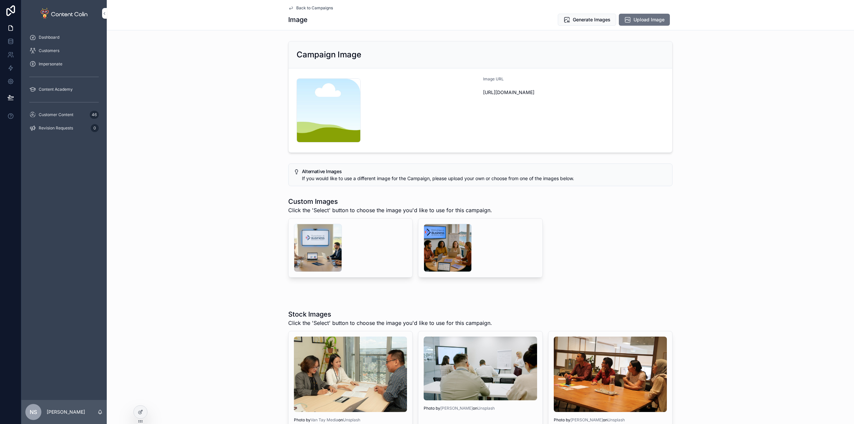
click at [426, 245] on div "scrollable content" at bounding box center [448, 248] width 48 height 48
click at [310, 244] on div "scrollable content" at bounding box center [318, 248] width 48 height 48
click at [455, 246] on div "scrollable content" at bounding box center [448, 248] width 48 height 48
click at [328, 246] on div "scrollable content" at bounding box center [318, 248] width 48 height 48
click at [304, 241] on div "scrollable content" at bounding box center [318, 248] width 48 height 48
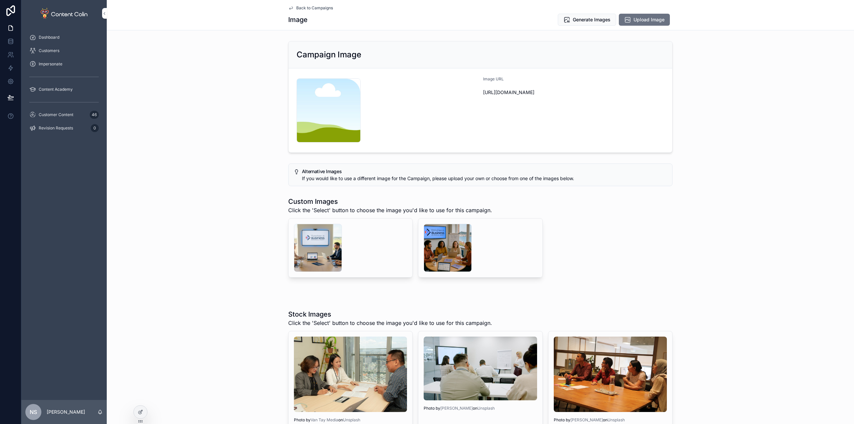
click at [0, 0] on span "Select" at bounding box center [0, 0] width 0 height 0
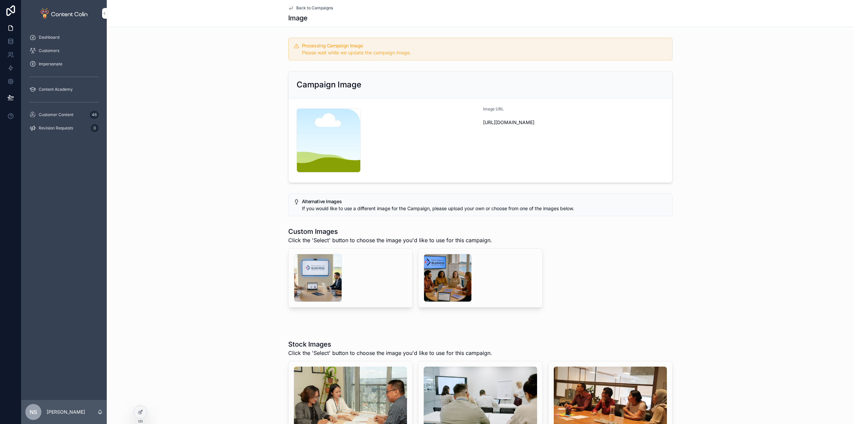
click at [315, 10] on span "Back to Campaigns" at bounding box center [314, 7] width 37 height 5
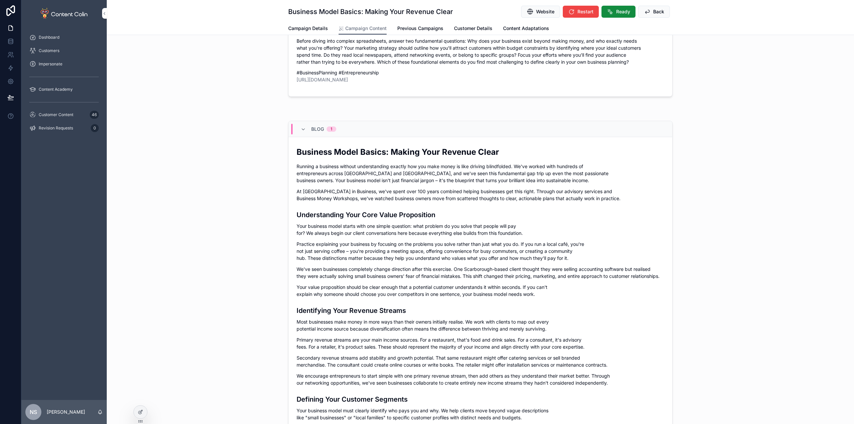
scroll to position [167, 0]
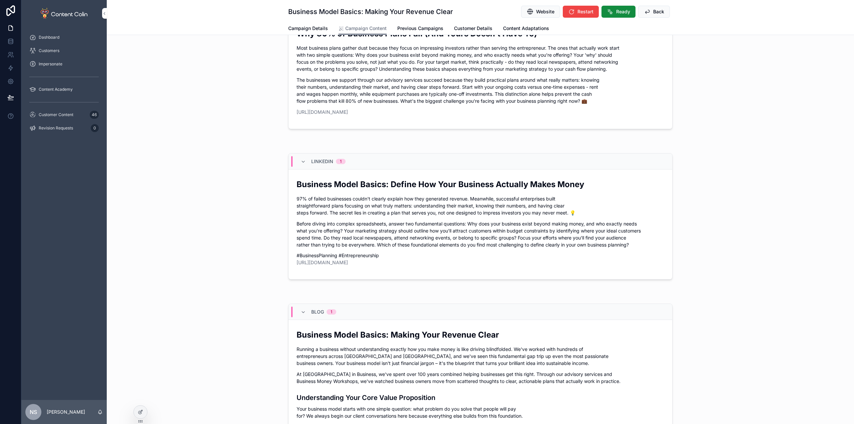
click at [616, 14] on span "Ready" at bounding box center [623, 11] width 14 height 7
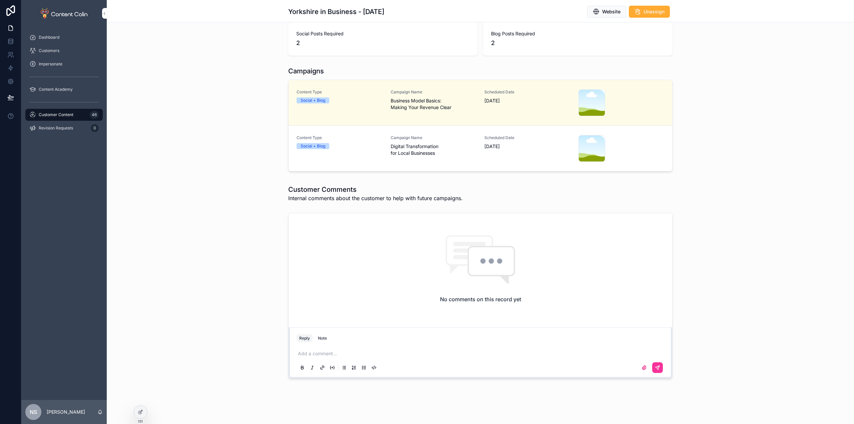
click at [378, 153] on div "Content Type Social + Blog" at bounding box center [340, 148] width 86 height 27
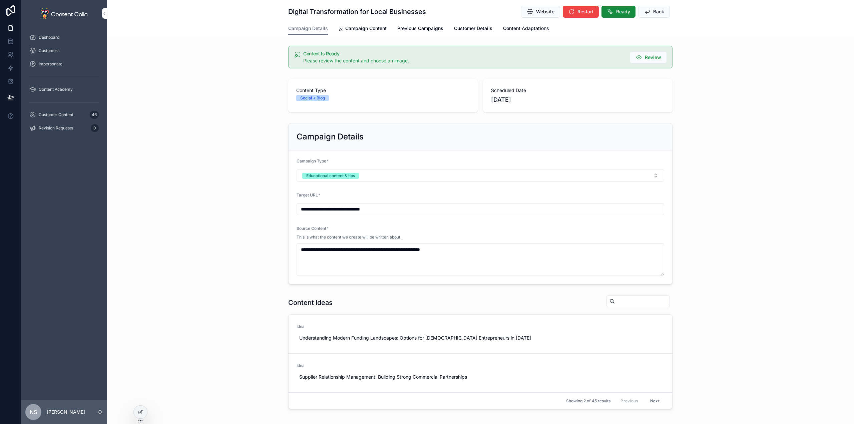
click at [373, 32] on link "Campaign Content" at bounding box center [363, 28] width 48 height 13
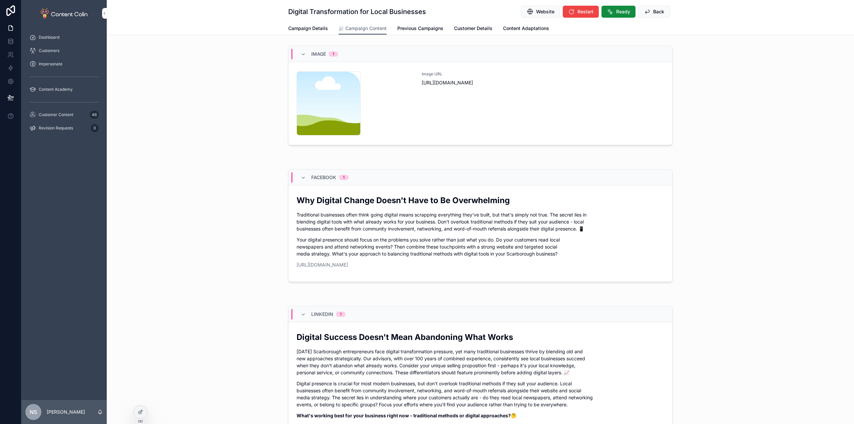
click at [480, 113] on div "Image URL [URL][DOMAIN_NAME]" at bounding box center [543, 103] width 243 height 64
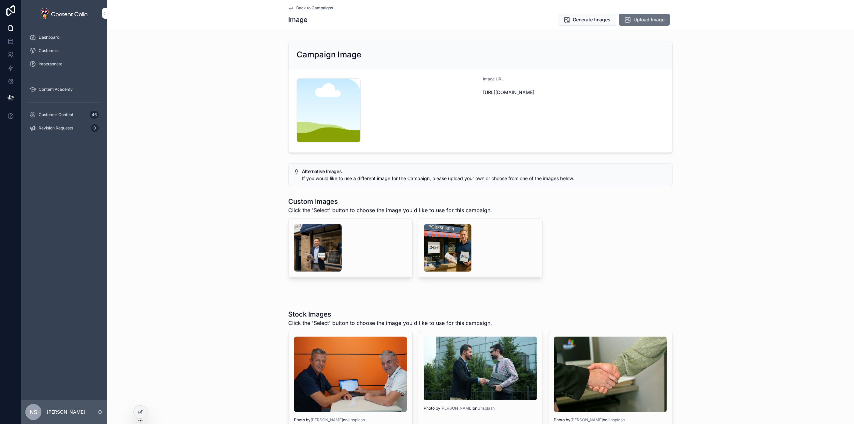
click at [313, 244] on div "scrollable content" at bounding box center [318, 248] width 48 height 48
click at [439, 228] on div "scrollable content" at bounding box center [448, 248] width 48 height 48
click at [599, 23] on span "Generate Images" at bounding box center [592, 19] width 38 height 7
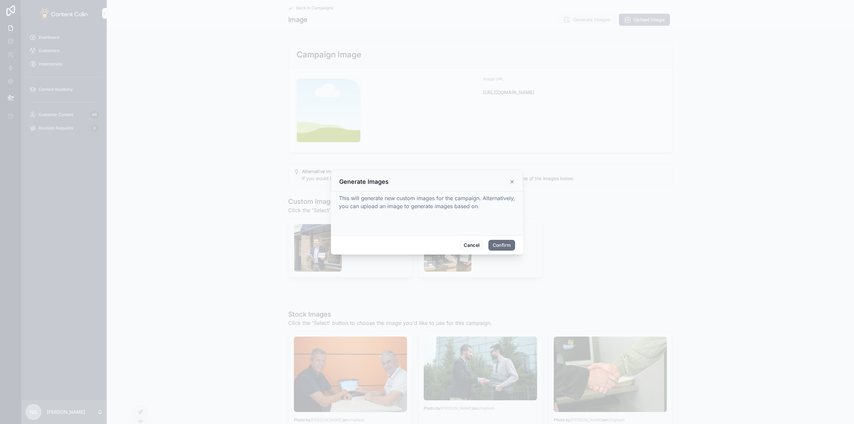
click at [501, 246] on button "Confirm" at bounding box center [501, 245] width 27 height 11
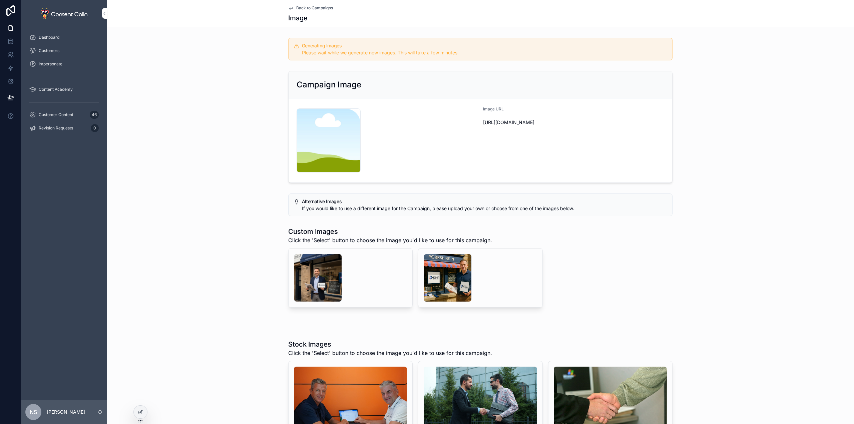
click at [69, 113] on span "Customer Content" at bounding box center [56, 114] width 35 height 5
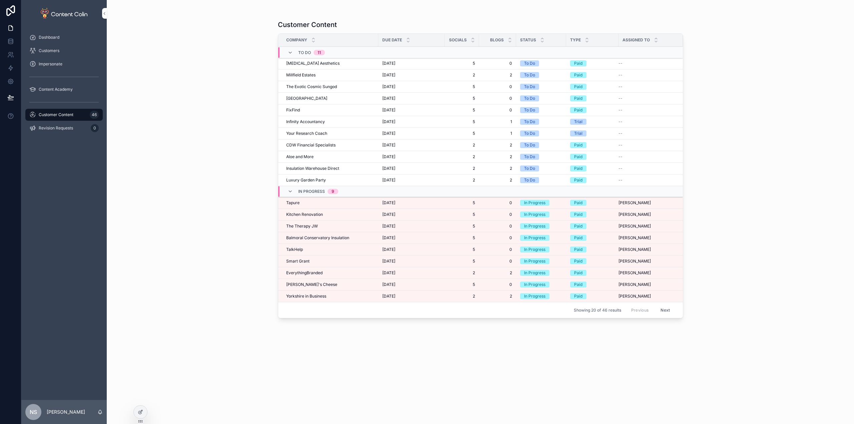
click at [315, 270] on td "EverythingBranded EverythingBranded" at bounding box center [328, 273] width 100 height 12
click at [311, 274] on span "EverythingBranded" at bounding box center [304, 272] width 36 height 5
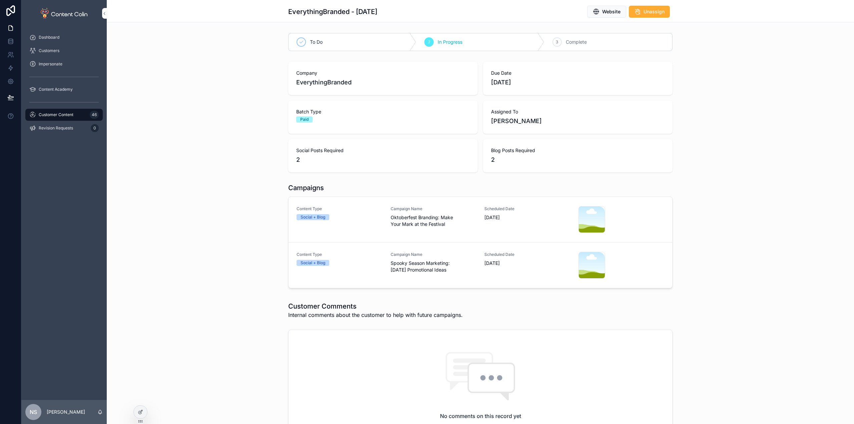
click at [429, 223] on span "Oktoberfest Branding: Make Your Mark at the Festival" at bounding box center [434, 220] width 86 height 13
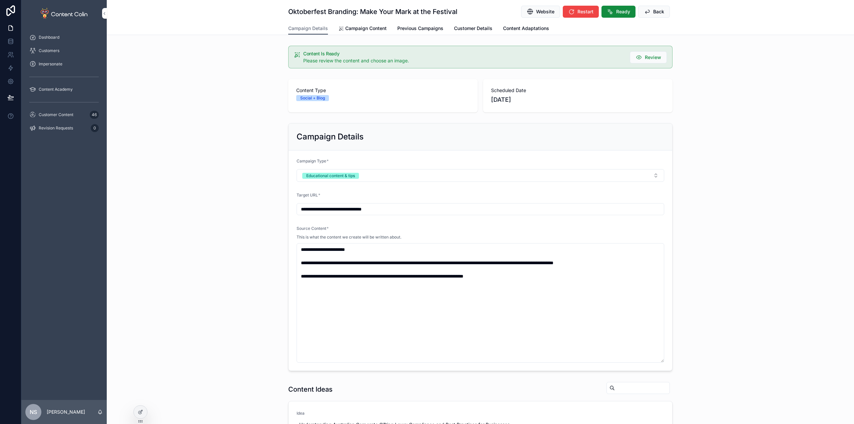
click at [365, 29] on span "Campaign Content" at bounding box center [365, 28] width 41 height 7
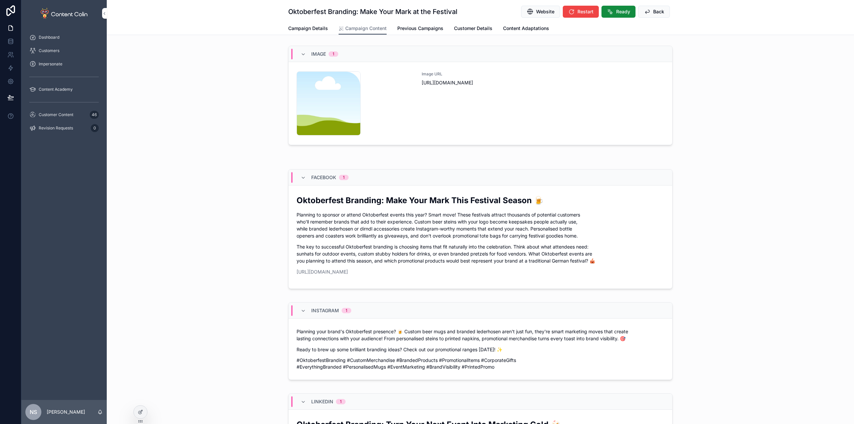
click at [496, 110] on div "Image URL [URL][DOMAIN_NAME]" at bounding box center [543, 103] width 243 height 64
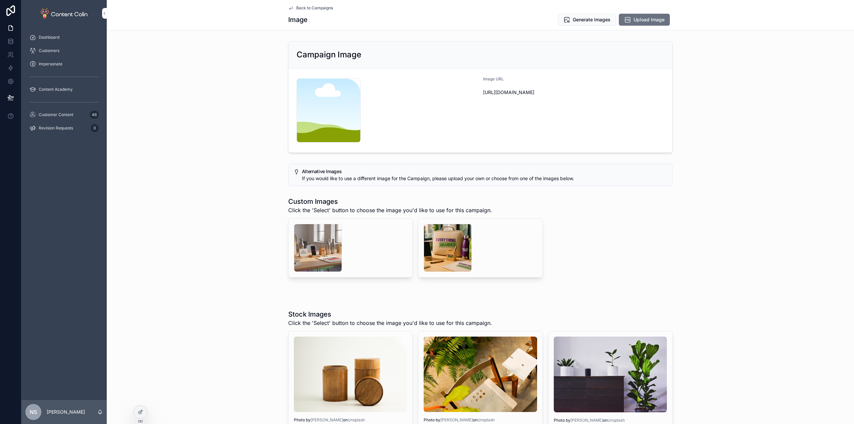
click at [432, 254] on div "scrollable content" at bounding box center [448, 248] width 48 height 48
click at [310, 243] on div "scrollable content" at bounding box center [318, 248] width 48 height 48
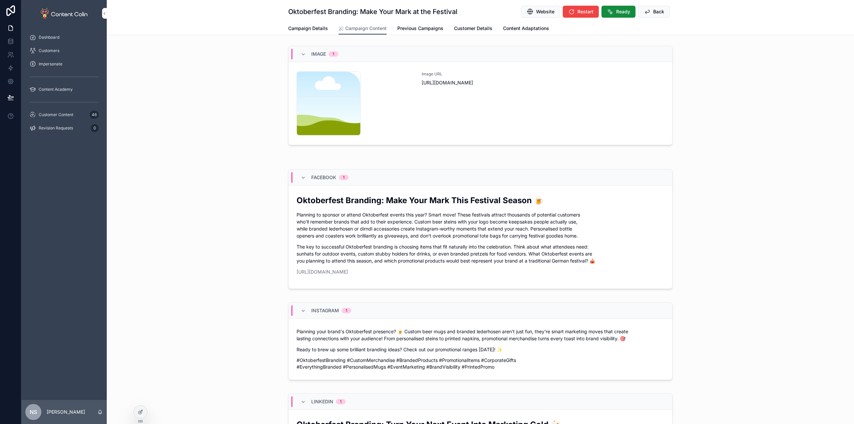
drag, startPoint x: 330, startPoint y: 215, endPoint x: 334, endPoint y: 215, distance: 3.7
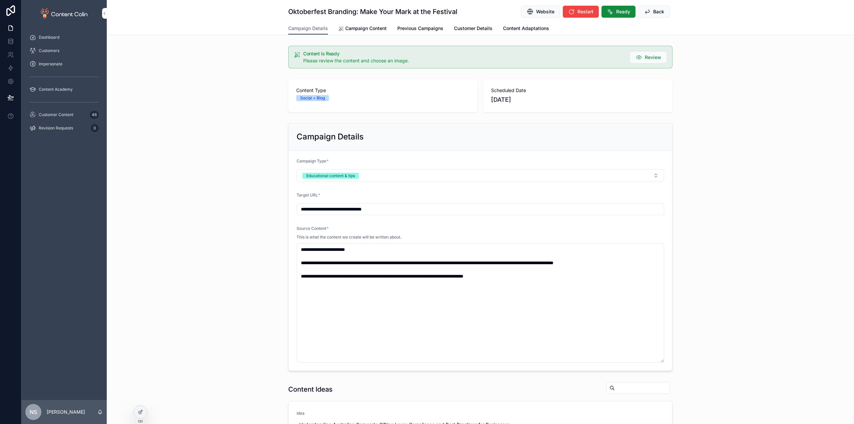
click at [373, 26] on span "Campaign Content" at bounding box center [365, 28] width 41 height 7
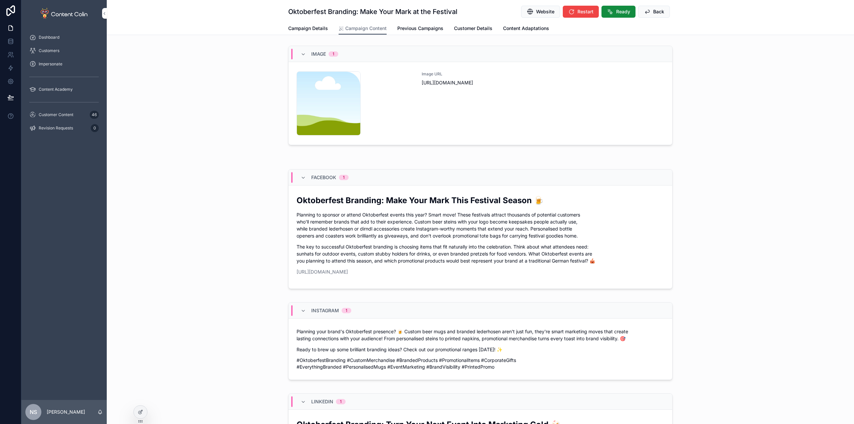
click at [654, 10] on span "Back" at bounding box center [658, 11] width 11 height 7
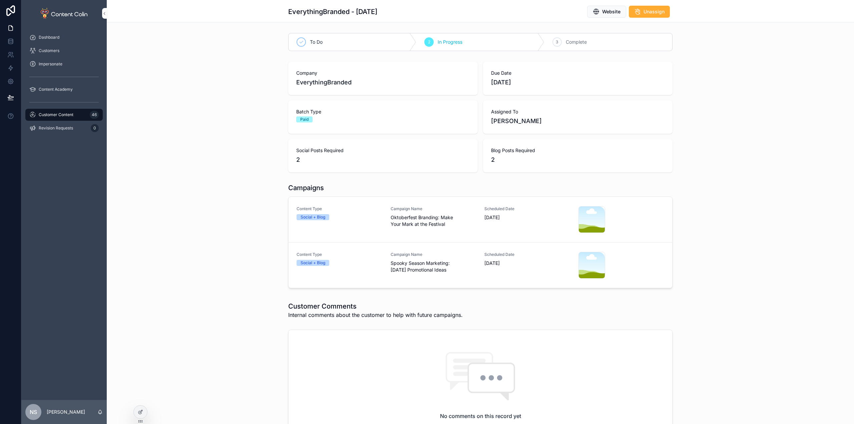
click at [411, 265] on span "Spooky Season Marketing: [DATE] Promotional Ideas" at bounding box center [434, 266] width 86 height 13
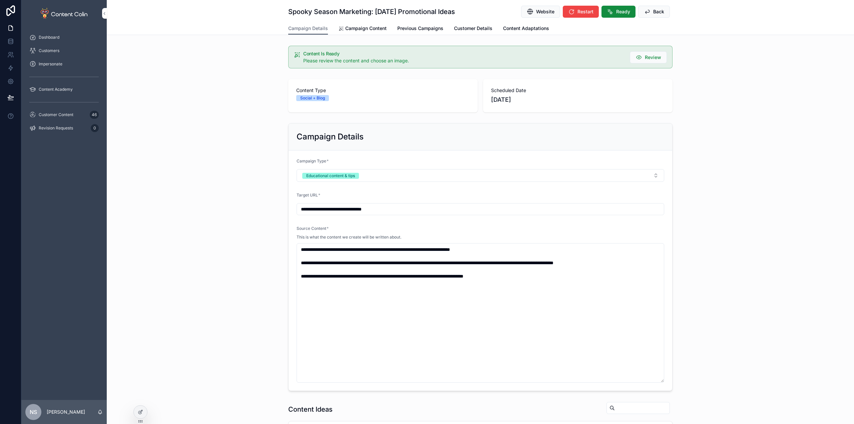
click at [367, 28] on span "Campaign Content" at bounding box center [365, 28] width 41 height 7
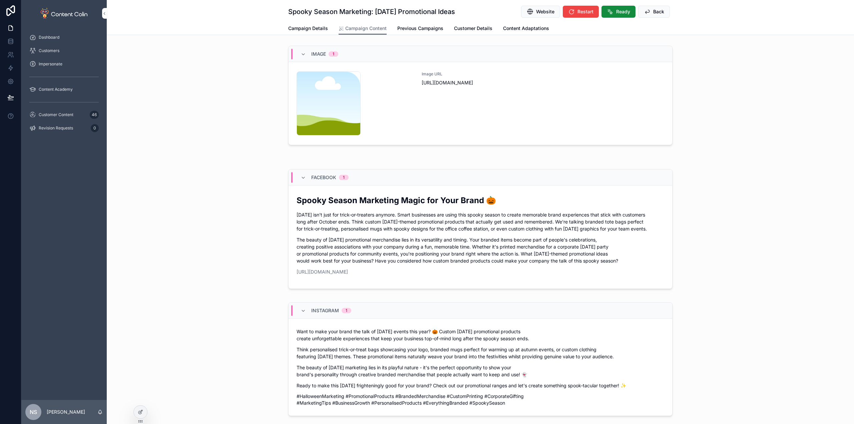
click at [532, 114] on div "Image URL [URL][DOMAIN_NAME]" at bounding box center [543, 103] width 243 height 64
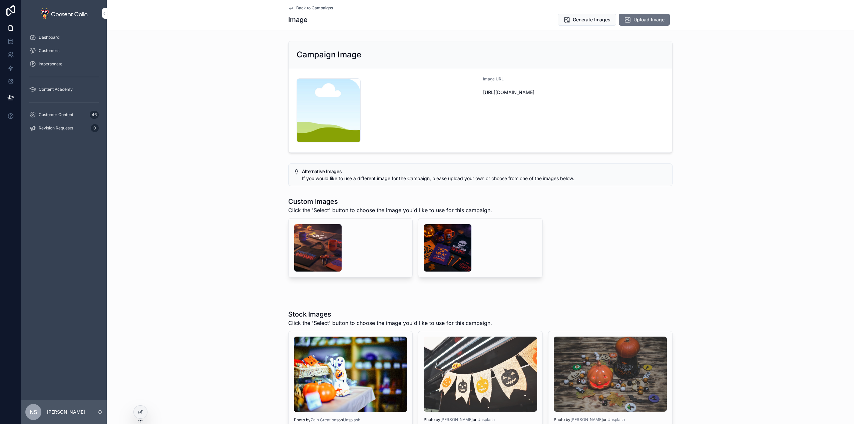
click at [436, 241] on div "scrollable content" at bounding box center [448, 248] width 48 height 48
click at [308, 246] on div "scrollable content" at bounding box center [318, 248] width 48 height 48
click at [443, 258] on div "scrollable content" at bounding box center [448, 248] width 48 height 48
click at [317, 242] on div "scrollable content" at bounding box center [318, 248] width 48 height 48
click at [433, 245] on div "scrollable content" at bounding box center [448, 248] width 48 height 48
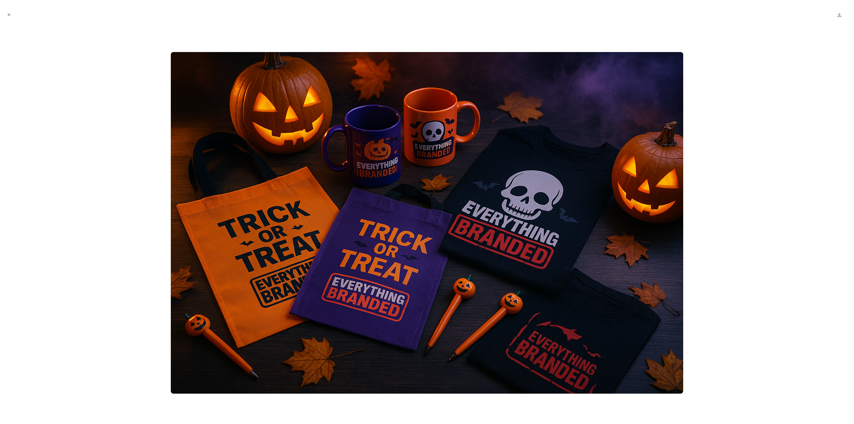
drag, startPoint x: 705, startPoint y: 194, endPoint x: 701, endPoint y: 193, distance: 4.8
click at [701, 193] on div at bounding box center [426, 223] width 843 height 392
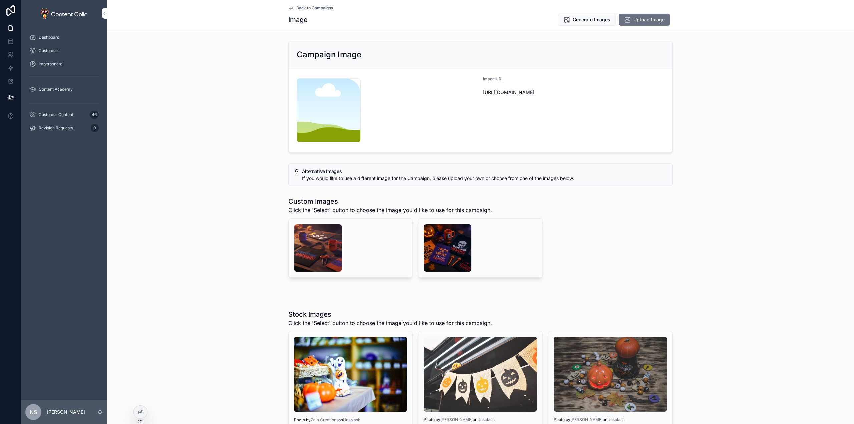
click at [315, 229] on div "scrollable content" at bounding box center [318, 248] width 48 height 48
click at [0, 0] on span "Select" at bounding box center [0, 0] width 0 height 0
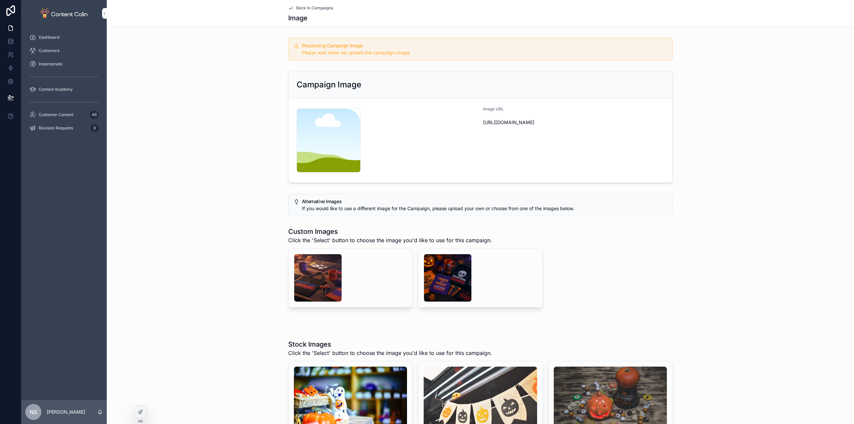
click at [315, 7] on span "Back to Campaigns" at bounding box center [314, 7] width 37 height 5
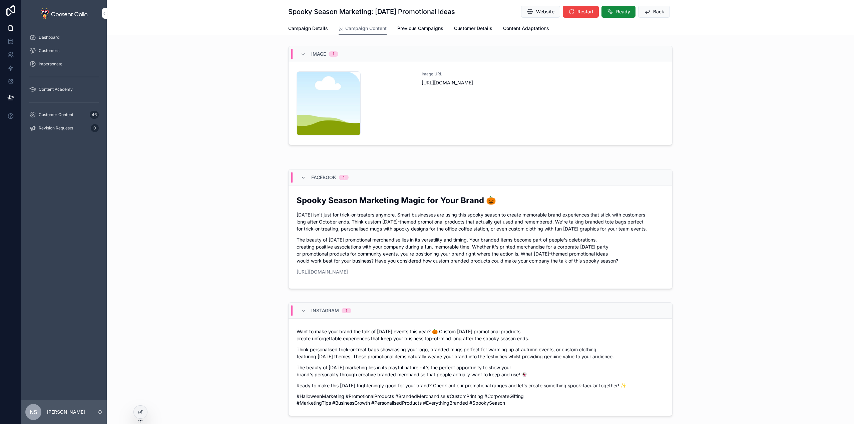
click at [655, 13] on span "Back" at bounding box center [658, 11] width 11 height 7
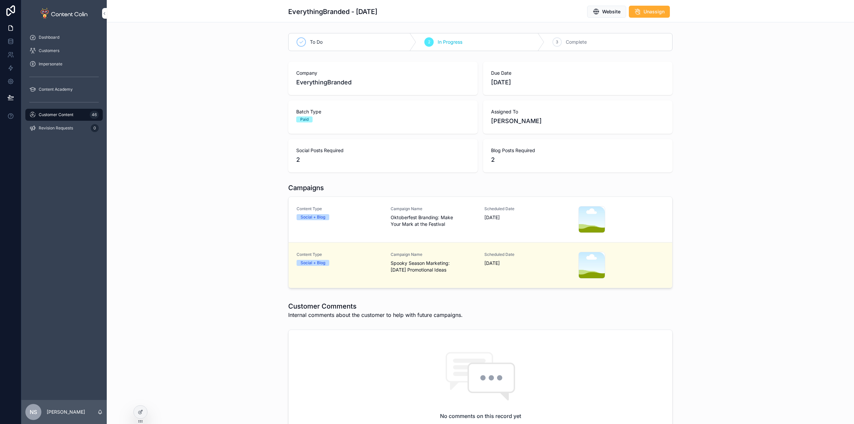
click at [435, 227] on span "Oktoberfest Branding: Make Your Mark at the Festival" at bounding box center [434, 220] width 86 height 13
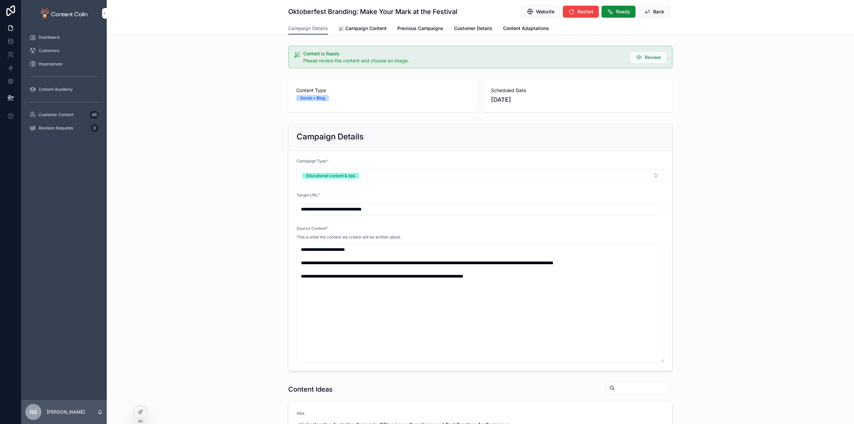
click at [353, 33] on link "Campaign Content" at bounding box center [363, 28] width 48 height 13
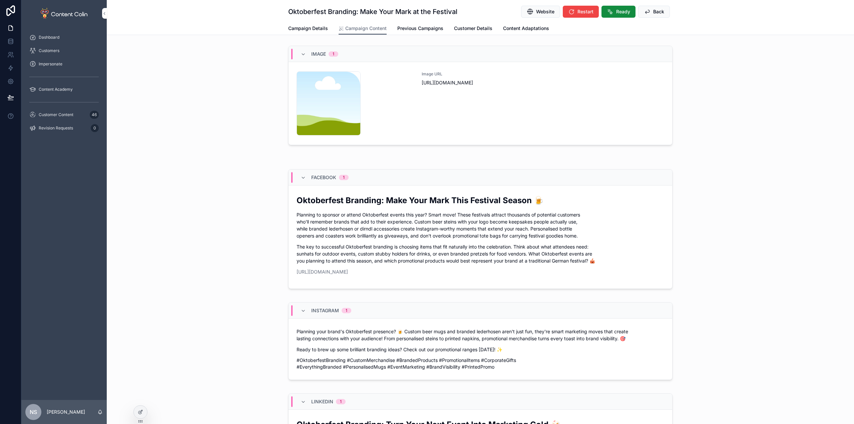
click at [418, 29] on span "Previous Campaigns" at bounding box center [420, 28] width 46 height 7
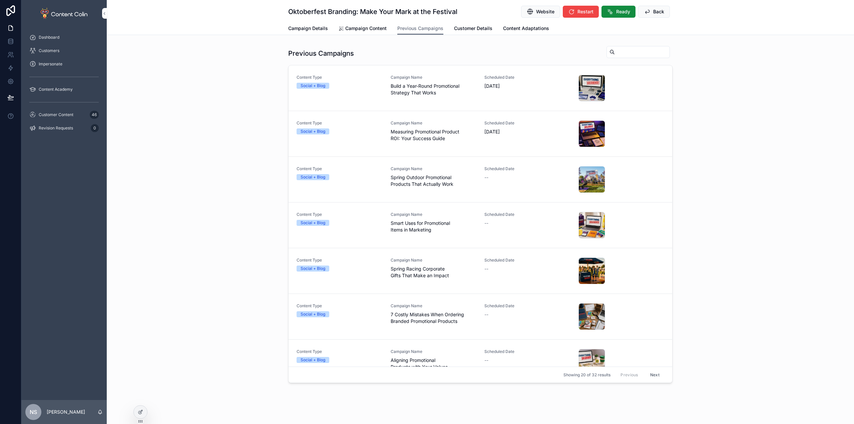
click at [365, 28] on span "Campaign Content" at bounding box center [365, 28] width 41 height 7
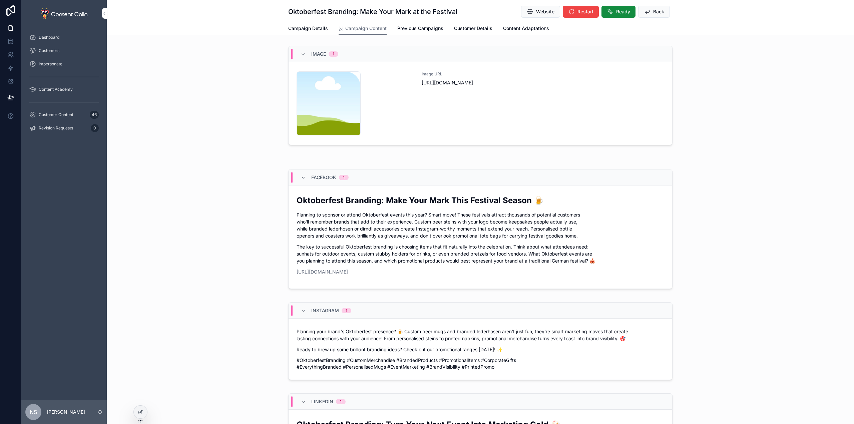
click at [82, 114] on div "Customer Content 46" at bounding box center [63, 114] width 69 height 11
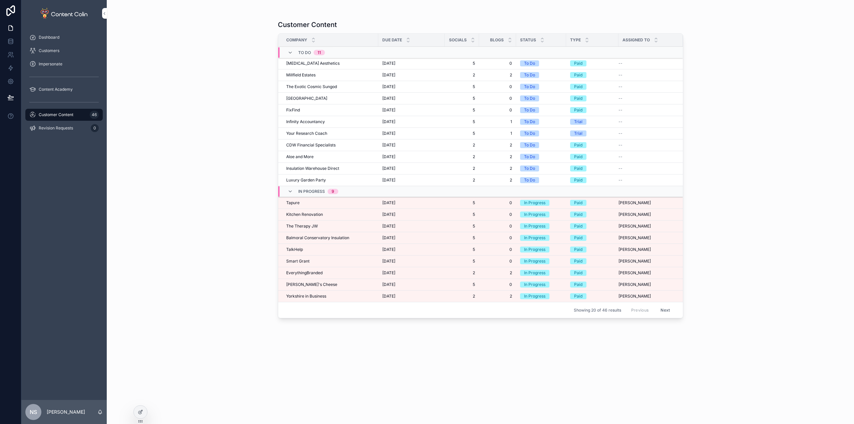
click at [320, 297] on span "Yorkshire in Business" at bounding box center [306, 296] width 40 height 5
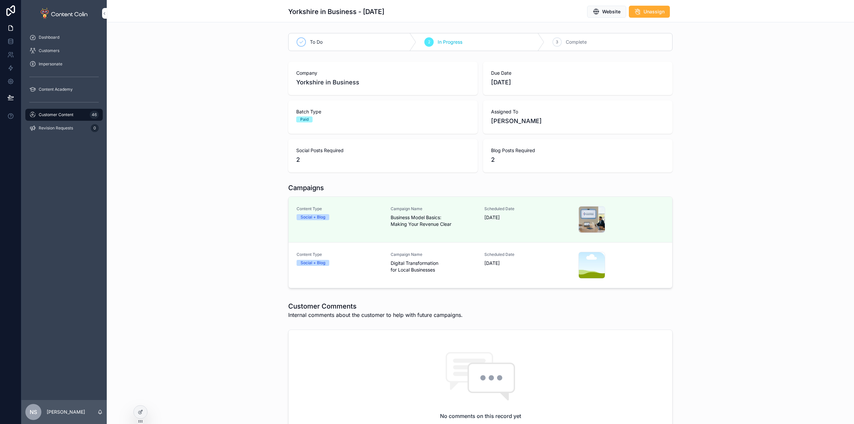
click at [397, 272] on span "Digital Transformation for Local Businesses" at bounding box center [434, 266] width 86 height 13
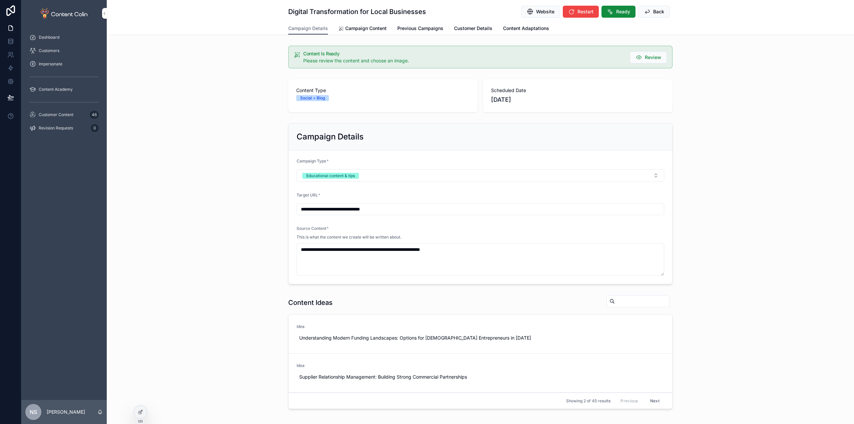
click at [362, 31] on span "Campaign Content" at bounding box center [365, 28] width 41 height 7
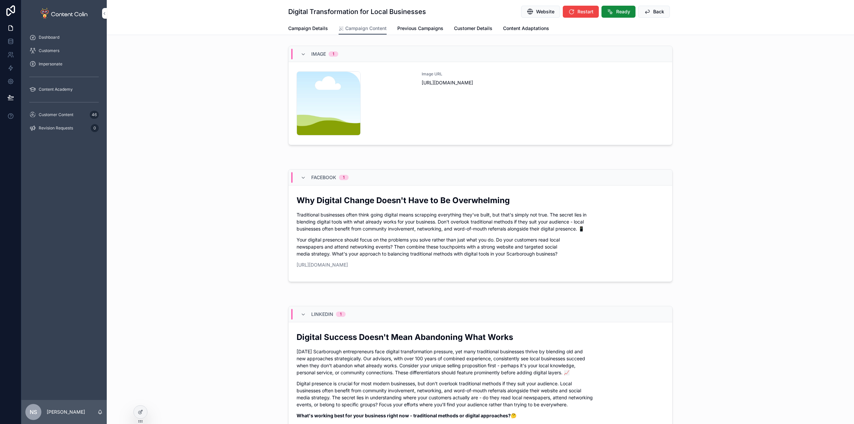
click at [484, 124] on div "Image URL [URL][DOMAIN_NAME]" at bounding box center [543, 103] width 243 height 64
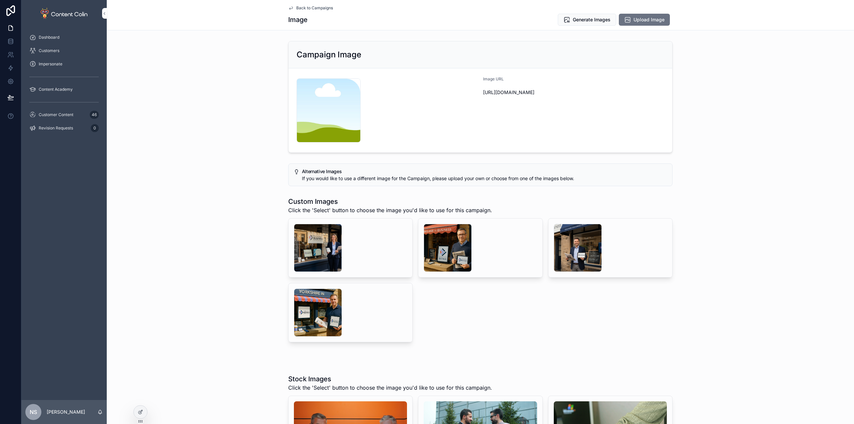
click at [311, 249] on div "scrollable content" at bounding box center [318, 248] width 48 height 48
click at [456, 244] on div "scrollable content" at bounding box center [448, 248] width 48 height 48
click at [564, 229] on div "scrollable content" at bounding box center [578, 248] width 48 height 48
click at [312, 311] on div "scrollable content" at bounding box center [318, 313] width 48 height 48
click at [310, 245] on div "scrollable content" at bounding box center [318, 248] width 48 height 48
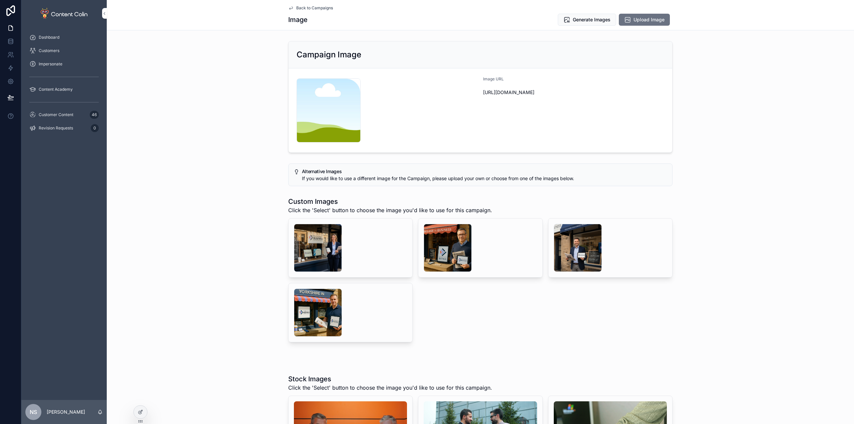
click at [460, 253] on div "scrollable content" at bounding box center [448, 248] width 48 height 48
click at [597, 20] on span "Generate Images" at bounding box center [592, 19] width 38 height 7
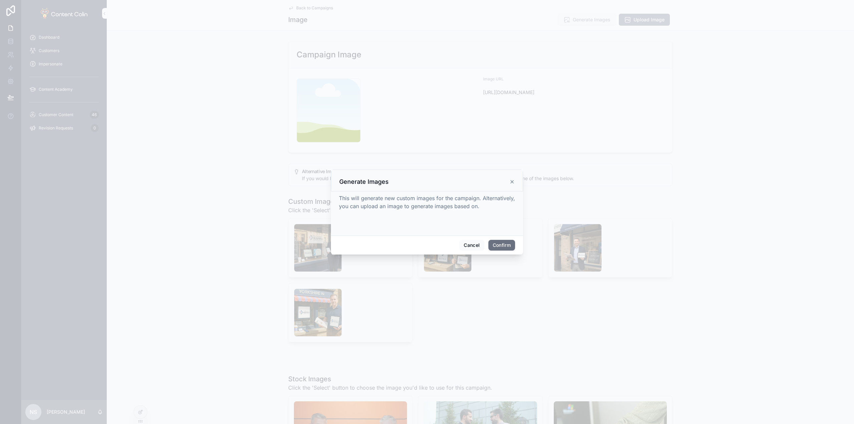
click at [496, 248] on button "Confirm" at bounding box center [501, 245] width 27 height 11
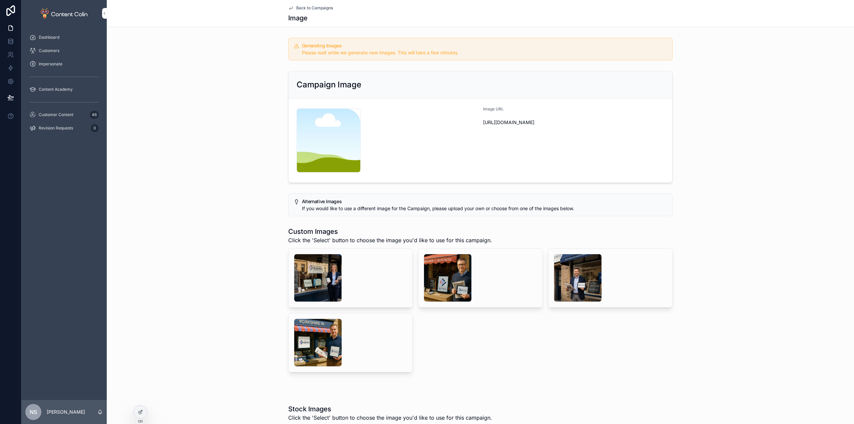
click at [74, 115] on div "Customer Content 46" at bounding box center [63, 114] width 69 height 11
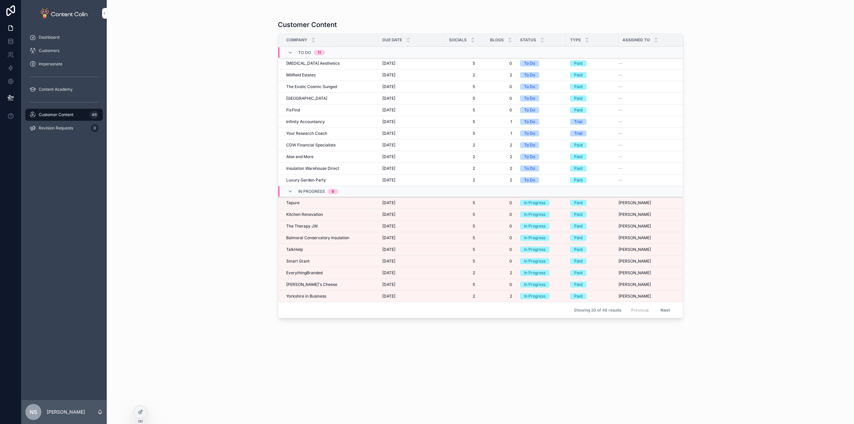
click at [61, 128] on span "Revision Requests" at bounding box center [56, 127] width 34 height 5
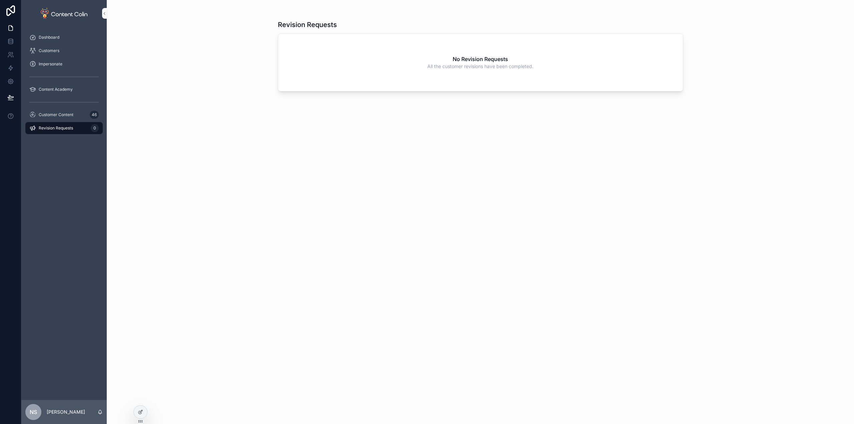
click at [69, 113] on span "Customer Content" at bounding box center [56, 114] width 35 height 5
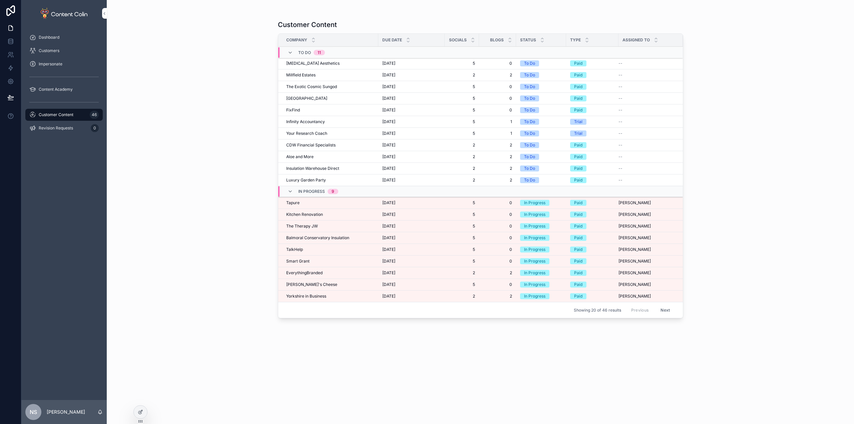
click at [136, 420] on div at bounding box center [140, 414] width 14 height 19
click at [141, 414] on icon at bounding box center [139, 412] width 3 height 3
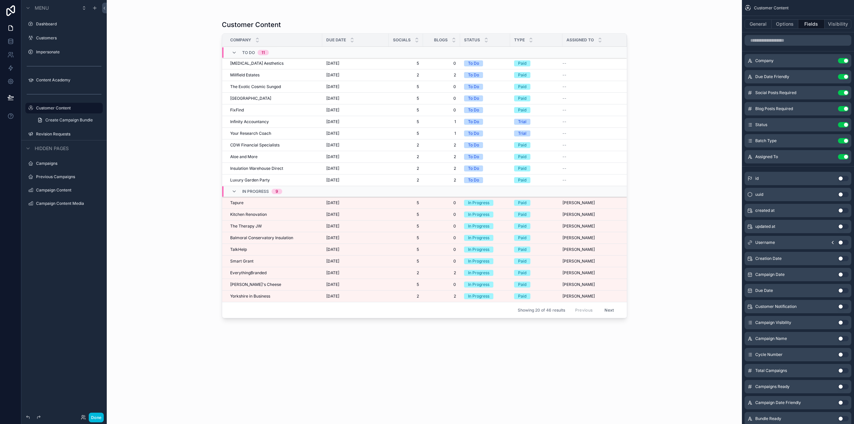
click at [562, 27] on div "scrollable content" at bounding box center [424, 208] width 427 height 416
click at [759, 22] on button "General" at bounding box center [758, 23] width 27 height 9
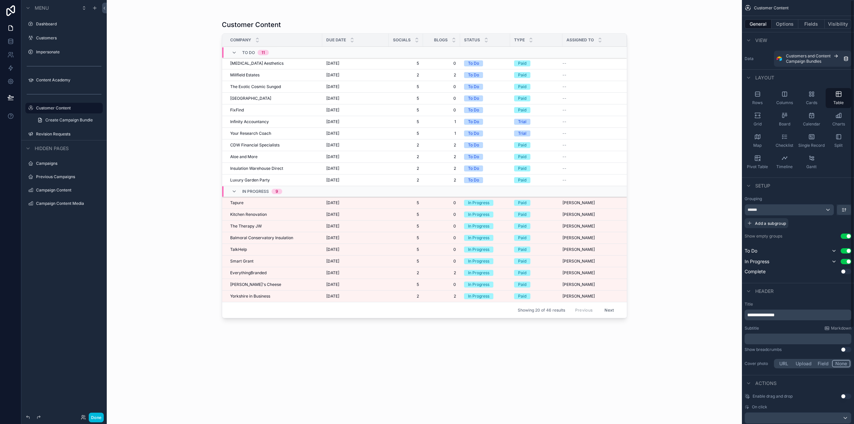
click at [845, 270] on button "Use setting" at bounding box center [846, 271] width 11 height 5
click at [786, 24] on button "Options" at bounding box center [785, 23] width 27 height 9
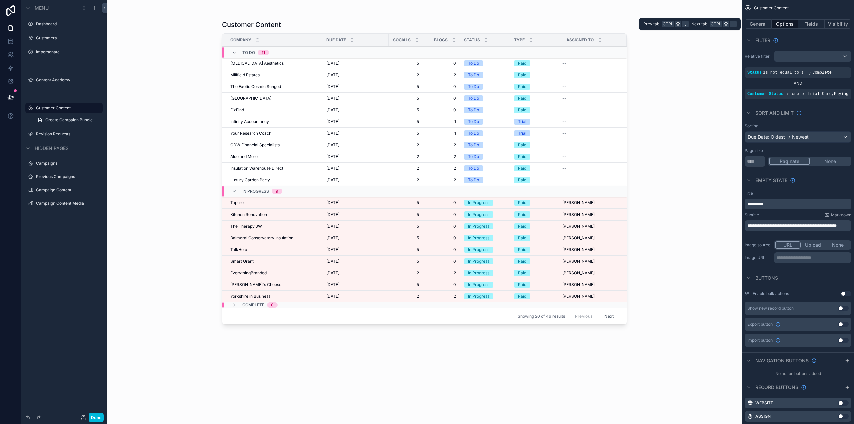
click at [761, 25] on button "General" at bounding box center [758, 23] width 27 height 9
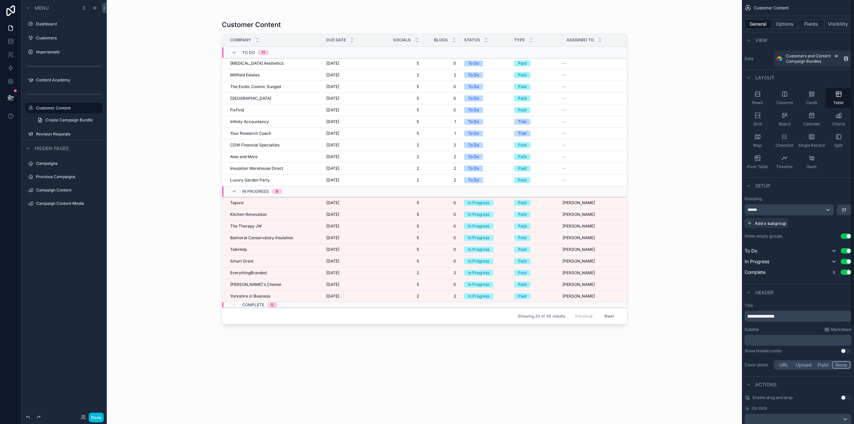
click at [844, 269] on div "Use setting" at bounding box center [840, 272] width 21 height 8
click at [847, 272] on button "Use setting" at bounding box center [846, 272] width 11 height 5
click at [847, 272] on button "Use setting" at bounding box center [846, 271] width 11 height 5
drag, startPoint x: 788, startPoint y: 22, endPoint x: 790, endPoint y: 25, distance: 3.6
click at [788, 22] on button "Options" at bounding box center [785, 23] width 27 height 9
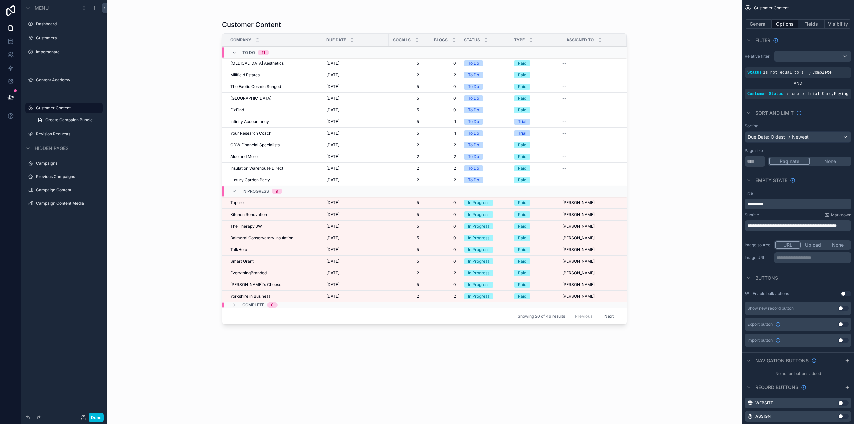
click at [0, 0] on icon "scrollable content" at bounding box center [0, 0] width 0 height 0
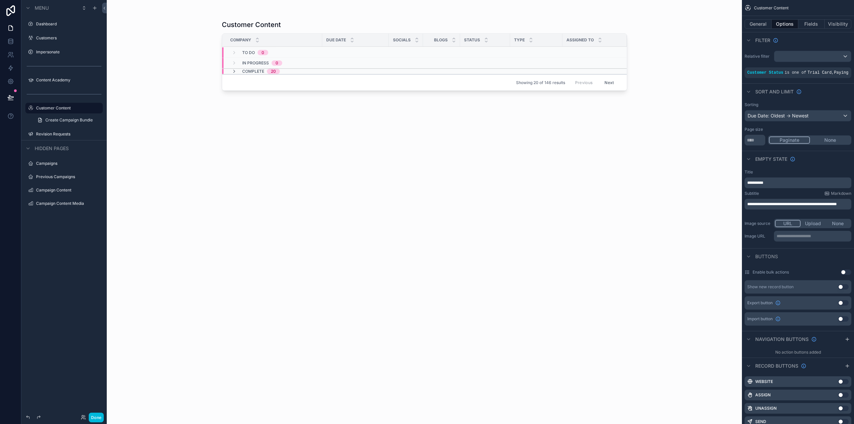
click at [759, 24] on button "General" at bounding box center [758, 23] width 27 height 9
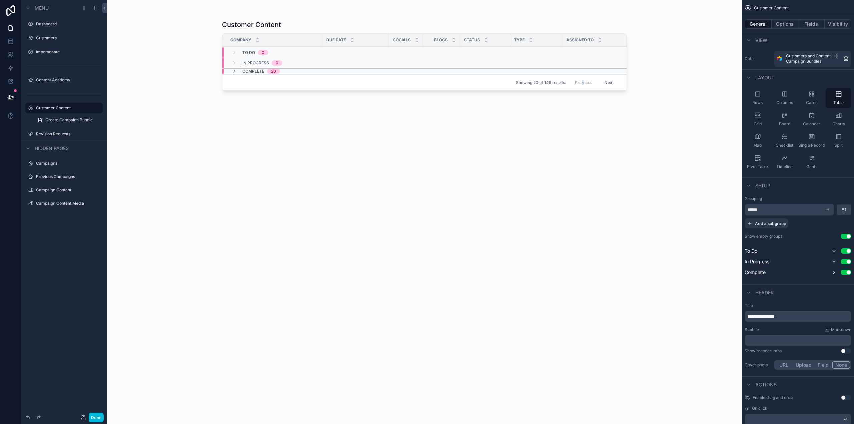
click at [584, 122] on div "Customer Content Company Due Date Socials Blogs Status Type Assigned To To Do 0…" at bounding box center [424, 216] width 405 height 400
click at [612, 81] on button "Next" at bounding box center [609, 82] width 19 height 10
click at [589, 81] on button "Previous" at bounding box center [583, 82] width 27 height 10
click at [780, 25] on button "Options" at bounding box center [785, 23] width 27 height 9
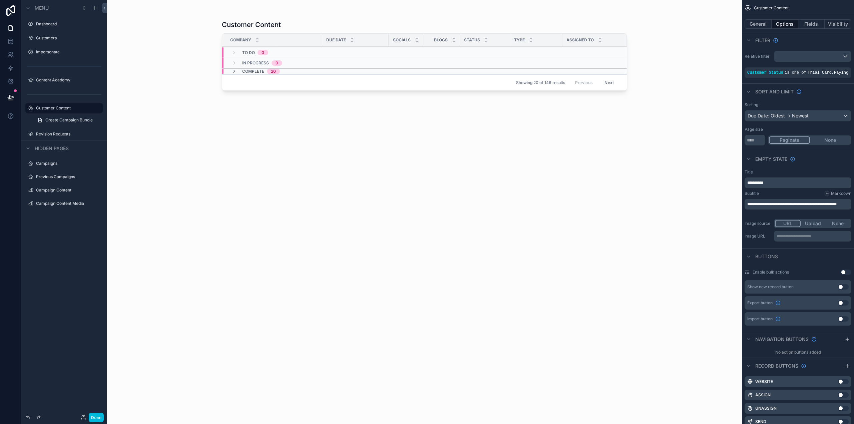
click at [810, 23] on button "Fields" at bounding box center [811, 23] width 27 height 9
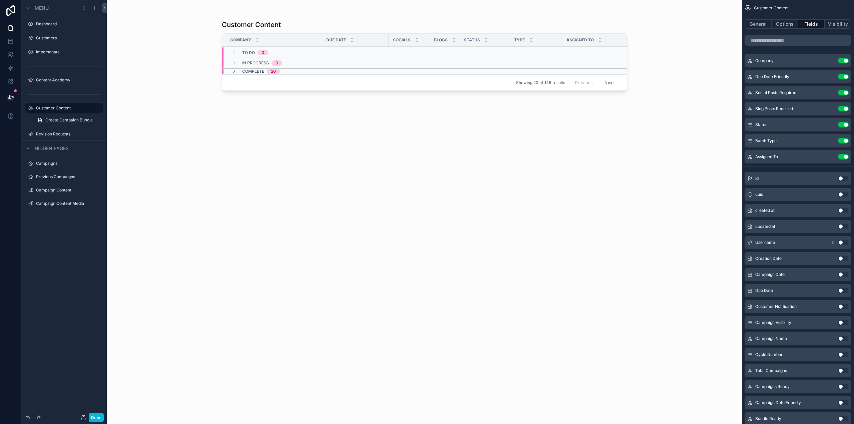
click at [787, 23] on button "Options" at bounding box center [785, 23] width 27 height 9
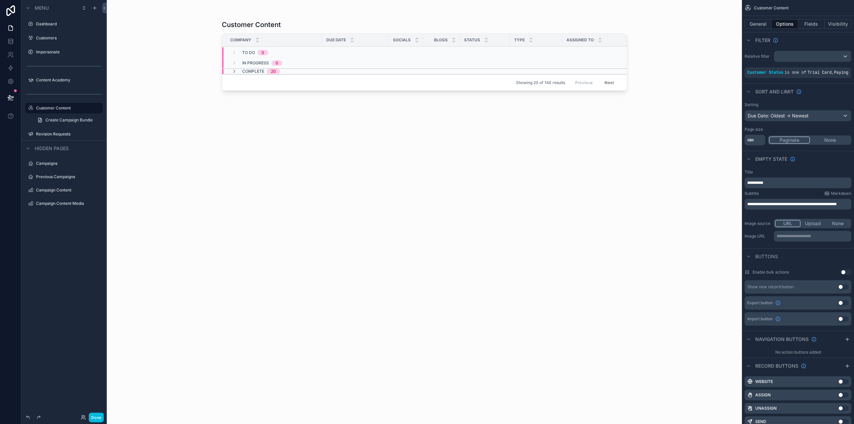
click at [0, 0] on icon "scrollable content" at bounding box center [0, 0] width 0 height 0
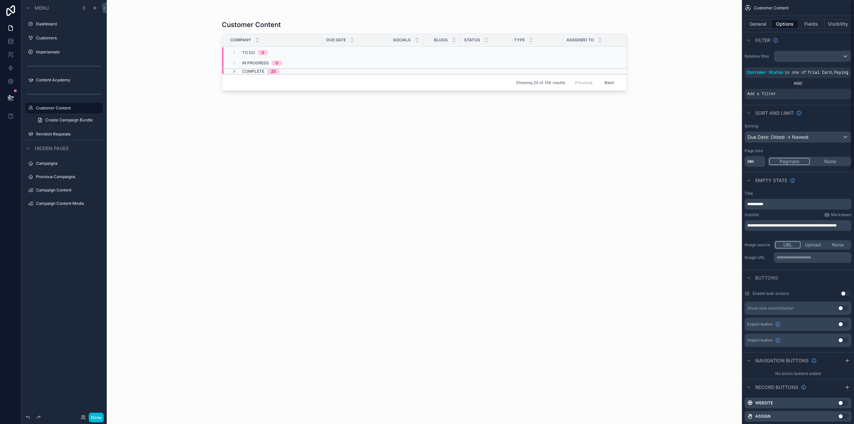
click at [0, 0] on icon "scrollable content" at bounding box center [0, 0] width 0 height 0
click at [690, 87] on span "Select a field" at bounding box center [677, 84] width 28 height 7
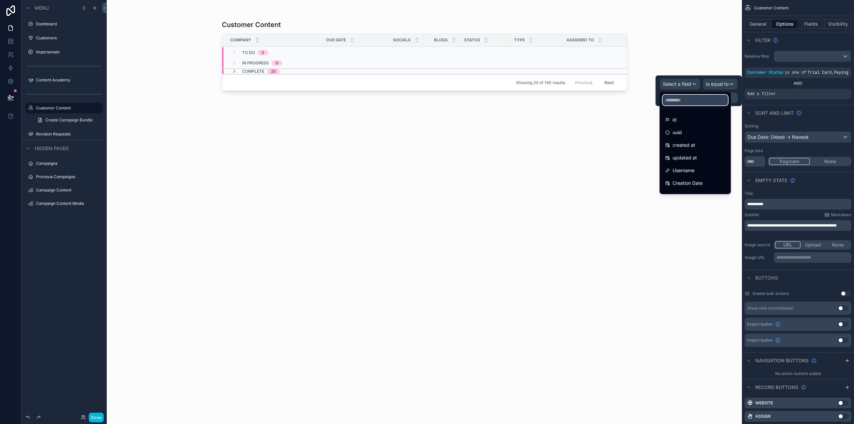
click at [686, 100] on input "text" at bounding box center [695, 100] width 65 height 11
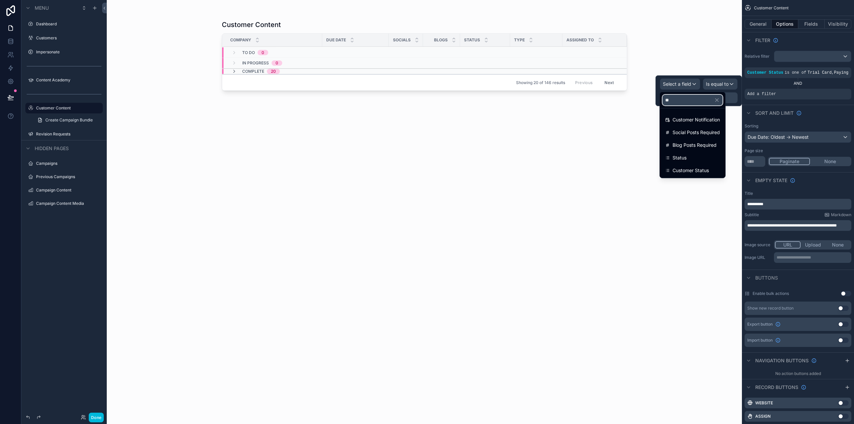
type input "**"
click at [681, 153] on div "Status" at bounding box center [692, 158] width 63 height 12
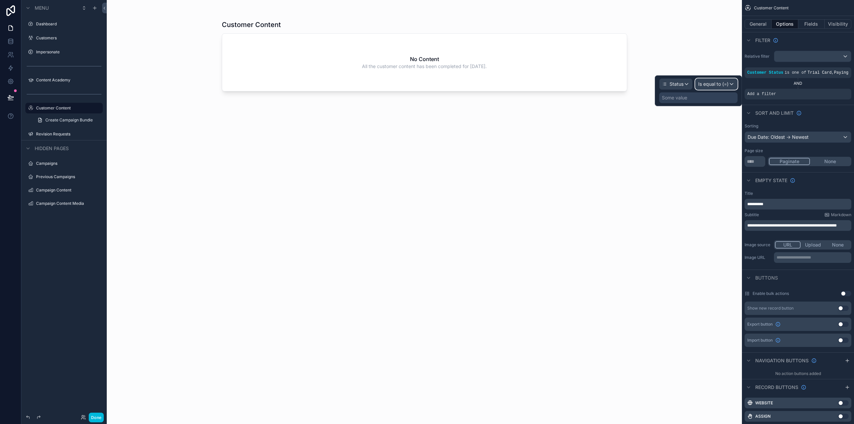
click at [718, 85] on span "Is equal to (=)" at bounding box center [713, 84] width 30 height 7
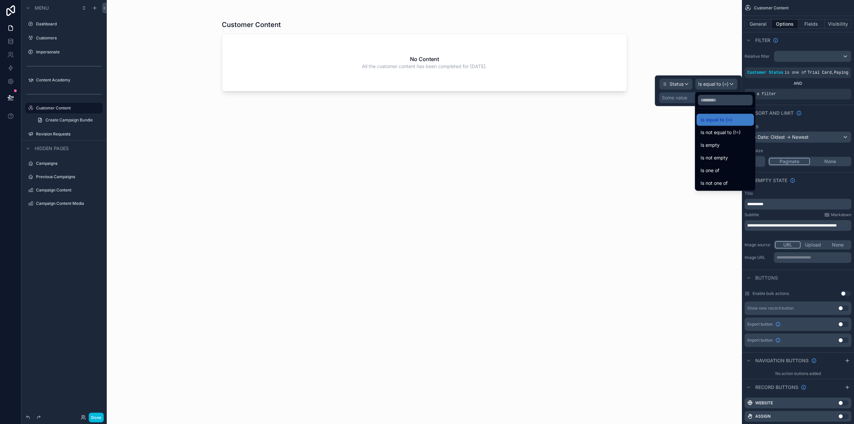
drag, startPoint x: 723, startPoint y: 168, endPoint x: 729, endPoint y: 162, distance: 8.3
click at [724, 169] on div "Is one of" at bounding box center [725, 170] width 49 height 8
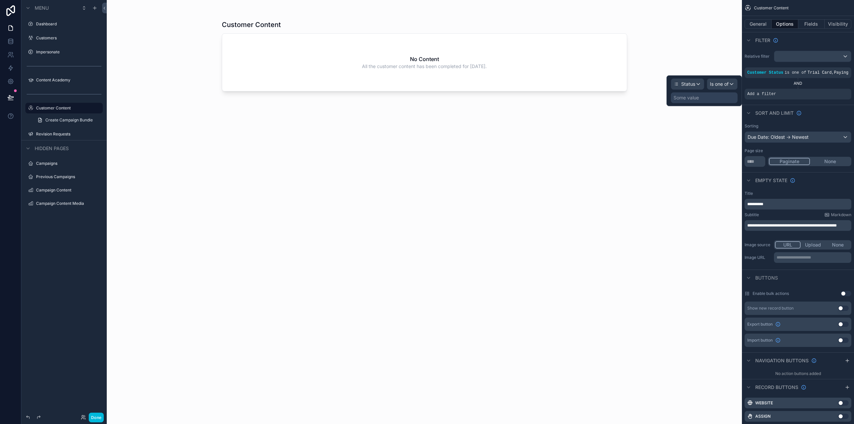
click at [699, 103] on div "Some value" at bounding box center [704, 97] width 67 height 11
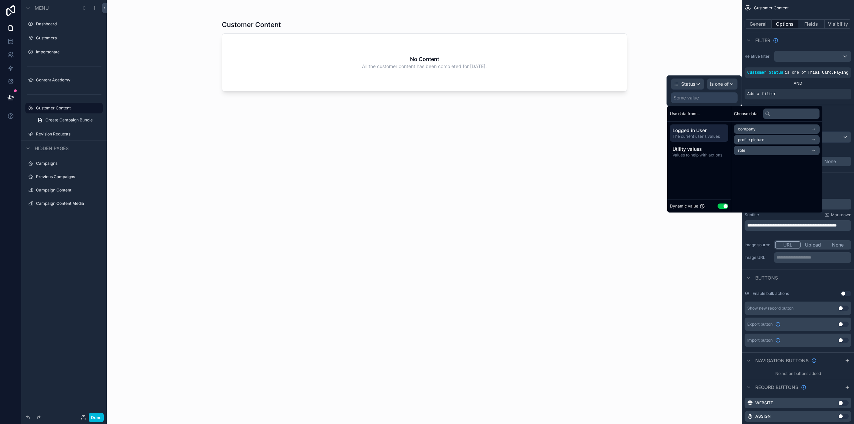
click at [725, 206] on button "Use setting" at bounding box center [723, 206] width 11 height 5
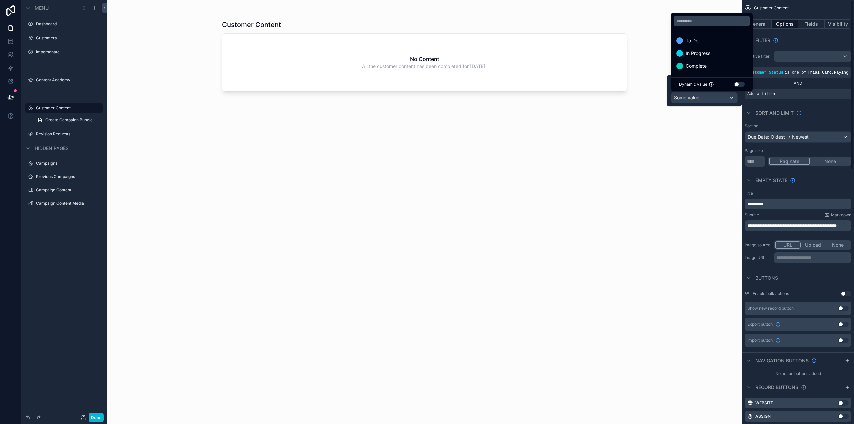
click at [703, 40] on div "To Do" at bounding box center [711, 41] width 71 height 8
click at [704, 53] on span "In Progress" at bounding box center [698, 53] width 25 height 8
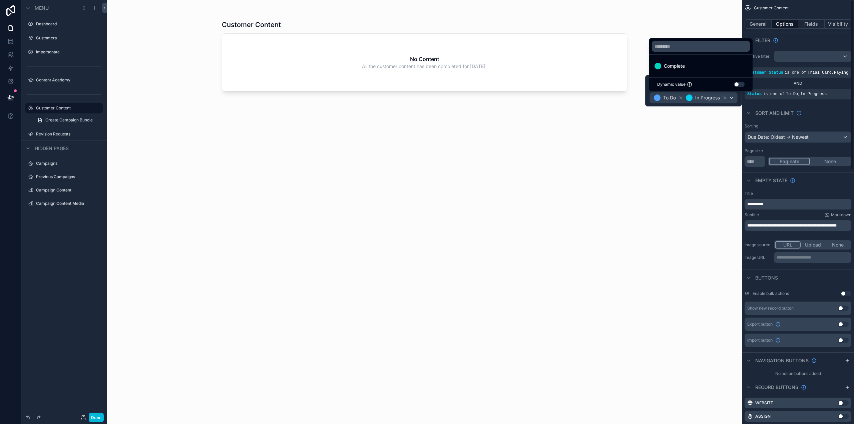
click at [841, 119] on div "Sort And Limit" at bounding box center [798, 113] width 112 height 16
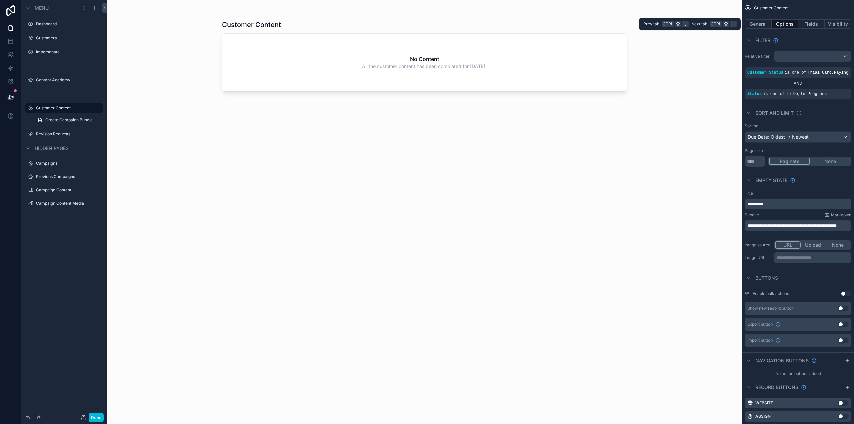
click at [808, 26] on button "Fields" at bounding box center [811, 23] width 27 height 9
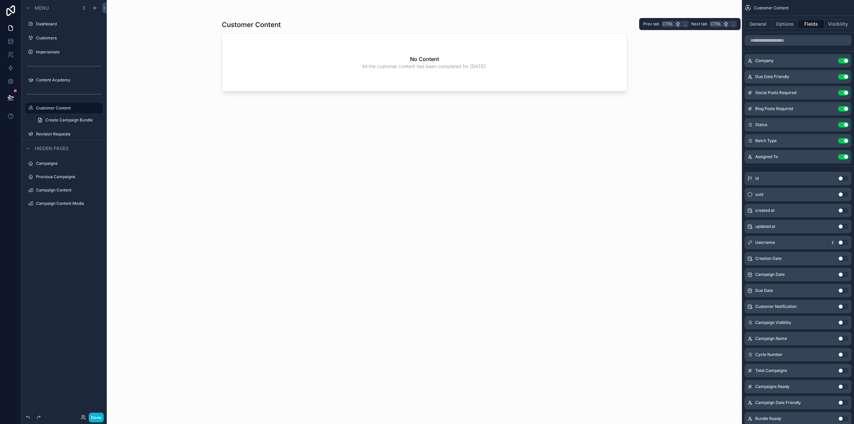
click at [790, 26] on button "Options" at bounding box center [785, 23] width 27 height 9
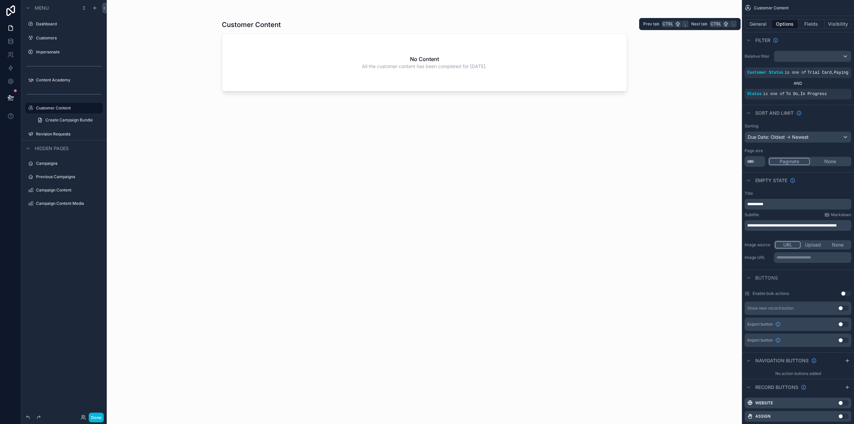
click at [760, 24] on button "General" at bounding box center [758, 23] width 27 height 9
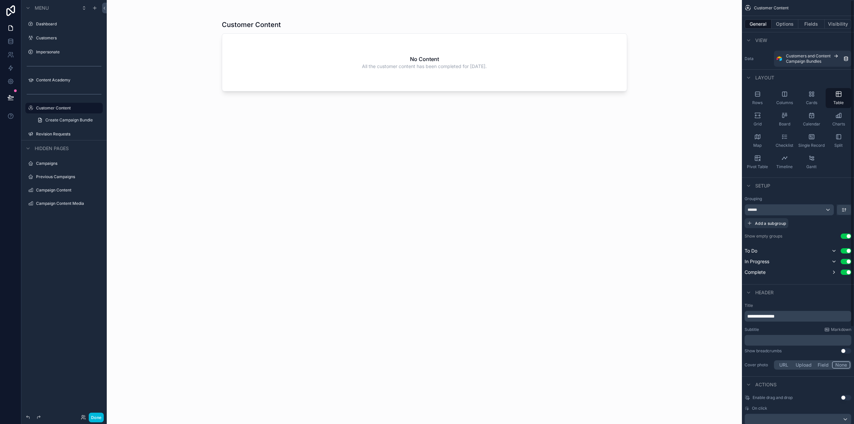
click at [845, 270] on button "Use setting" at bounding box center [846, 272] width 11 height 5
click at [789, 25] on button "Options" at bounding box center [785, 23] width 27 height 9
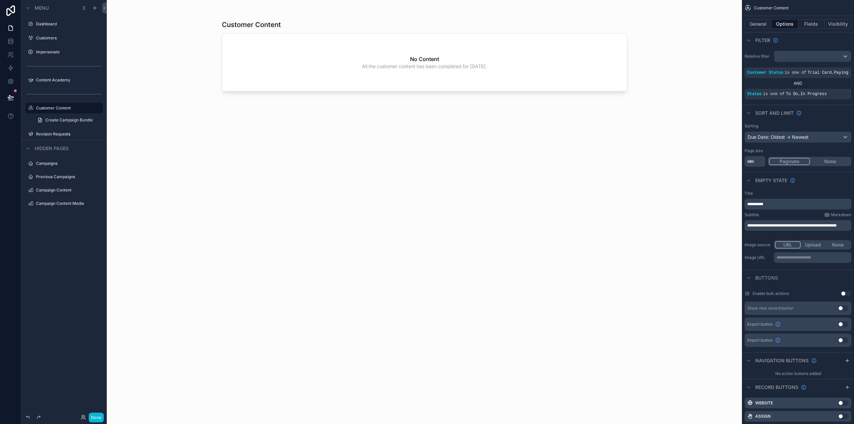
click at [0, 0] on icon "scrollable content" at bounding box center [0, 0] width 0 height 0
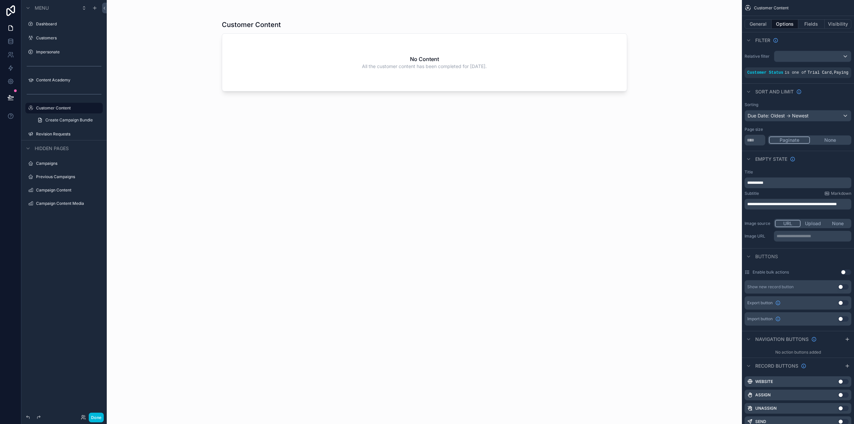
click at [0, 0] on div "scrollable content" at bounding box center [0, 0] width 0 height 0
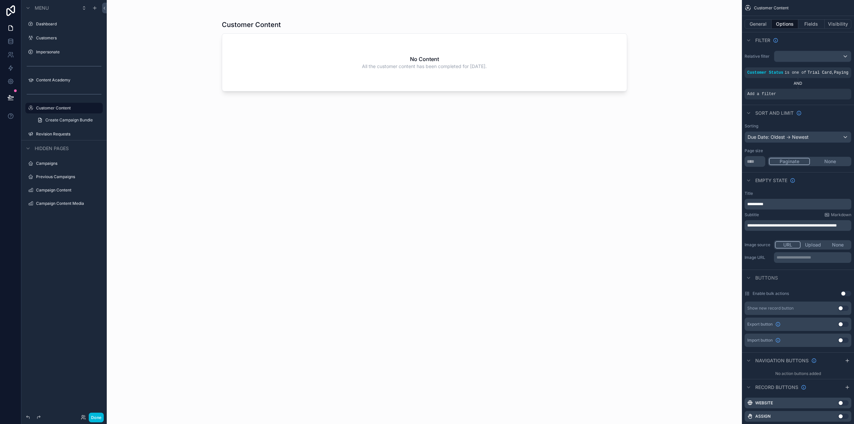
drag, startPoint x: 835, startPoint y: 88, endPoint x: 831, endPoint y: 90, distance: 4.9
click at [0, 0] on icon "scrollable content" at bounding box center [0, 0] width 0 height 0
click at [684, 86] on span "Select a field" at bounding box center [677, 84] width 28 height 6
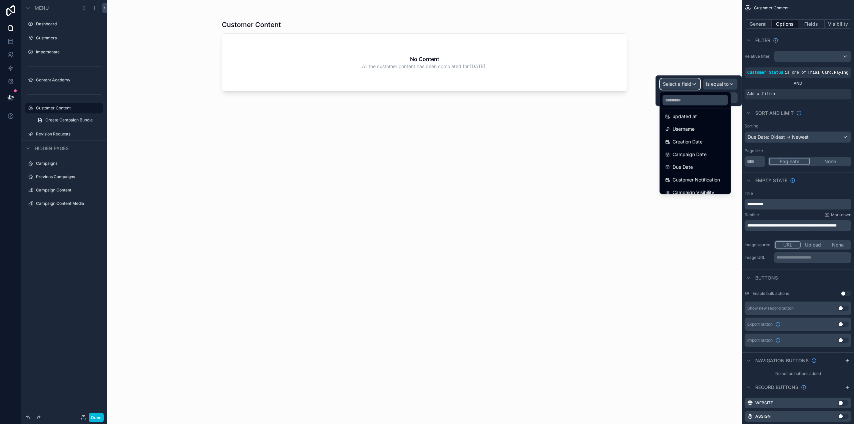
scroll to position [67, 0]
click at [687, 99] on input "text" at bounding box center [695, 100] width 65 height 11
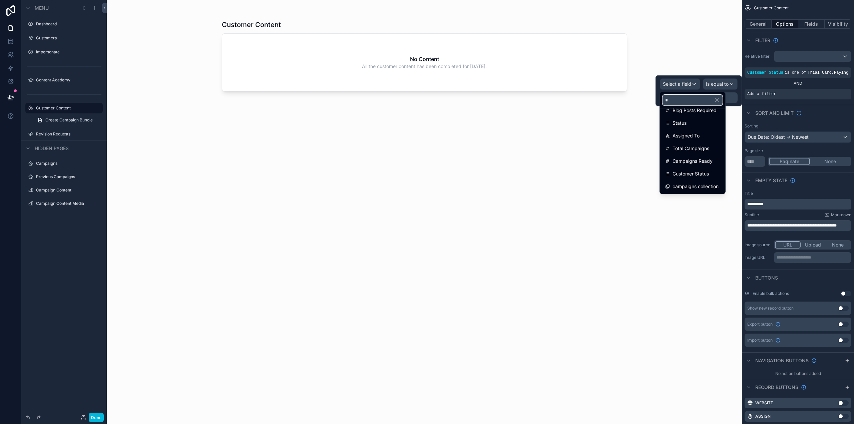
scroll to position [60, 0]
type input "*"
click at [688, 134] on div "Status" at bounding box center [692, 134] width 55 height 8
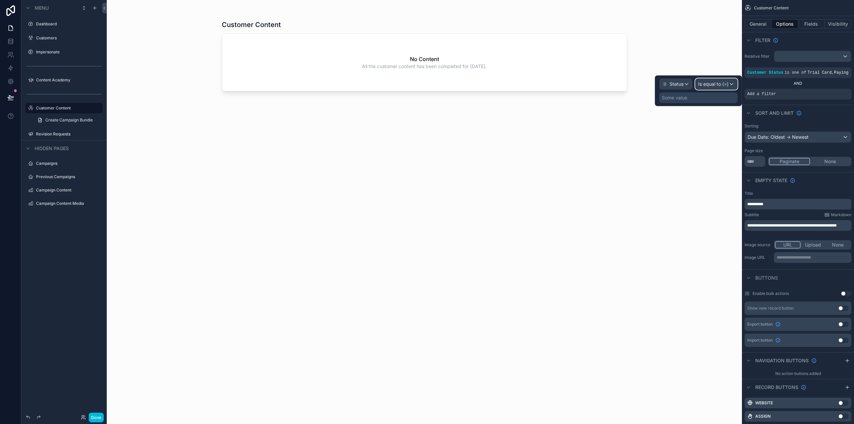
click at [723, 85] on span "Is equal to (=)" at bounding box center [713, 84] width 30 height 7
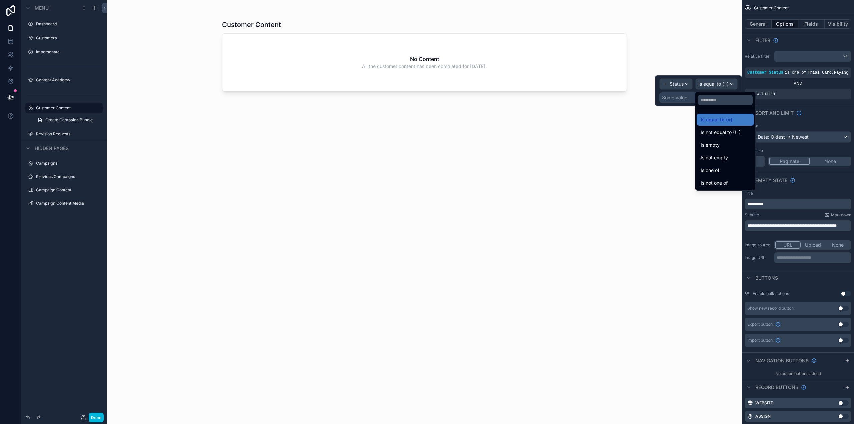
click at [719, 136] on span "Is not equal to (!=)" at bounding box center [721, 132] width 40 height 8
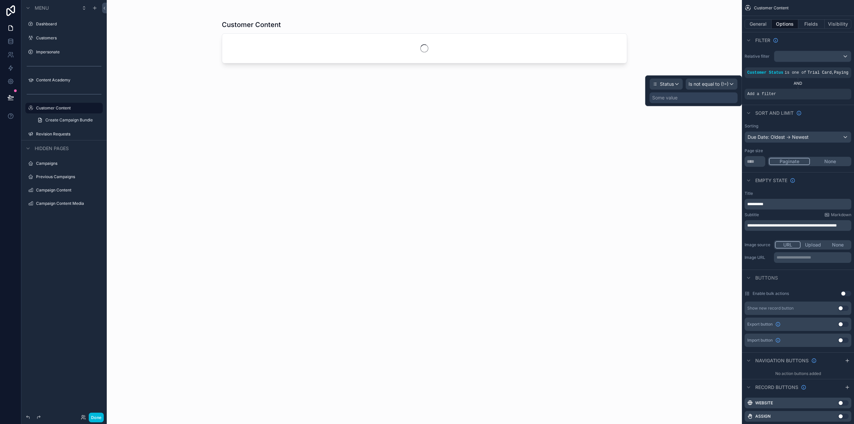
click at [676, 98] on div "Some value" at bounding box center [664, 97] width 25 height 7
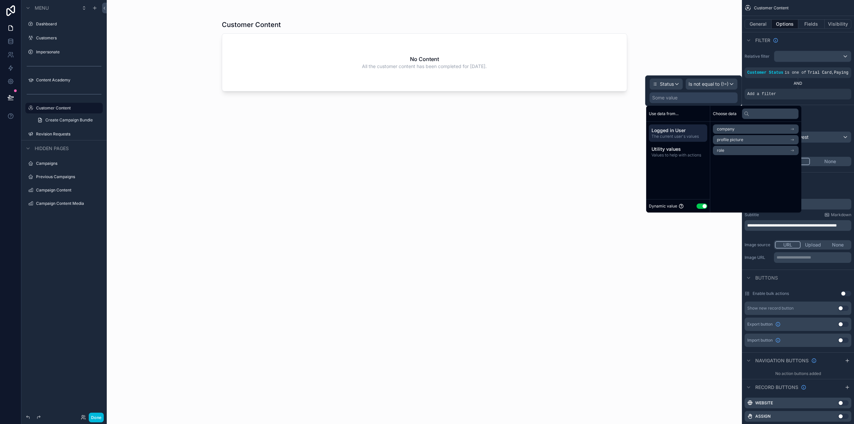
click at [700, 206] on button "Use setting" at bounding box center [702, 206] width 11 height 5
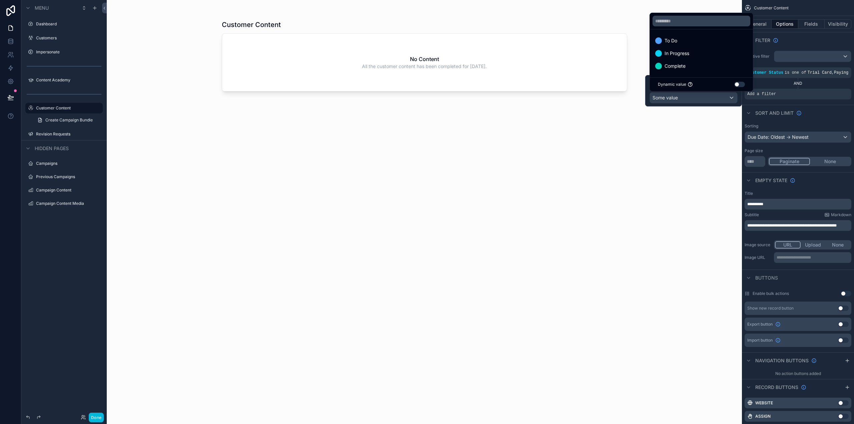
click at [681, 65] on span "Complete" at bounding box center [675, 66] width 21 height 8
drag, startPoint x: 461, startPoint y: 2, endPoint x: 413, endPoint y: 24, distance: 52.4
click at [460, 3] on div "Customer Content No Content All the customer content has been completed for [DA…" at bounding box center [424, 208] width 427 height 416
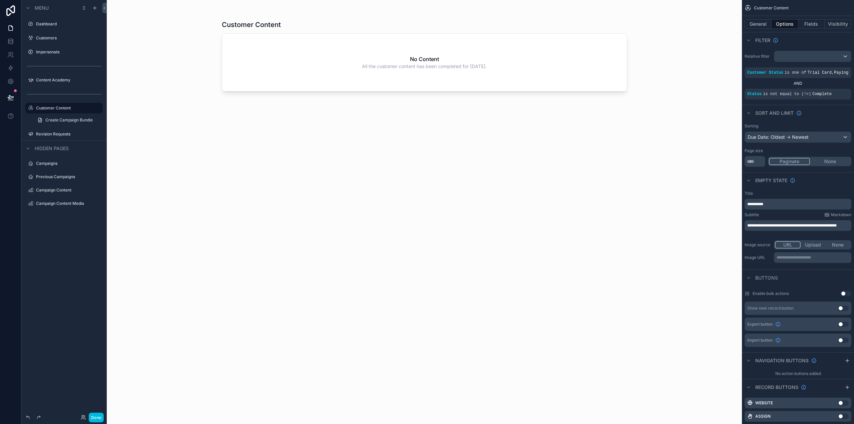
click at [59, 132] on label "Revision Requests" at bounding box center [67, 133] width 63 height 5
click at [61, 109] on label "Customer Content" at bounding box center [67, 107] width 63 height 5
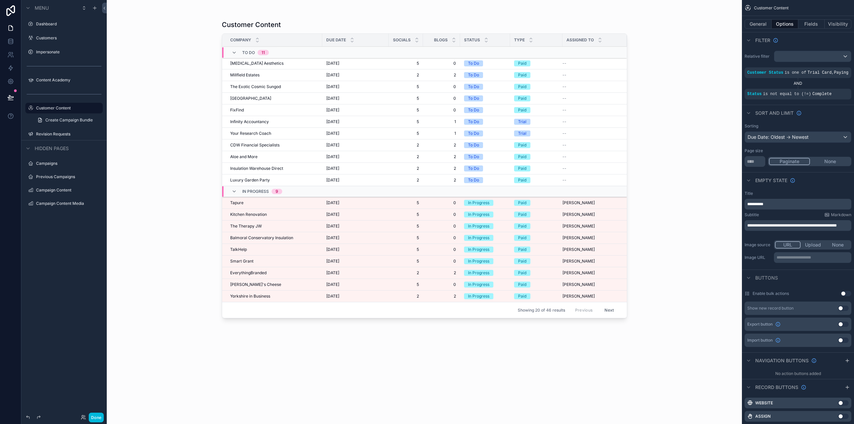
click at [96, 418] on button "Done" at bounding box center [96, 418] width 15 height 10
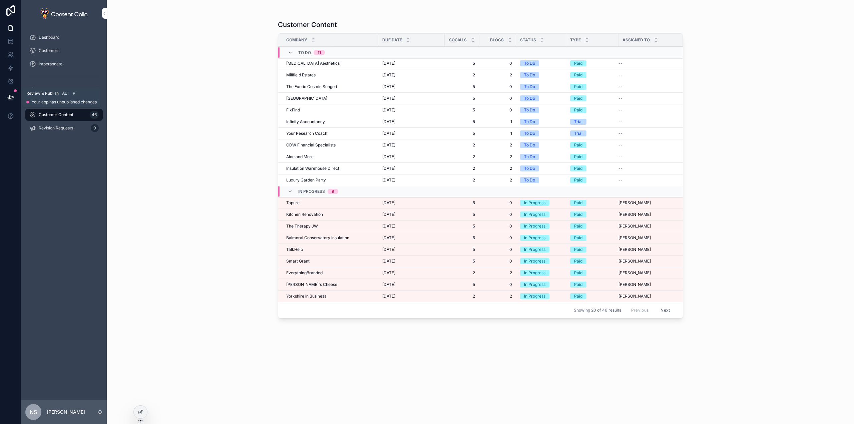
click at [10, 97] on icon at bounding box center [11, 96] width 6 height 3
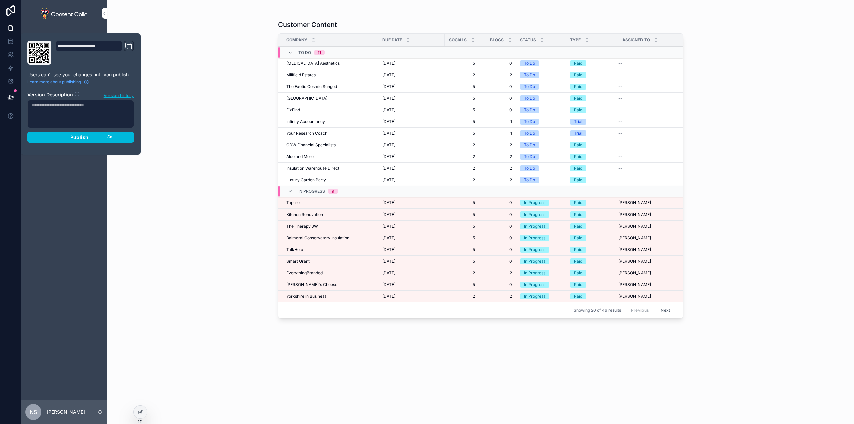
click at [68, 136] on div "Publish" at bounding box center [80, 137] width 63 height 6
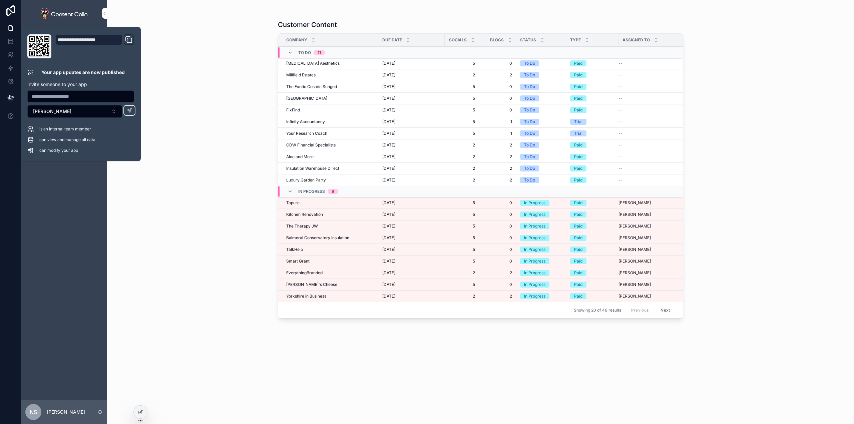
click at [184, 18] on div "Customer Content Company Due Date Socials Blogs Status Type Assigned To To Do 1…" at bounding box center [480, 212] width 747 height 424
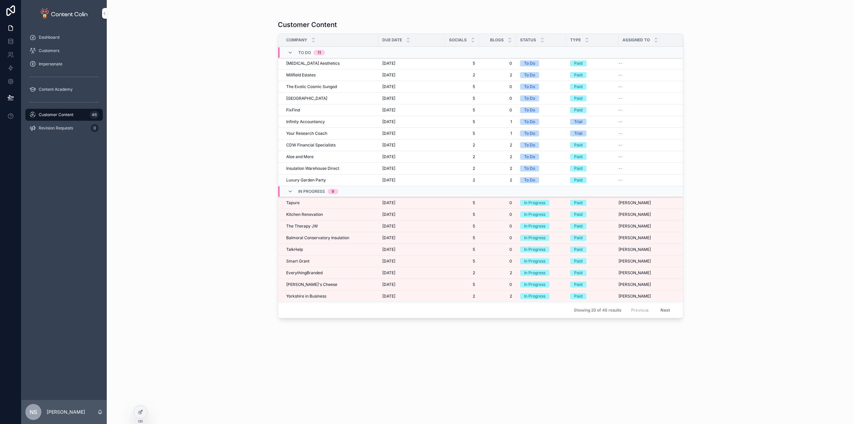
click at [54, 65] on span "Impersonate" at bounding box center [51, 63] width 24 height 5
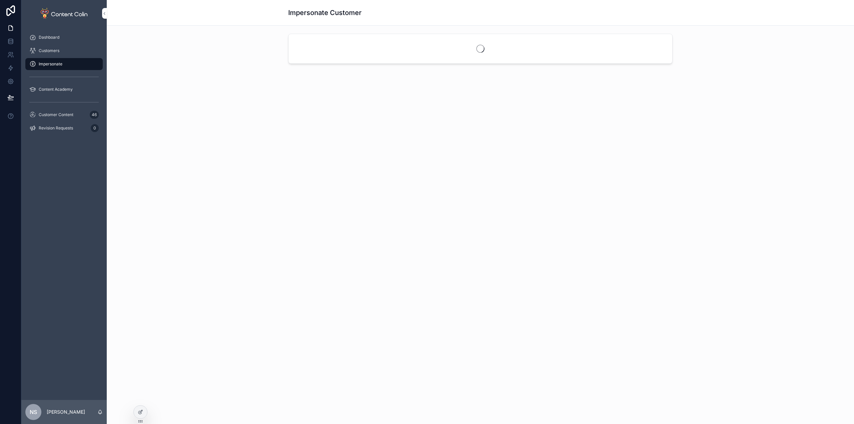
click at [55, 115] on span "Customer Content" at bounding box center [56, 114] width 35 height 5
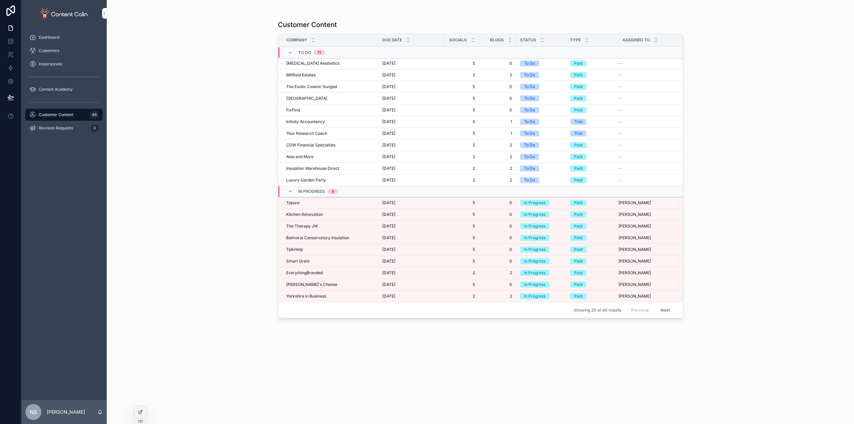
click at [289, 51] on icon "scrollable content" at bounding box center [290, 52] width 5 height 5
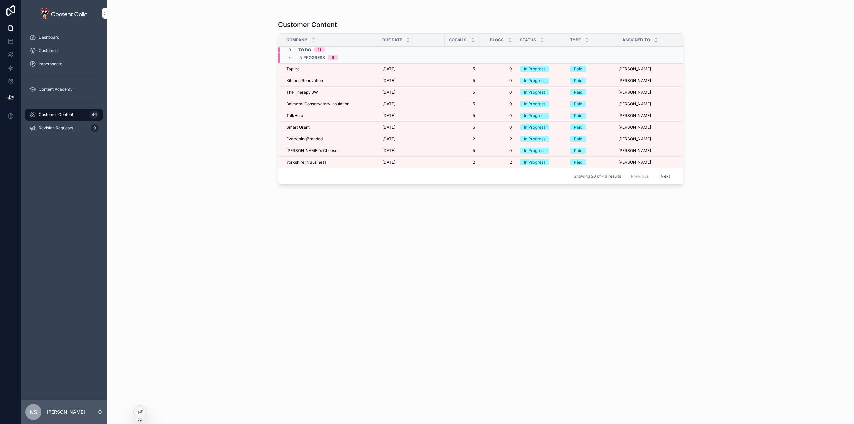
click at [290, 50] on icon "scrollable content" at bounding box center [290, 49] width 5 height 5
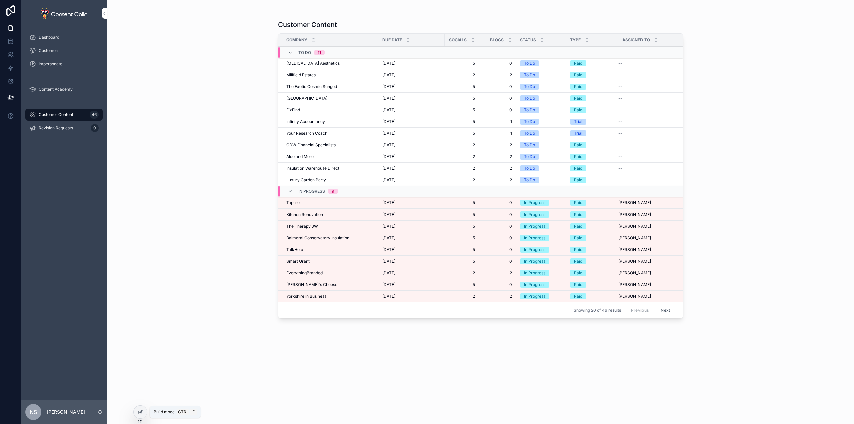
click at [141, 410] on icon at bounding box center [141, 410] width 1 height 1
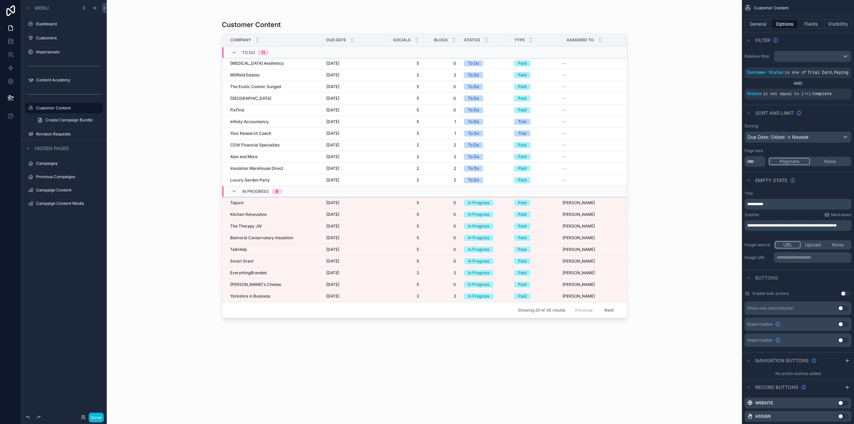
click at [518, 18] on div "scrollable content" at bounding box center [424, 208] width 427 height 416
click at [766, 25] on button "General" at bounding box center [758, 23] width 27 height 9
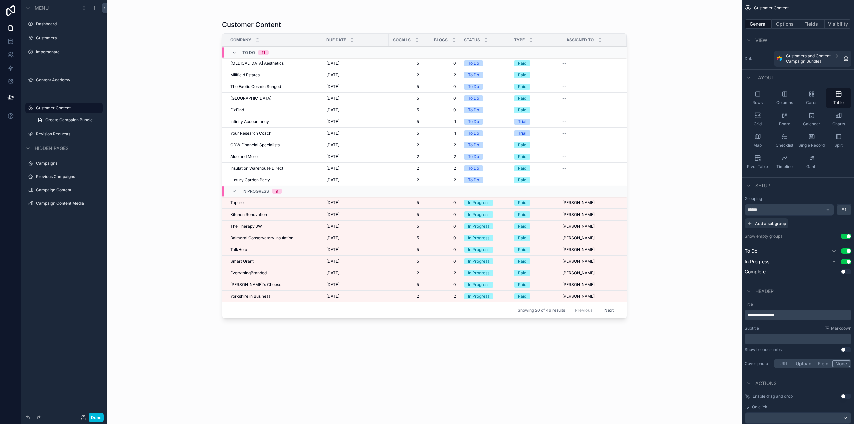
click at [697, 51] on div "Customer Content Company Due Date Socials Blogs Status Type Assigned To To Do 1…" at bounding box center [424, 212] width 635 height 424
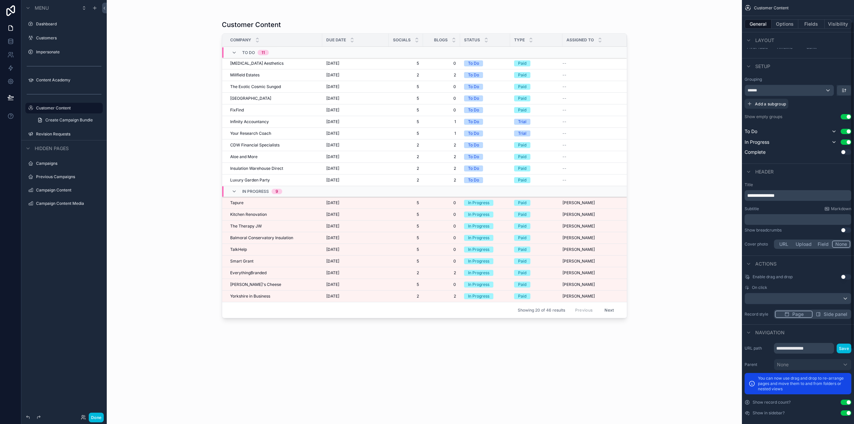
scroll to position [124, 0]
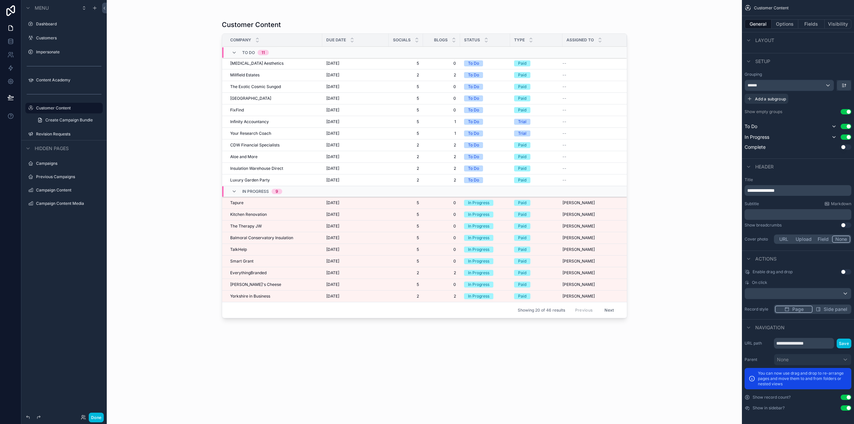
click at [830, 311] on span "Side panel" at bounding box center [836, 309] width 24 height 7
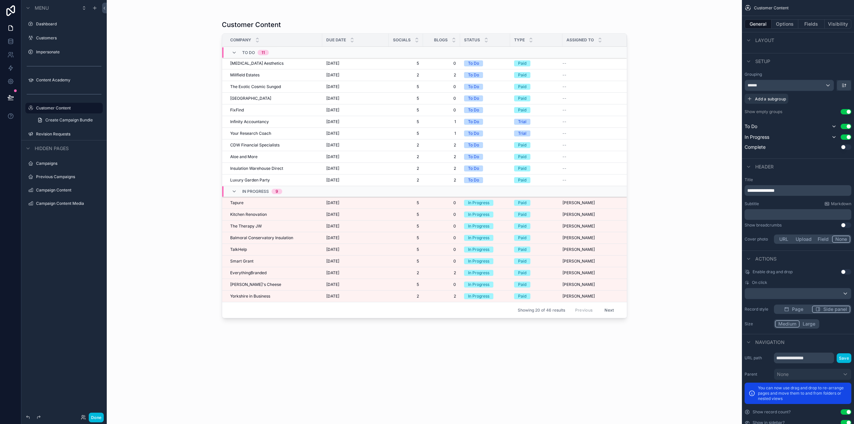
click at [264, 206] on td "Tapure Tapure" at bounding box center [272, 203] width 100 height 12
click at [263, 214] on span "Kitchen Renovation" at bounding box center [248, 214] width 37 height 5
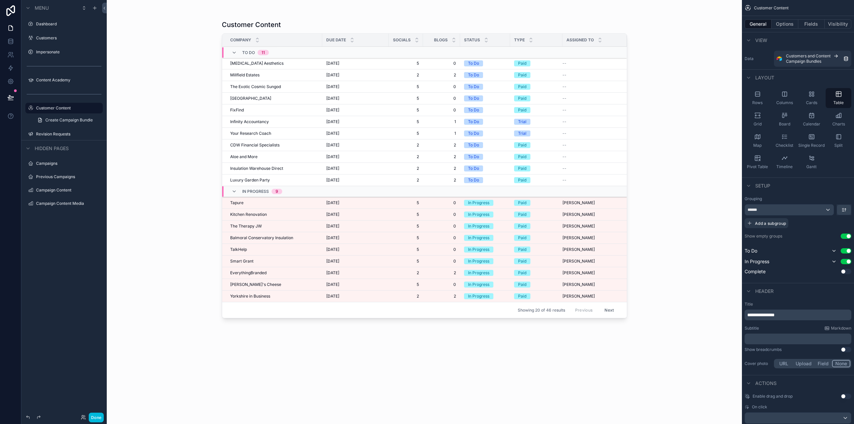
click at [274, 98] on div "[GEOGRAPHIC_DATA]" at bounding box center [274, 98] width 88 height 5
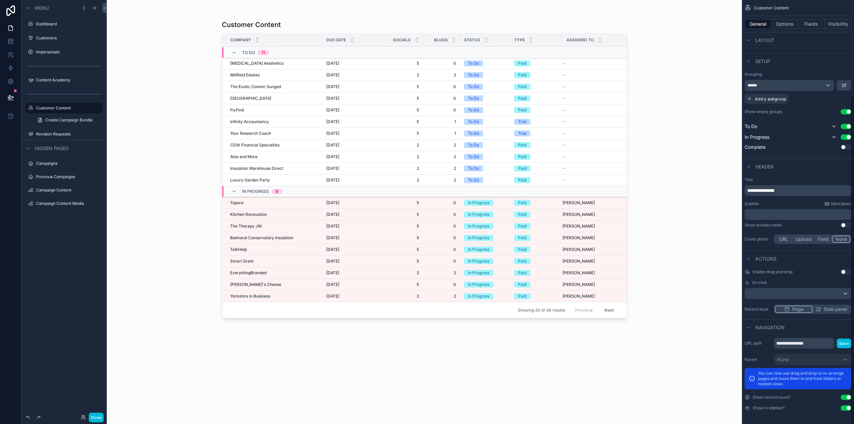
scroll to position [124, 0]
click at [793, 292] on div "Enable drag and drop Use setting On click Record style Page Side panel" at bounding box center [798, 292] width 112 height 50
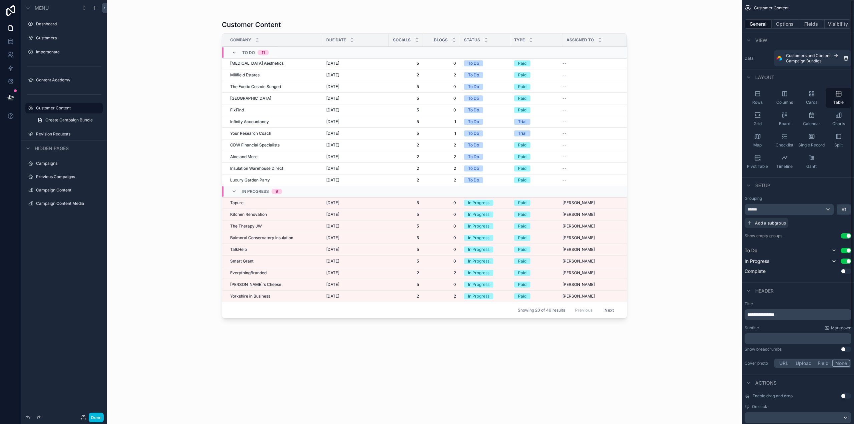
scroll to position [0, 0]
click at [792, 25] on button "Options" at bounding box center [785, 23] width 27 height 9
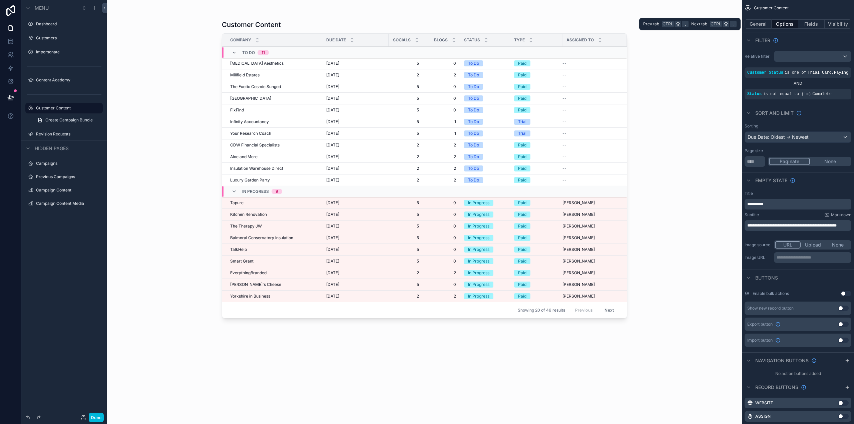
click at [763, 24] on button "General" at bounding box center [758, 23] width 27 height 9
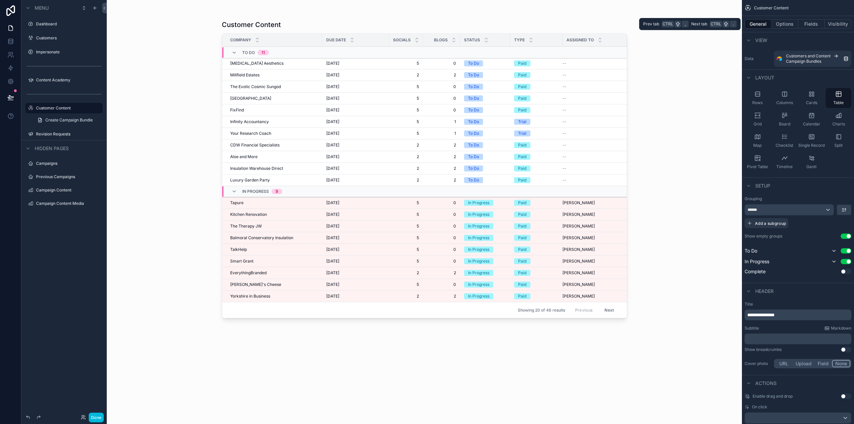
click at [783, 21] on button "Options" at bounding box center [785, 23] width 27 height 9
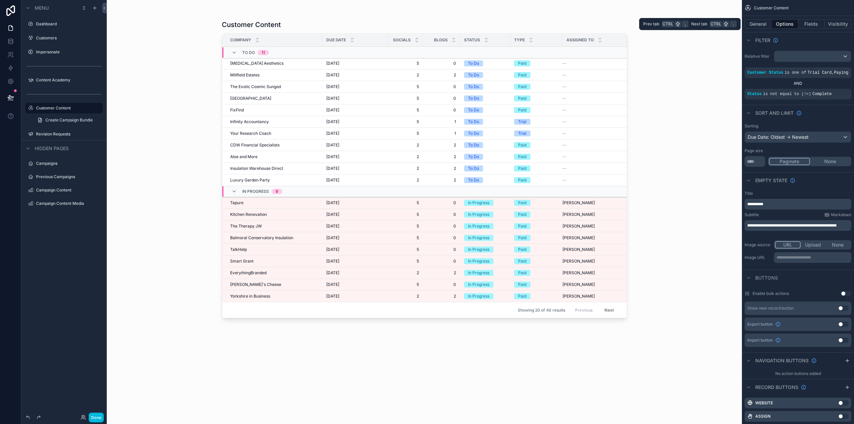
click at [768, 23] on button "General" at bounding box center [758, 23] width 27 height 9
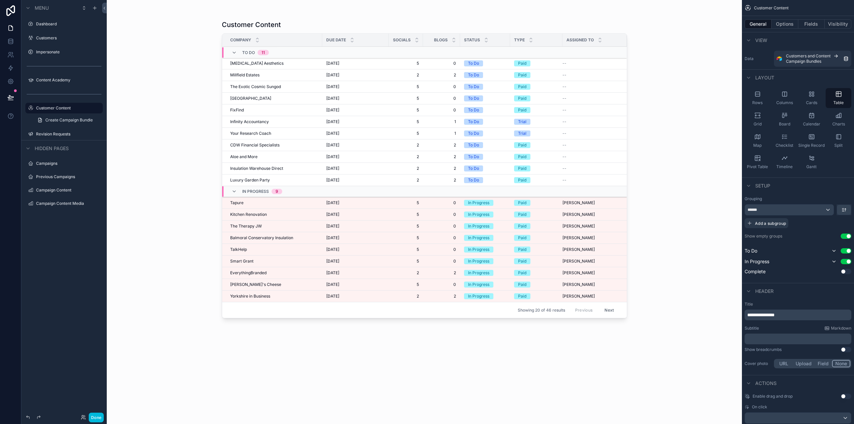
click at [655, 88] on div "Customer Content Company Due Date Socials Blogs Status Type Assigned To To Do 1…" at bounding box center [424, 212] width 635 height 424
click at [53, 39] on label "Customers" at bounding box center [67, 37] width 63 height 5
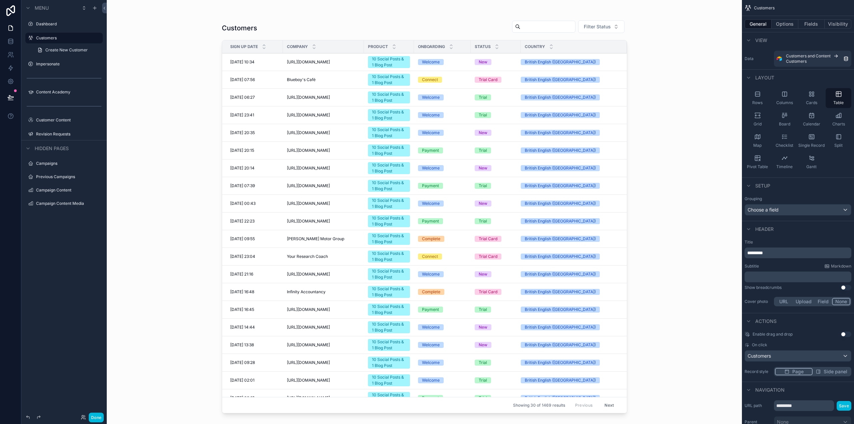
click at [56, 119] on label "Customer Content" at bounding box center [67, 119] width 63 height 5
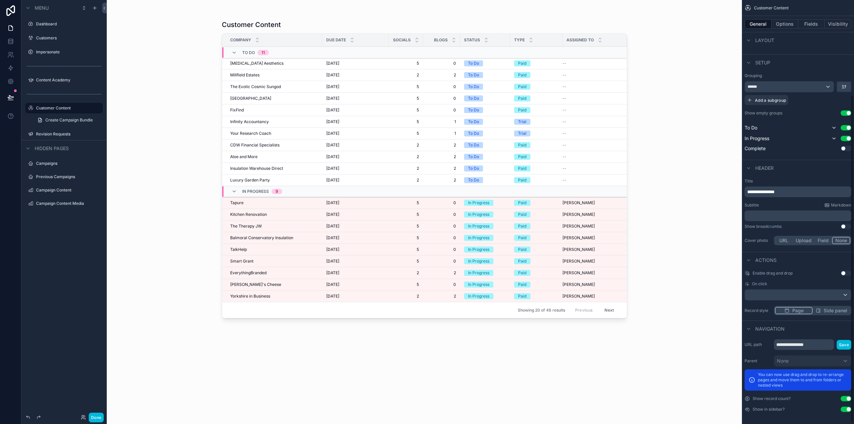
scroll to position [124, 0]
click at [782, 25] on button "Options" at bounding box center [785, 23] width 27 height 9
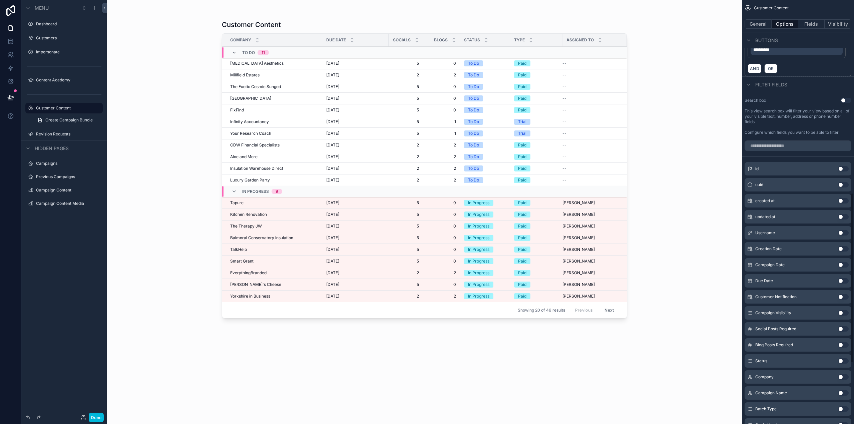
scroll to position [458, 0]
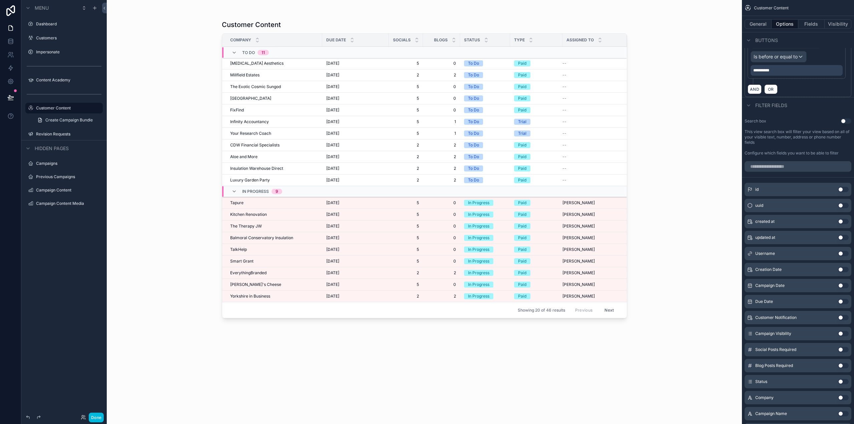
click at [845, 122] on button "Use setting" at bounding box center [846, 120] width 11 height 5
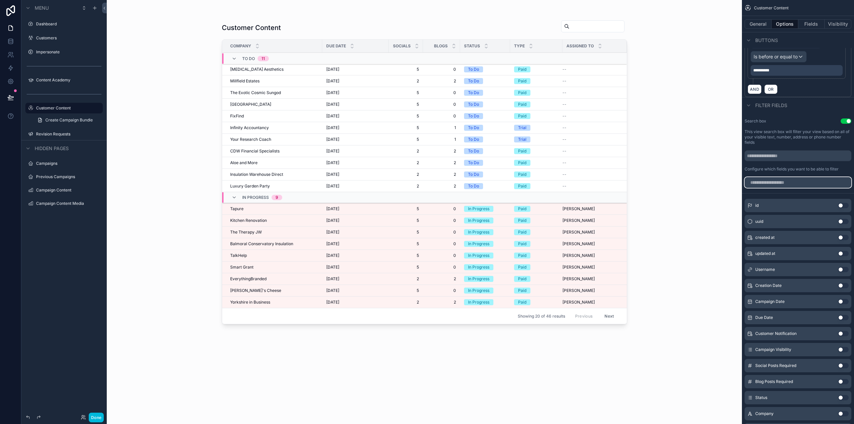
click at [786, 180] on input "scrollable content" at bounding box center [798, 182] width 107 height 11
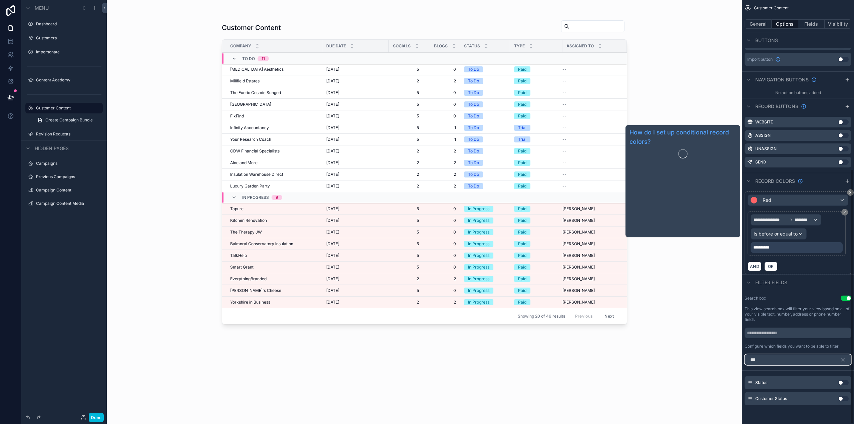
scroll to position [281, 0]
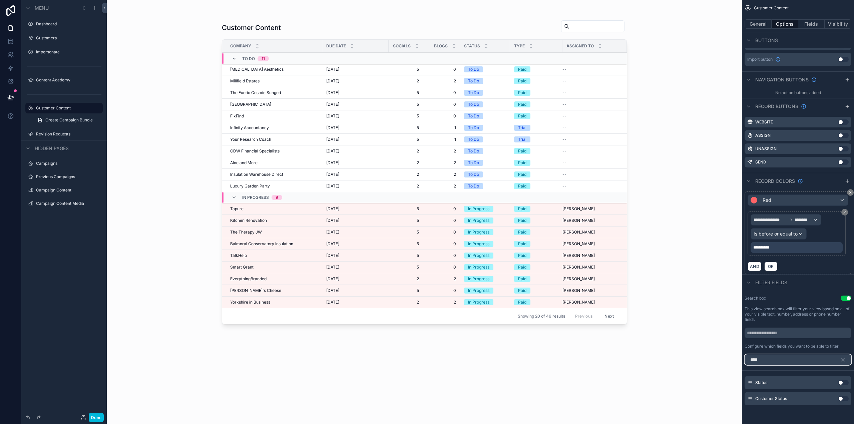
type input "****"
click at [841, 381] on button "Use setting" at bounding box center [843, 382] width 11 height 5
click at [97, 418] on button "Done" at bounding box center [96, 418] width 15 height 10
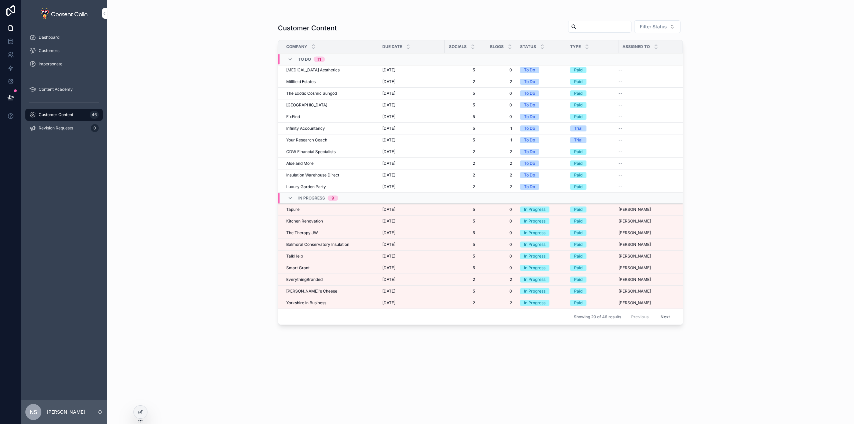
click at [662, 25] on span "Filter Status" at bounding box center [653, 26] width 27 height 7
click at [638, 74] on div "Complete" at bounding box center [657, 75] width 93 height 11
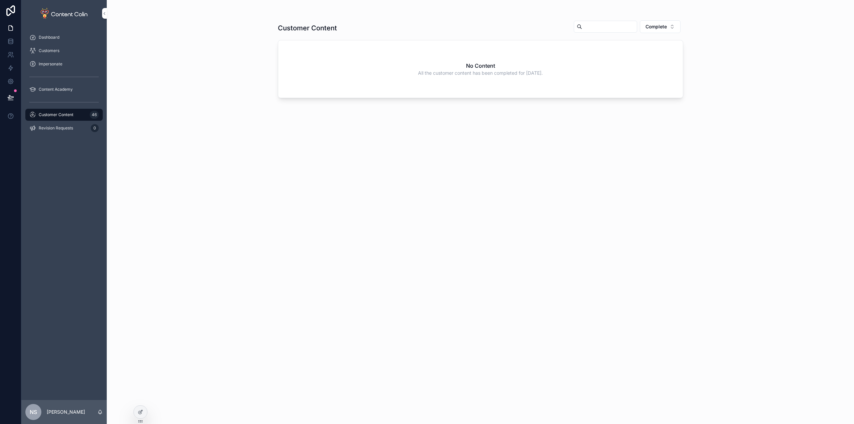
click at [674, 26] on button "Complete" at bounding box center [660, 26] width 41 height 13
click at [645, 66] on div "To Do" at bounding box center [660, 64] width 93 height 11
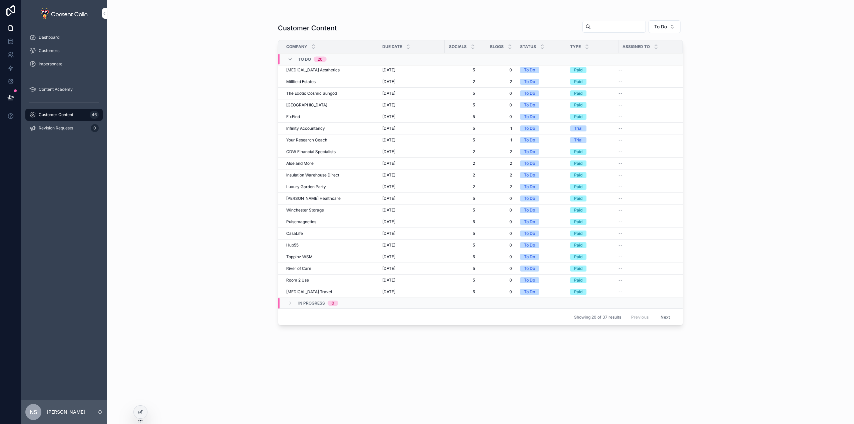
click at [670, 23] on button "To Do" at bounding box center [665, 26] width 32 height 13
click at [641, 73] on div "In Progress" at bounding box center [664, 75] width 93 height 11
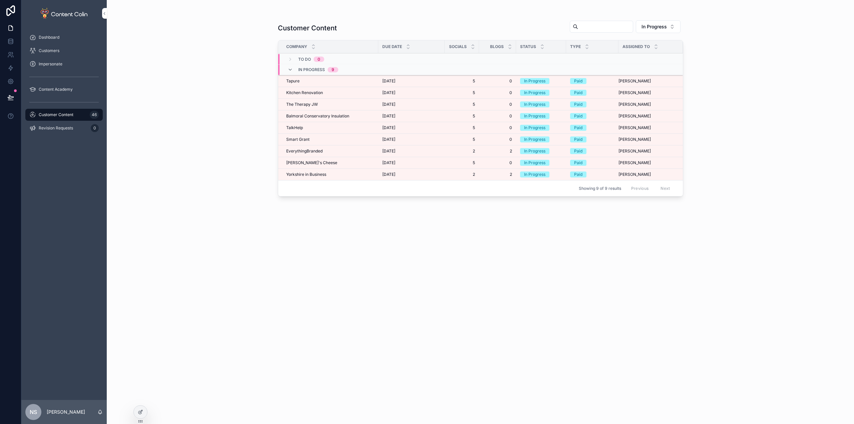
click at [669, 24] on button "In Progress" at bounding box center [658, 26] width 45 height 13
click at [636, 54] on div "None" at bounding box center [658, 53] width 93 height 11
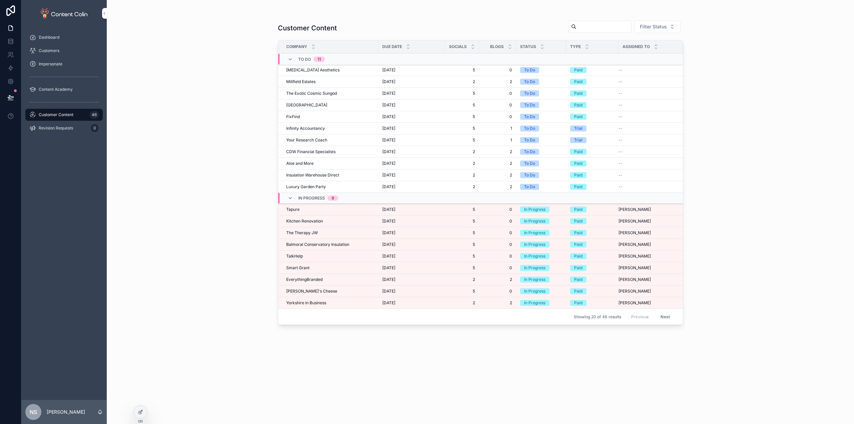
click at [141, 415] on div at bounding box center [140, 412] width 13 height 13
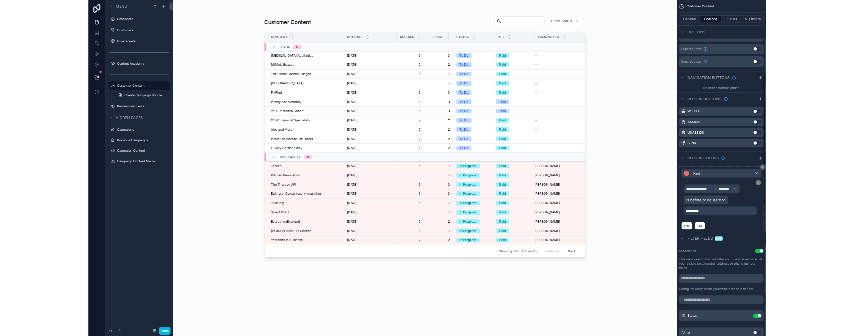
scroll to position [367, 0]
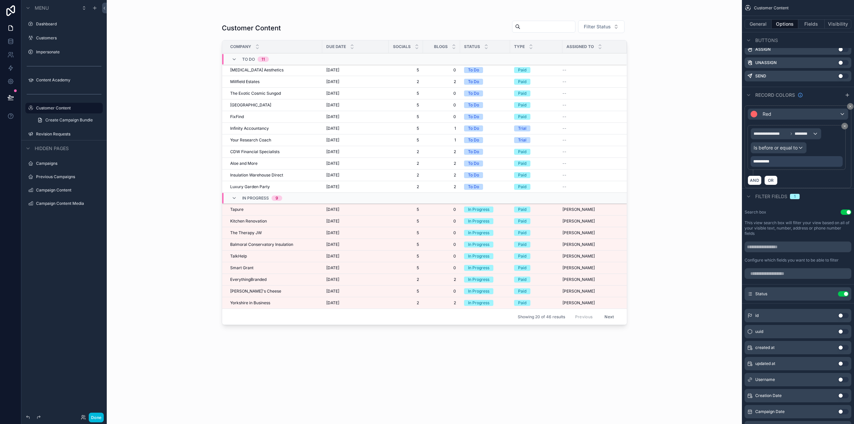
click at [0, 0] on icon "scrollable content" at bounding box center [0, 0] width 0 height 0
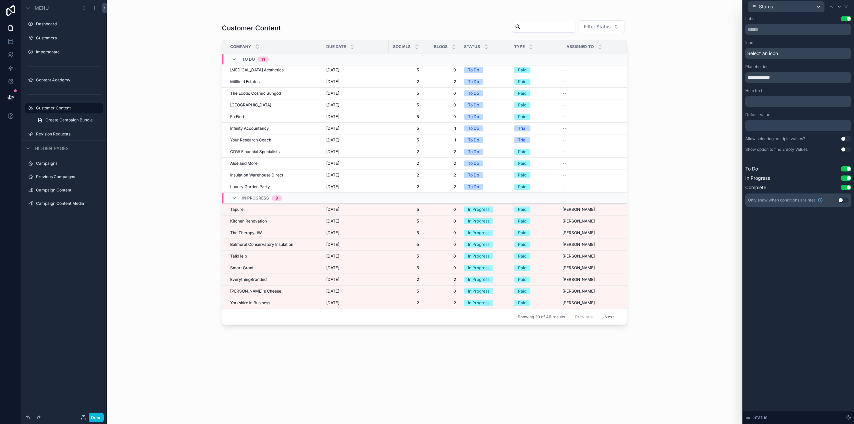
click at [846, 186] on button "Use setting" at bounding box center [846, 187] width 11 height 5
click at [96, 417] on button "Done" at bounding box center [96, 418] width 15 height 10
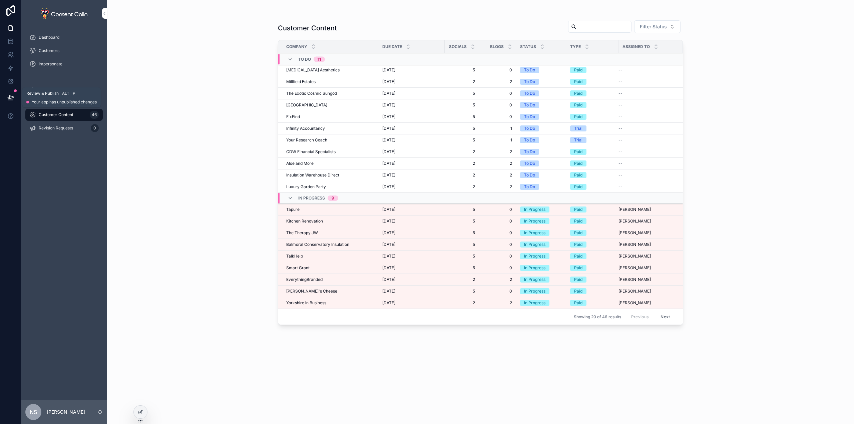
click at [10, 97] on icon at bounding box center [11, 96] width 6 height 3
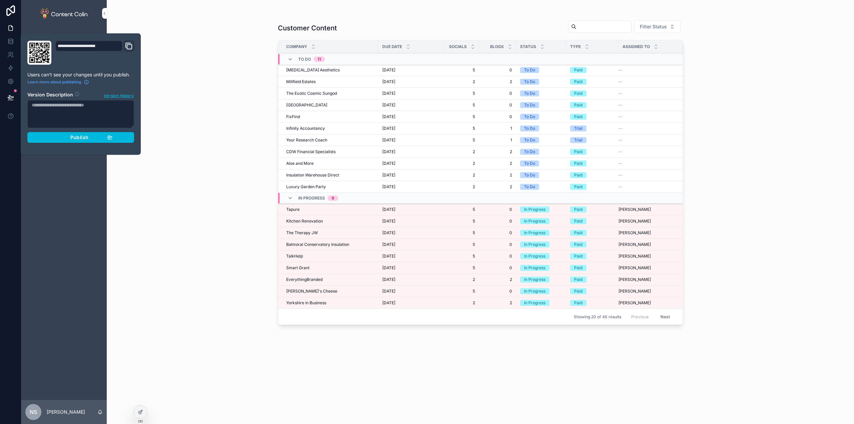
click at [88, 139] on span "Publish" at bounding box center [79, 137] width 18 height 6
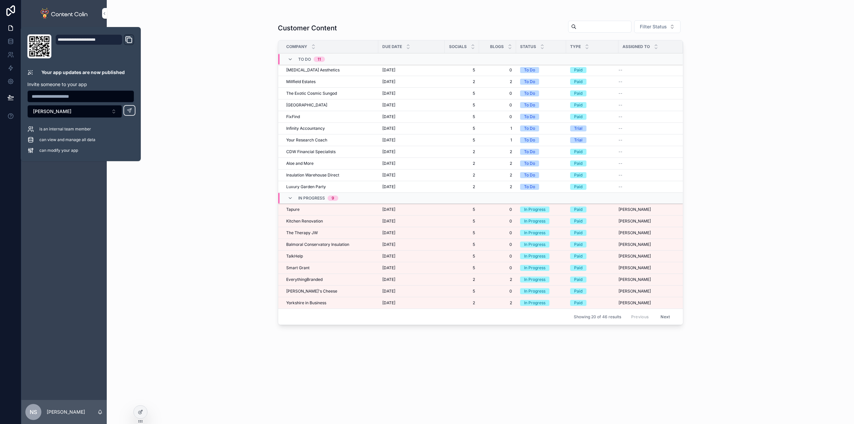
click at [220, 42] on div "Customer Content Filter Status Company Due Date Socials Blogs Status Type Assig…" at bounding box center [480, 212] width 747 height 424
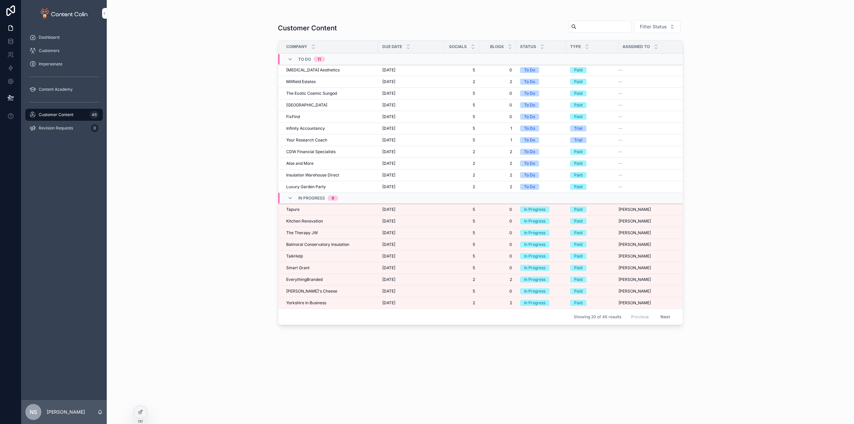
click at [650, 25] on span "Filter Status" at bounding box center [653, 26] width 27 height 7
click at [640, 64] on div "In Progress" at bounding box center [657, 64] width 93 height 11
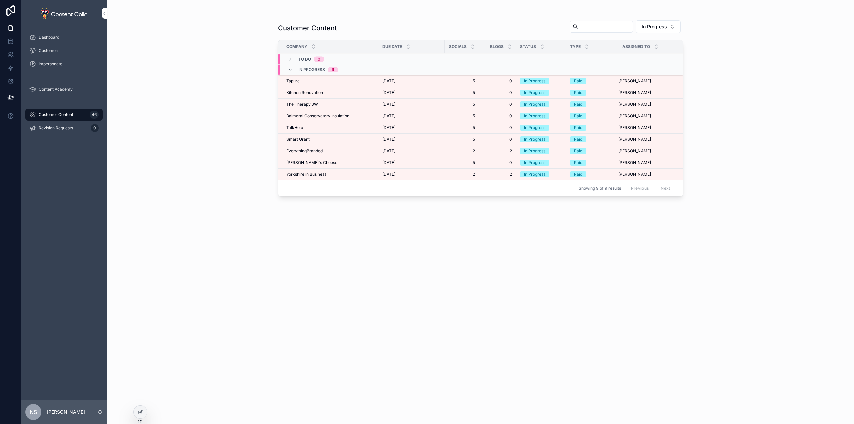
click at [654, 30] on button "In Progress" at bounding box center [658, 26] width 45 height 13
click at [635, 54] on div "None" at bounding box center [658, 53] width 93 height 11
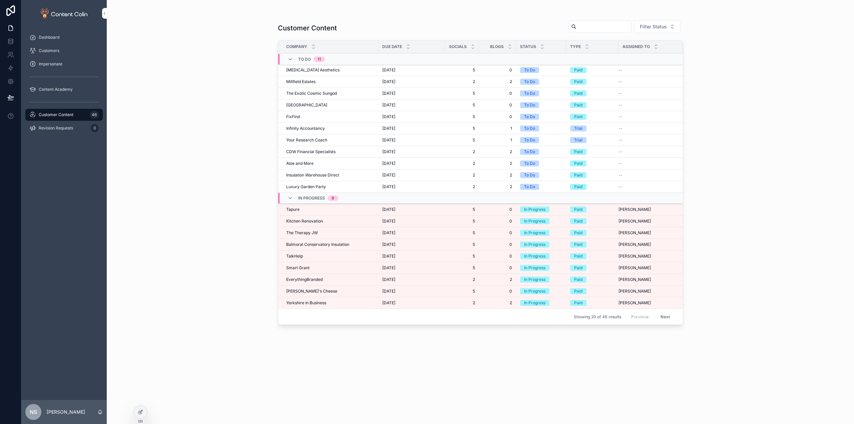
click at [311, 304] on span "Yorkshire in Business" at bounding box center [306, 302] width 40 height 5
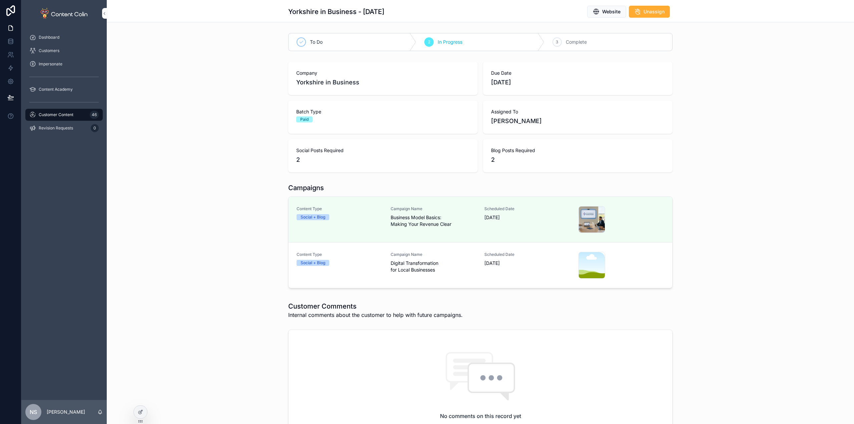
click at [415, 259] on div "Campaign Name Digital Transformation for Local Businesses" at bounding box center [434, 262] width 86 height 21
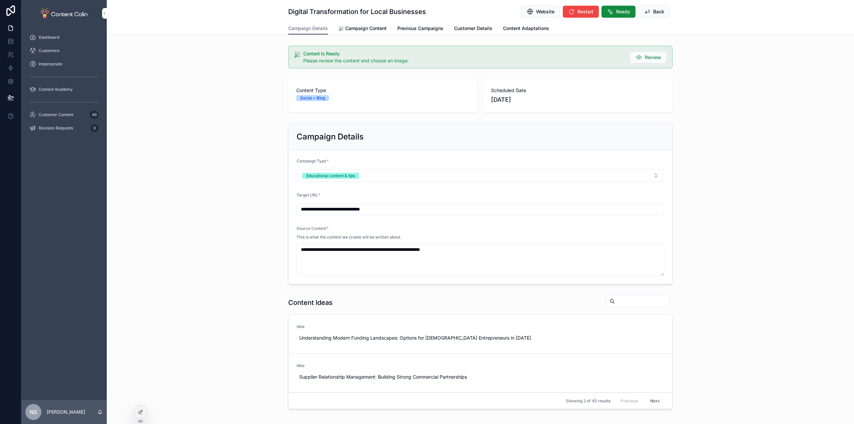
click at [366, 32] on link "Campaign Content" at bounding box center [363, 28] width 48 height 13
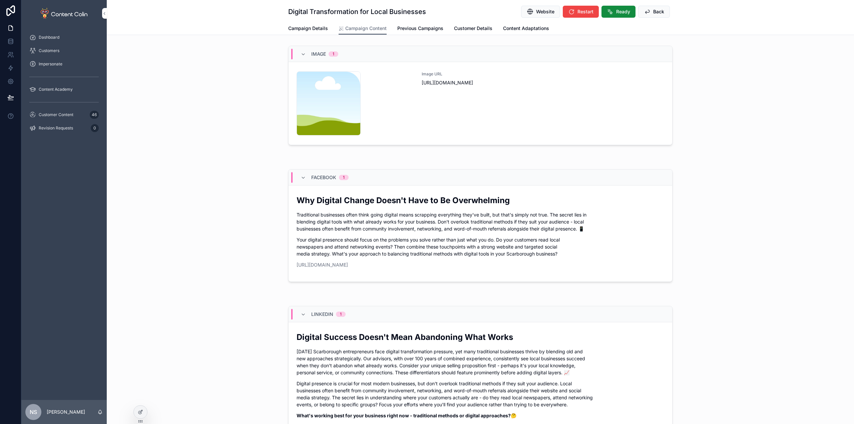
click at [454, 110] on div "Image URL [URL][DOMAIN_NAME]" at bounding box center [543, 103] width 243 height 64
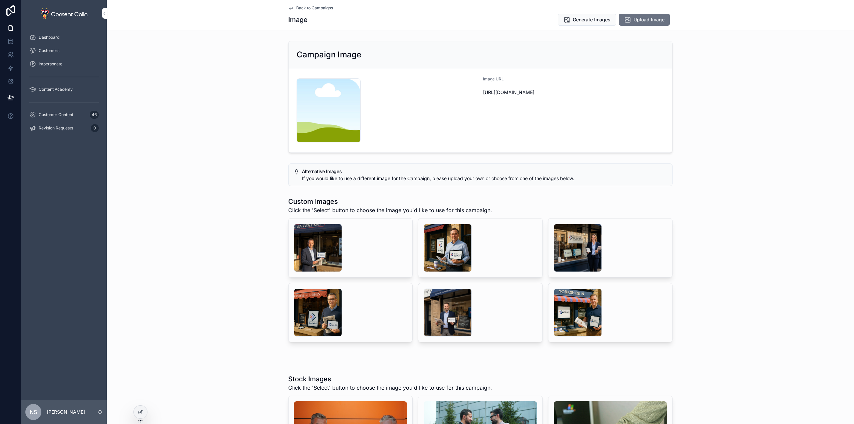
click at [444, 248] on div "scrollable content" at bounding box center [448, 248] width 48 height 48
click at [315, 244] on div "scrollable content" at bounding box center [318, 248] width 48 height 48
click at [590, 18] on span "Generate Images" at bounding box center [592, 19] width 38 height 7
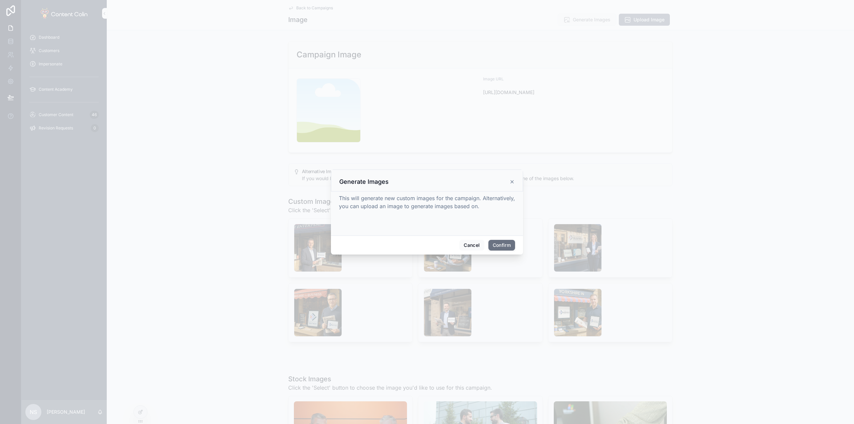
click at [505, 245] on button "Confirm" at bounding box center [501, 245] width 27 height 11
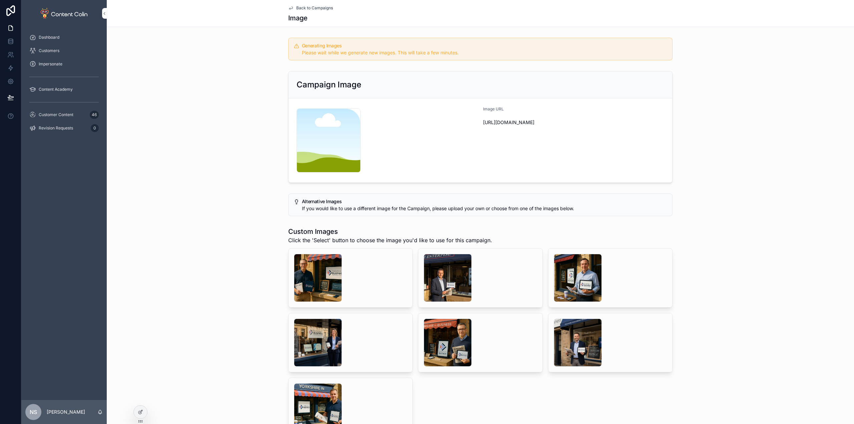
click at [305, 269] on div "scrollable content" at bounding box center [318, 278] width 48 height 48
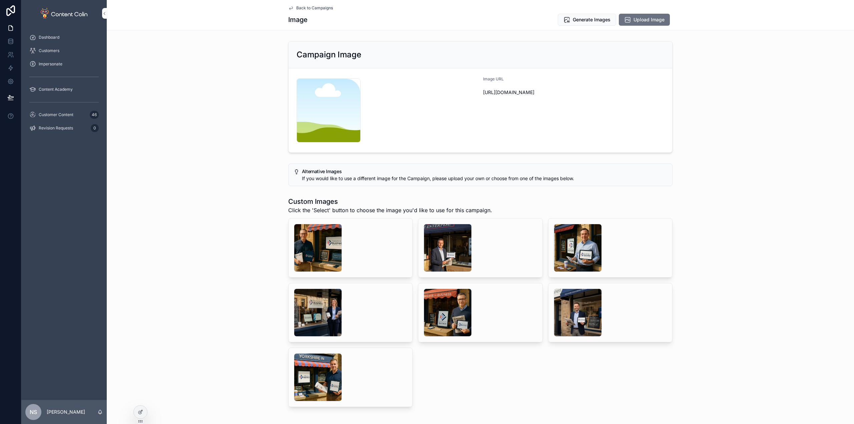
click at [447, 246] on div "scrollable content" at bounding box center [448, 248] width 48 height 48
click at [198, 254] on div "Custom Images Click the 'Select' button to choose the image you'd like to use f…" at bounding box center [480, 302] width 747 height 216
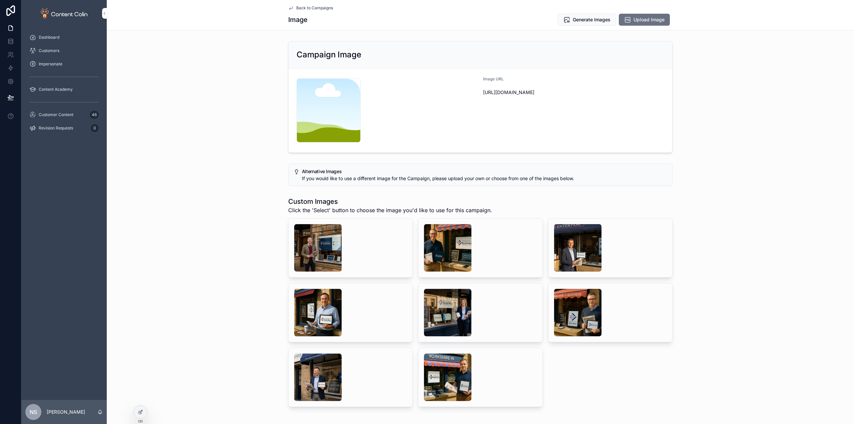
click at [323, 237] on div "scrollable content" at bounding box center [318, 248] width 48 height 48
click at [0, 0] on span "Select" at bounding box center [0, 0] width 0 height 0
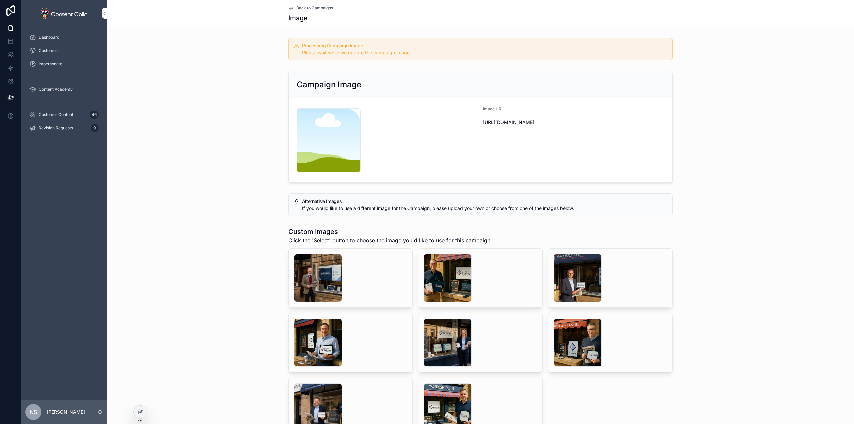
click at [302, 8] on span "Back to Campaigns" at bounding box center [314, 7] width 37 height 5
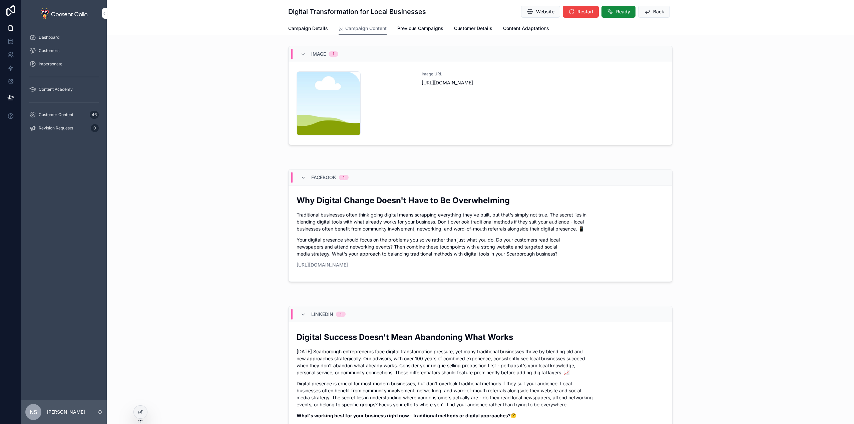
click at [612, 13] on button "Ready" at bounding box center [618, 12] width 34 height 12
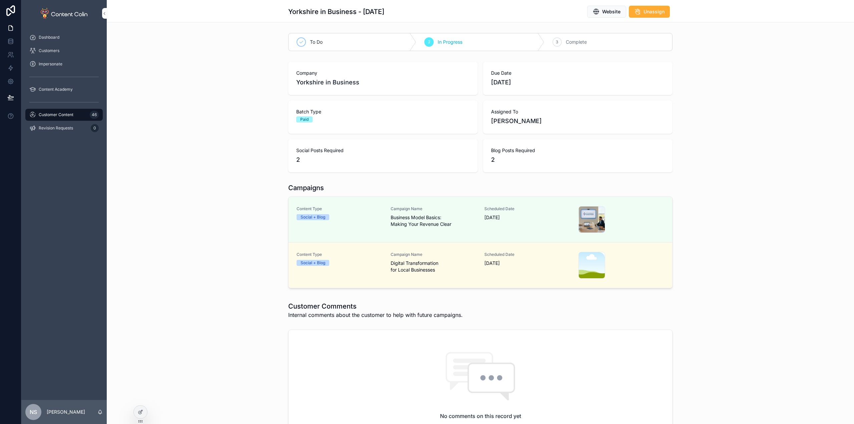
click at [73, 114] on span "Customer Content" at bounding box center [56, 114] width 35 height 5
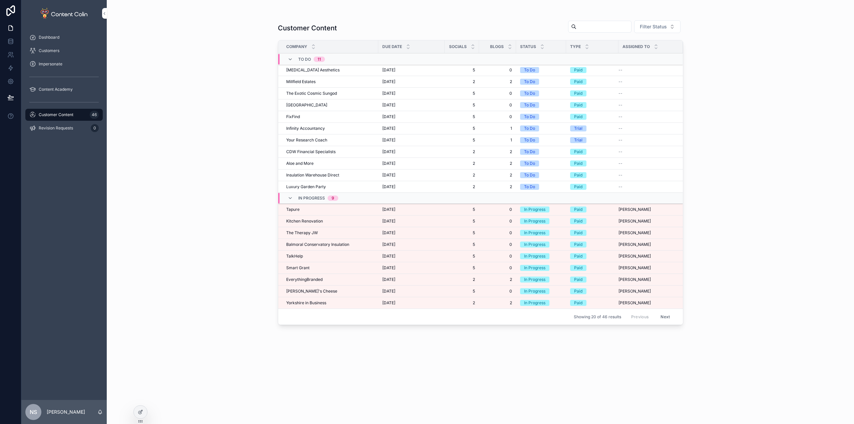
click at [316, 304] on span "Yorkshire in Business" at bounding box center [306, 302] width 40 height 5
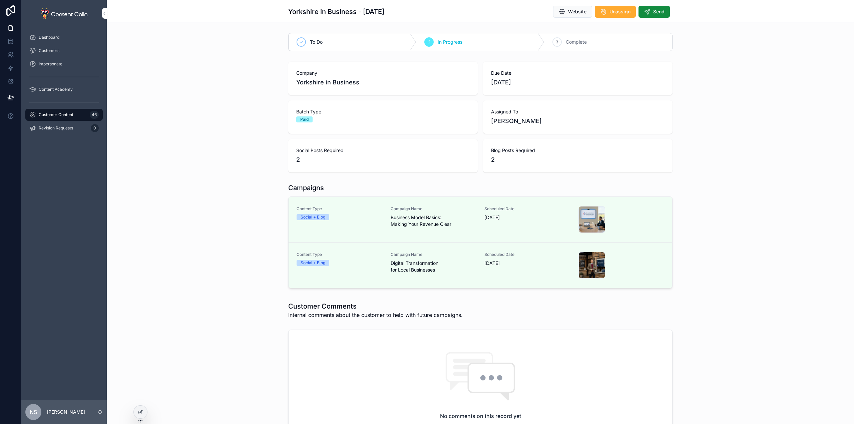
click at [660, 11] on span "Send" at bounding box center [658, 11] width 11 height 7
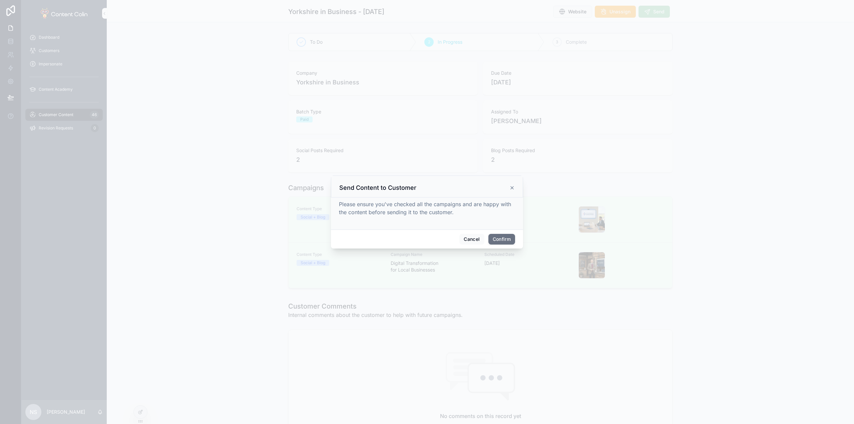
click at [499, 240] on button "Confirm" at bounding box center [501, 239] width 27 height 11
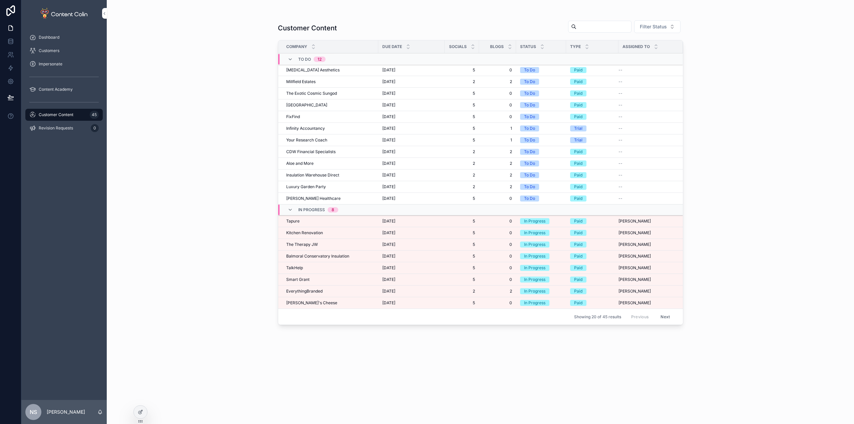
click at [140, 414] on icon at bounding box center [139, 412] width 3 height 3
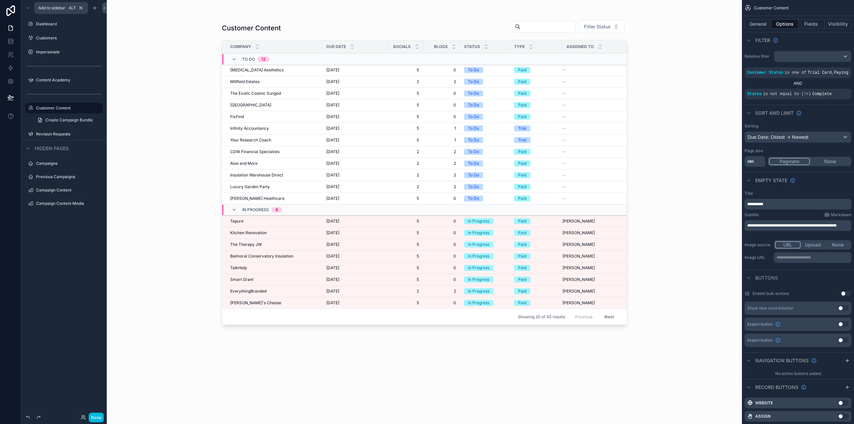
click at [96, 8] on icon "scrollable content" at bounding box center [94, 7] width 5 height 5
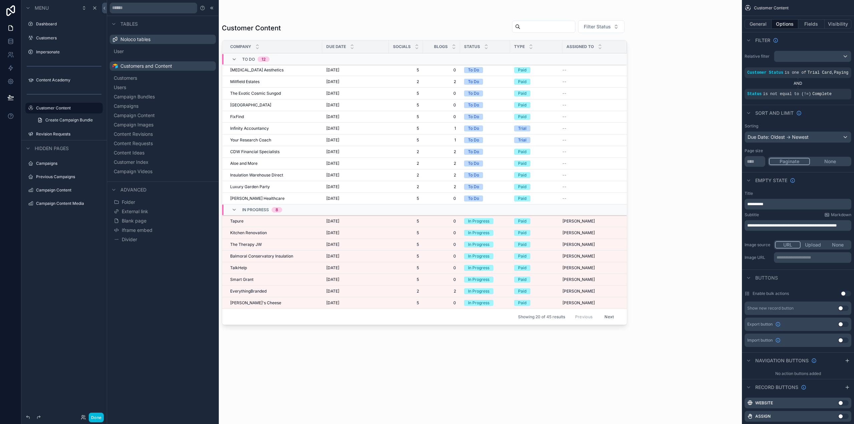
click at [177, 222] on button "Blank page" at bounding box center [162, 220] width 101 height 9
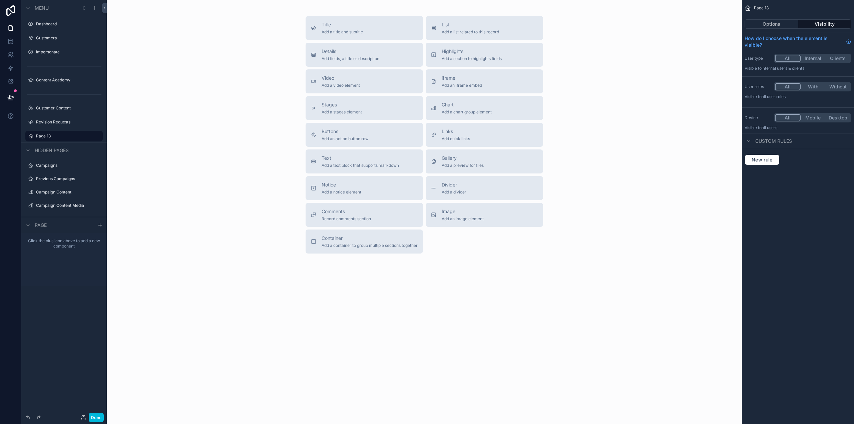
click at [31, 107] on icon "scrollable content" at bounding box center [30, 107] width 5 height 5
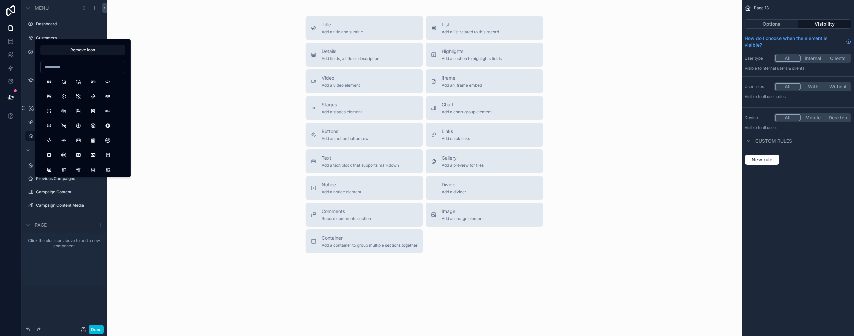
click at [212, 206] on div "Title Add a title and subtitle List Add a list related to this record Details A…" at bounding box center [424, 135] width 625 height 238
click at [275, 284] on div "Title Add a title and subtitle List Add a list related to this record Details A…" at bounding box center [424, 153] width 635 height 307
click at [0, 0] on div "scrollable content" at bounding box center [0, 0] width 0 height 0
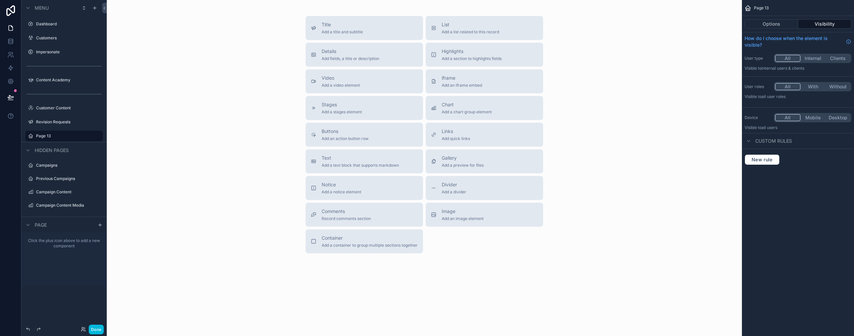
drag, startPoint x: 164, startPoint y: 17, endPoint x: 162, endPoint y: 0, distance: 16.8
click at [164, 16] on div "Title Add a title and subtitle List Add a list related to this record Details A…" at bounding box center [424, 135] width 625 height 238
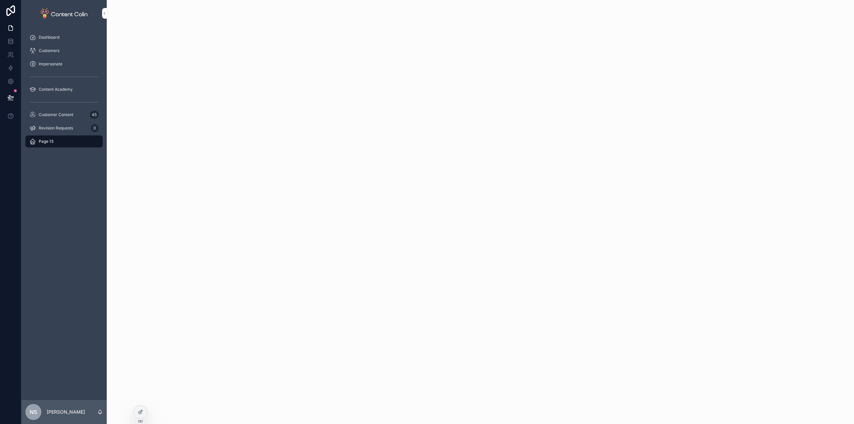
click at [140, 414] on icon at bounding box center [140, 411] width 5 height 5
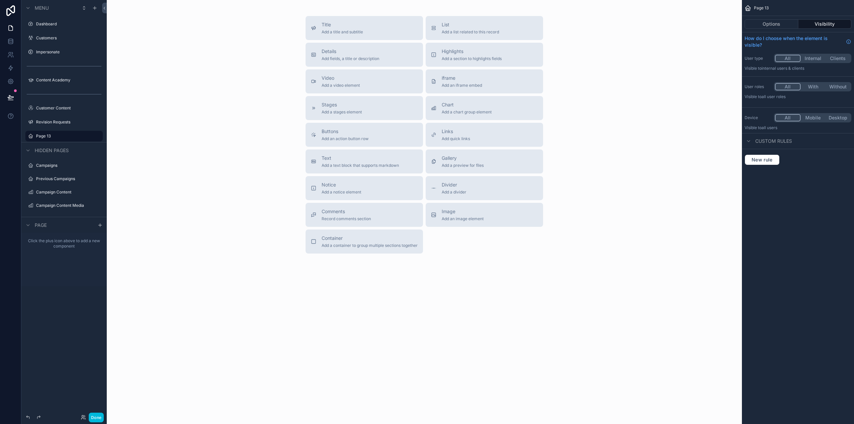
click at [0, 0] on icon "scrollable content" at bounding box center [0, 0] width 0 height 0
click at [73, 135] on input "*******" at bounding box center [58, 136] width 45 height 8
type input "**********"
click at [32, 137] on icon "scrollable content" at bounding box center [30, 135] width 5 height 5
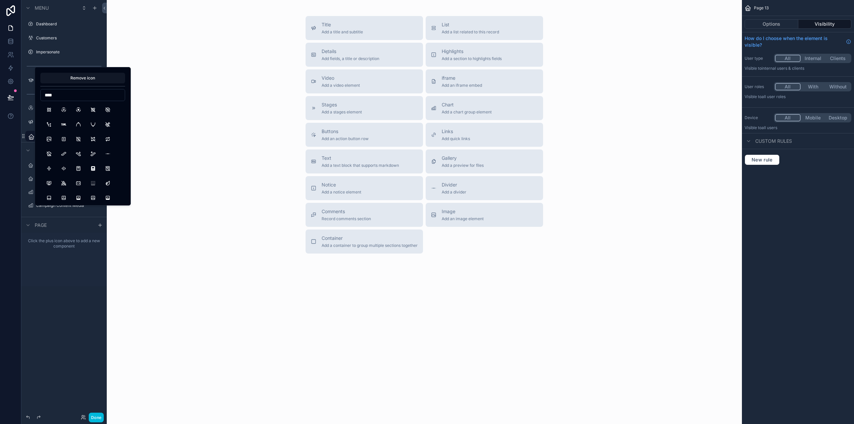
type input "****"
click at [66, 113] on button "Atom2" at bounding box center [64, 110] width 12 height 12
click at [207, 165] on div "Title Add a title and subtitle List Add a list related to this record Details A…" at bounding box center [424, 135] width 625 height 238
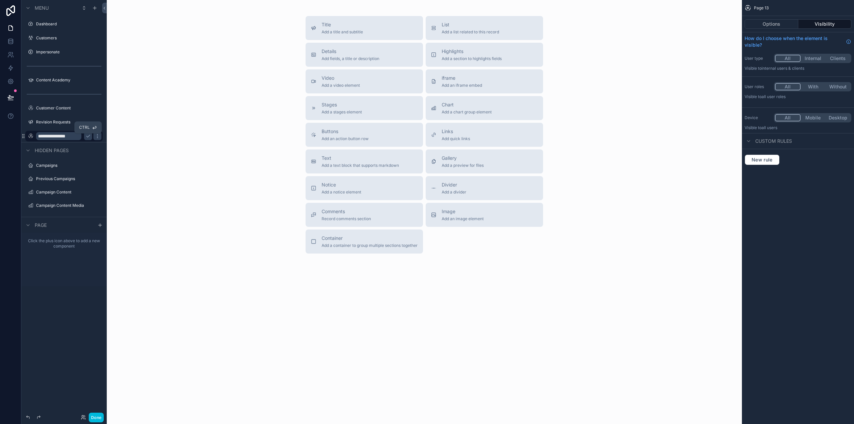
click at [89, 137] on icon "scrollable content" at bounding box center [87, 135] width 5 height 5
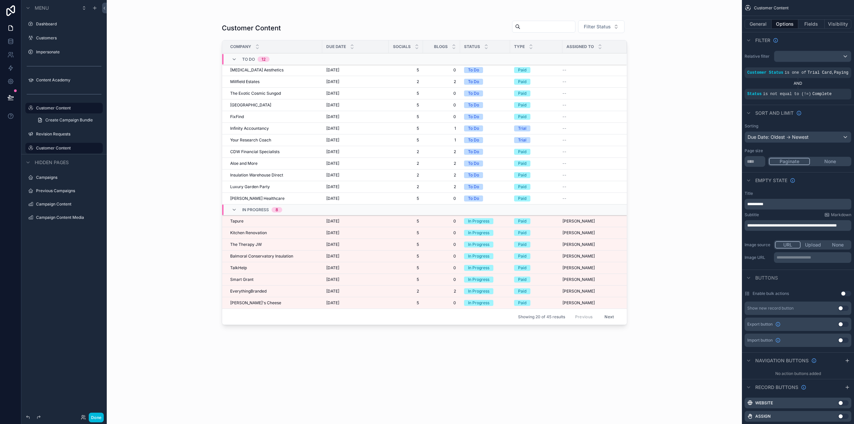
click at [64, 148] on label "Customer Content" at bounding box center [67, 147] width 63 height 5
click at [0, 0] on icon "scrollable content" at bounding box center [0, 0] width 0 height 0
click at [88, 149] on icon "scrollable content" at bounding box center [87, 148] width 3 height 2
click at [0, 0] on icon "scrollable content" at bounding box center [0, 0] width 0 height 0
click at [97, 148] on icon "scrollable content" at bounding box center [97, 148] width 0 height 0
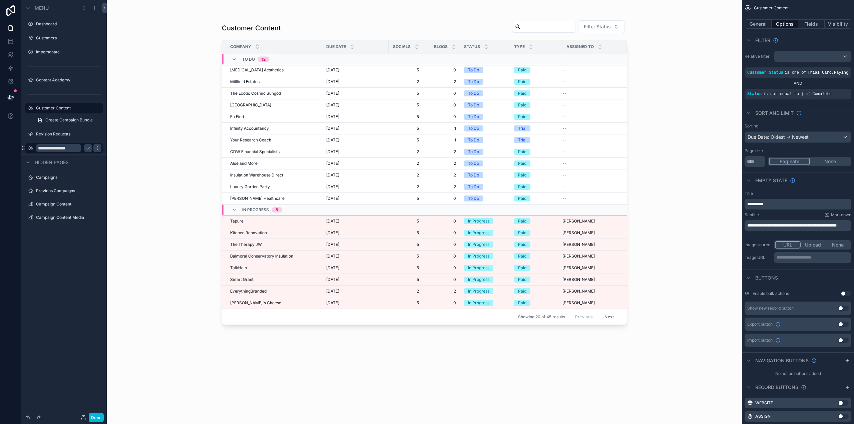
click at [57, 149] on input "**********" at bounding box center [58, 148] width 45 height 8
click at [74, 146] on input "**********" at bounding box center [58, 148] width 45 height 8
type input "**********"
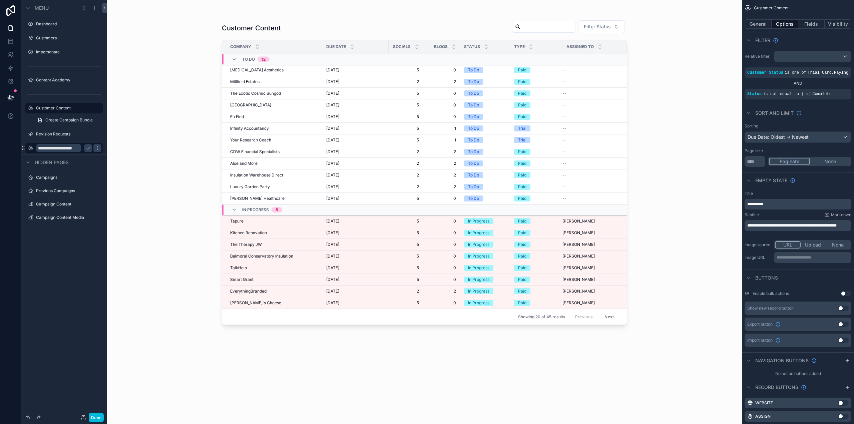
click at [89, 147] on icon "scrollable content" at bounding box center [87, 147] width 5 height 5
click at [53, 133] on label "Revision Requests" at bounding box center [67, 133] width 63 height 5
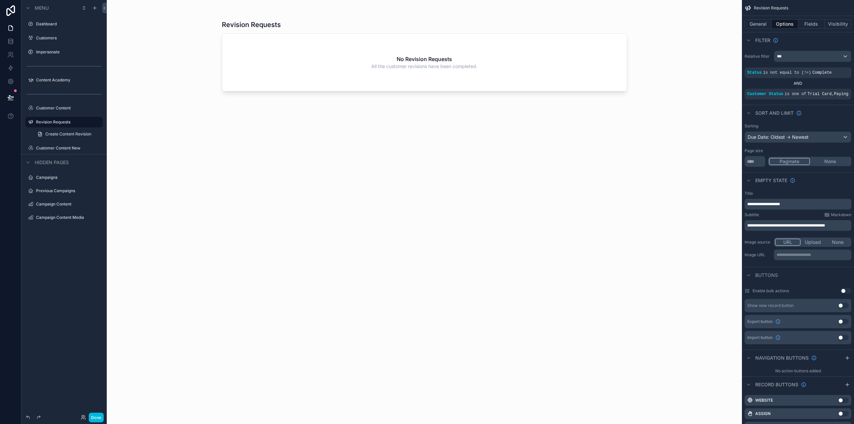
click at [58, 107] on label "Customer Content" at bounding box center [67, 107] width 63 height 5
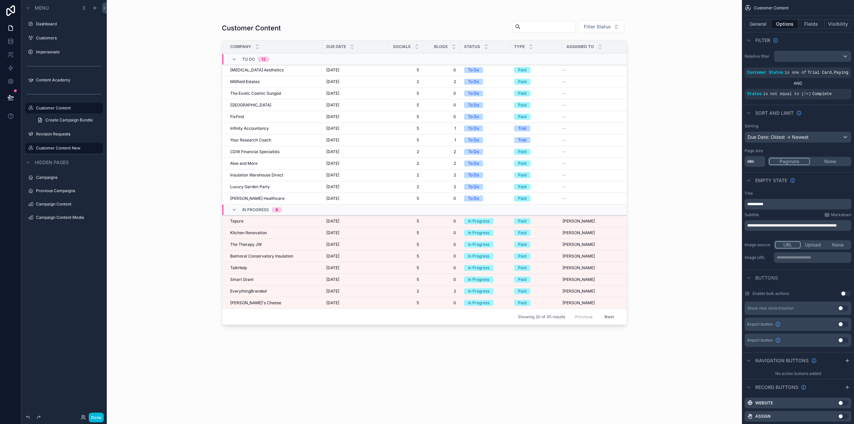
click at [60, 146] on label "Customer Content New" at bounding box center [67, 147] width 63 height 5
click at [60, 134] on label "Revision Requests" at bounding box center [67, 133] width 63 height 5
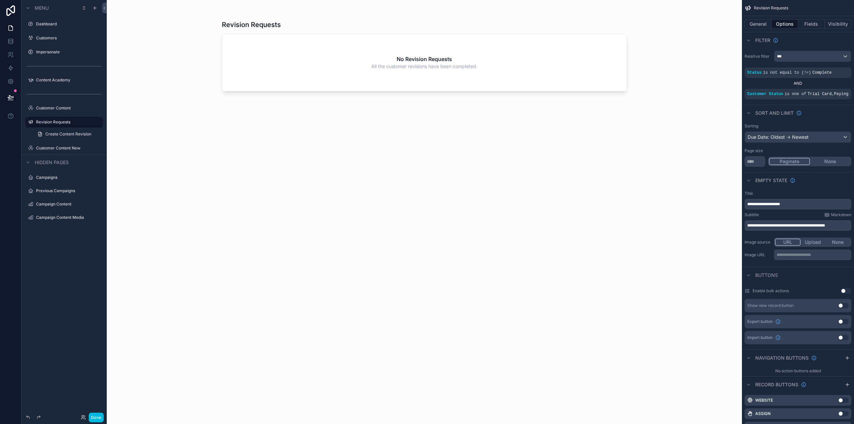
click at [56, 147] on label "Customer Content New" at bounding box center [67, 147] width 63 height 5
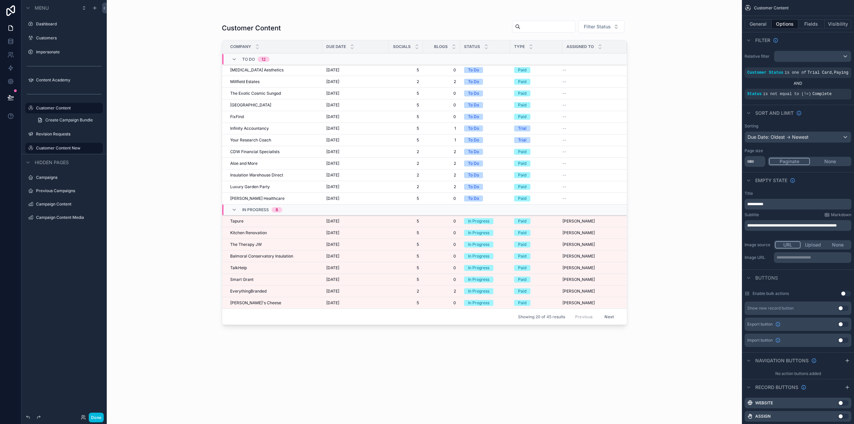
click at [0, 0] on icon "scrollable content" at bounding box center [0, 0] width 0 height 0
click at [121, 153] on span "Remove" at bounding box center [128, 152] width 18 height 7
click at [97, 416] on button "Done" at bounding box center [96, 418] width 15 height 10
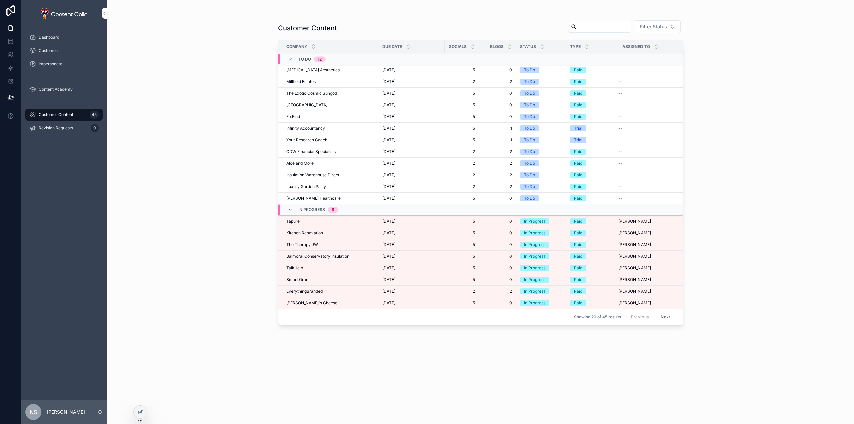
click at [139, 410] on icon at bounding box center [140, 411] width 5 height 5
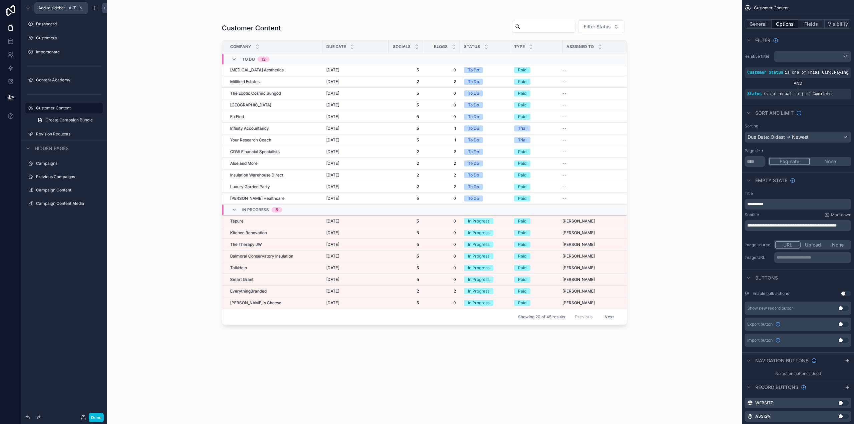
click at [93, 7] on icon "scrollable content" at bounding box center [94, 7] width 5 height 5
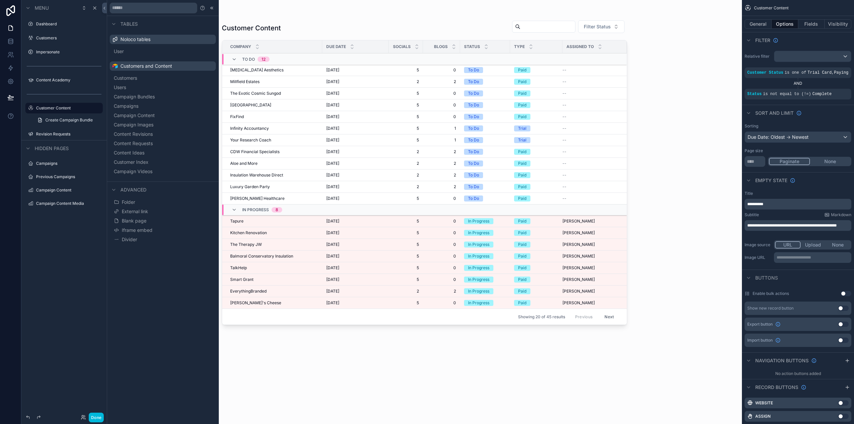
click at [140, 220] on span "Blank page" at bounding box center [134, 221] width 25 height 7
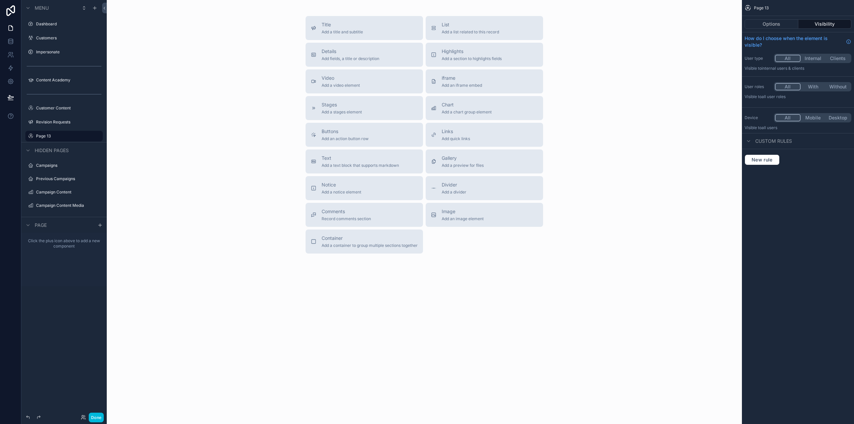
click at [0, 0] on icon "scrollable content" at bounding box center [0, 0] width 0 height 0
click at [66, 138] on input "*******" at bounding box center [58, 136] width 45 height 8
type input "**********"
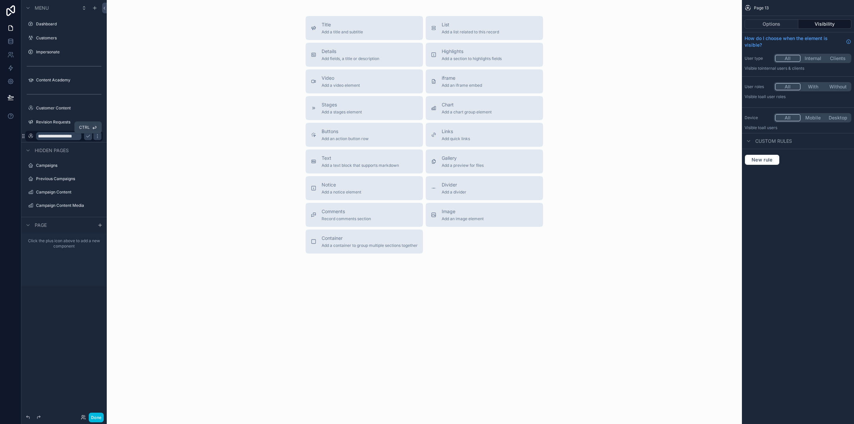
click at [87, 138] on icon "scrollable content" at bounding box center [87, 135] width 5 height 5
click at [178, 192] on div "Title Add a title and subtitle List Add a list related to this record Details A…" at bounding box center [424, 135] width 625 height 238
click at [61, 124] on label "Revision Requests" at bounding box center [67, 121] width 63 height 5
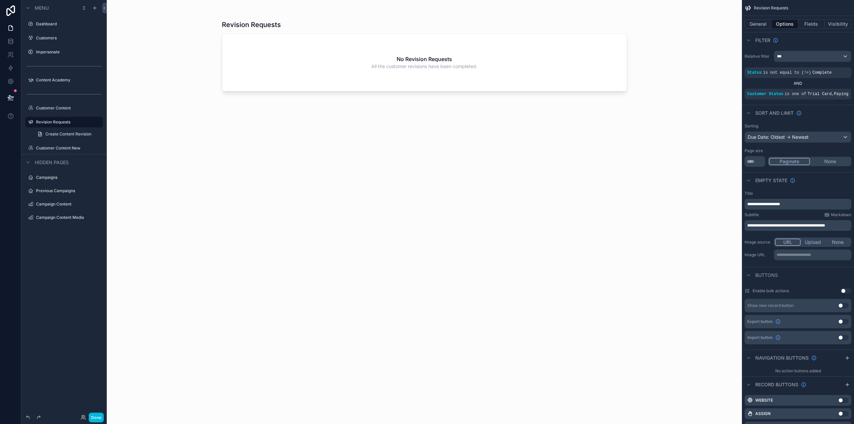
click at [64, 107] on label "Customer Content" at bounding box center [67, 107] width 63 height 5
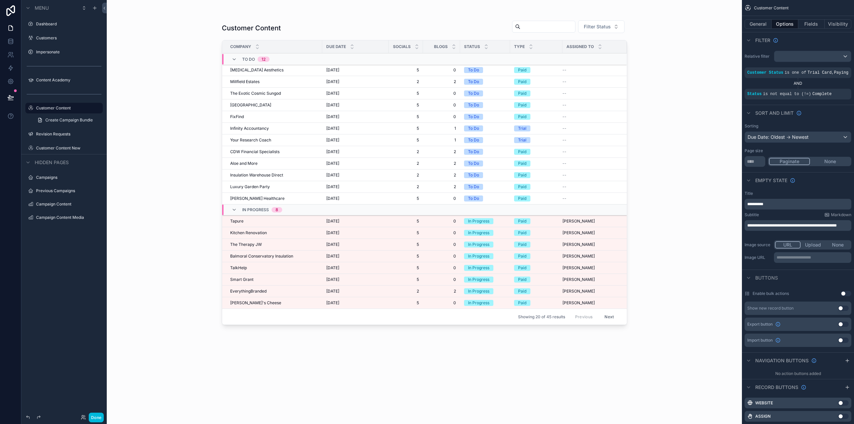
click at [48, 149] on label "Customer Content New" at bounding box center [67, 147] width 63 height 5
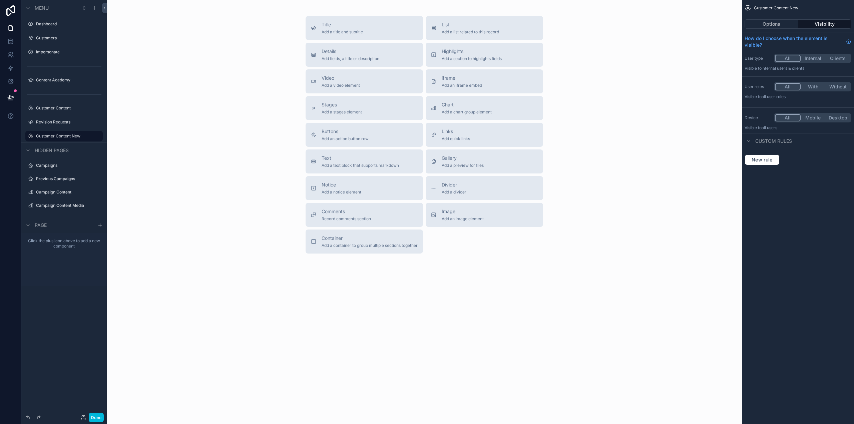
click at [766, 26] on button "Options" at bounding box center [772, 23] width 54 height 9
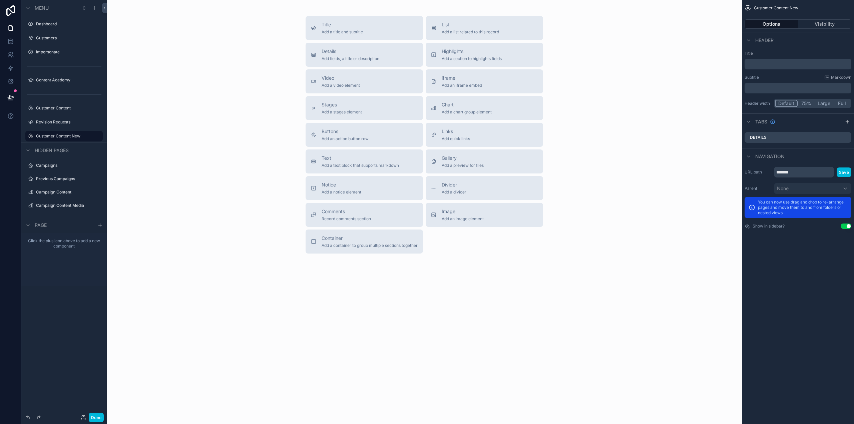
click at [849, 120] on icon "scrollable content" at bounding box center [847, 121] width 5 height 5
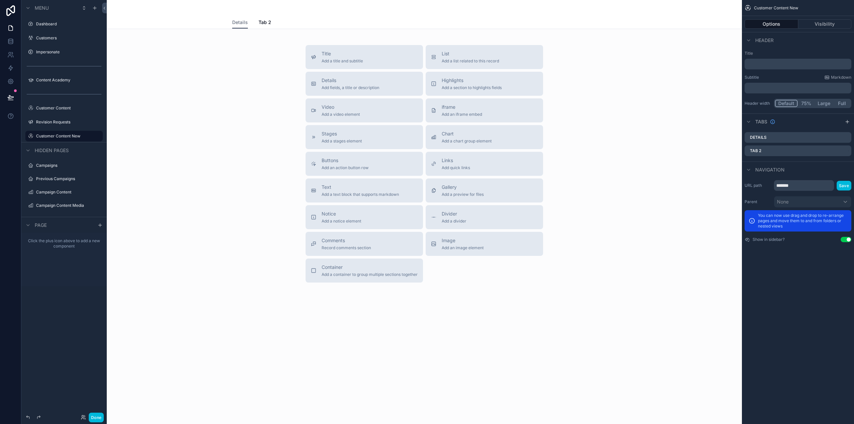
click at [0, 0] on icon "scrollable content" at bounding box center [0, 0] width 0 height 0
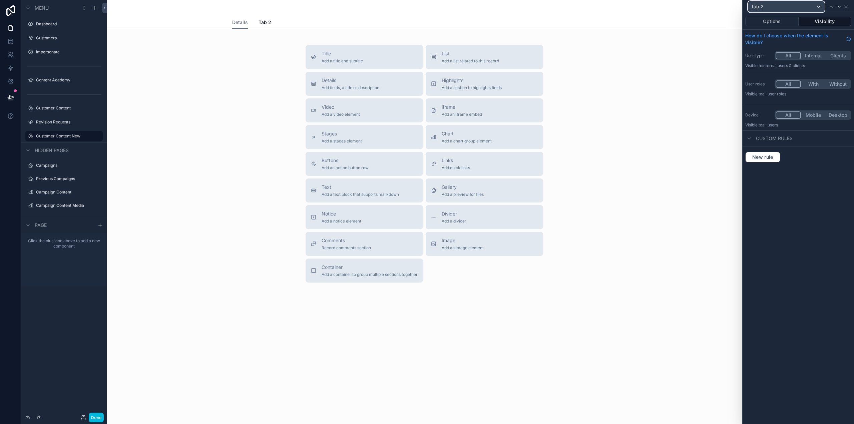
click at [793, 6] on div "Tab 2" at bounding box center [786, 6] width 76 height 11
click at [793, 6] on div at bounding box center [798, 212] width 111 height 424
click at [849, 6] on div "Tab 2" at bounding box center [798, 6] width 106 height 13
click at [844, 6] on icon at bounding box center [845, 6] width 5 height 5
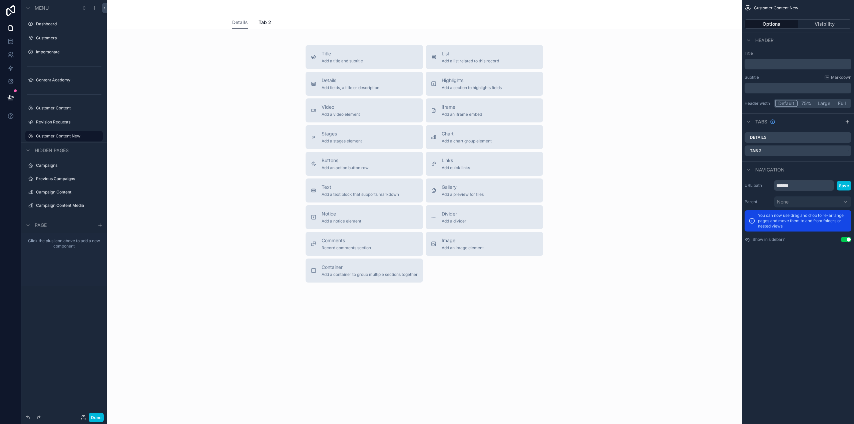
click at [0, 0] on icon "scrollable content" at bounding box center [0, 0] width 0 height 0
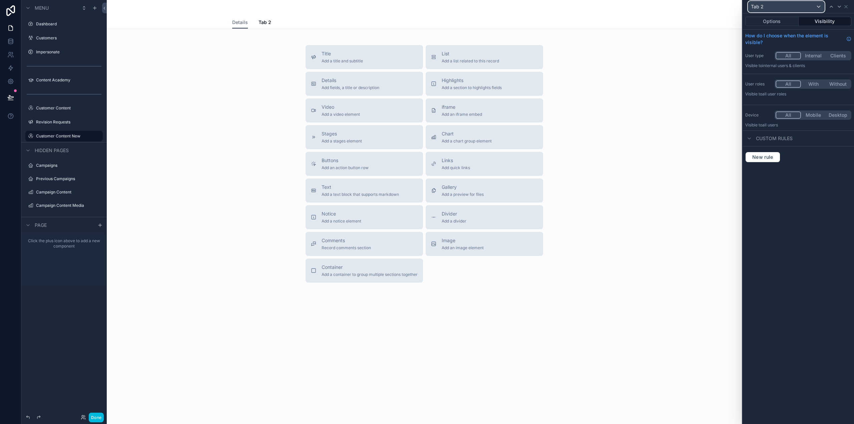
click at [778, 7] on div "Tab 2" at bounding box center [786, 6] width 76 height 11
click at [778, 7] on div at bounding box center [798, 212] width 111 height 424
click at [846, 7] on icon at bounding box center [846, 6] width 3 height 3
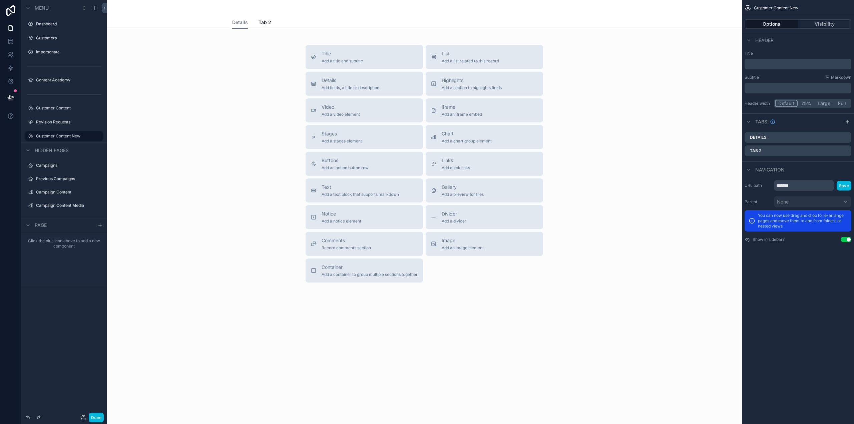
click at [0, 0] on icon "scrollable content" at bounding box center [0, 0] width 0 height 0
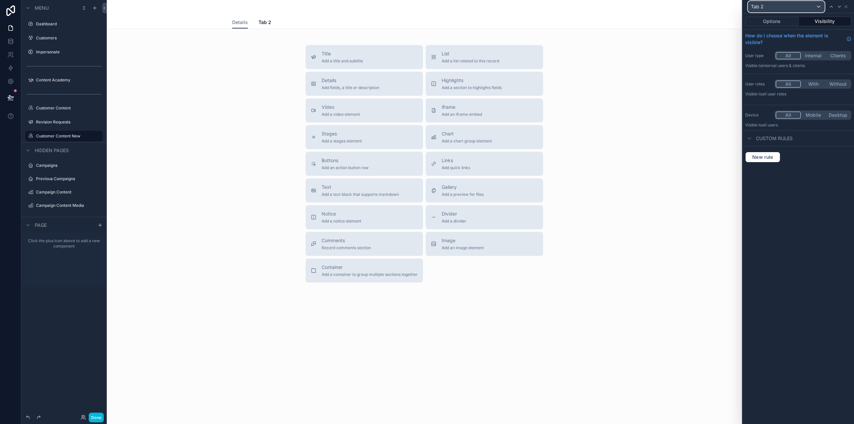
click at [767, 6] on div "Tab 2" at bounding box center [786, 6] width 76 height 11
click at [767, 6] on div at bounding box center [798, 212] width 111 height 424
click at [768, 25] on button "Options" at bounding box center [771, 21] width 53 height 9
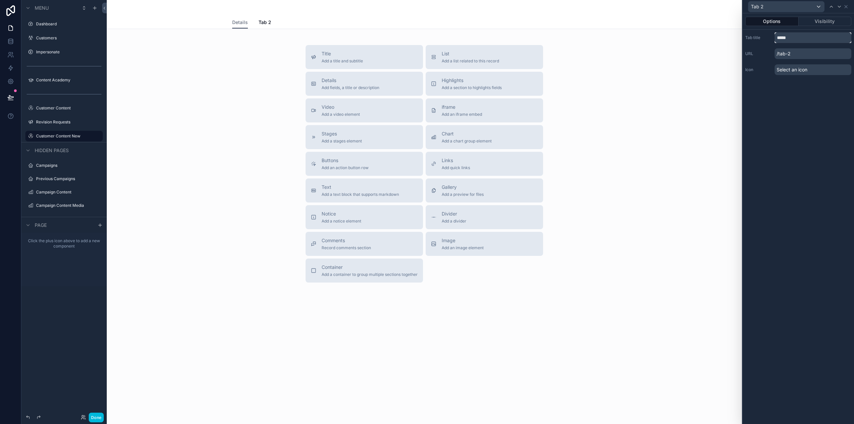
drag, startPoint x: 821, startPoint y: 43, endPoint x: 771, endPoint y: 37, distance: 50.4
click at [771, 37] on div "Tab title *****" at bounding box center [798, 37] width 106 height 11
click at [816, 131] on div "Options Visibility Tab title ********* URL /completed Icon Select an icon" at bounding box center [798, 218] width 111 height 411
click at [823, 40] on input "*********" at bounding box center [813, 37] width 77 height 11
type input "********"
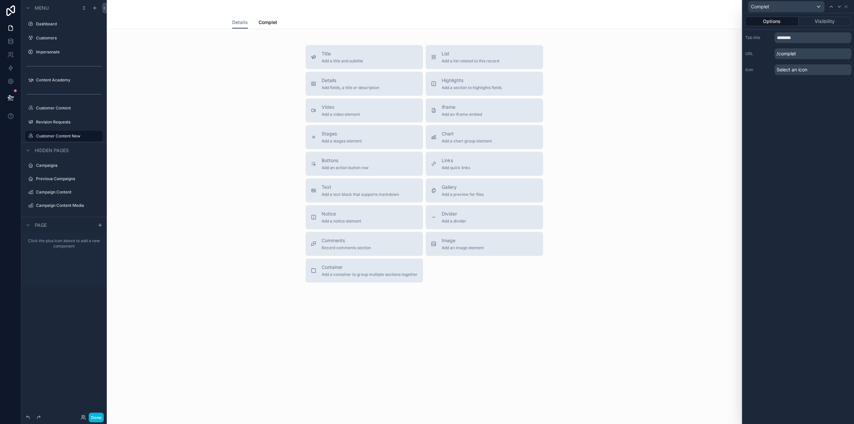
click at [853, 104] on div "Options Visibility Tab title ******** URL /complet Icon Select an icon" at bounding box center [798, 218] width 111 height 411
click at [846, 6] on icon at bounding box center [846, 6] width 3 height 3
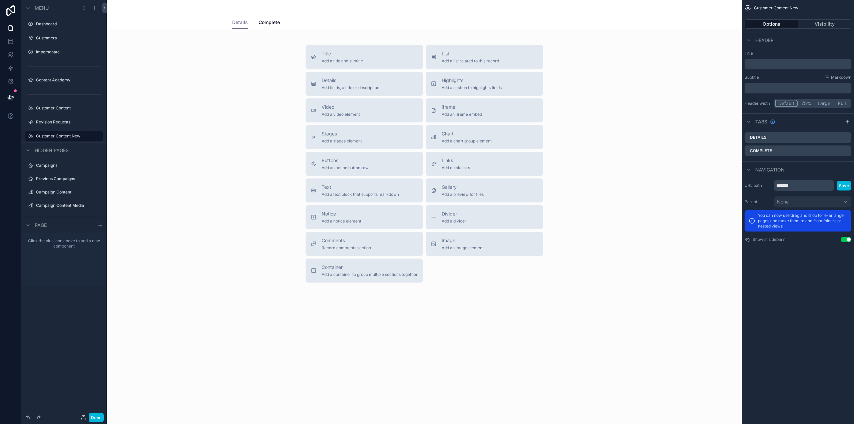
click at [0, 0] on icon "scrollable content" at bounding box center [0, 0] width 0 height 0
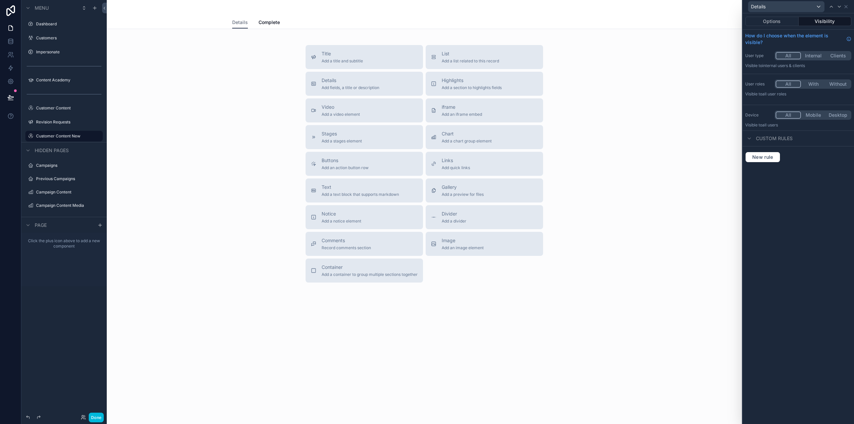
click at [779, 22] on button "Options" at bounding box center [771, 21] width 53 height 9
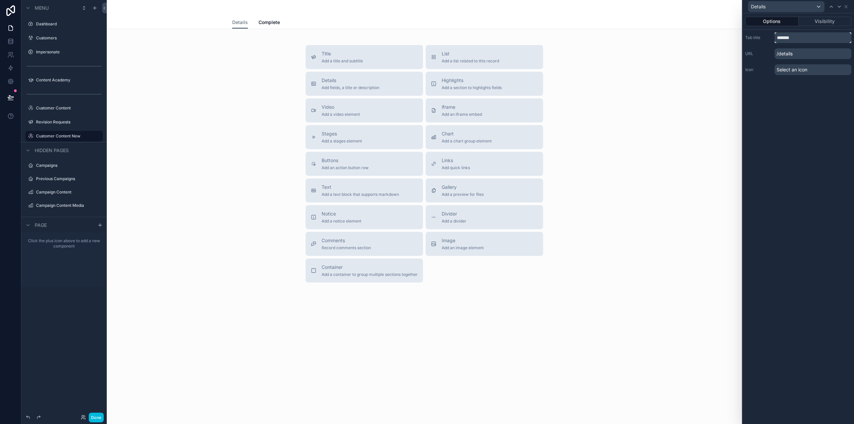
drag, startPoint x: 803, startPoint y: 39, endPoint x: 775, endPoint y: 38, distance: 28.4
click at [775, 38] on input "*******" at bounding box center [813, 37] width 77 height 11
type input "*******"
click at [833, 104] on div "Options Visibility Tab title ******* URL /details Icon Select an icon" at bounding box center [798, 218] width 111 height 411
click at [847, 5] on icon at bounding box center [845, 6] width 5 height 5
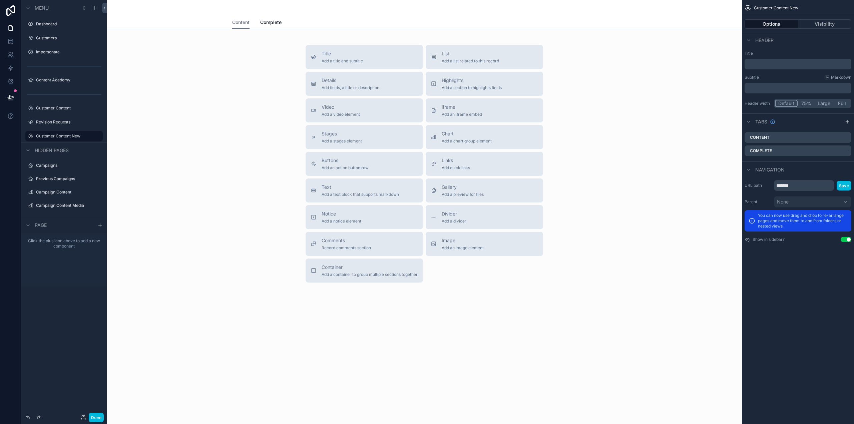
click at [505, 56] on div "List Add a list related to this record" at bounding box center [484, 56] width 107 height 13
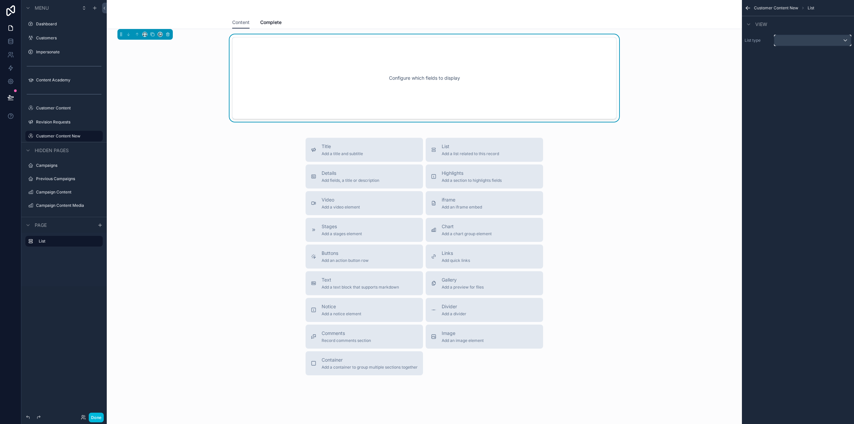
click at [817, 38] on div "scrollable content" at bounding box center [812, 40] width 77 height 11
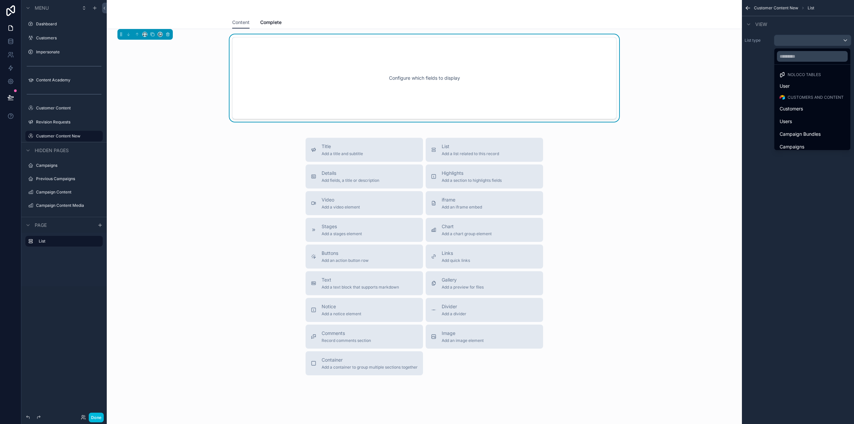
click at [824, 134] on div "Campaign Bundles" at bounding box center [812, 134] width 65 height 8
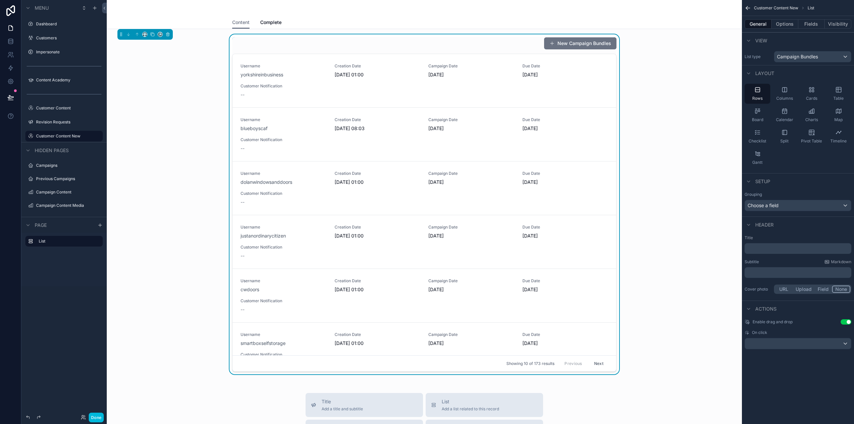
click at [199, 155] on div "New Campaign Bundles Username yorkshireinbusiness Creation Date 05/10/2025 01:0…" at bounding box center [424, 205] width 625 height 343
click at [73, 109] on label "Customer Content" at bounding box center [67, 107] width 63 height 5
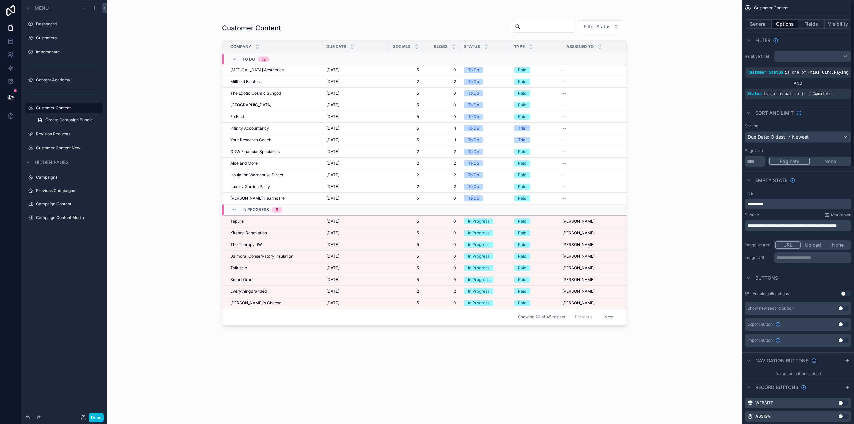
click at [761, 23] on button "General" at bounding box center [758, 23] width 27 height 9
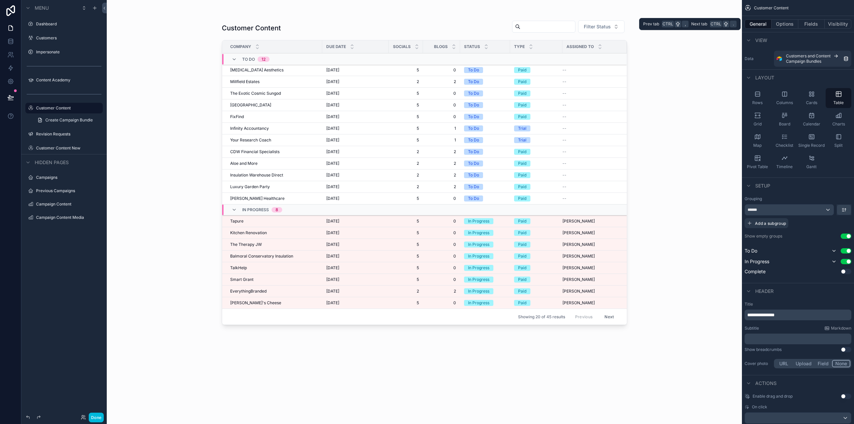
click at [781, 23] on button "Options" at bounding box center [785, 23] width 27 height 9
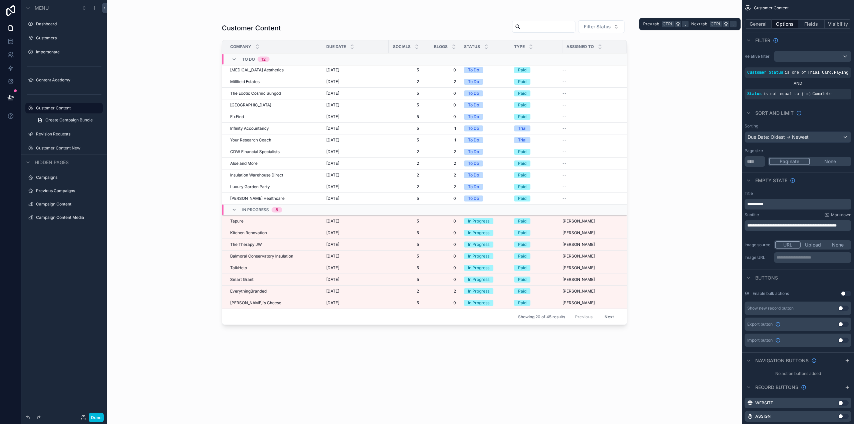
click at [757, 23] on button "General" at bounding box center [758, 23] width 27 height 9
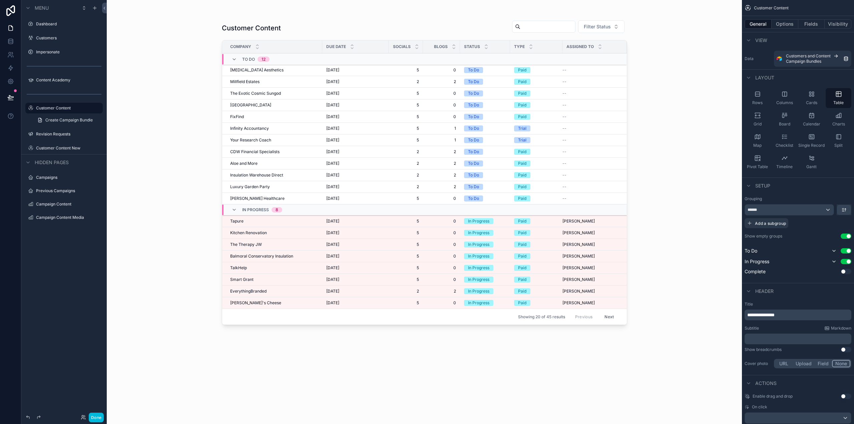
click at [61, 145] on div "Customer Content New" at bounding box center [68, 147] width 65 height 5
click at [55, 150] on label "Customer Content New" at bounding box center [67, 147] width 63 height 5
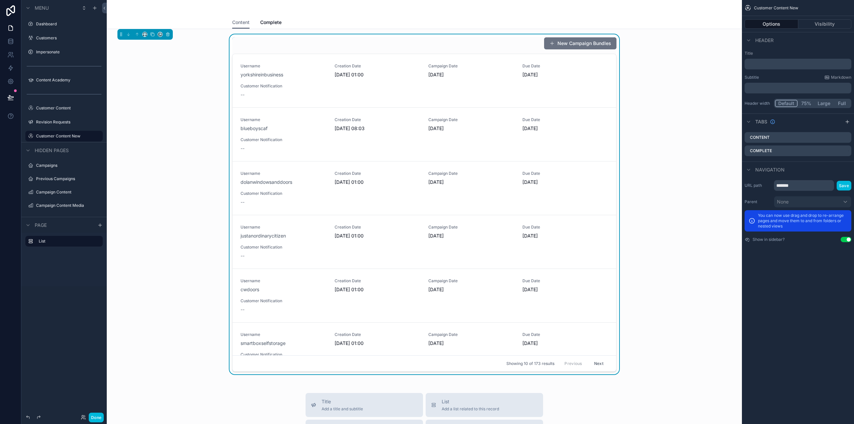
click at [518, 16] on div "scrollable content" at bounding box center [424, 8] width 384 height 16
click at [265, 44] on div "New Campaign Bundles" at bounding box center [424, 43] width 384 height 13
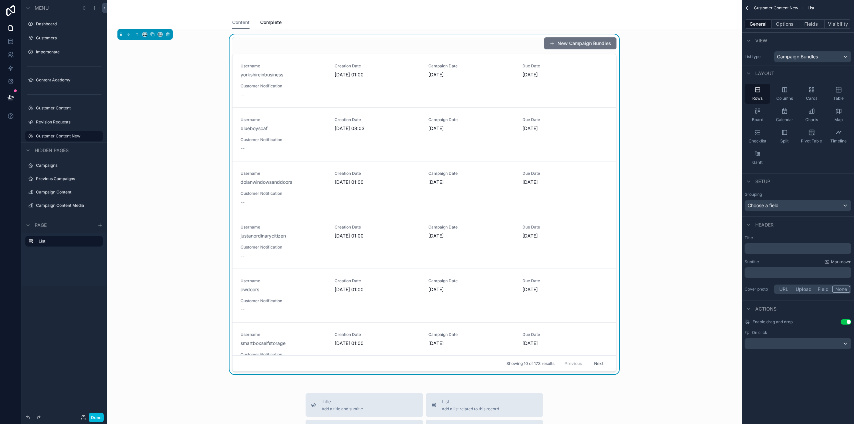
click at [840, 88] on icon "scrollable content" at bounding box center [838, 89] width 7 height 7
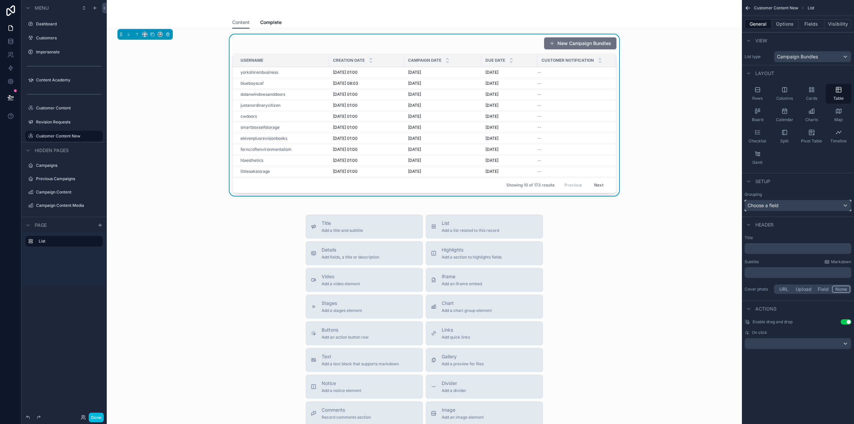
click at [774, 203] on span "Choose a field" at bounding box center [763, 206] width 31 height 6
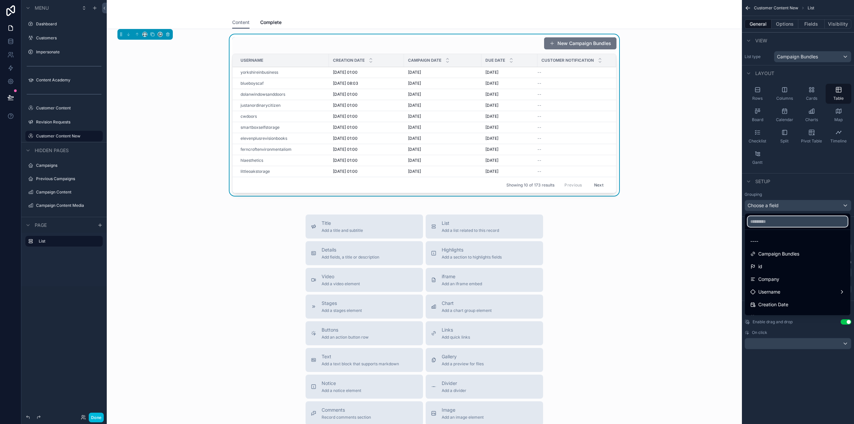
click at [772, 224] on input "text" at bounding box center [798, 221] width 100 height 11
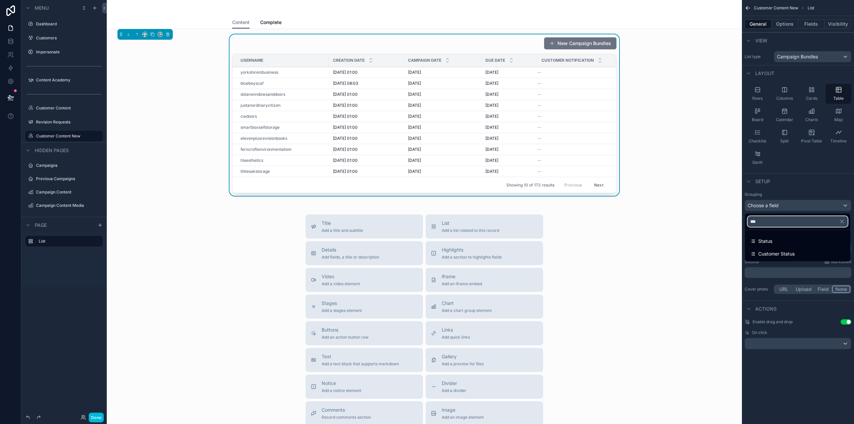
type input "***"
click at [772, 241] on span "Status" at bounding box center [765, 241] width 14 height 8
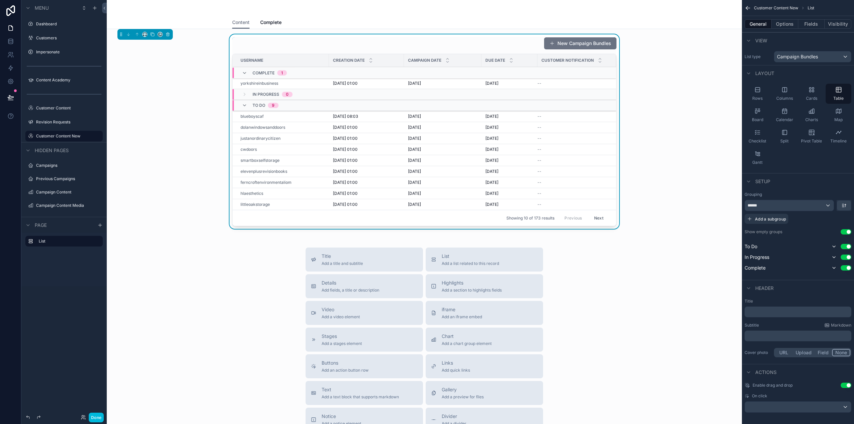
click at [788, 24] on button "Options" at bounding box center [785, 23] width 27 height 9
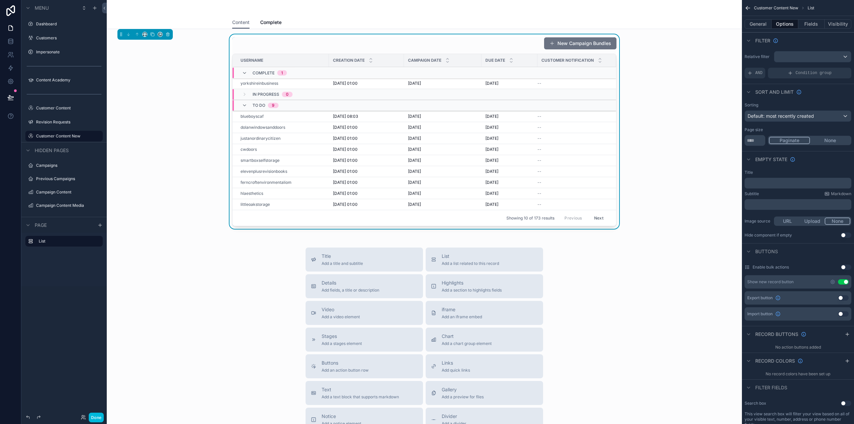
click at [763, 74] on div "AND" at bounding box center [755, 73] width 21 height 11
click at [0, 0] on icon "scrollable content" at bounding box center [0, 0] width 0 height 0
click at [685, 64] on span "Select a field" at bounding box center [677, 63] width 28 height 6
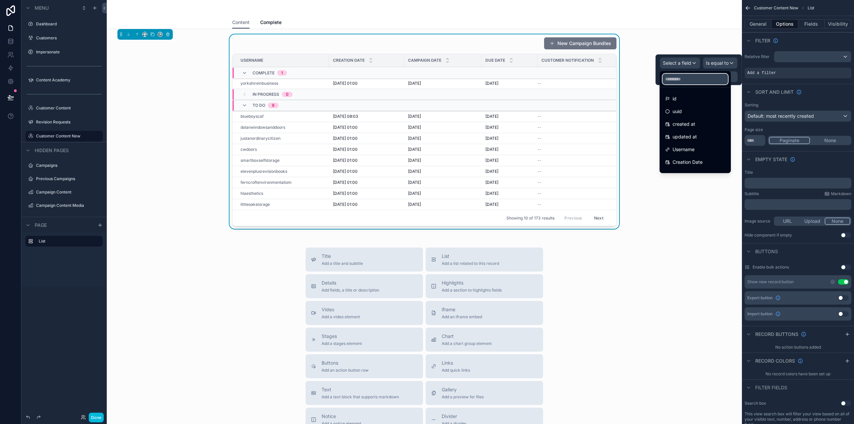
click at [689, 75] on input "text" at bounding box center [695, 79] width 65 height 11
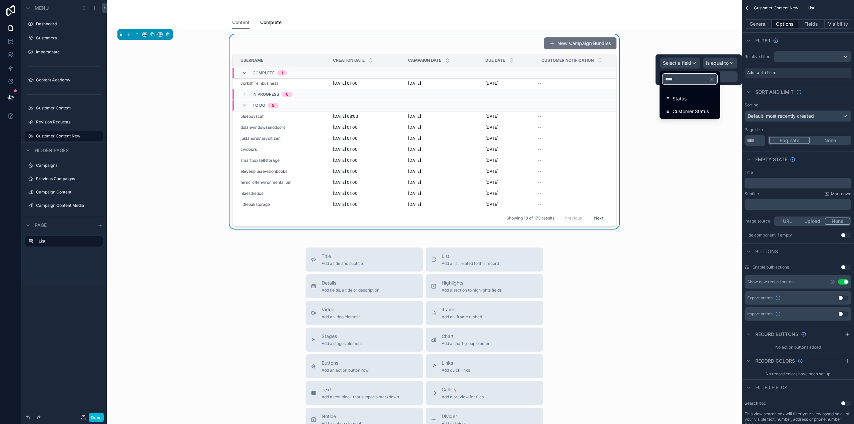
type input "****"
click at [697, 111] on span "Customer Status" at bounding box center [691, 111] width 36 height 8
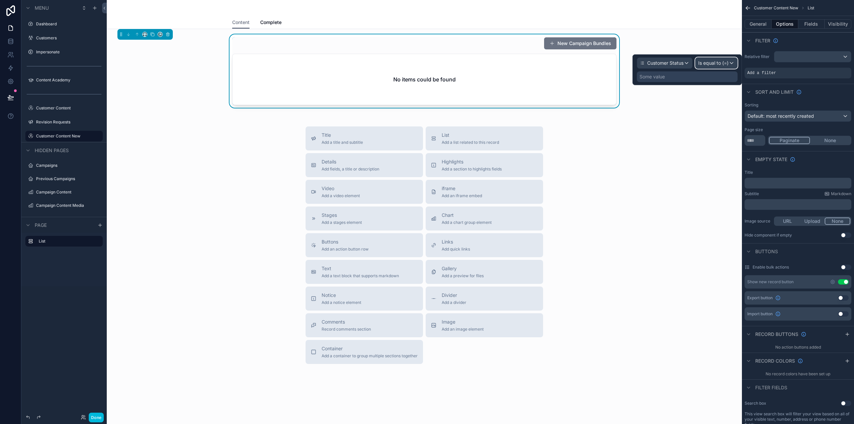
click at [724, 61] on span "Is equal to (=)" at bounding box center [713, 63] width 30 height 7
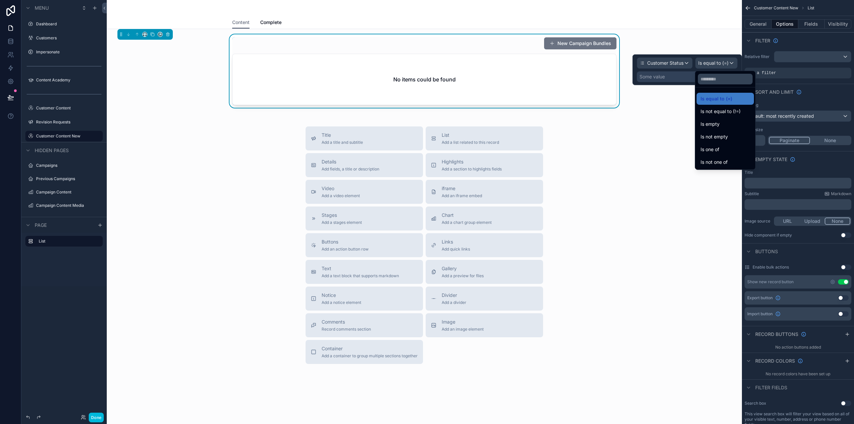
click at [734, 145] on div "Is one of" at bounding box center [725, 149] width 57 height 12
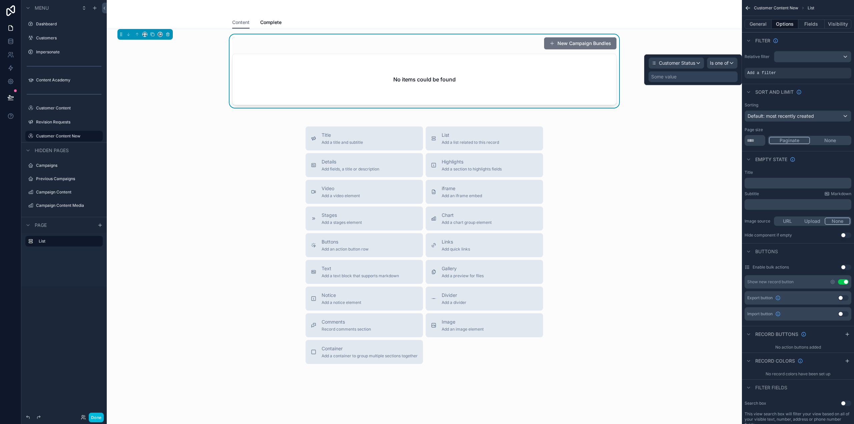
click at [682, 74] on div "Some value" at bounding box center [693, 76] width 89 height 11
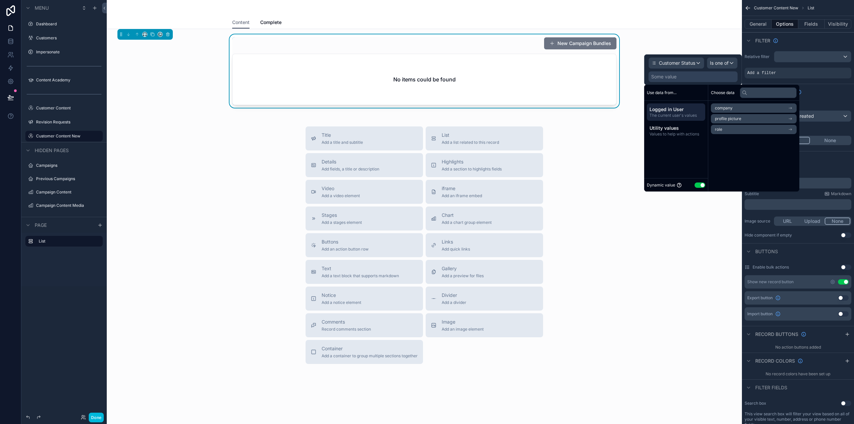
click at [699, 184] on button "Use setting" at bounding box center [700, 184] width 11 height 5
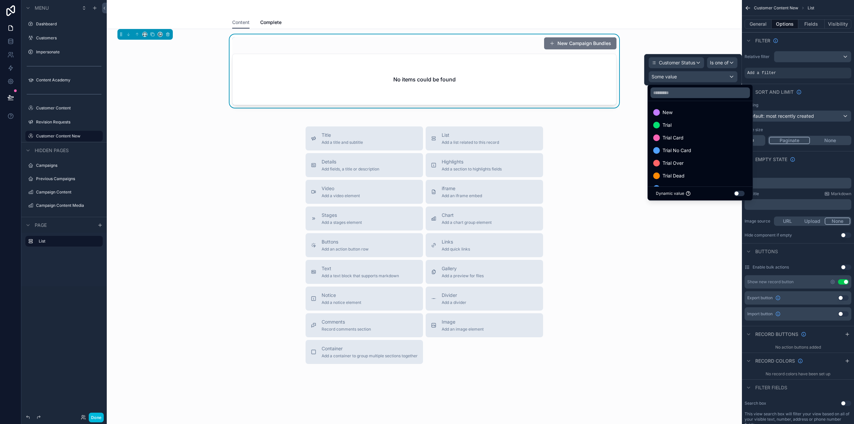
click at [695, 137] on div "Trial Card" at bounding box center [700, 138] width 94 height 8
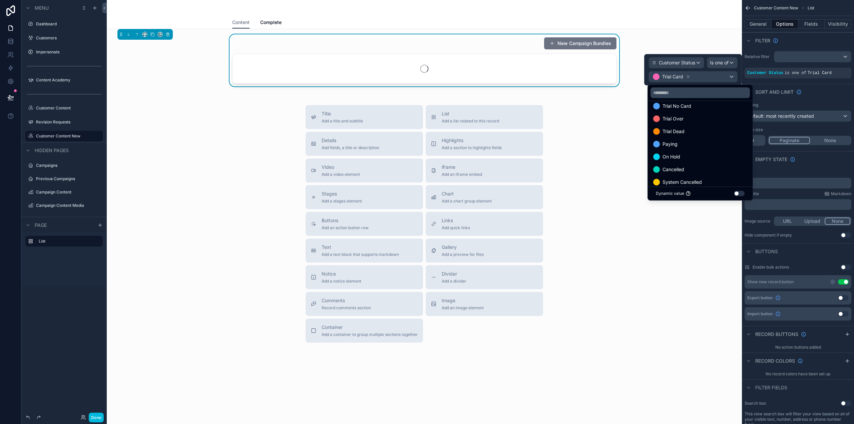
scroll to position [33, 0]
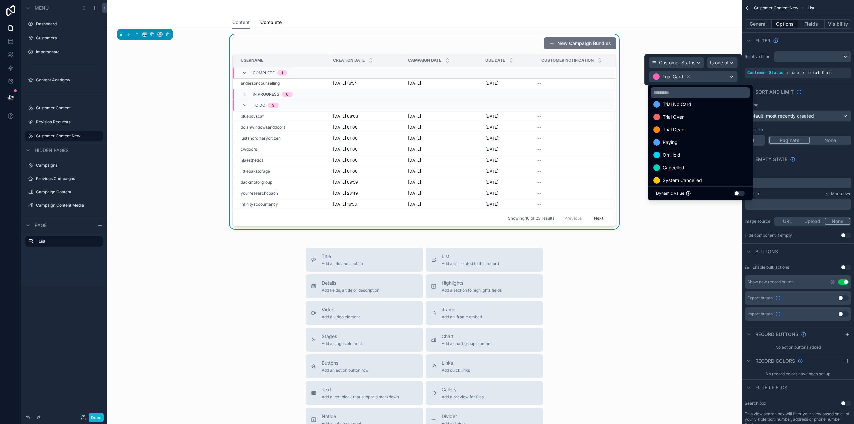
click at [689, 139] on div "Paying" at bounding box center [700, 142] width 94 height 8
click at [691, 224] on div "New Campaign Bundles Username Creation Date Campaign Date Due Date Customer Not…" at bounding box center [424, 132] width 625 height 197
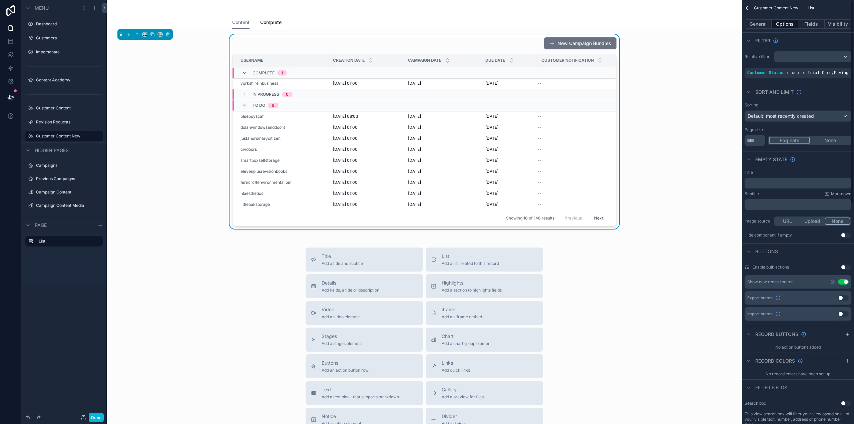
click at [0, 0] on icon "scrollable content" at bounding box center [0, 0] width 0 height 0
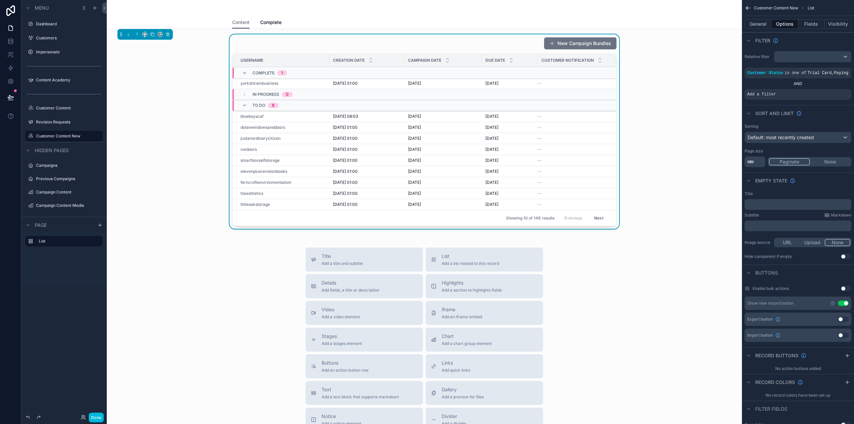
click at [0, 0] on icon "scrollable content" at bounding box center [0, 0] width 0 height 0
click at [684, 89] on div "Select a field" at bounding box center [680, 84] width 40 height 11
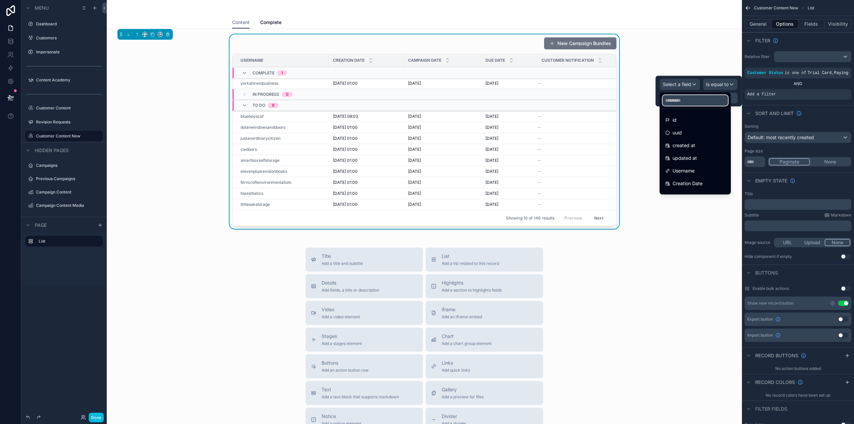
click at [685, 104] on input "text" at bounding box center [695, 100] width 65 height 11
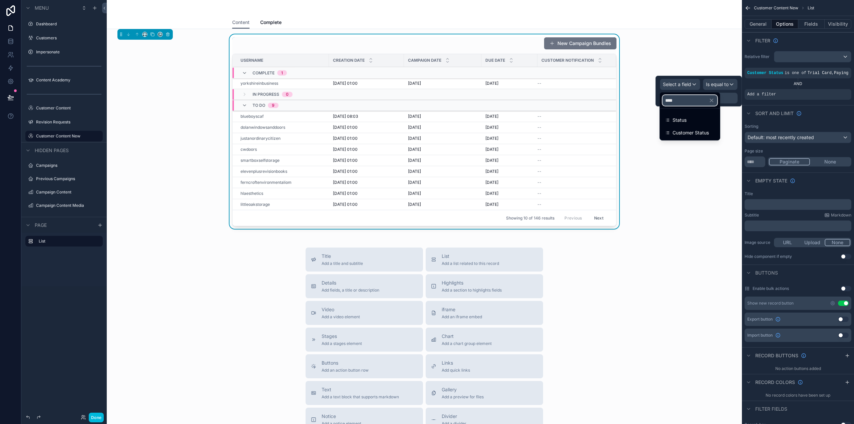
type input "****"
click at [692, 120] on div "Status" at bounding box center [689, 120] width 49 height 8
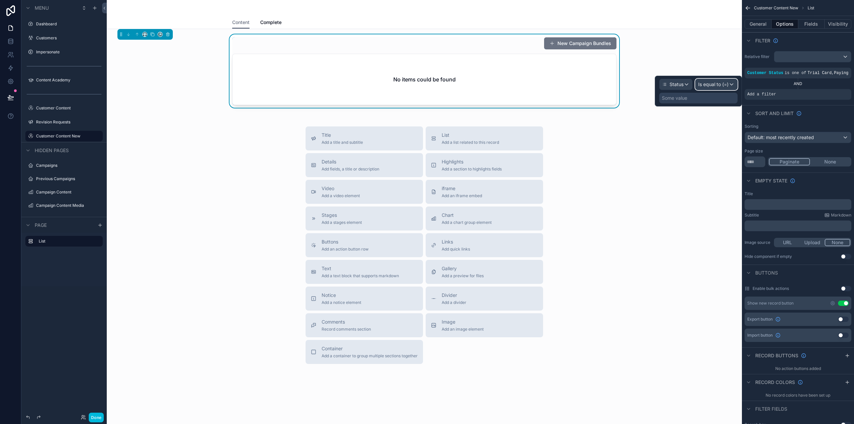
click at [727, 83] on span "Is equal to (=)" at bounding box center [713, 84] width 30 height 7
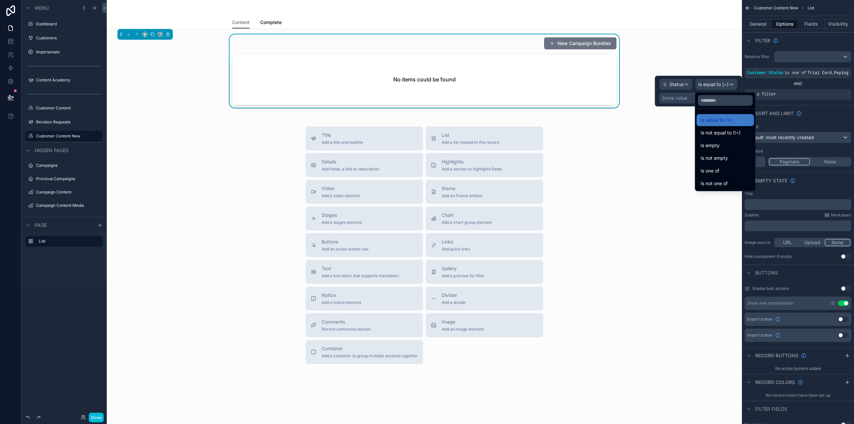
click at [724, 171] on div "Is one of" at bounding box center [725, 171] width 49 height 8
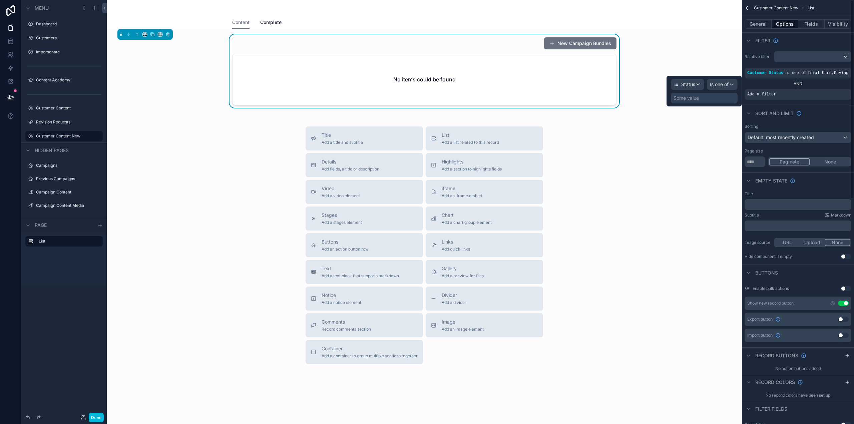
click at [700, 97] on div "Some value" at bounding box center [704, 98] width 67 height 11
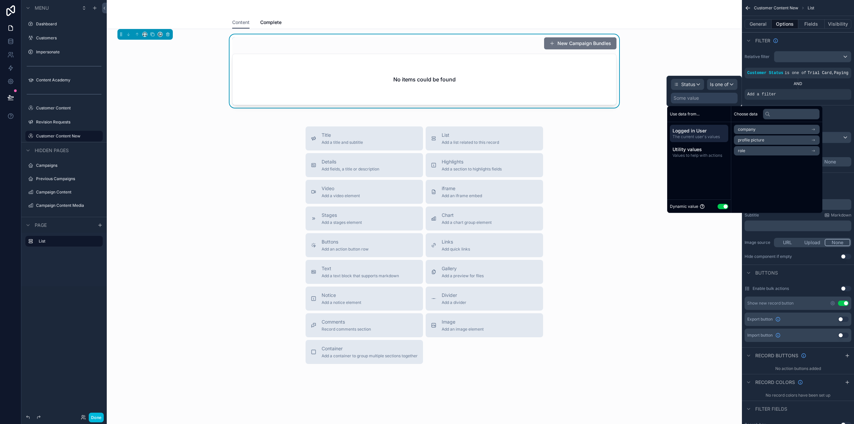
click at [724, 204] on button "Use setting" at bounding box center [723, 206] width 11 height 5
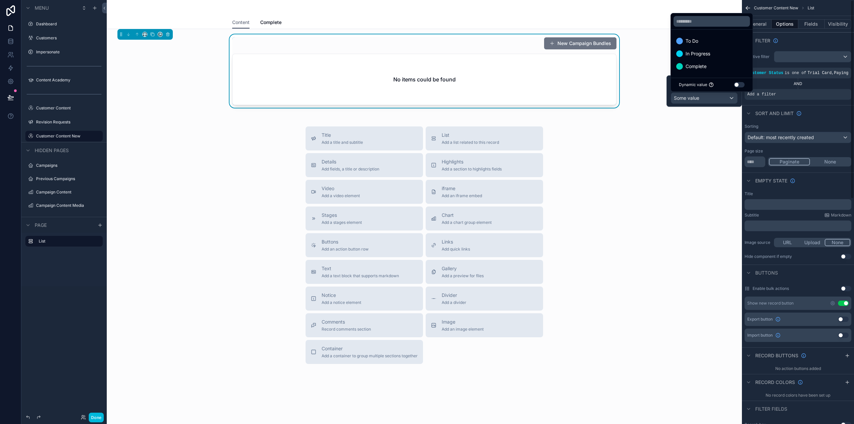
click at [700, 41] on div "To Do" at bounding box center [711, 41] width 71 height 8
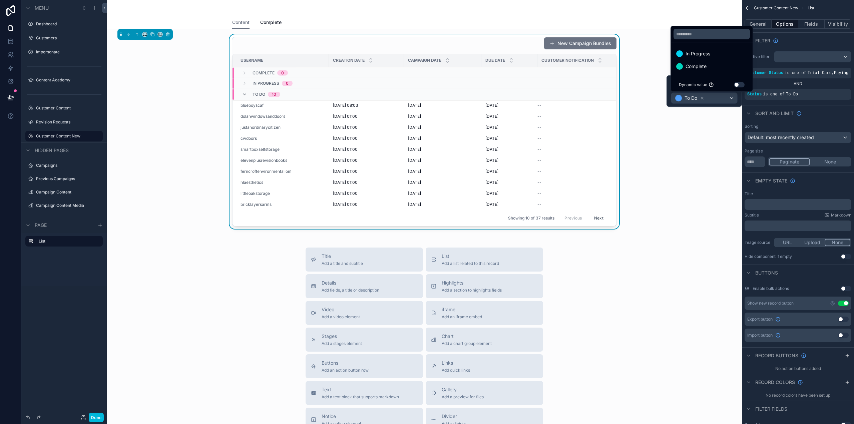
click at [699, 53] on span "In Progress" at bounding box center [698, 54] width 25 height 8
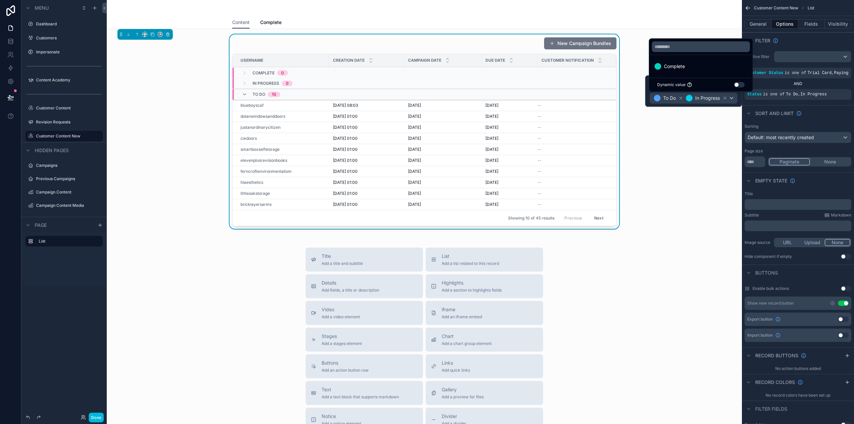
click at [685, 215] on div "New Campaign Bundles Username Creation Date Campaign Date Due Date Customer Not…" at bounding box center [424, 132] width 625 height 197
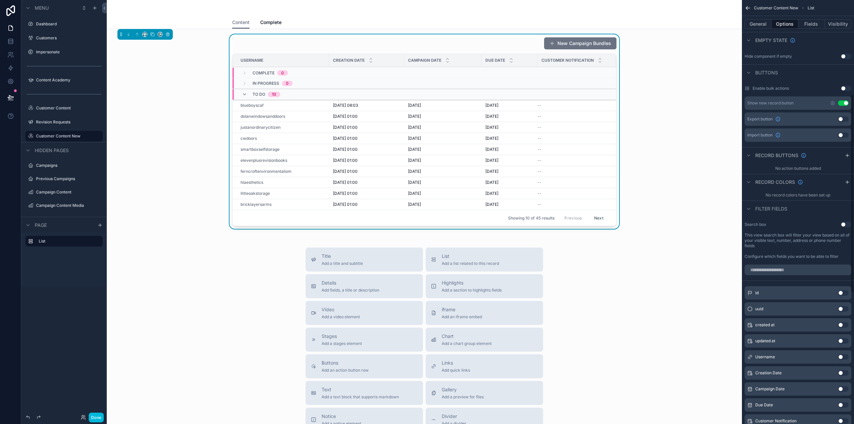
scroll to position [0, 0]
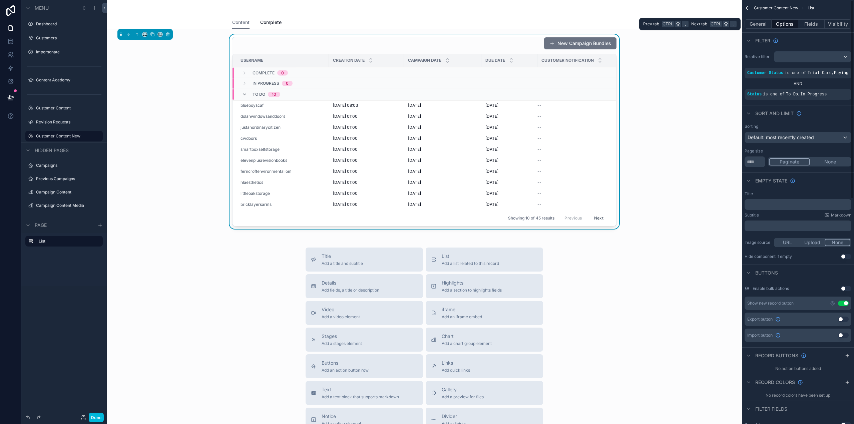
click at [760, 22] on button "General" at bounding box center [758, 23] width 27 height 9
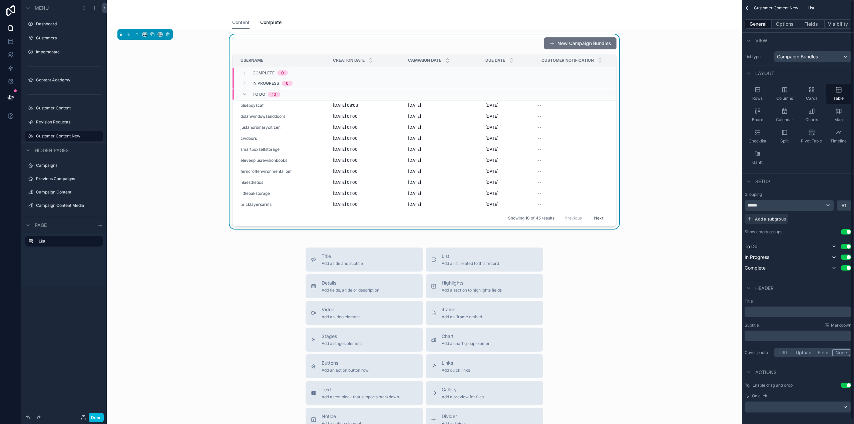
click at [846, 384] on button "Use setting" at bounding box center [846, 385] width 11 height 5
click at [848, 268] on button "Use setting" at bounding box center [846, 267] width 11 height 5
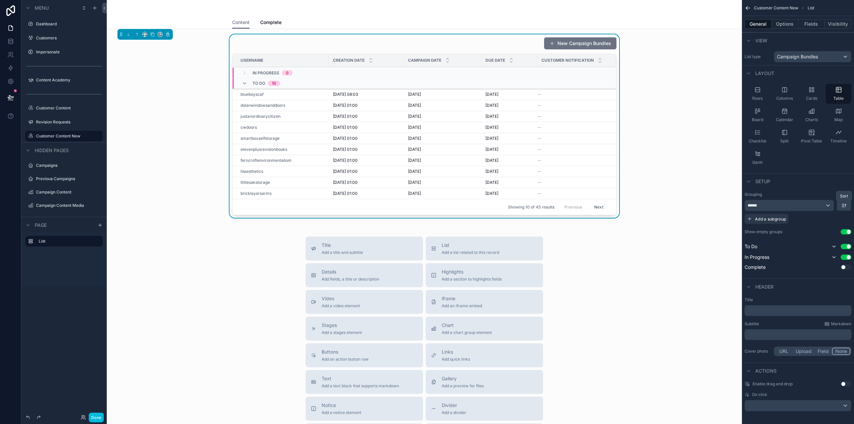
click at [844, 203] on icon "scrollable content" at bounding box center [843, 205] width 5 height 5
click at [833, 232] on span "Last -> First" at bounding box center [832, 233] width 26 height 8
click at [845, 207] on icon "scrollable content" at bounding box center [843, 205] width 5 height 5
click at [837, 224] on span "First -> Last" at bounding box center [832, 221] width 26 height 8
click at [806, 191] on div "Grouping ****** Add a subgroup Show empty groups Use setting To Do Use setting …" at bounding box center [798, 232] width 112 height 87
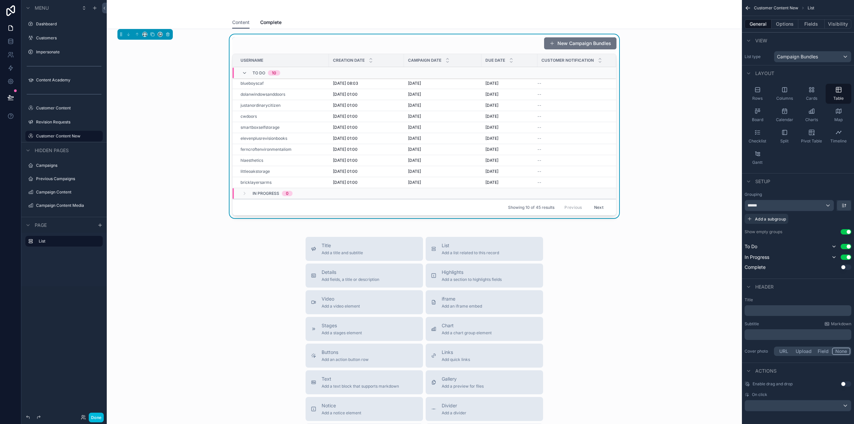
click at [61, 108] on label "Customer Content" at bounding box center [67, 107] width 63 height 5
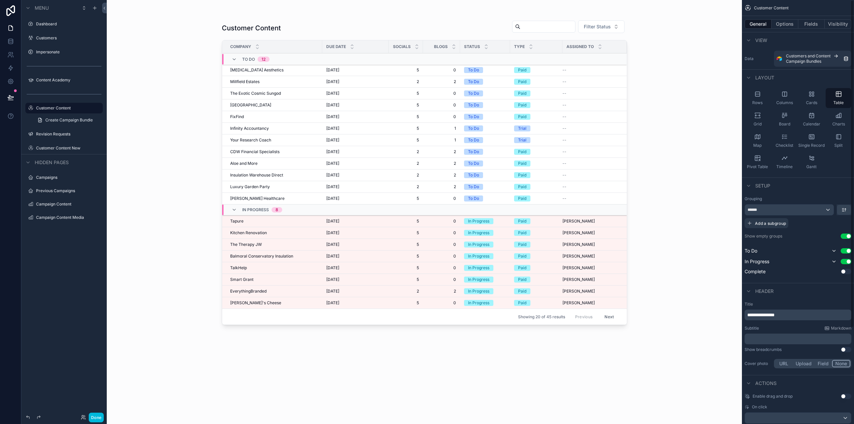
click at [787, 23] on button "Options" at bounding box center [785, 23] width 27 height 9
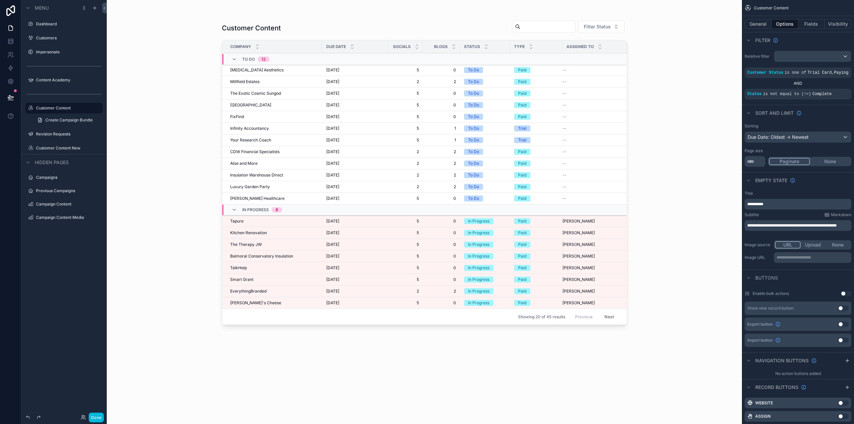
click at [56, 149] on label "Customer Content New" at bounding box center [67, 147] width 63 height 5
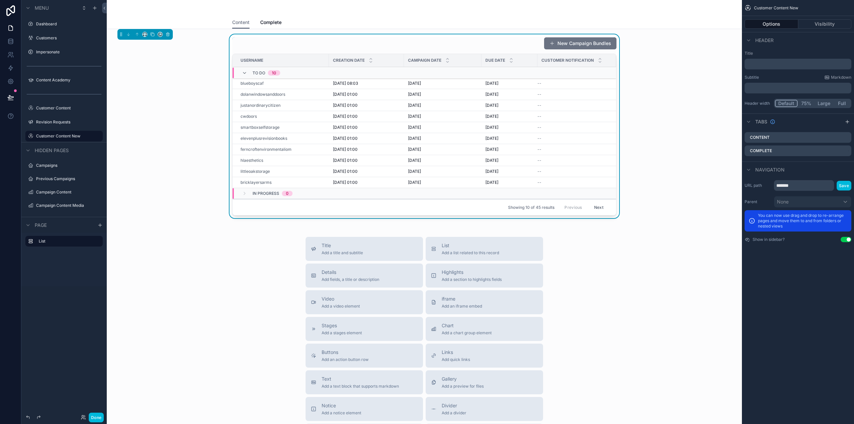
click at [504, 35] on div "New Campaign Bundles Username Creation Date Campaign Date Due Date Customer Not…" at bounding box center [424, 127] width 625 height 186
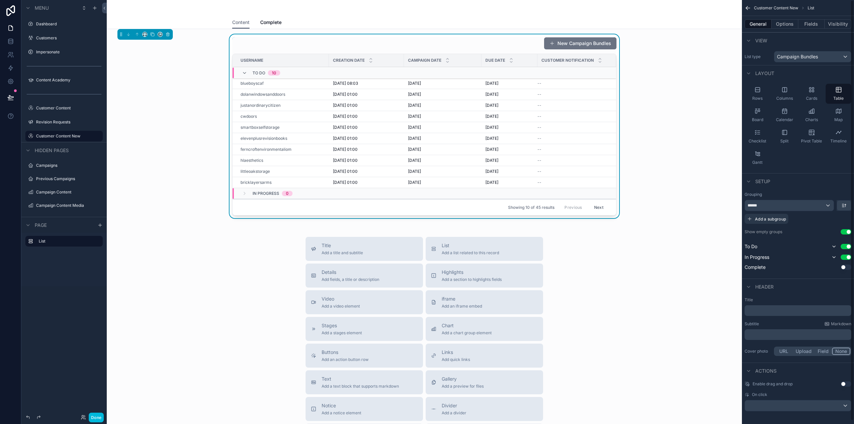
click at [791, 24] on button "Options" at bounding box center [785, 23] width 27 height 9
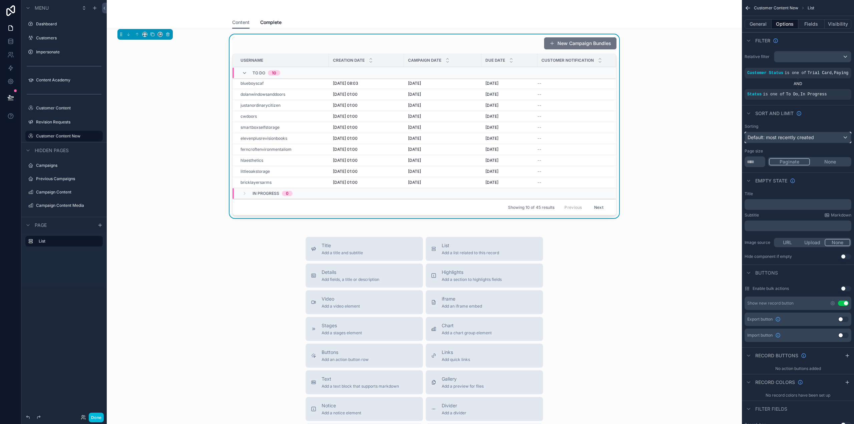
click at [783, 140] on span "Default: most recently created" at bounding box center [781, 137] width 66 height 6
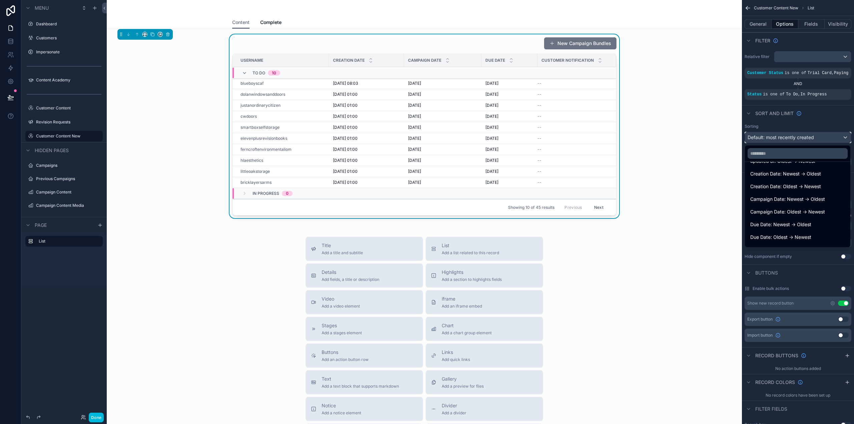
scroll to position [67, 0]
click at [821, 229] on div "Due Date: Oldest -> Newest" at bounding box center [797, 233] width 103 height 12
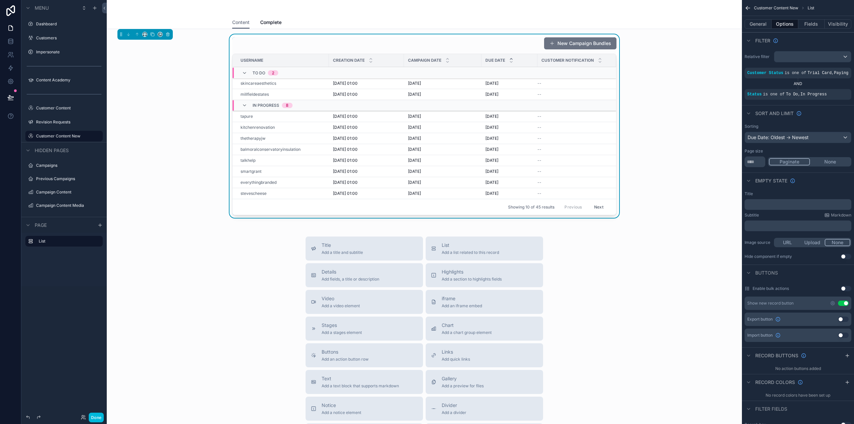
click at [762, 21] on button "General" at bounding box center [758, 23] width 27 height 9
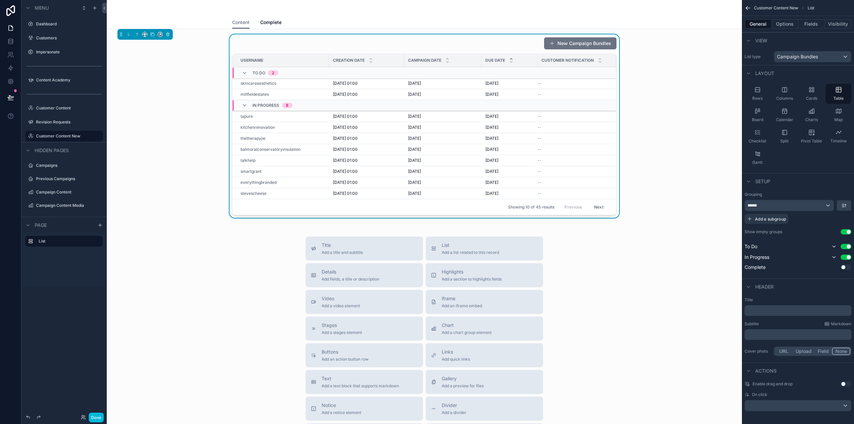
click at [788, 310] on p "﻿" at bounding box center [798, 310] width 103 height 7
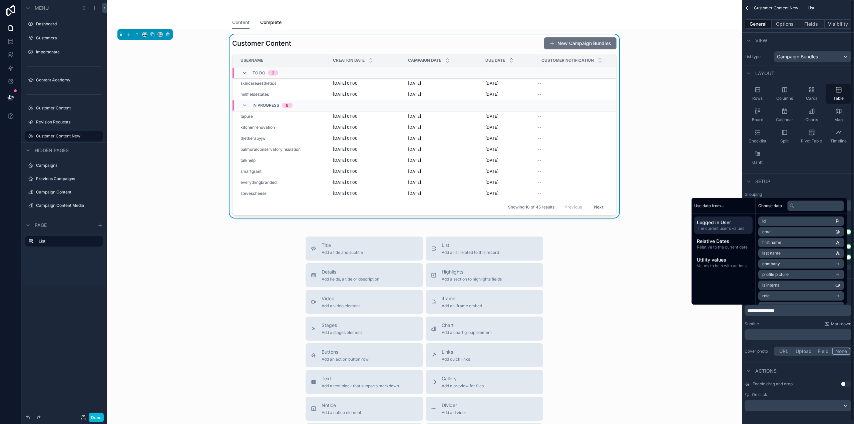
click at [783, 25] on button "Options" at bounding box center [785, 23] width 27 height 9
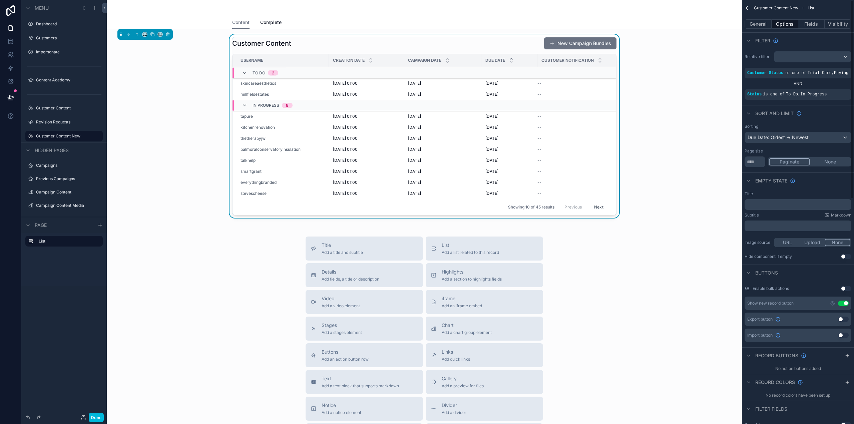
click at [843, 302] on button "Use setting" at bounding box center [843, 303] width 11 height 5
click at [640, 299] on div "Title Add a title and subtitle List Add a list related to this record Details A…" at bounding box center [424, 352] width 625 height 238
click at [287, 111] on div "tapure" at bounding box center [283, 112] width 84 height 5
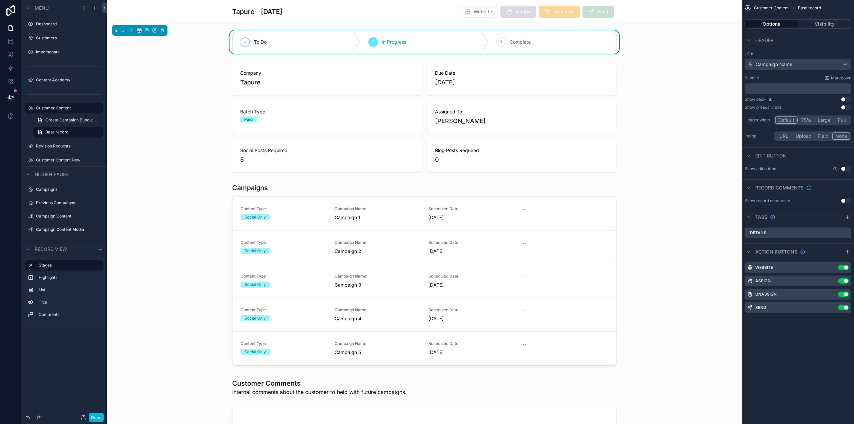
click at [98, 418] on button "Done" at bounding box center [96, 418] width 15 height 10
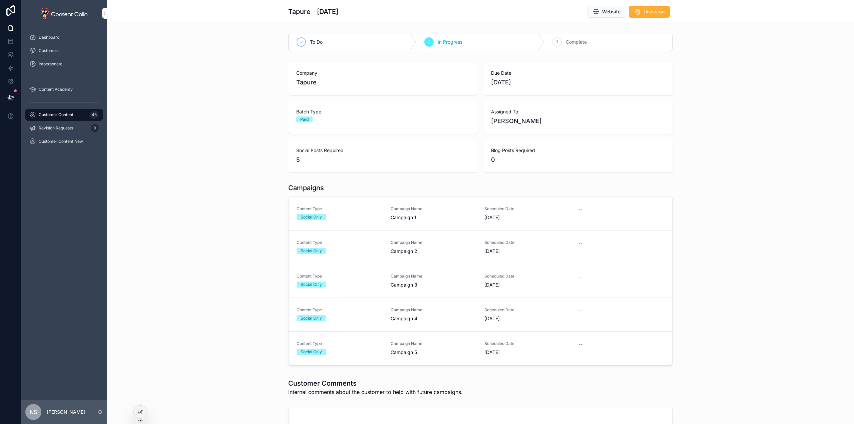
click at [70, 143] on span "Customer Content New" at bounding box center [61, 141] width 44 height 5
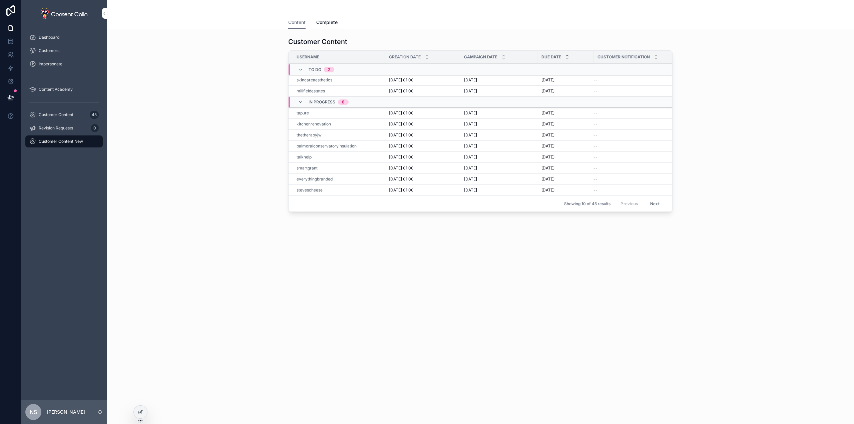
click at [328, 87] on td "millfieldestates" at bounding box center [337, 91] width 96 height 11
click at [327, 89] on div "millfieldestates" at bounding box center [339, 90] width 84 height 5
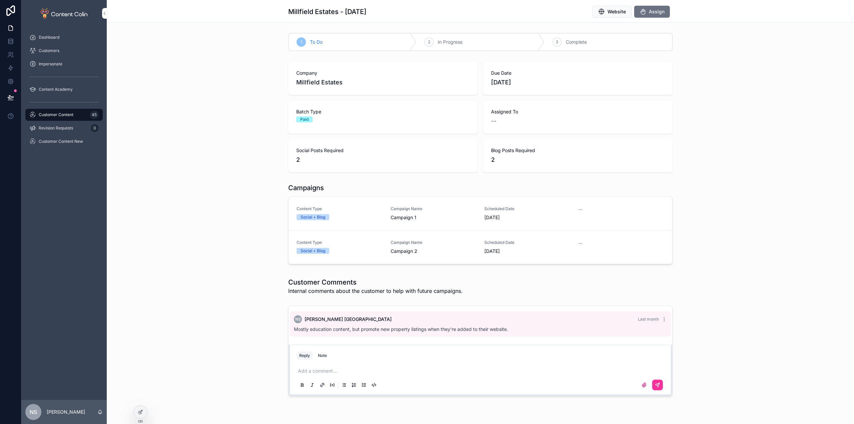
click at [50, 144] on div "Customer Content New" at bounding box center [63, 141] width 69 height 11
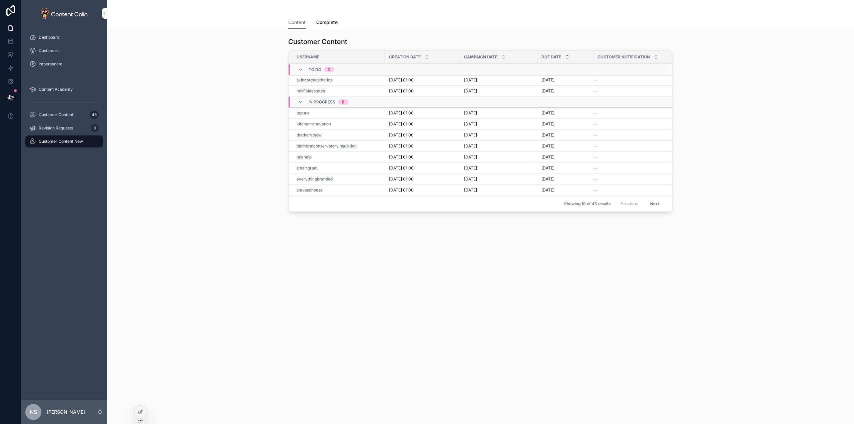
click at [141, 416] on div at bounding box center [140, 412] width 13 height 13
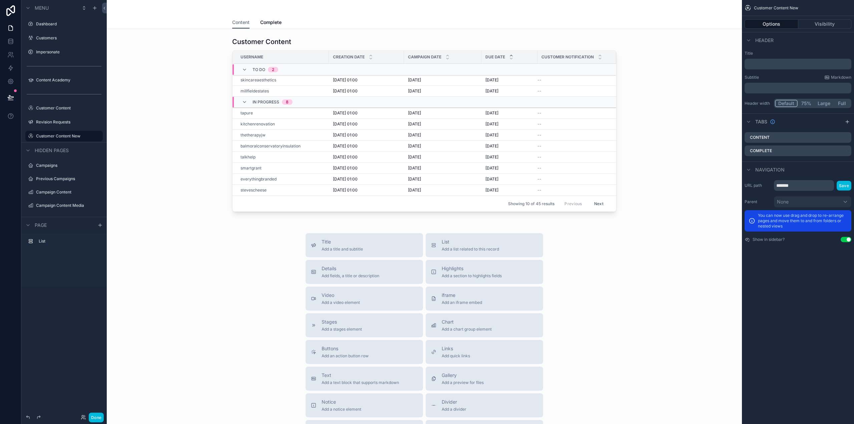
click at [0, 0] on icon "scrollable content" at bounding box center [0, 0] width 0 height 0
click at [126, 139] on span "Remove" at bounding box center [128, 140] width 18 height 7
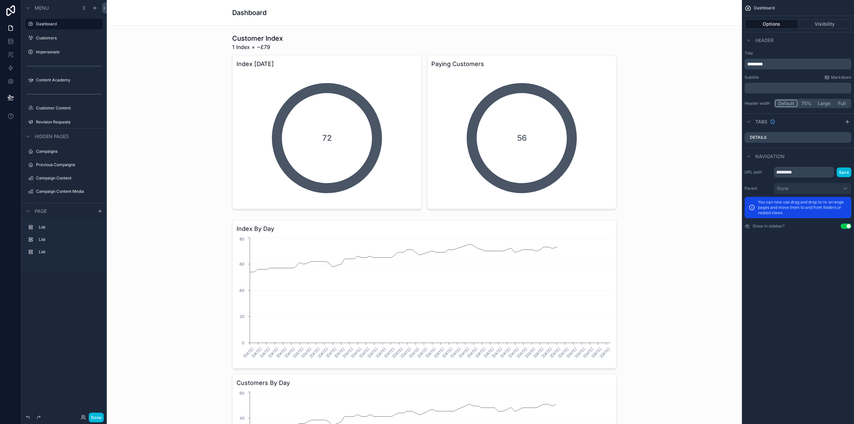
click at [102, 412] on div "Menu Dashboard Customers Impersonate Content Academy Customer Content Revision …" at bounding box center [63, 212] width 85 height 424
click at [92, 418] on button "Done" at bounding box center [96, 418] width 15 height 10
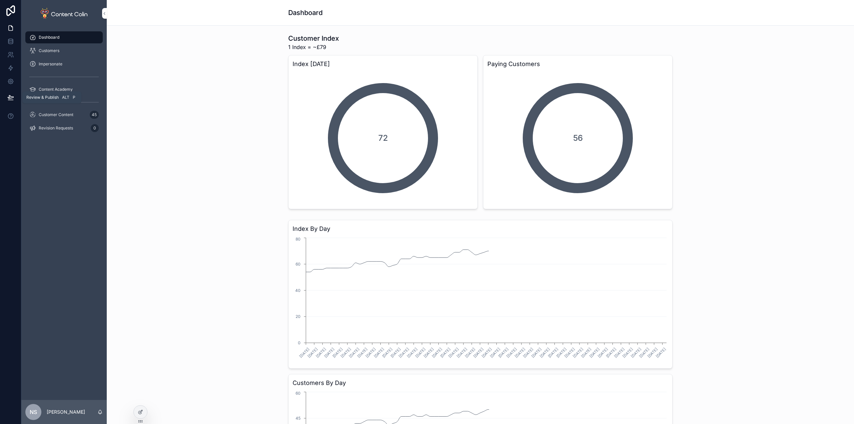
click at [11, 95] on icon at bounding box center [10, 97] width 7 height 7
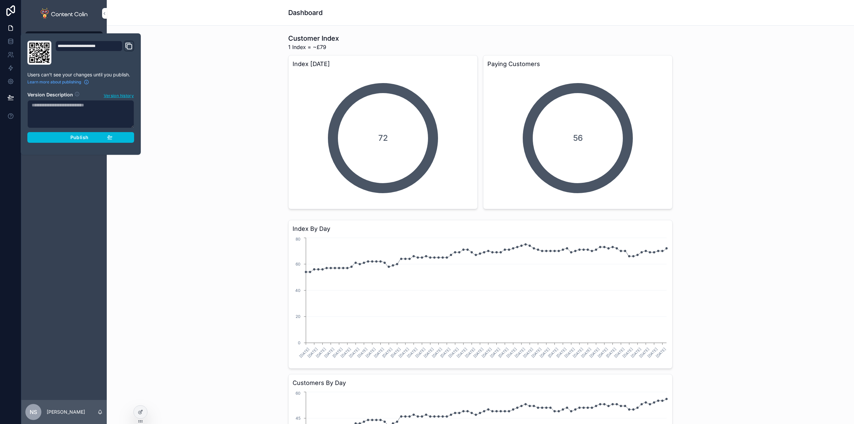
click at [81, 141] on button "Publish" at bounding box center [80, 137] width 107 height 11
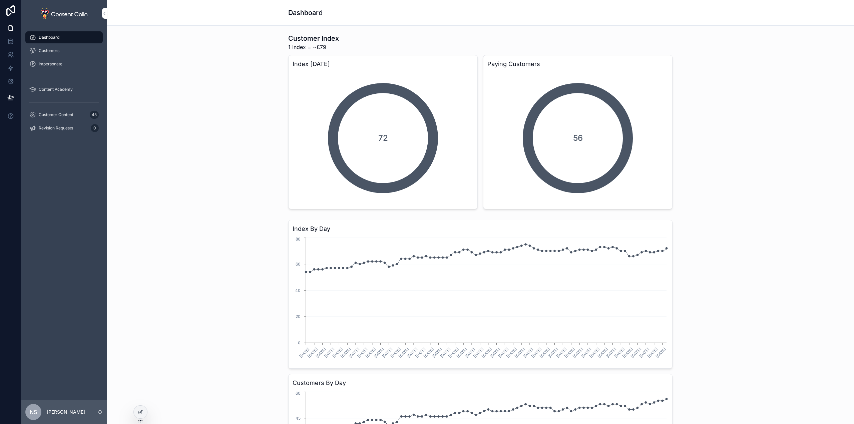
click at [196, 23] on div "Dashboard" at bounding box center [480, 13] width 747 height 26
click at [54, 111] on div "Customer Content 45" at bounding box center [63, 114] width 69 height 11
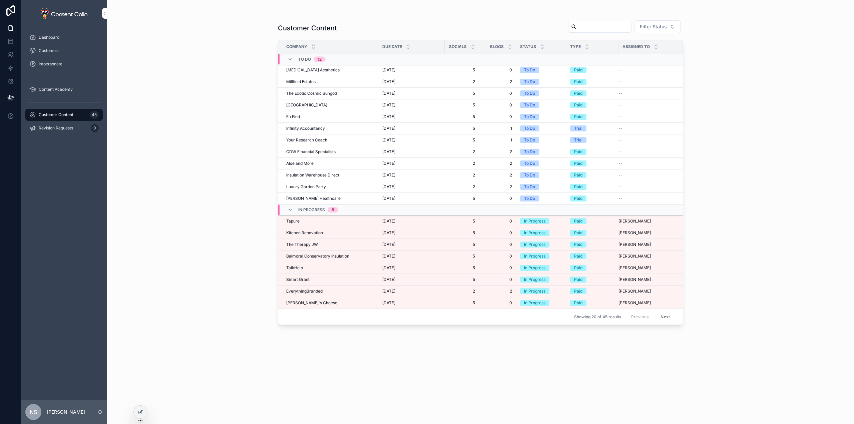
click at [139, 413] on icon at bounding box center [139, 412] width 3 height 3
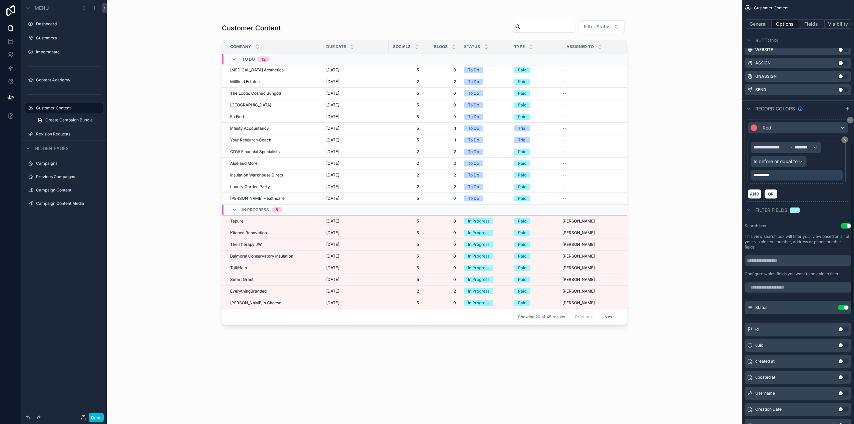
scroll to position [367, 0]
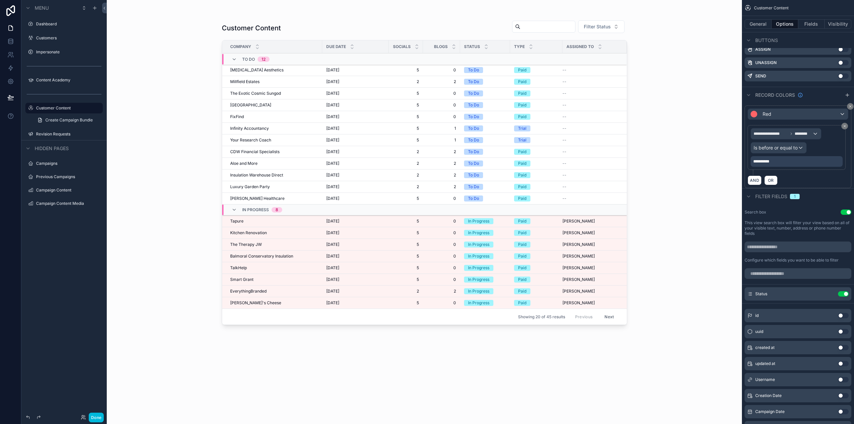
click at [762, 25] on button "General" at bounding box center [758, 23] width 27 height 9
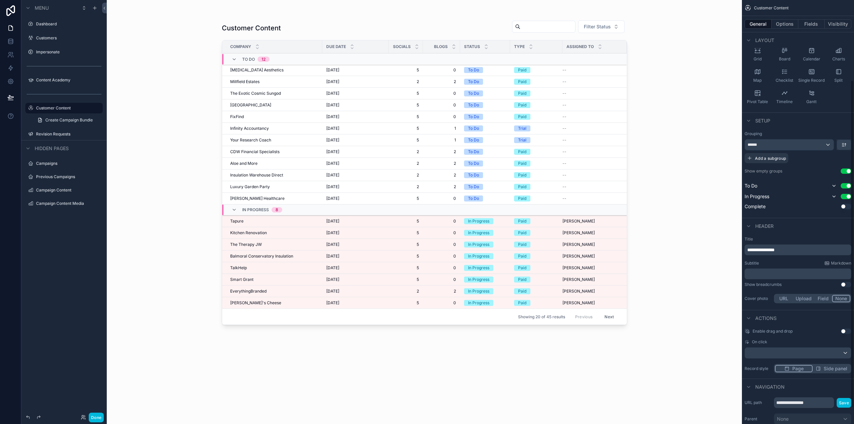
scroll to position [0, 0]
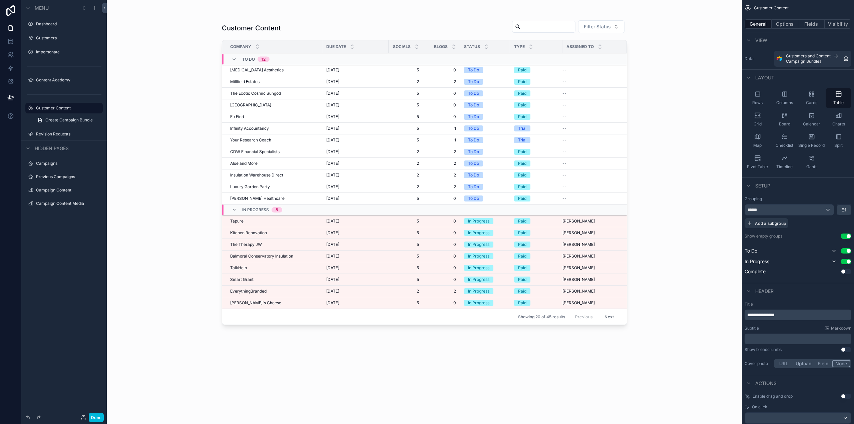
drag, startPoint x: 673, startPoint y: 40, endPoint x: 715, endPoint y: 32, distance: 42.8
click at [673, 39] on div "Customer Content Filter Status Company Due Date Socials Blogs Status Type Assig…" at bounding box center [424, 212] width 635 height 424
click at [785, 20] on button "Options" at bounding box center [785, 23] width 27 height 9
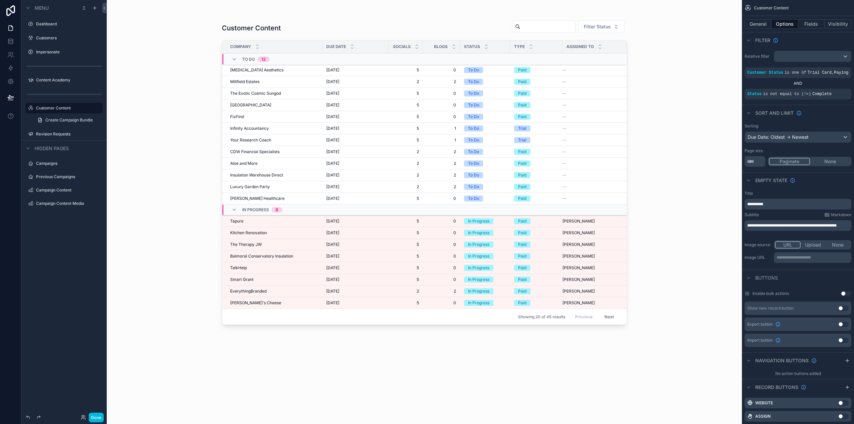
click at [98, 417] on button "Done" at bounding box center [96, 418] width 15 height 10
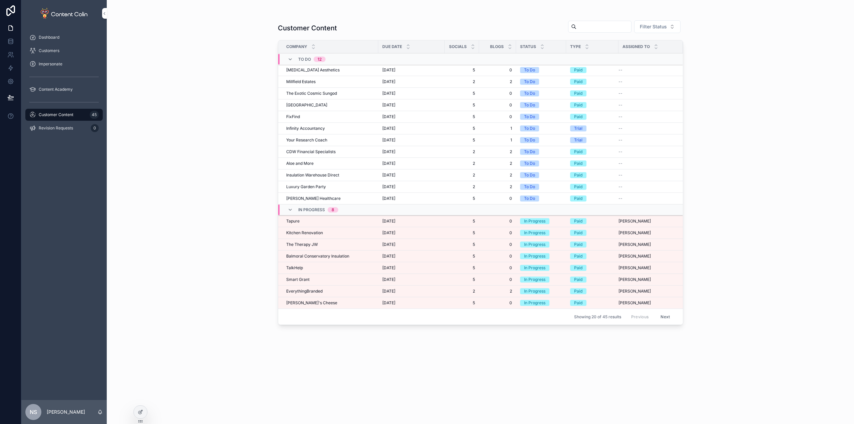
click at [67, 49] on div "Customers" at bounding box center [63, 50] width 69 height 11
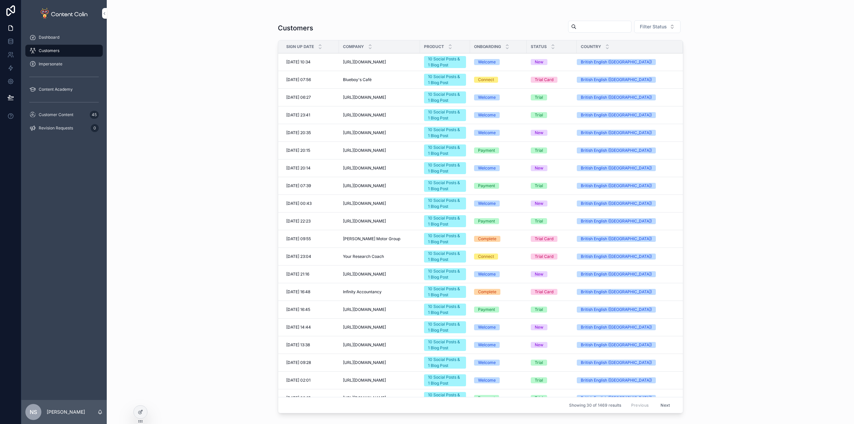
click at [578, 30] on input "scrollable content" at bounding box center [603, 26] width 55 height 9
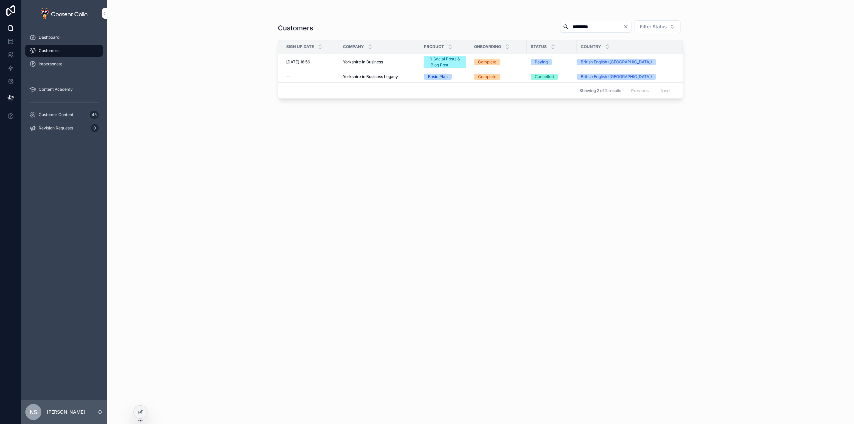
type input "*********"
click at [382, 64] on span "Yorkshire in Business" at bounding box center [363, 61] width 40 height 5
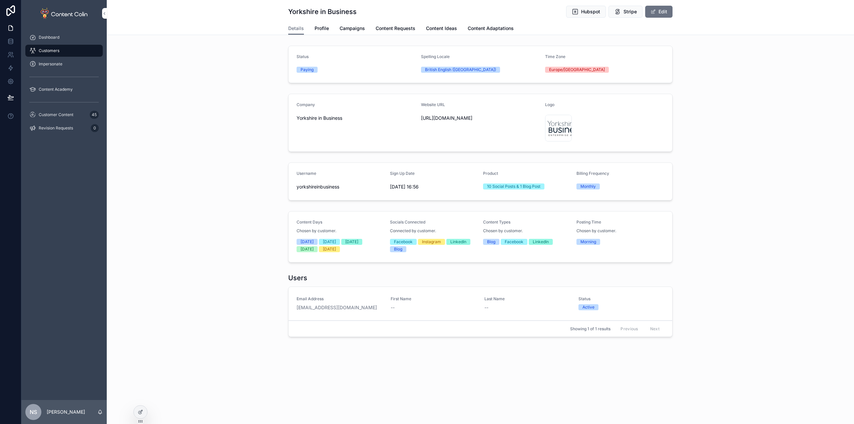
click at [348, 26] on span "Campaigns" at bounding box center [352, 28] width 25 height 7
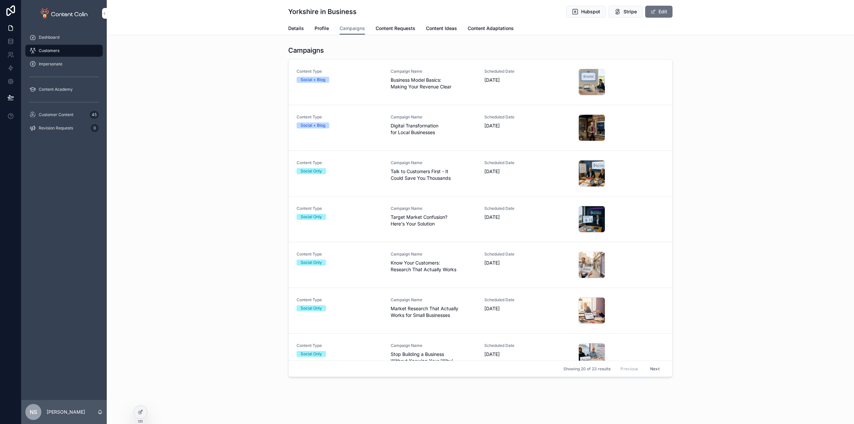
click at [411, 91] on div "Campaign Name Business Model Basics: Making Your Revenue Clear" at bounding box center [434, 82] width 86 height 27
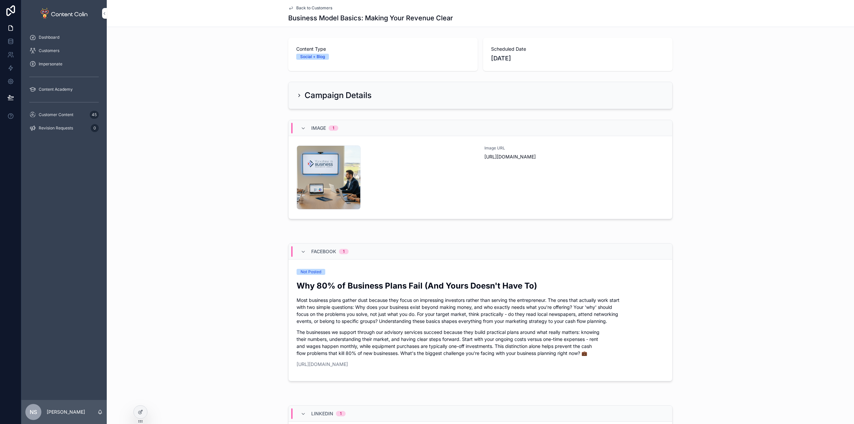
click at [417, 172] on div "yorkshireinbusiness-1759664829 .png" at bounding box center [387, 177] width 180 height 64
click at [509, 160] on span "https://cdn.contentcolin.com/yorkshireinbusiness/yorkshireinbusiness-1759664829…" at bounding box center [574, 156] width 180 height 7
click at [419, 167] on div "yorkshireinbusiness-1759664829 .png" at bounding box center [387, 177] width 180 height 64
click at [328, 170] on div "yorkshireinbusiness-1759664829 .png" at bounding box center [329, 177] width 64 height 64
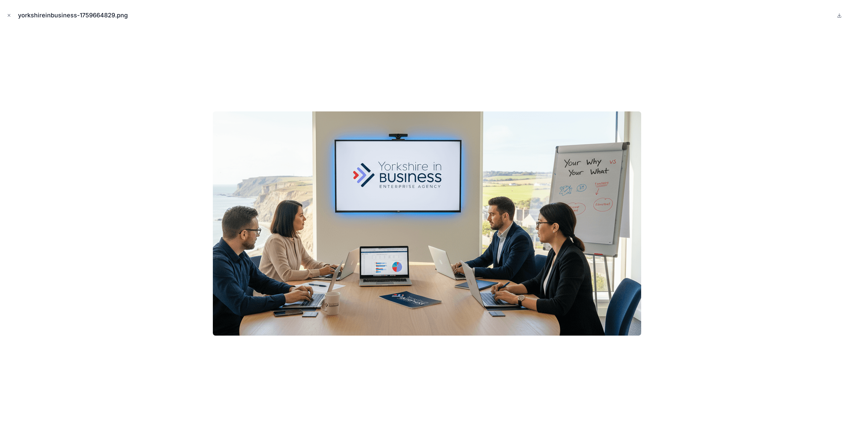
click at [406, 44] on div at bounding box center [426, 223] width 843 height 391
click at [9, 15] on icon "Close modal" at bounding box center [9, 15] width 5 height 5
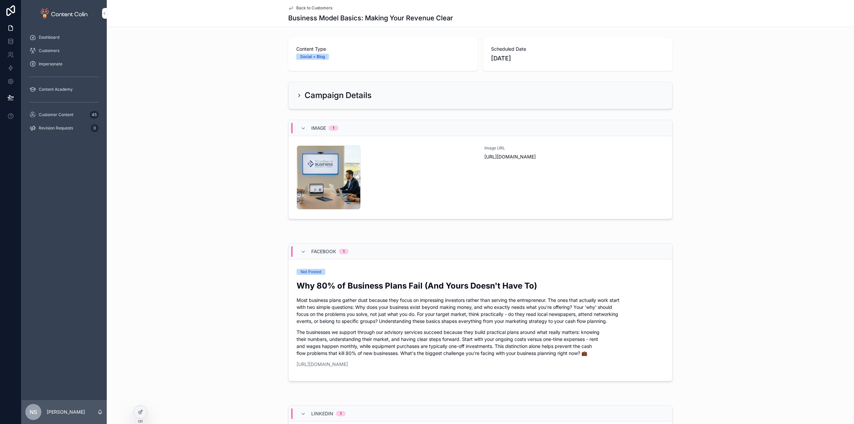
click at [74, 113] on div "Customer Content 45" at bounding box center [63, 114] width 69 height 11
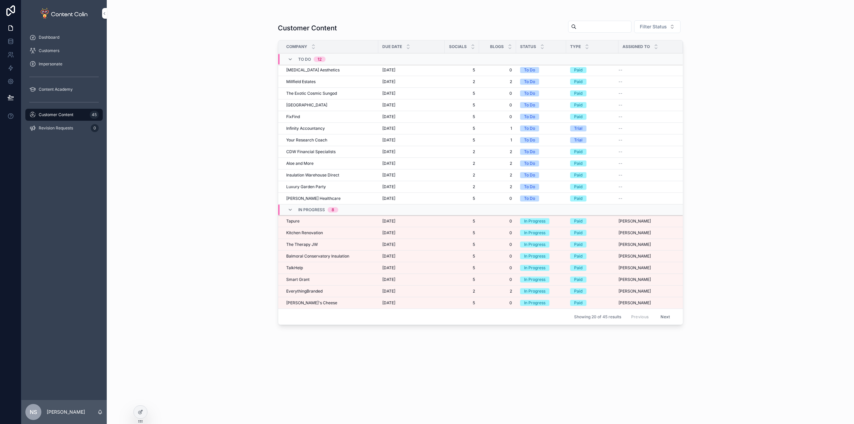
click at [449, 291] on span "2" at bounding box center [462, 291] width 26 height 5
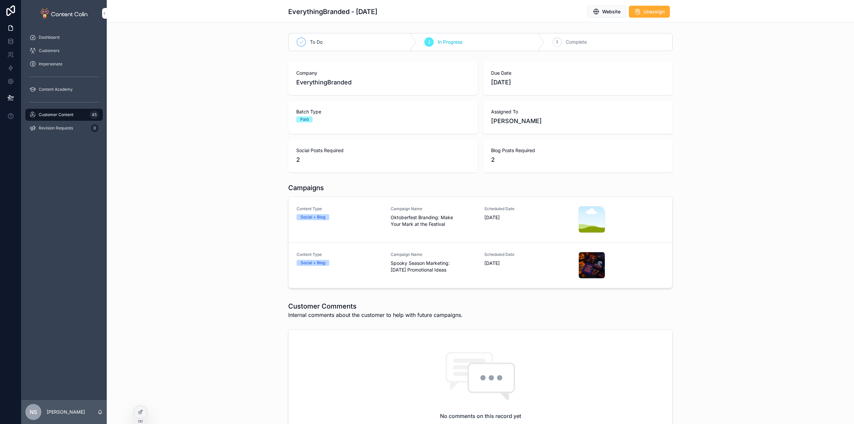
click at [427, 218] on span "Oktoberfest Branding: Make Your Mark at the Festival" at bounding box center [434, 220] width 86 height 13
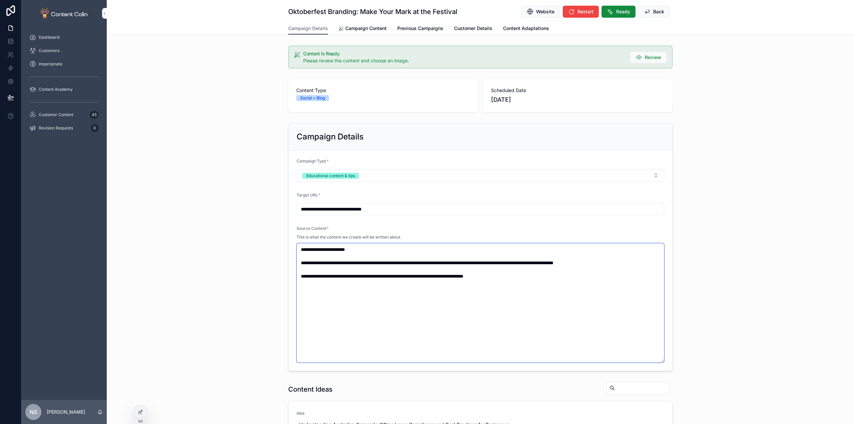
click at [394, 248] on textarea "**********" at bounding box center [481, 302] width 368 height 119
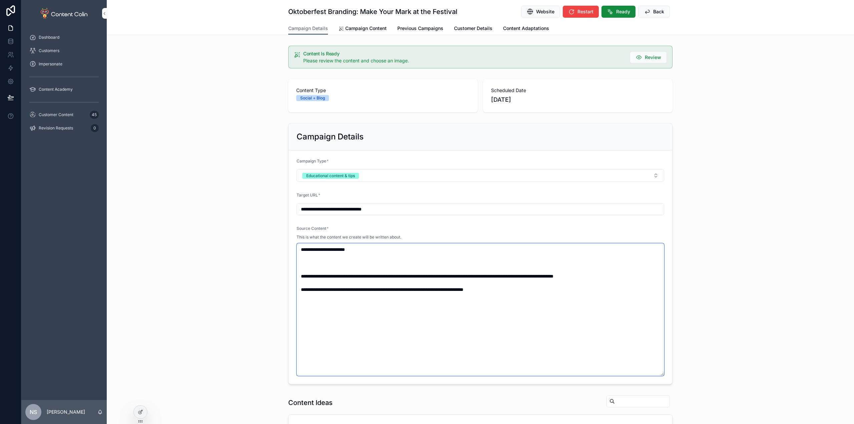
drag, startPoint x: 325, startPoint y: 248, endPoint x: 400, endPoint y: 252, distance: 74.8
click at [400, 252] on textarea "**********" at bounding box center [481, 309] width 368 height 133
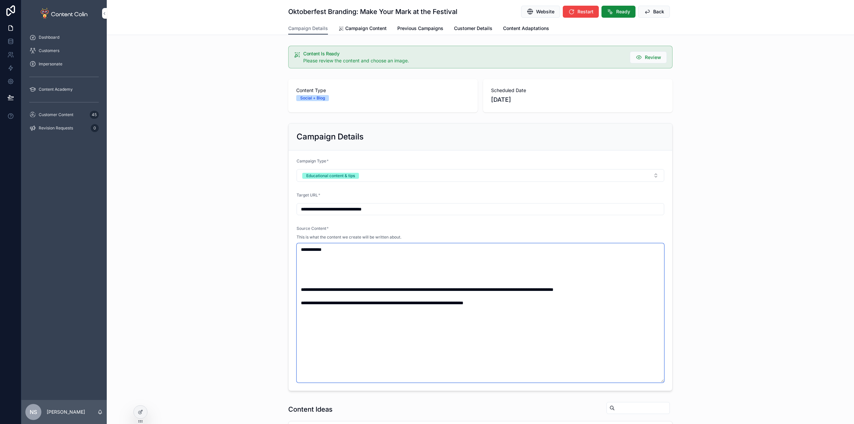
type textarea "**********"
click at [406, 210] on input "**********" at bounding box center [480, 209] width 367 height 9
paste input "**********"
type input "**********"
click at [213, 191] on div "**********" at bounding box center [480, 256] width 747 height 273
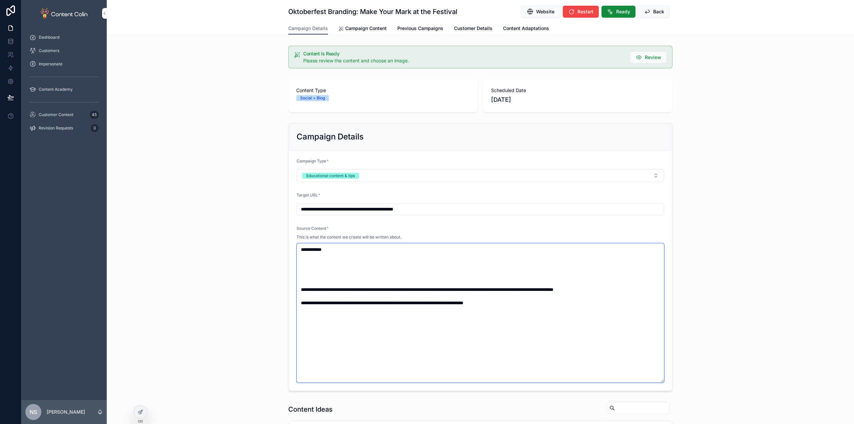
click at [339, 264] on textarea "**********" at bounding box center [481, 312] width 368 height 139
paste textarea "**********"
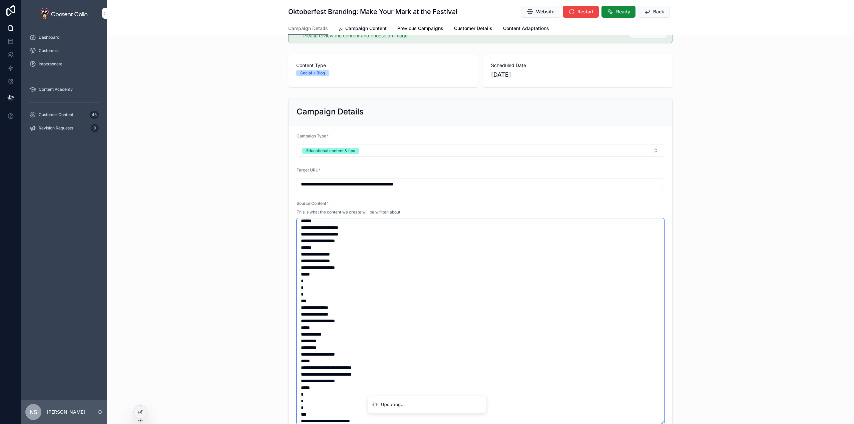
scroll to position [264, 0]
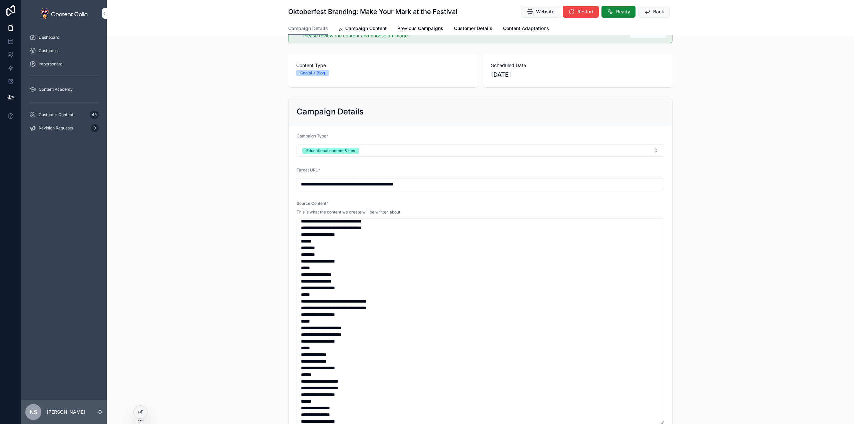
click at [208, 207] on div "**********" at bounding box center [480, 265] width 747 height 340
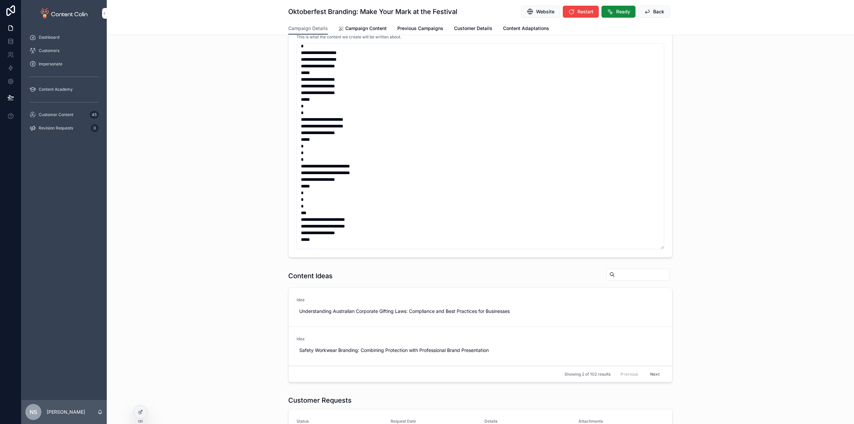
scroll to position [225, 0]
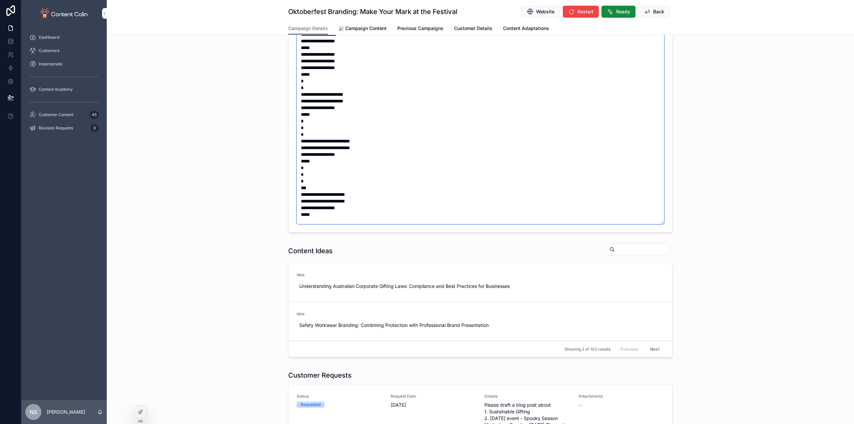
click at [340, 218] on textarea "scrollable content" at bounding box center [481, 121] width 368 height 206
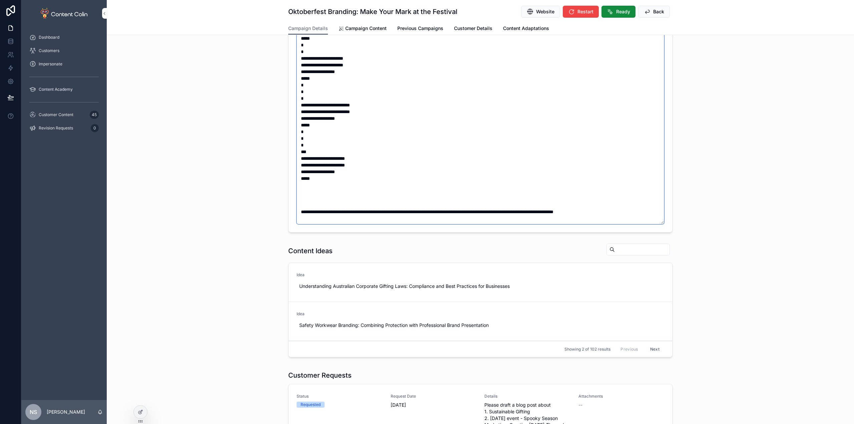
scroll to position [774, 0]
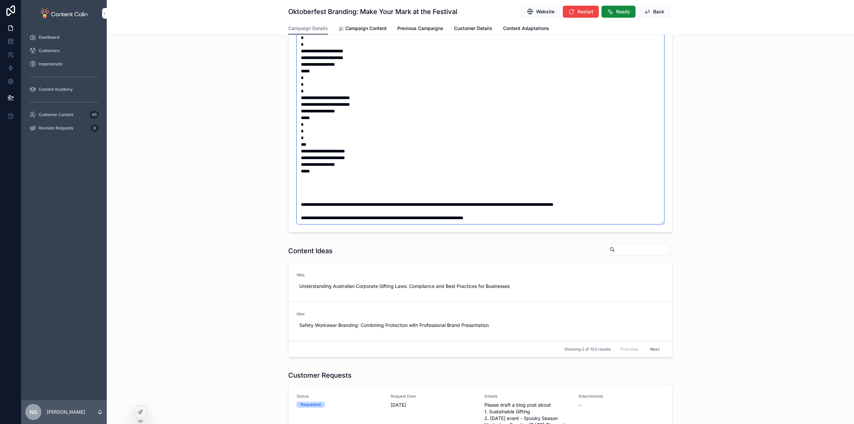
click at [332, 172] on textarea "scrollable content" at bounding box center [481, 121] width 368 height 206
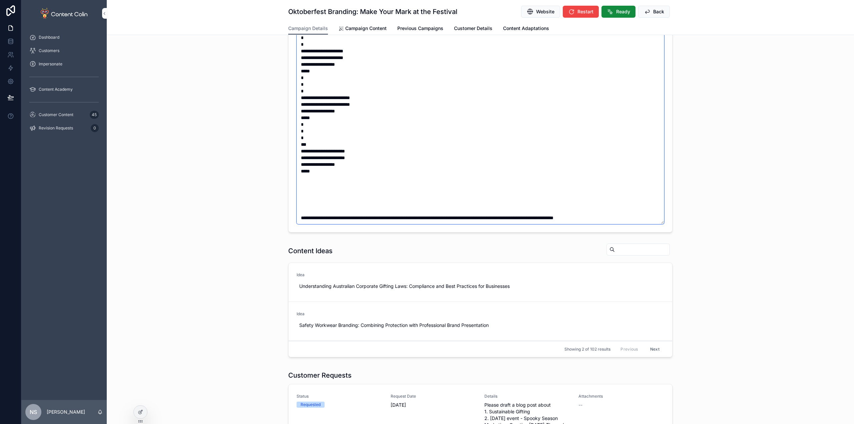
paste textarea "**********"
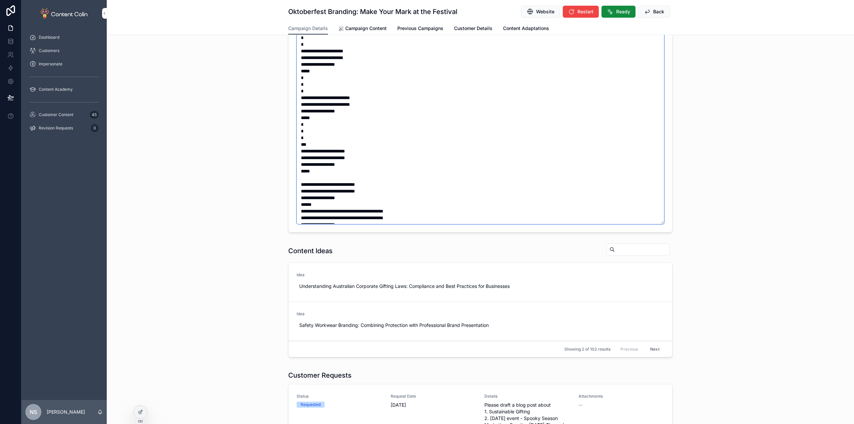
scroll to position [1178, 0]
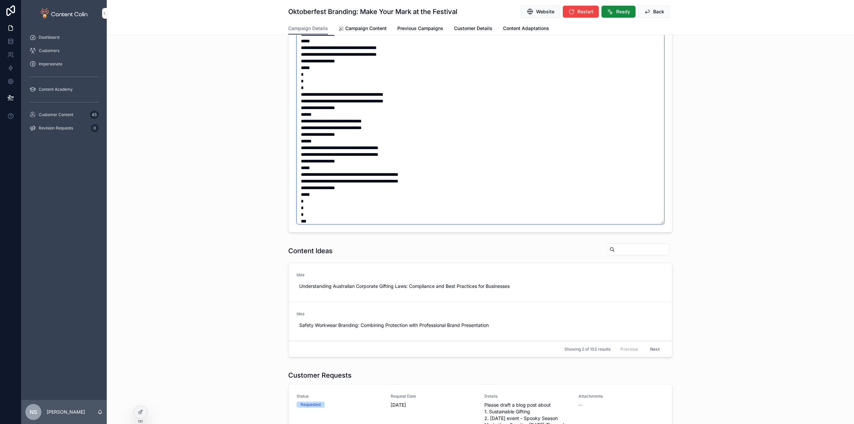
type textarea "**********"
click at [696, 216] on div "**********" at bounding box center [480, 65] width 747 height 340
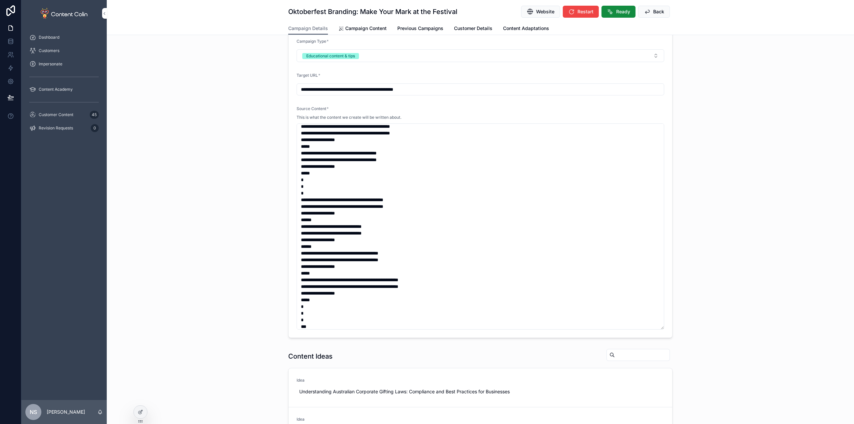
scroll to position [0, 0]
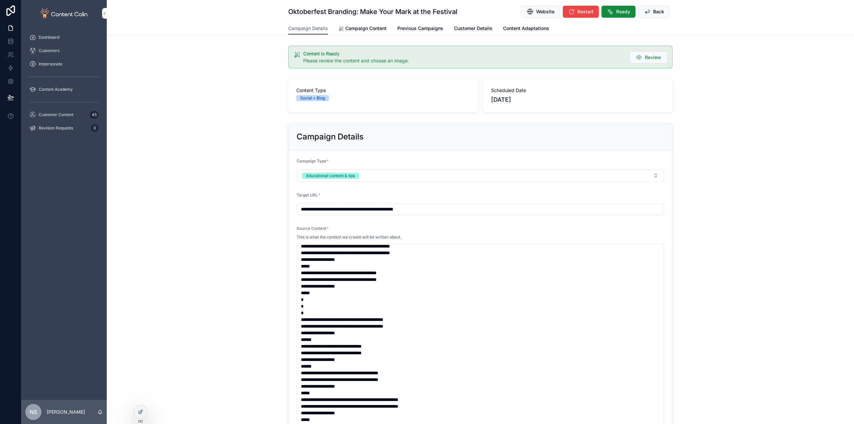
click at [591, 15] on button "Restart" at bounding box center [581, 12] width 36 height 12
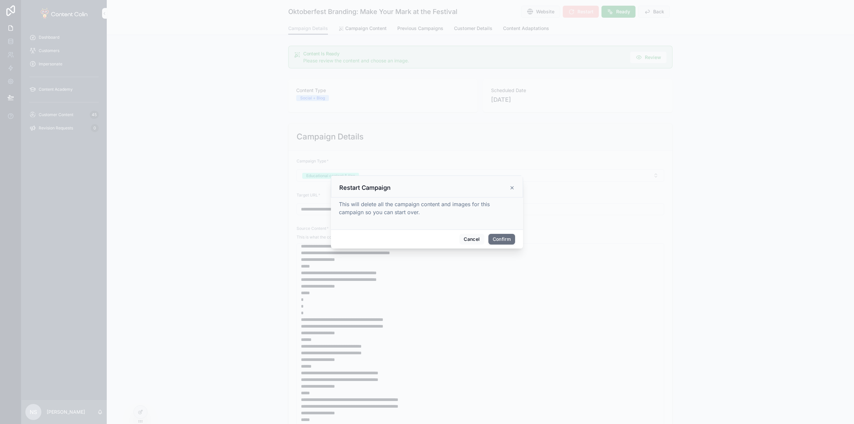
click at [508, 239] on button "Confirm" at bounding box center [501, 239] width 27 height 11
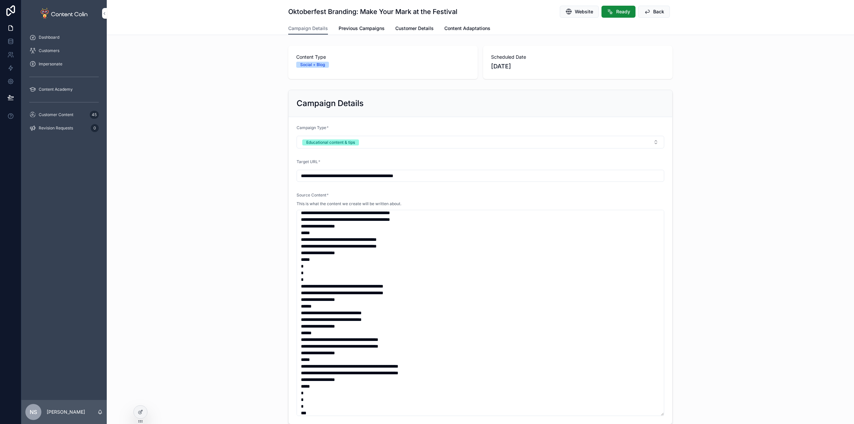
click at [71, 111] on div "Customer Content 45" at bounding box center [63, 114] width 69 height 11
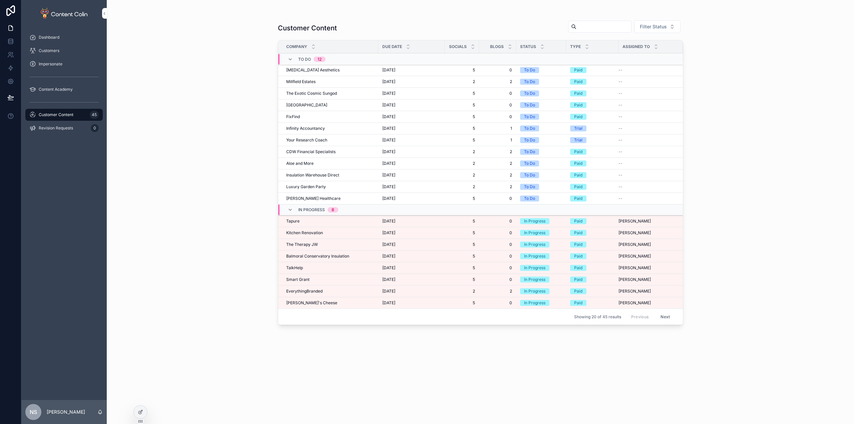
click at [306, 292] on span "EverythingBranded" at bounding box center [304, 291] width 36 height 5
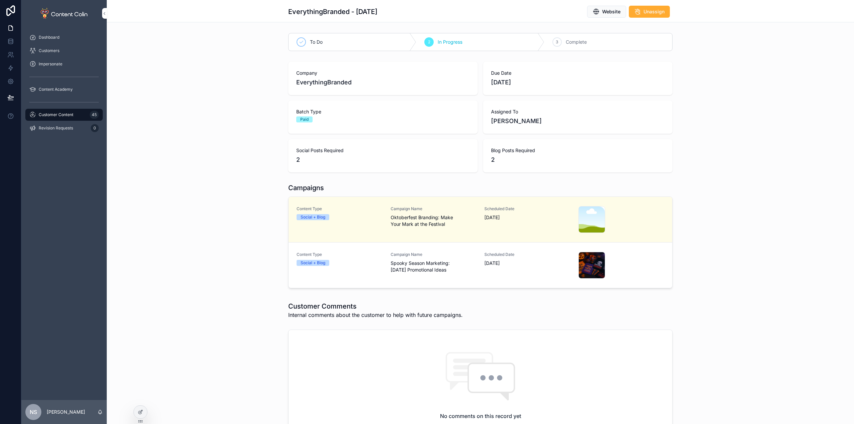
click at [392, 266] on span "Spooky Season Marketing: [DATE] Promotional Ideas" at bounding box center [434, 266] width 86 height 13
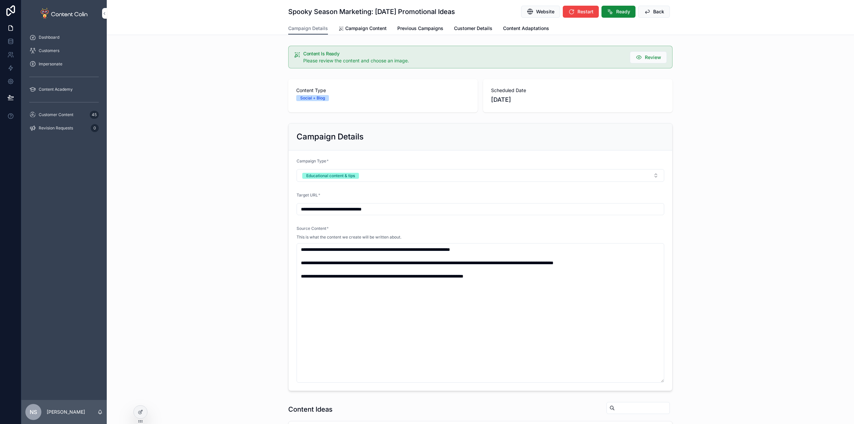
click at [397, 212] on input "**********" at bounding box center [480, 209] width 367 height 9
paste input "**********"
type input "**********"
click at [213, 200] on div "**********" at bounding box center [480, 256] width 747 height 273
click at [553, 247] on textarea "**********" at bounding box center [481, 312] width 368 height 139
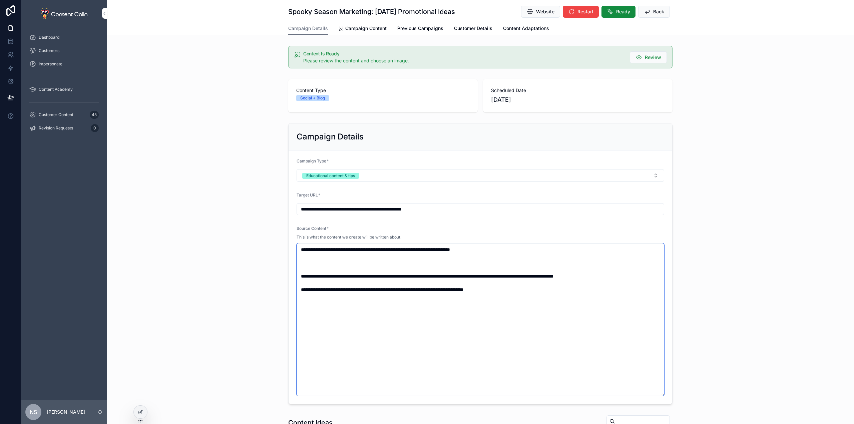
paste textarea "**********"
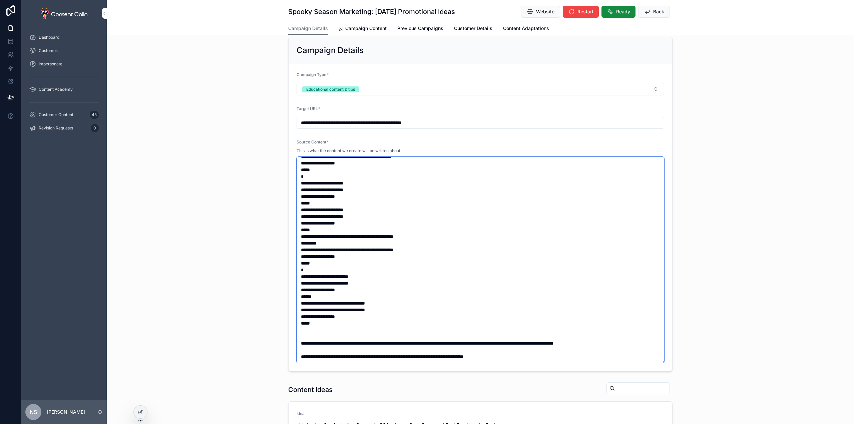
scroll to position [158, 0]
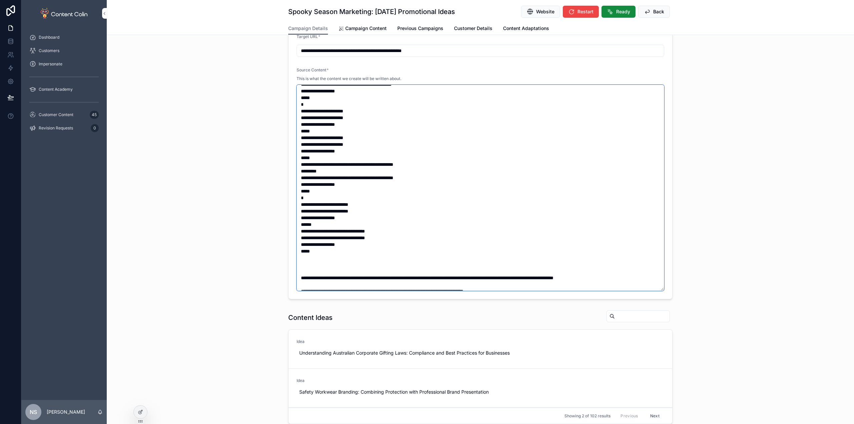
paste textarea "**********"
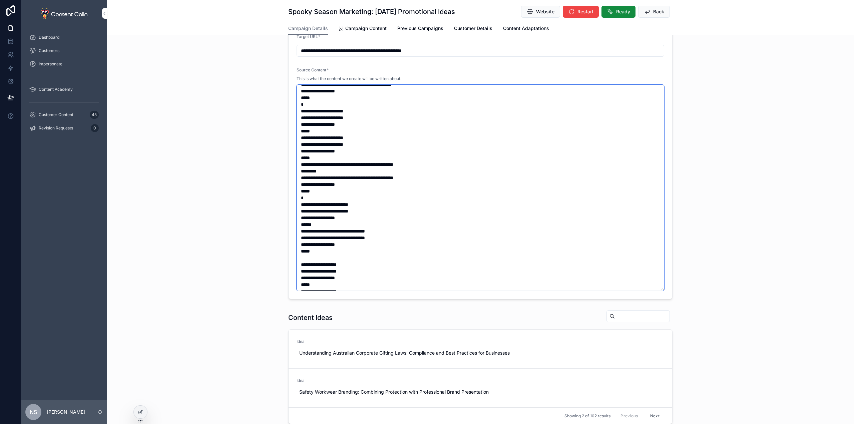
scroll to position [417, 0]
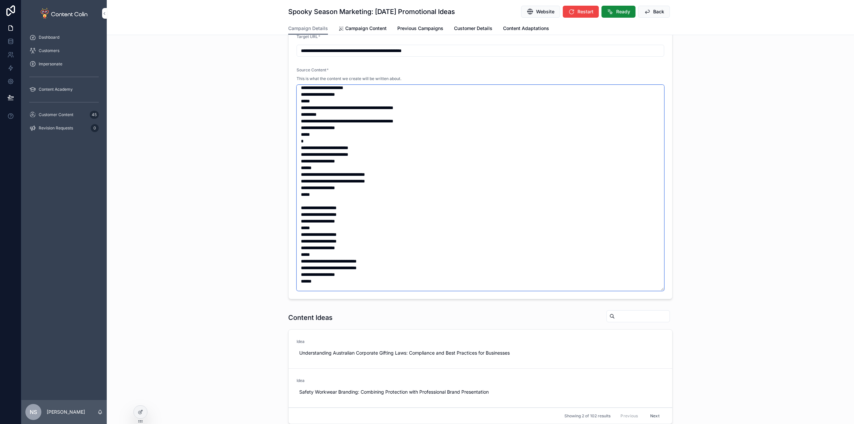
type textarea "**********"
click at [777, 228] on div "**********" at bounding box center [480, 132] width 747 height 340
click at [584, 14] on span "Restart" at bounding box center [585, 11] width 16 height 7
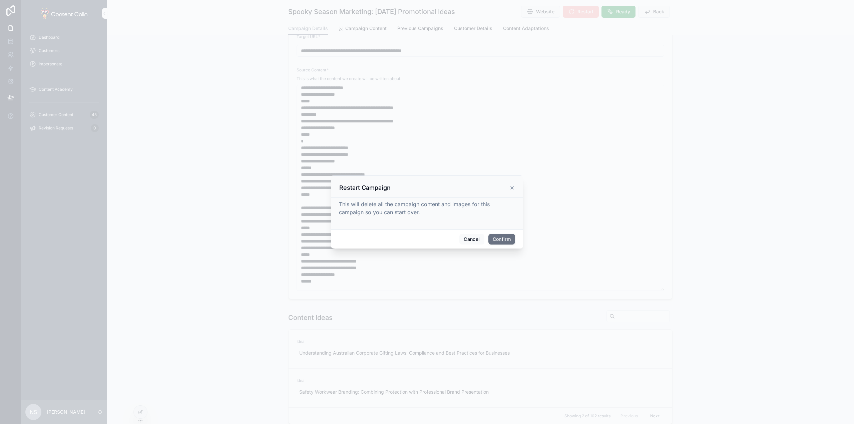
click at [501, 239] on button "Confirm" at bounding box center [501, 239] width 27 height 11
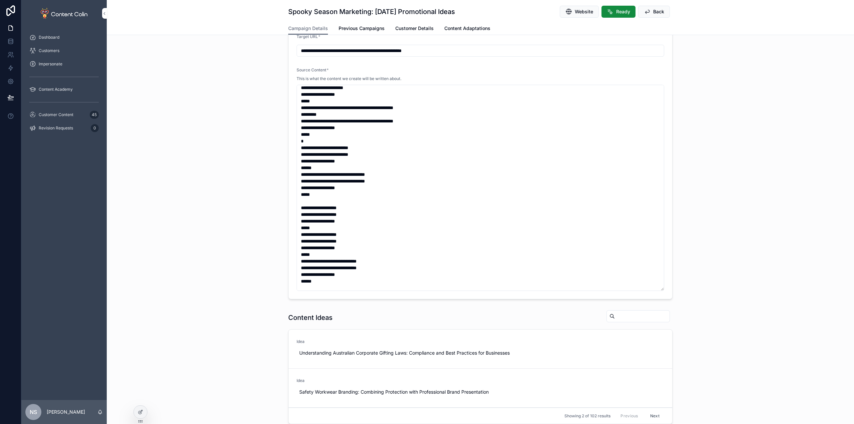
click at [34, 114] on icon "scrollable content" at bounding box center [32, 114] width 7 height 7
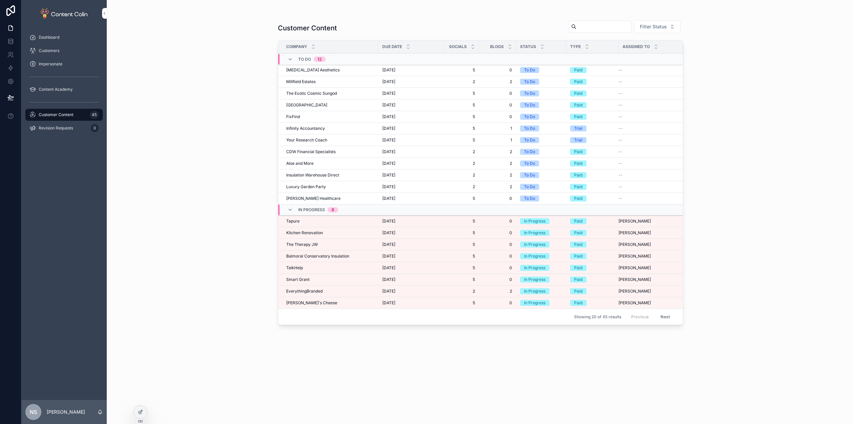
click at [73, 115] on span "Customer Content" at bounding box center [56, 114] width 35 height 5
click at [336, 289] on div "EverythingBranded EverythingBranded" at bounding box center [330, 291] width 88 height 5
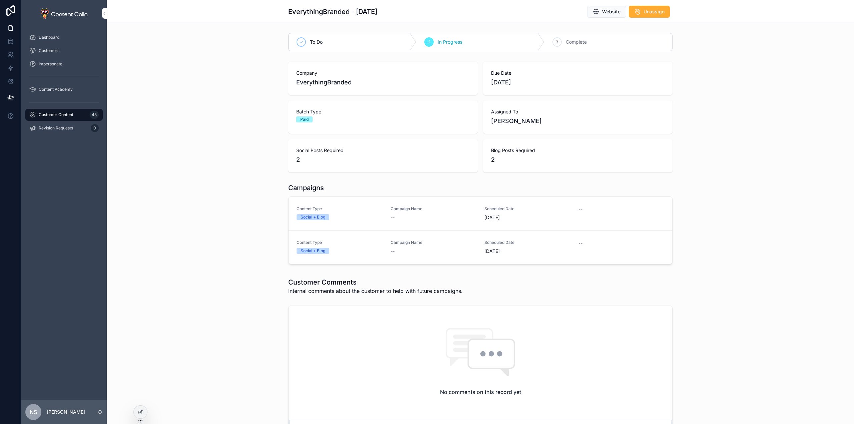
click at [425, 219] on div "--" at bounding box center [434, 217] width 86 height 7
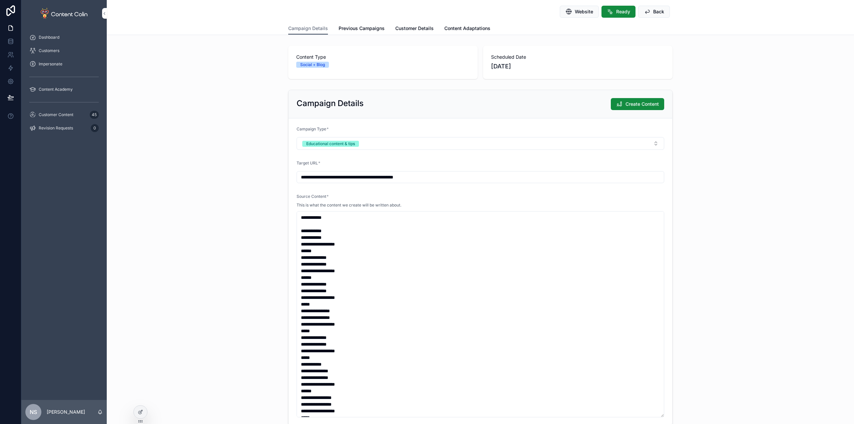
click at [641, 106] on span "Create Content" at bounding box center [642, 104] width 33 height 7
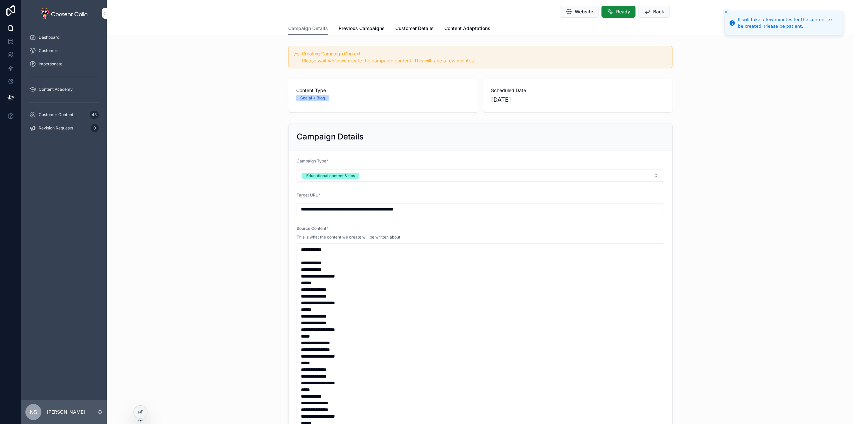
click at [650, 14] on button "Back" at bounding box center [654, 12] width 32 height 12
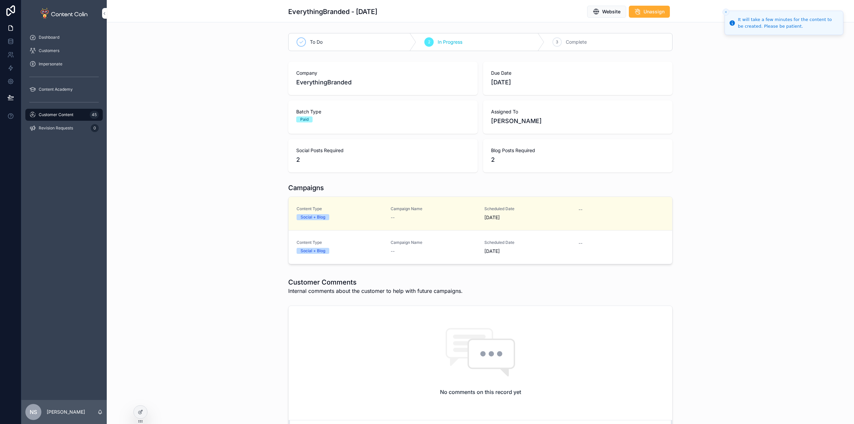
click at [363, 260] on link "Content Type Social + Blog Campaign Name -- Scheduled Date 16th October 2025 --" at bounding box center [481, 247] width 384 height 33
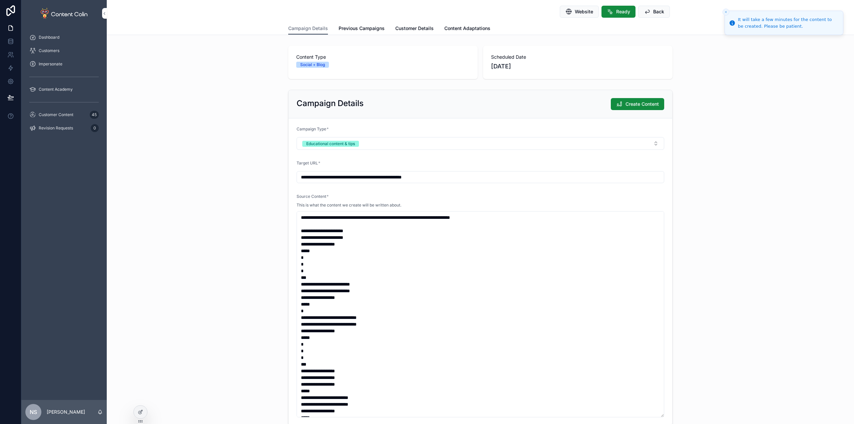
click at [648, 107] on span "Create Content" at bounding box center [642, 104] width 33 height 7
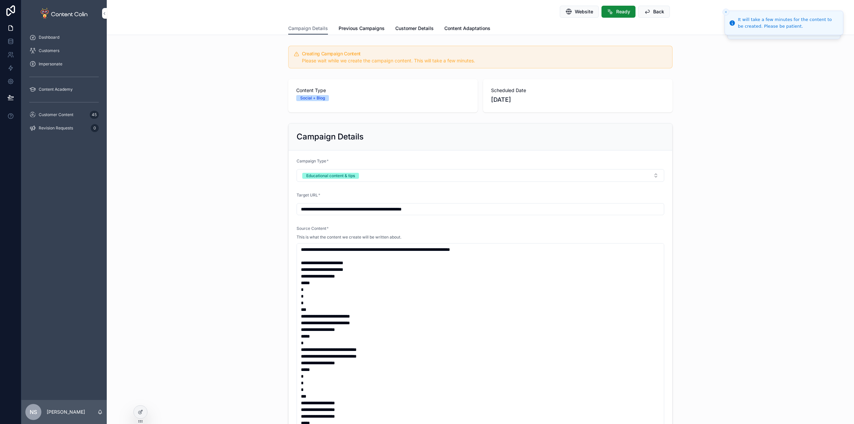
click at [72, 117] on div "Customer Content 45" at bounding box center [63, 114] width 69 height 11
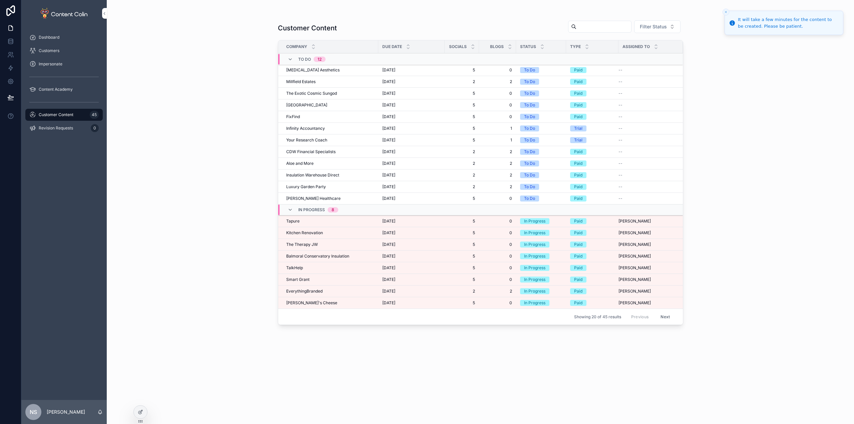
click at [316, 222] on div "Tapure Tapure" at bounding box center [330, 221] width 88 height 5
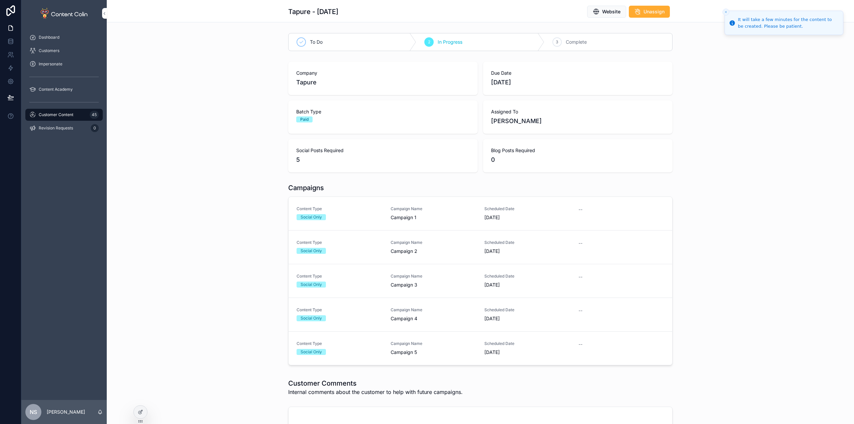
click at [346, 212] on div "Content Type Social Only" at bounding box center [340, 213] width 86 height 14
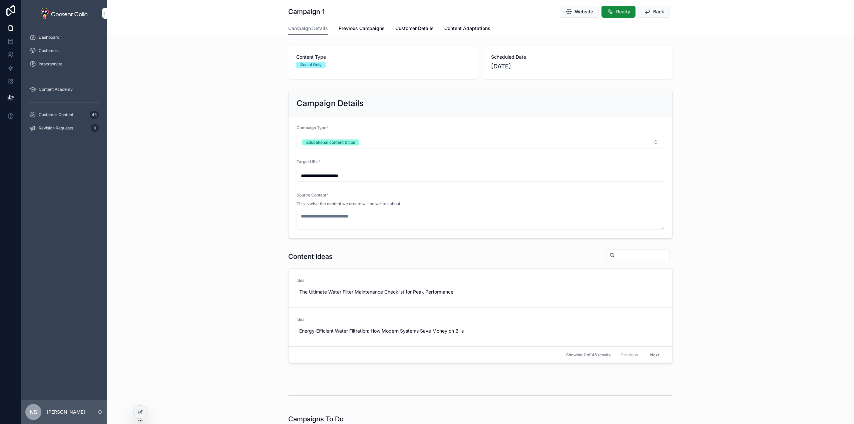
click at [656, 354] on button "Next" at bounding box center [655, 355] width 19 height 10
click at [655, 354] on button "Next" at bounding box center [655, 355] width 19 height 10
